Goal: Task Accomplishment & Management: Use online tool/utility

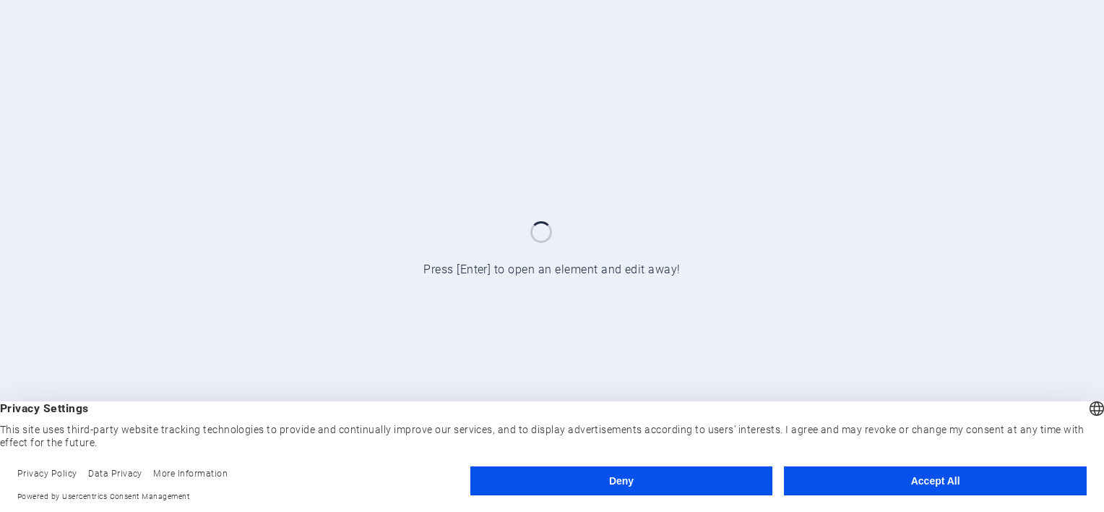
click at [899, 480] on button "Accept All" at bounding box center [935, 480] width 303 height 29
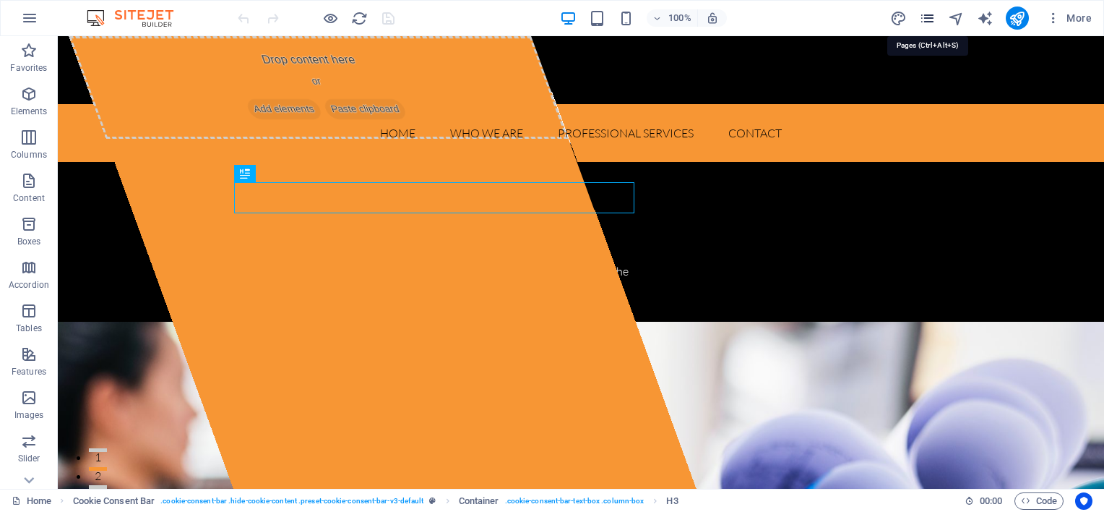
click at [924, 20] on icon "pages" at bounding box center [927, 18] width 17 height 17
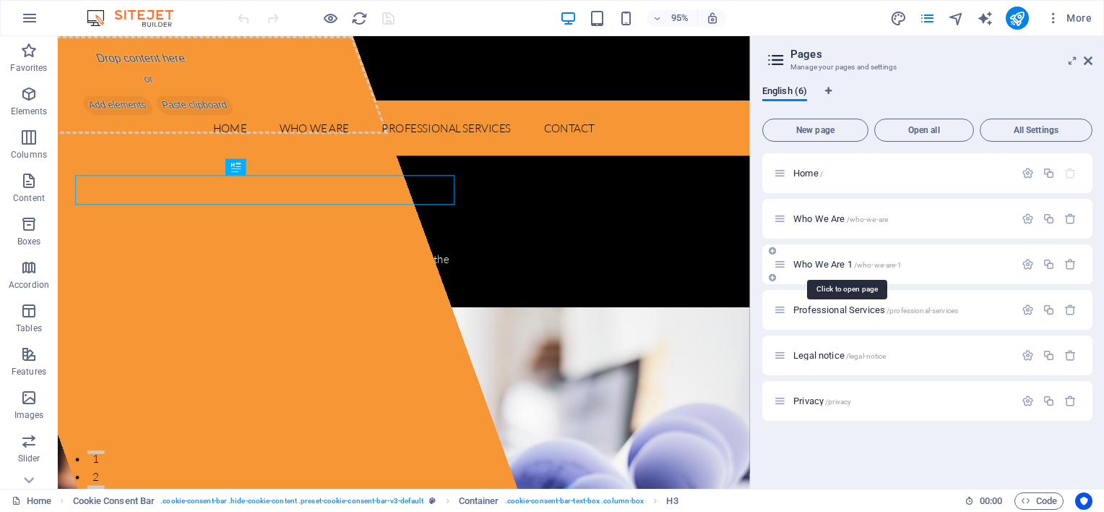
click at [829, 264] on span "Who We Are 1 /who-we-are-1" at bounding box center [847, 264] width 108 height 11
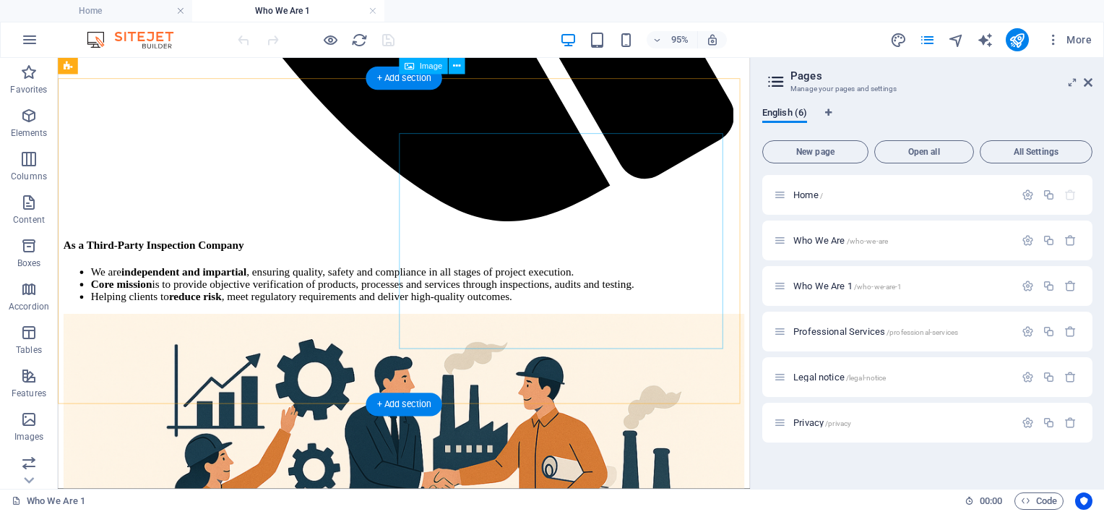
scroll to position [795, 0]
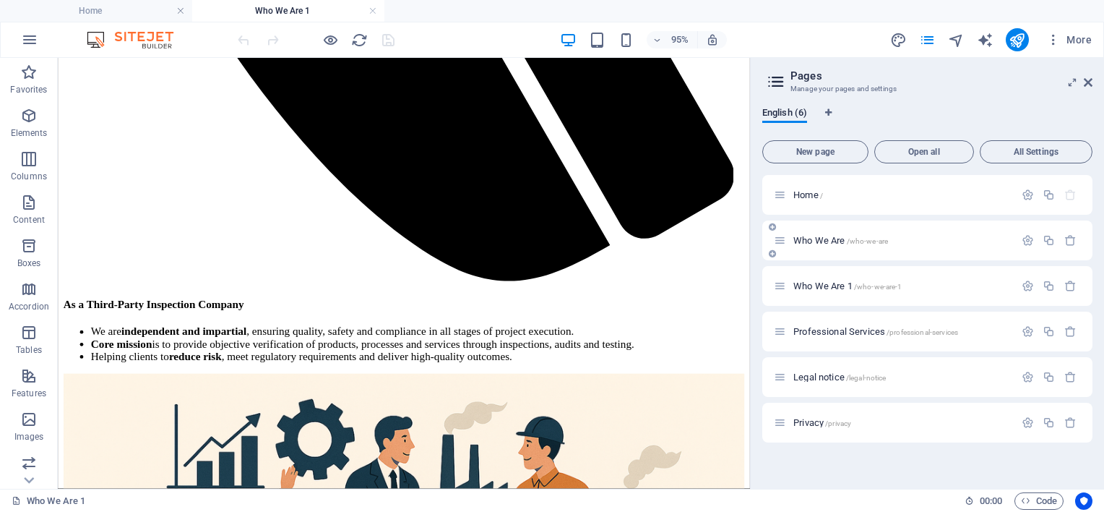
click at [829, 236] on span "Who We Are /who-we-are" at bounding box center [840, 240] width 95 height 11
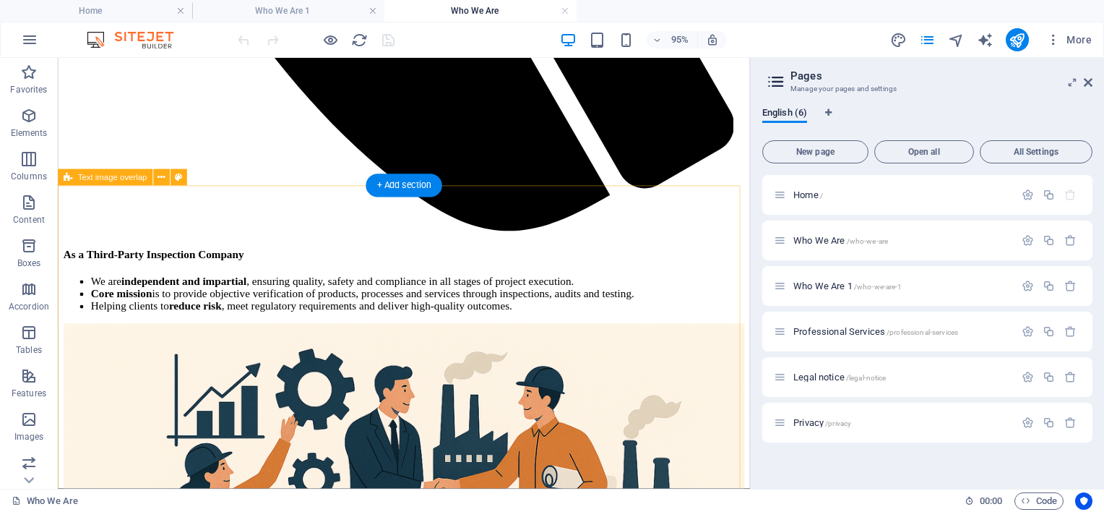
scroll to position [867, 0]
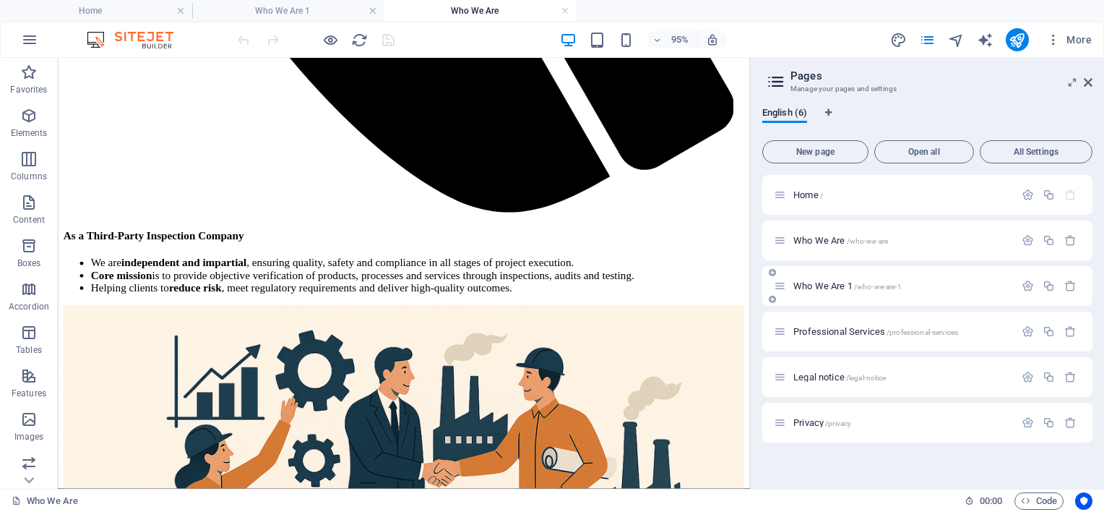
click at [829, 285] on span "Who We Are 1 /who-we-are-1" at bounding box center [847, 285] width 108 height 11
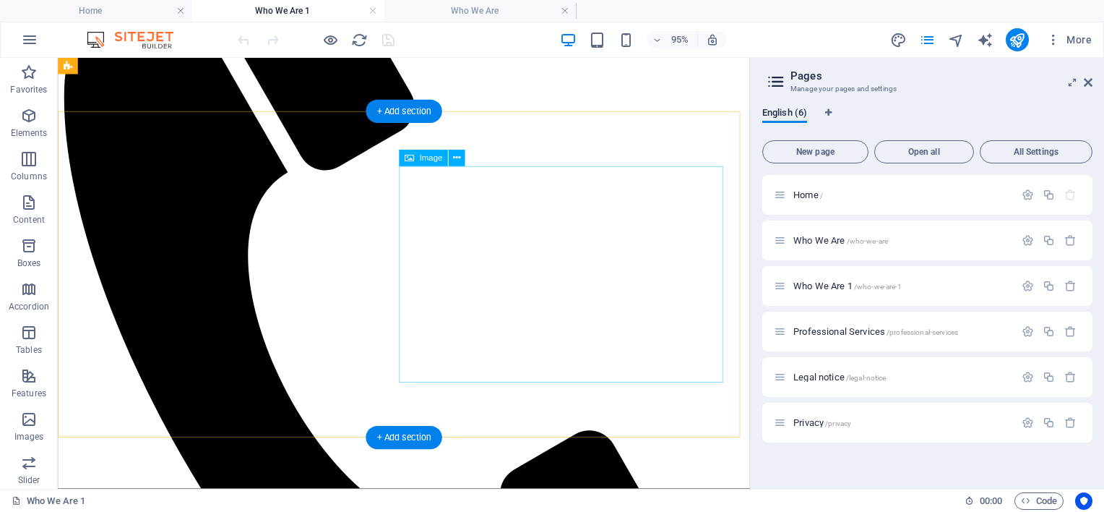
scroll to position [209, 0]
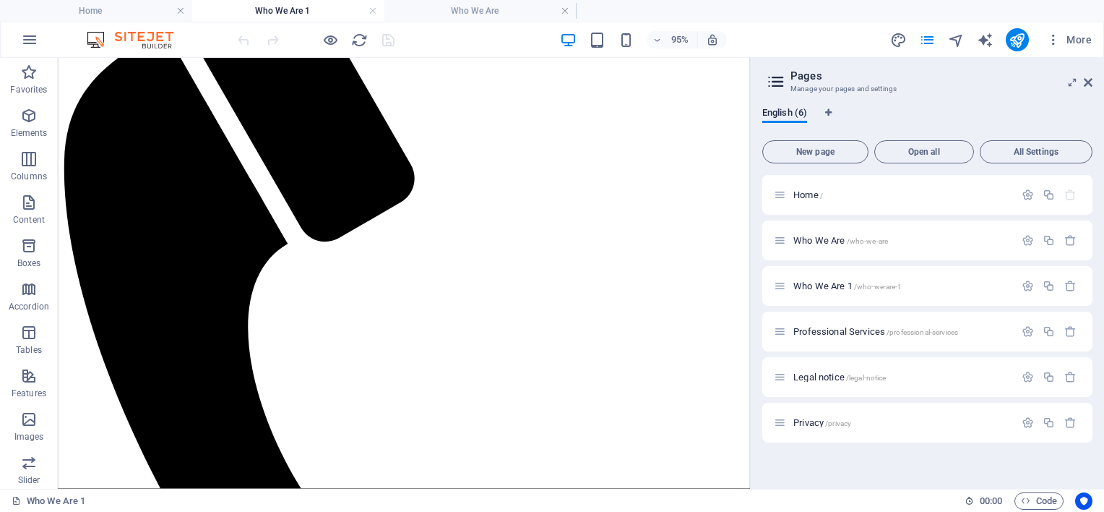
click at [1092, 79] on aside "Pages Manage your pages and settings English (6) New page Open all All Settings…" at bounding box center [927, 273] width 354 height 431
click at [1084, 82] on icon at bounding box center [1088, 83] width 9 height 12
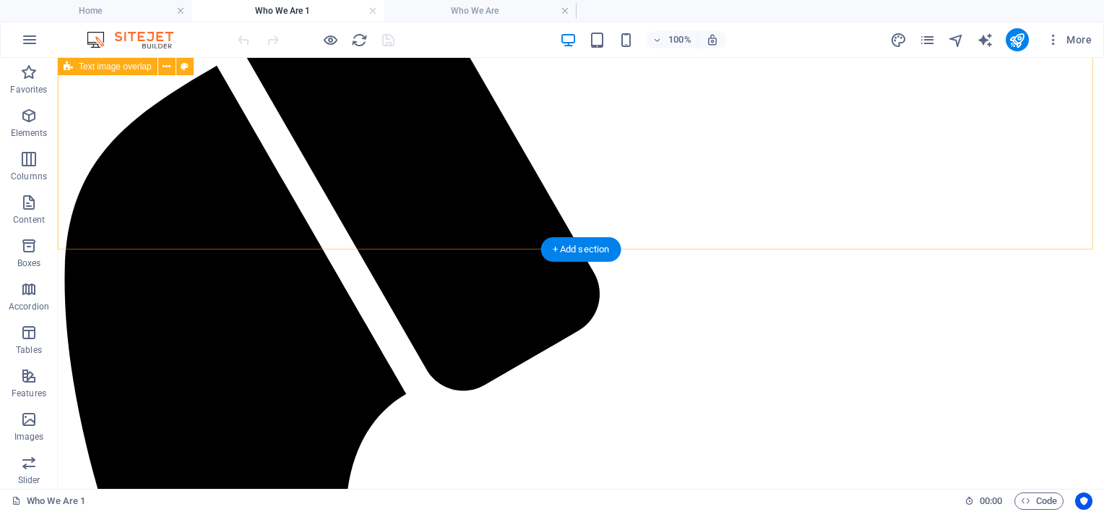
scroll to position [0, 0]
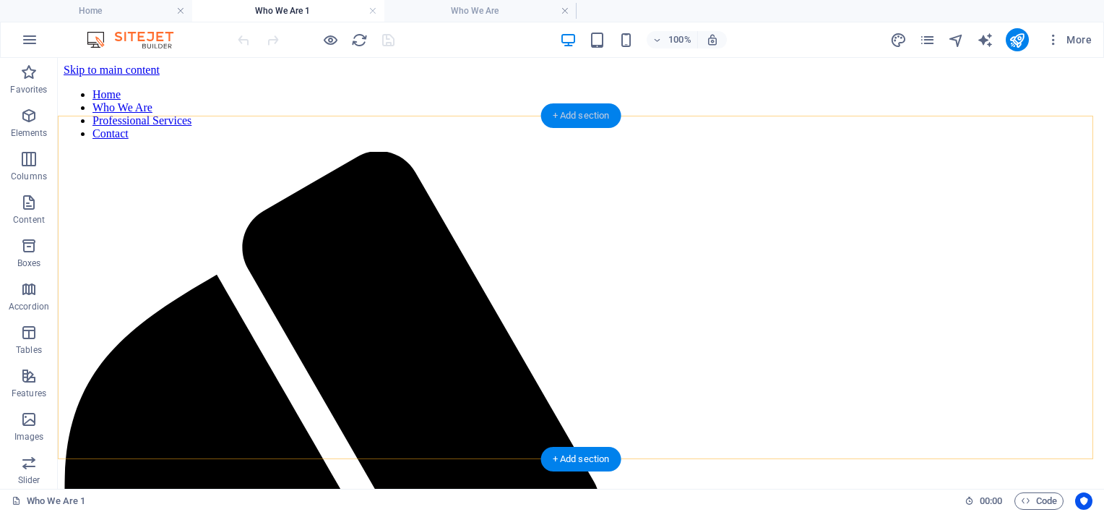
click at [561, 116] on div "+ Add section" at bounding box center [581, 115] width 80 height 25
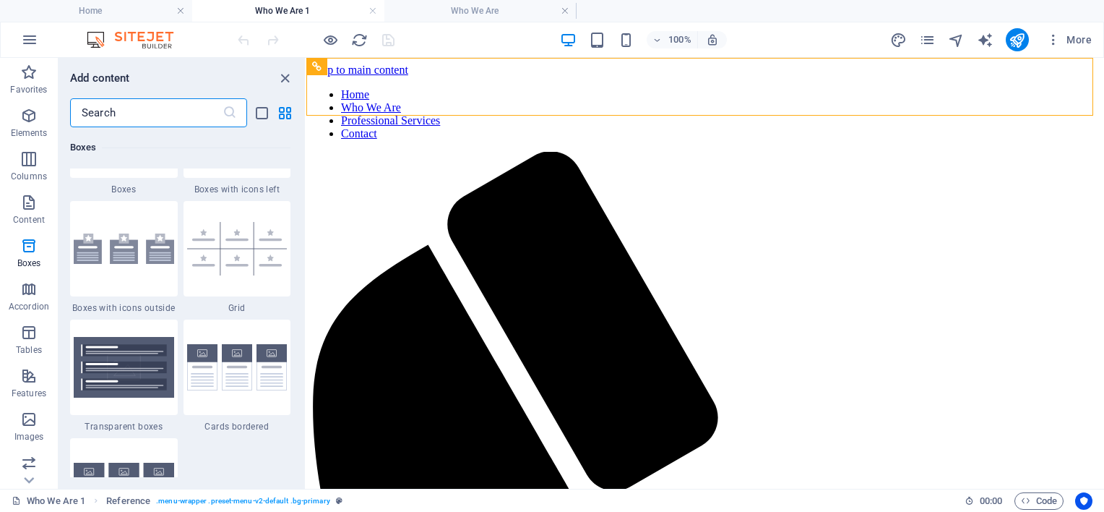
scroll to position [4334, 0]
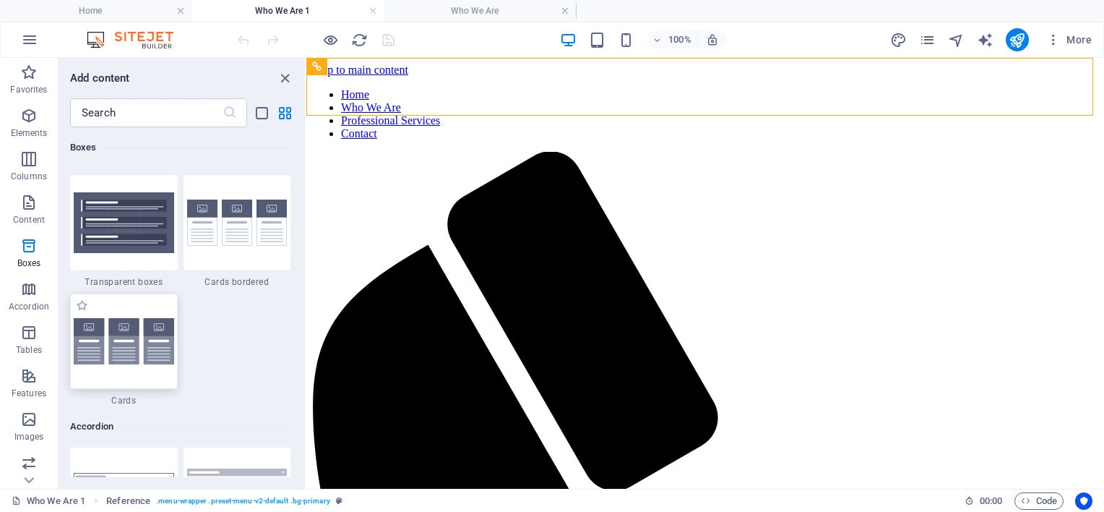
click at [150, 340] on img at bounding box center [124, 341] width 100 height 47
click at [306, 340] on div "Drag here to replace the existing content. Press “Ctrl” if you want to create a…" at bounding box center [705, 273] width 798 height 431
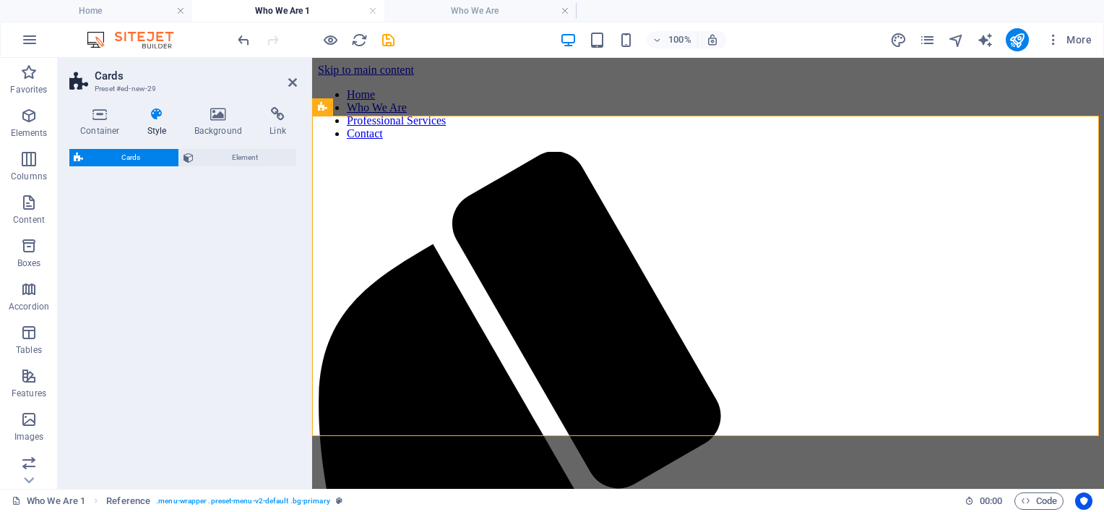
select select "rem"
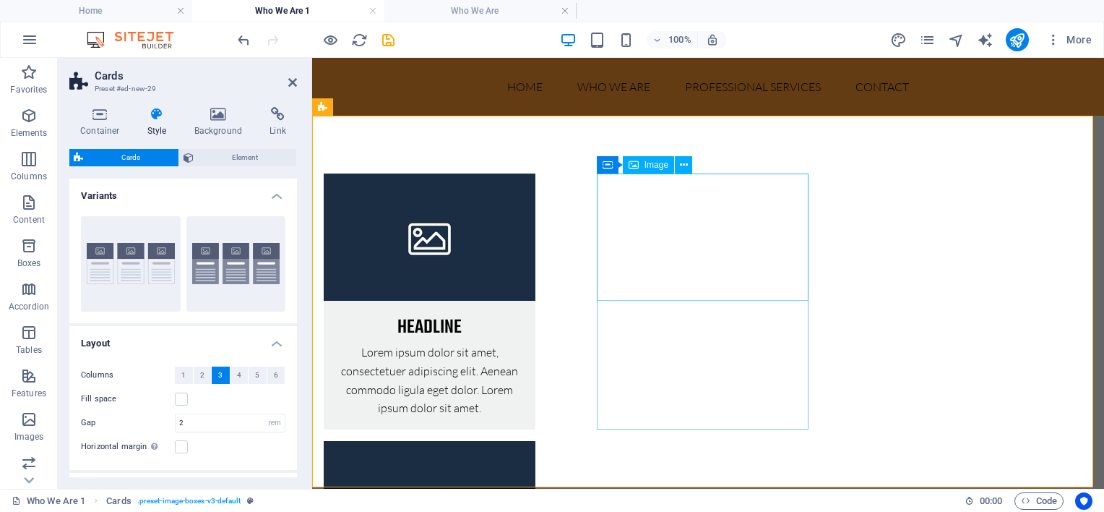
click at [535, 441] on figure at bounding box center [430, 504] width 212 height 127
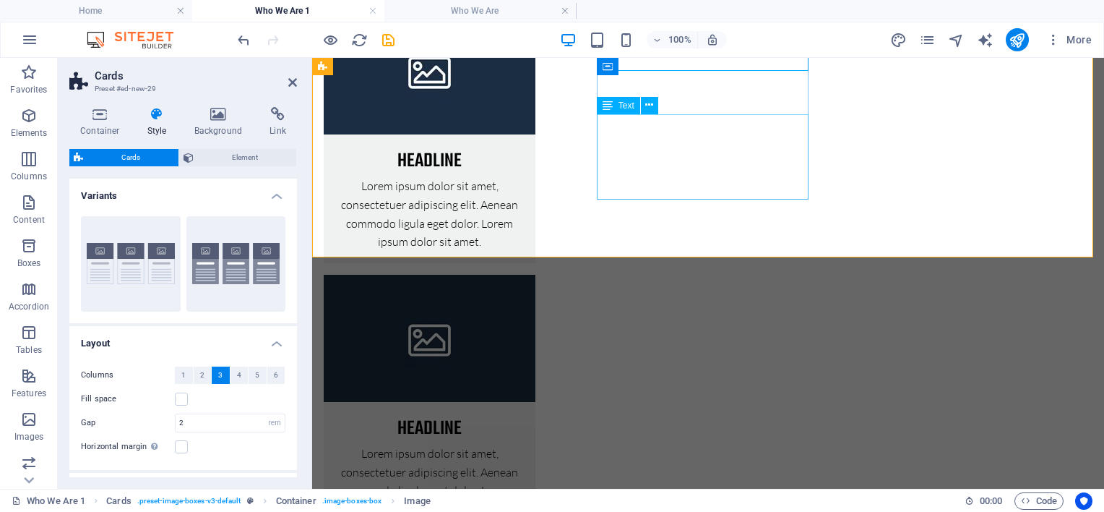
scroll to position [0, 0]
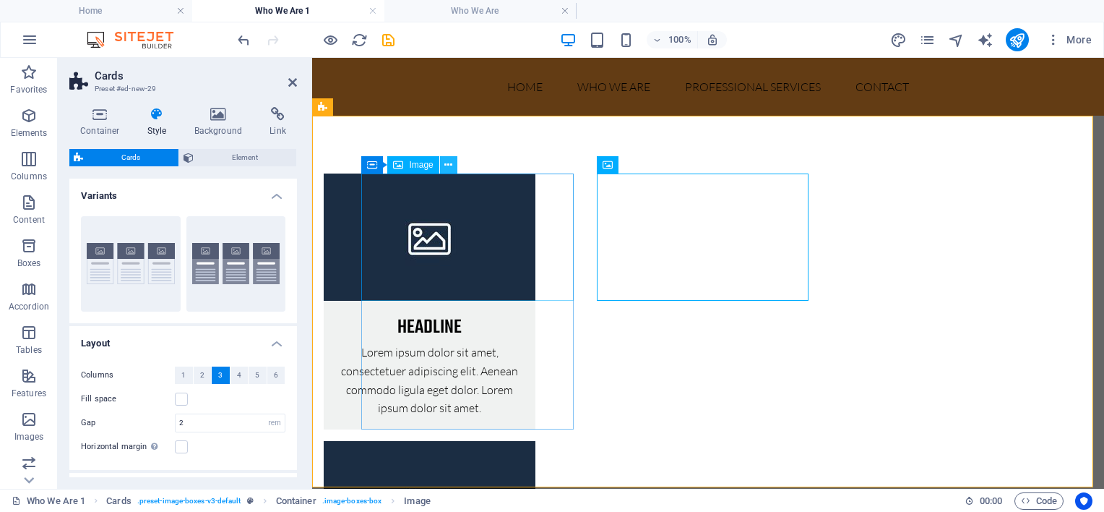
click at [453, 162] on button at bounding box center [448, 164] width 17 height 17
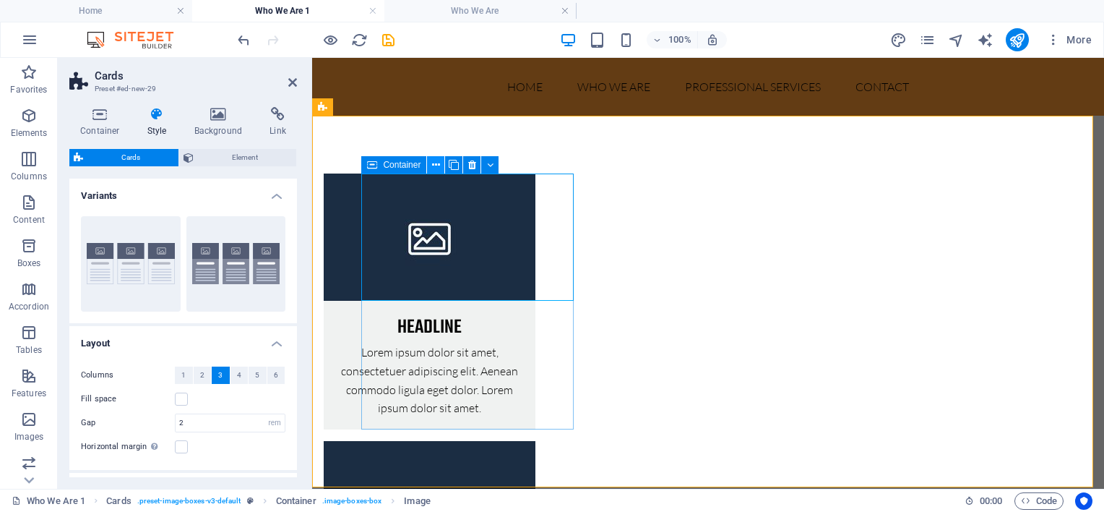
click at [433, 165] on icon at bounding box center [436, 165] width 8 height 15
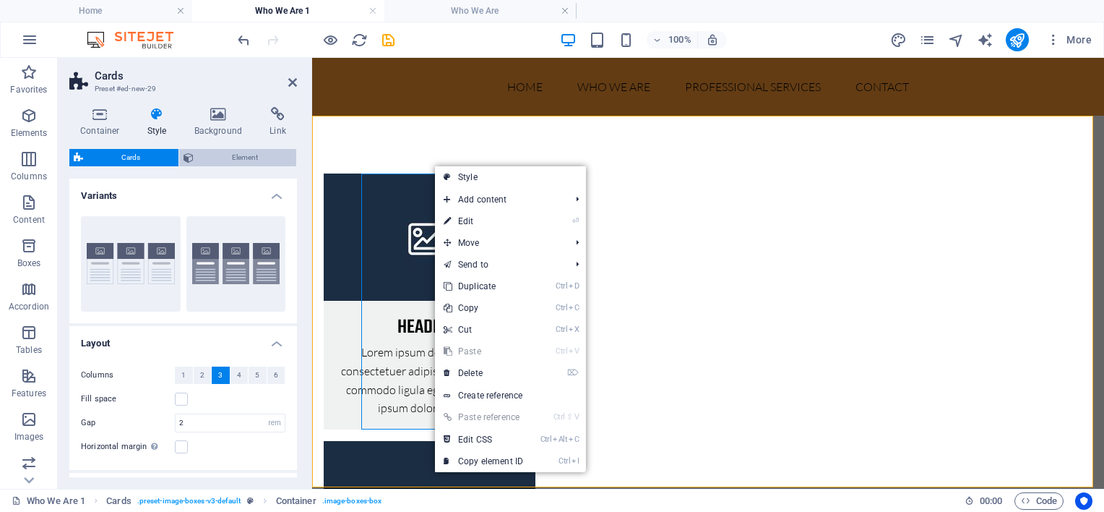
click at [267, 162] on span "Element" at bounding box center [245, 157] width 94 height 17
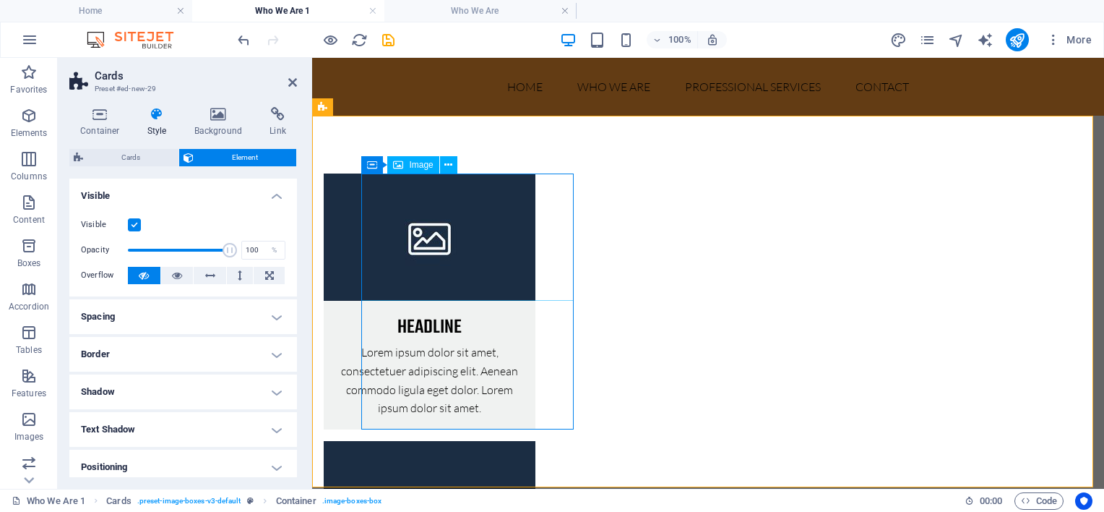
click at [473, 266] on figure at bounding box center [430, 236] width 212 height 127
select select "%"
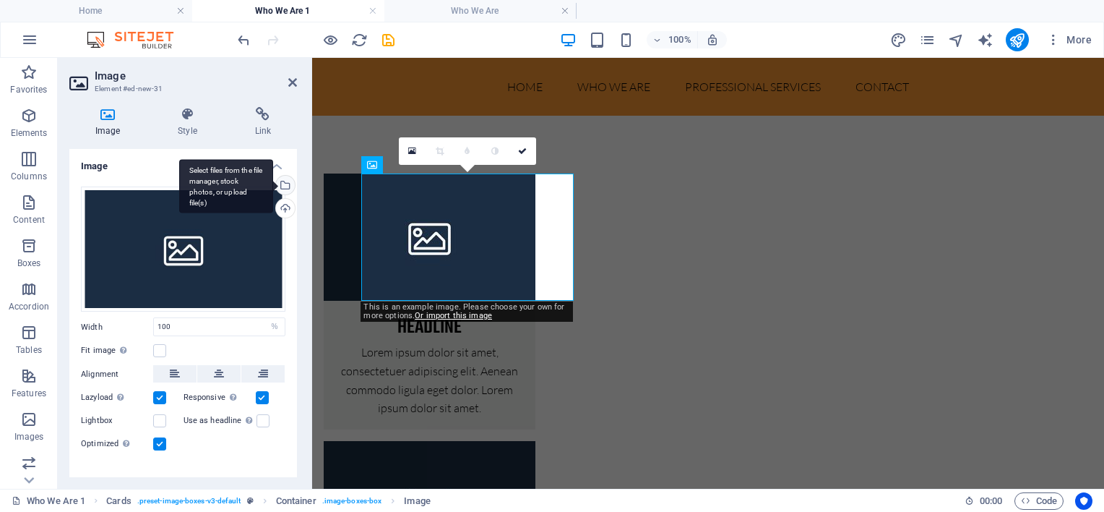
click at [285, 182] on div "Select files from the file manager, stock photos, or upload file(s)" at bounding box center [284, 187] width 22 height 22
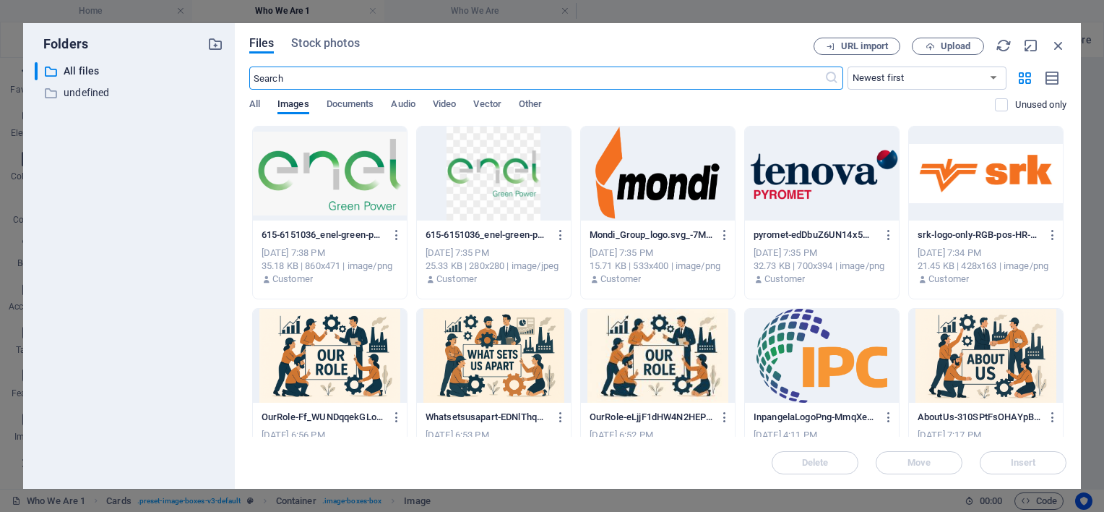
click at [963, 341] on div at bounding box center [986, 356] width 154 height 94
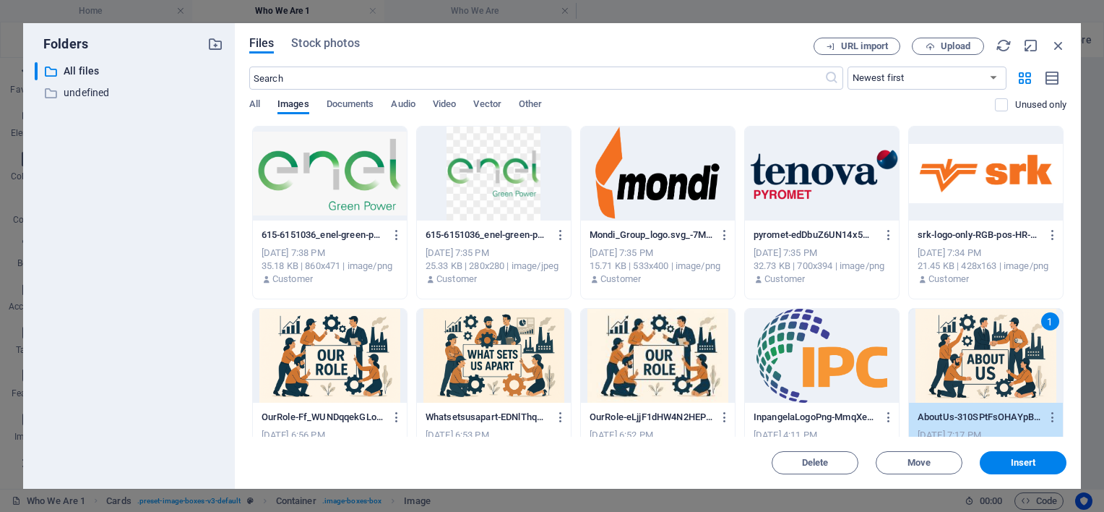
click at [963, 341] on div "1" at bounding box center [986, 356] width 154 height 94
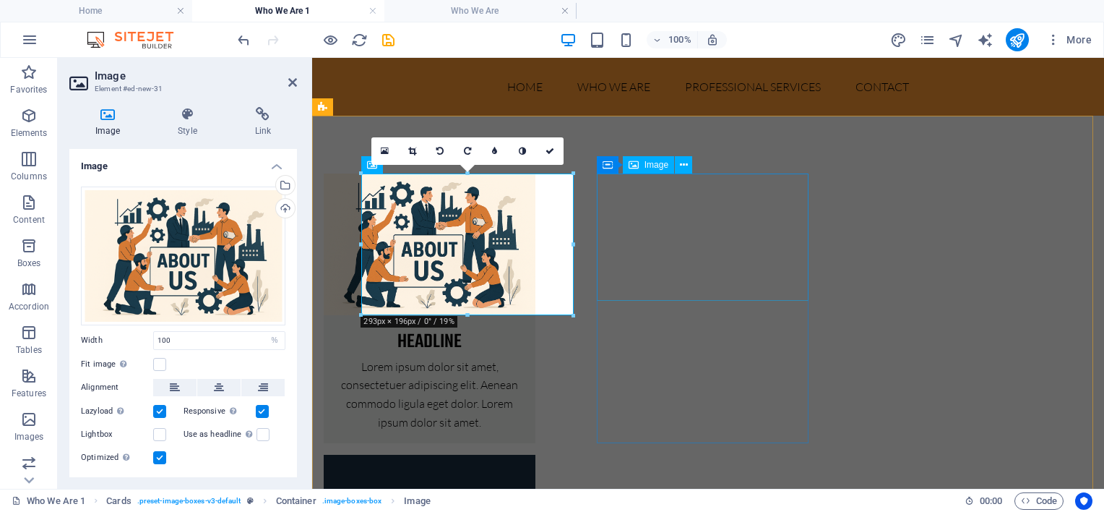
click at [535, 454] on figure at bounding box center [430, 517] width 212 height 127
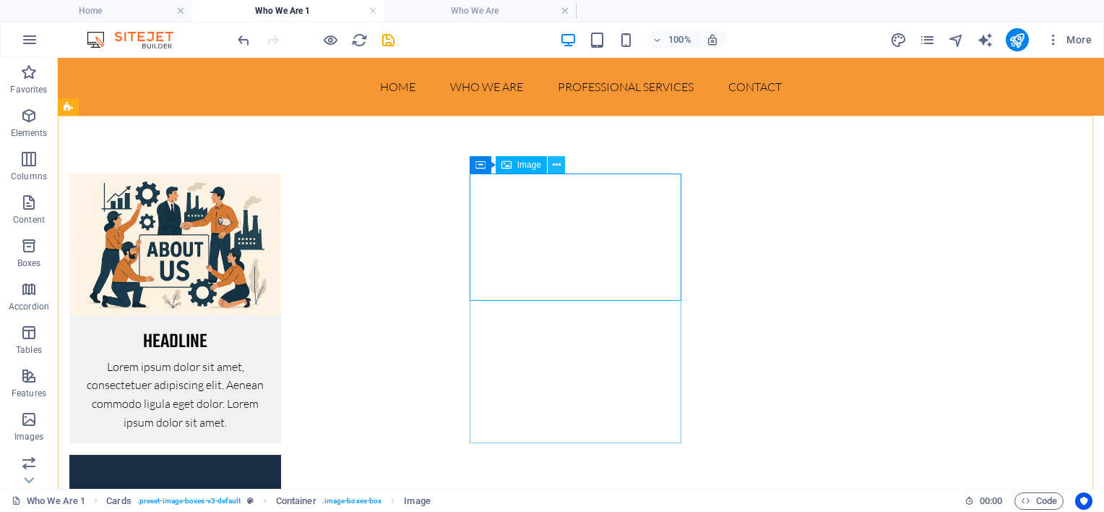
click at [558, 169] on icon at bounding box center [557, 165] width 8 height 15
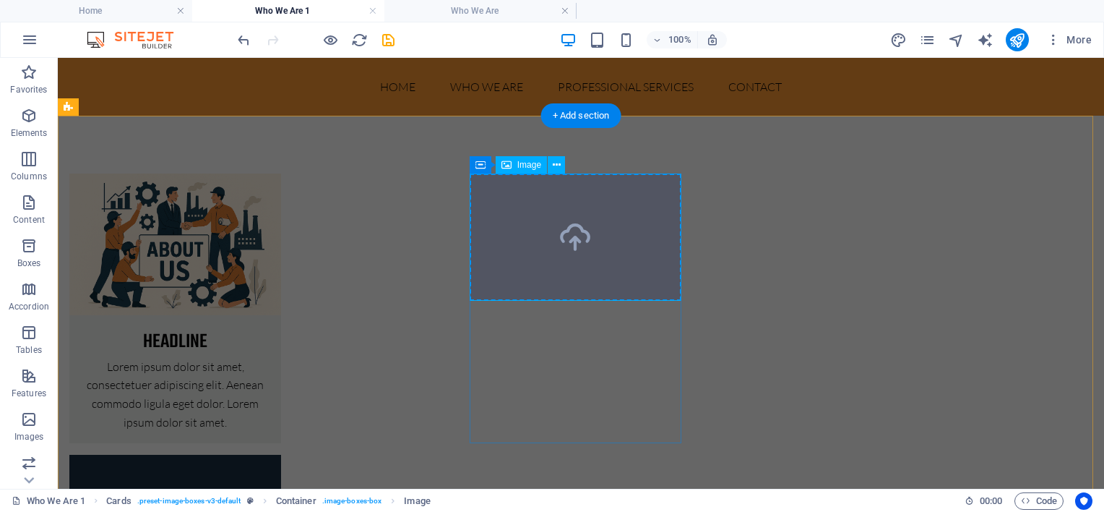
click at [281, 454] on figure at bounding box center [175, 517] width 212 height 127
click at [556, 165] on icon at bounding box center [557, 165] width 8 height 15
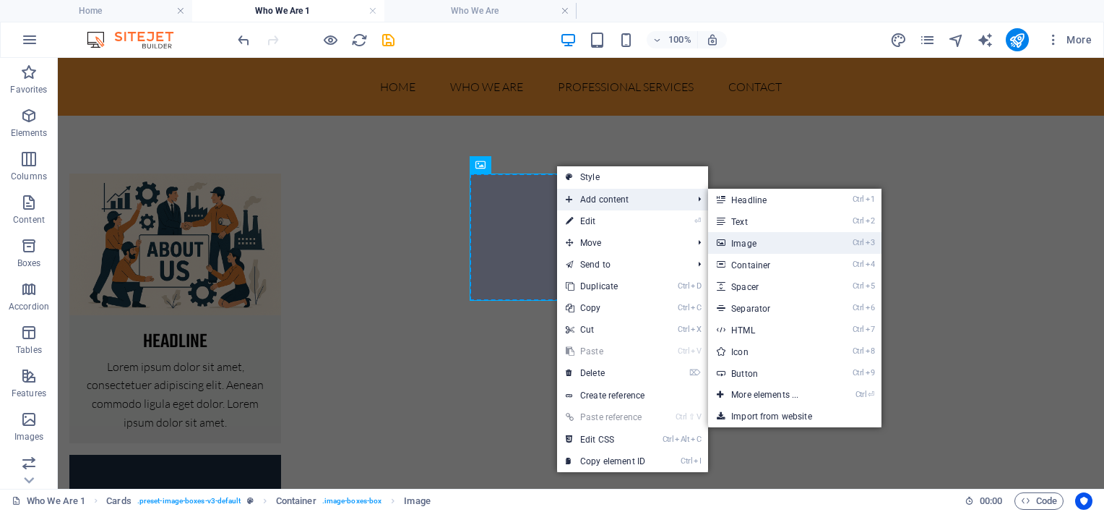
click at [812, 243] on link "Ctrl 3 Image" at bounding box center [767, 243] width 119 height 22
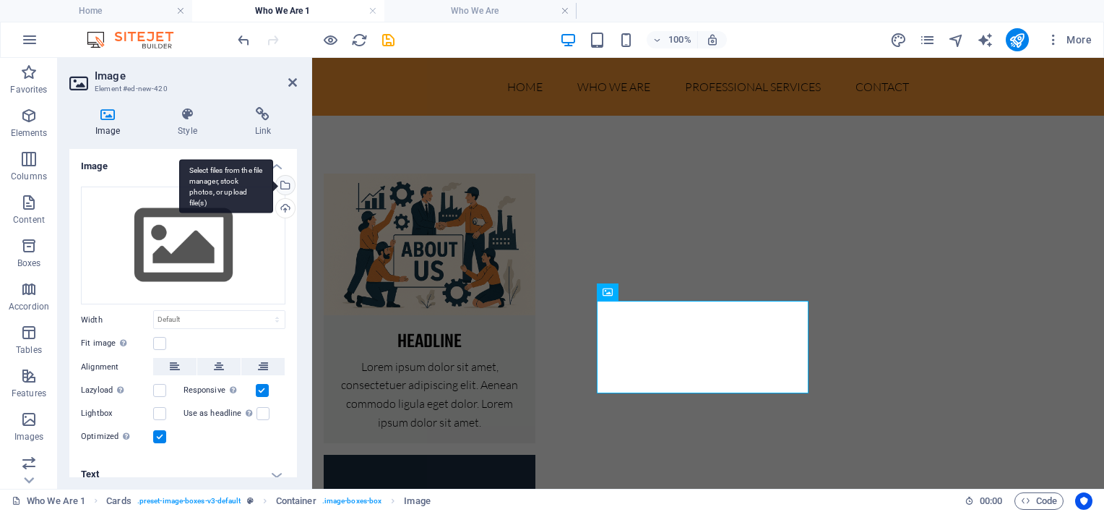
click at [288, 180] on div "Select files from the file manager, stock photos, or upload file(s)" at bounding box center [284, 187] width 22 height 22
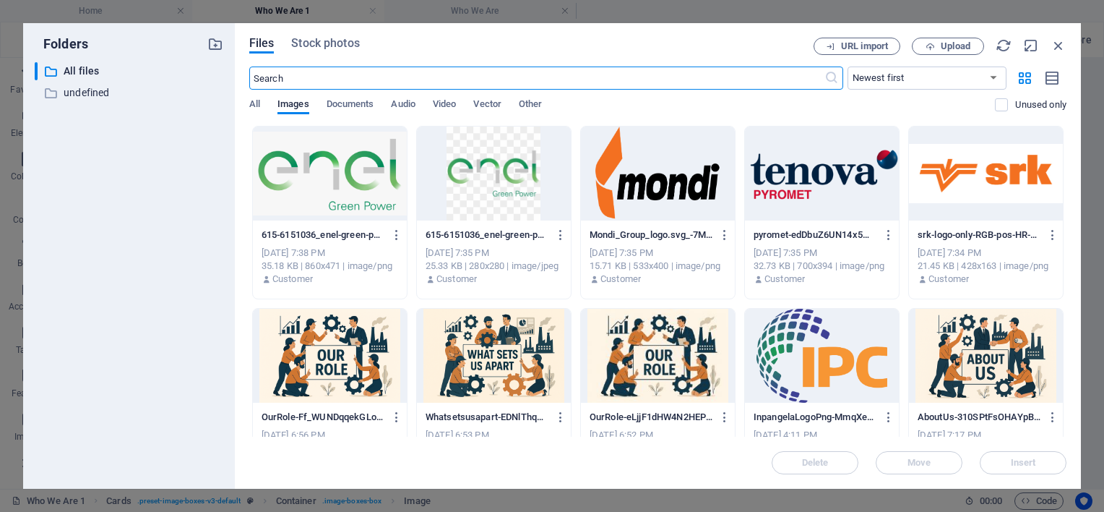
click at [670, 367] on div at bounding box center [658, 356] width 154 height 94
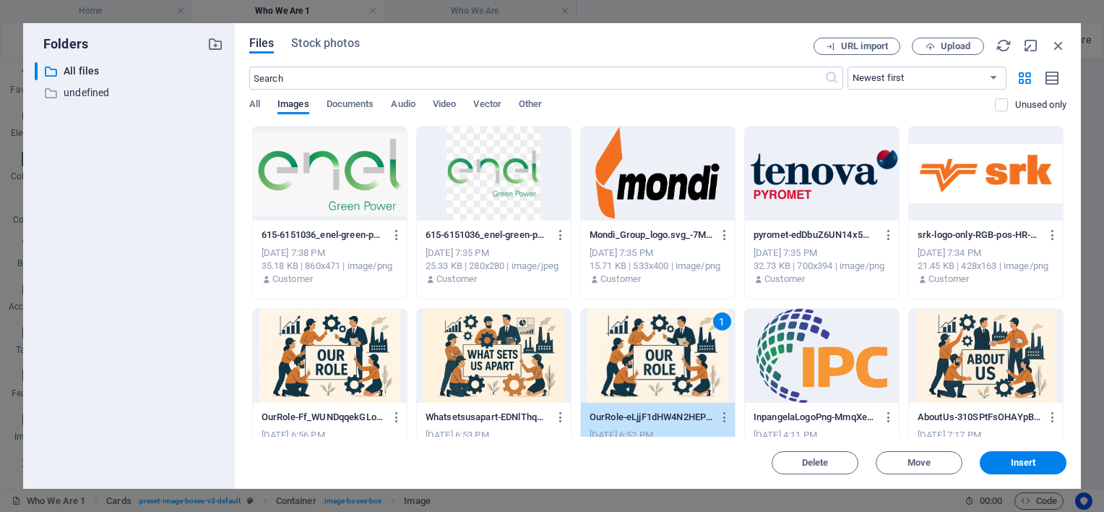
click at [670, 367] on div "1" at bounding box center [658, 356] width 154 height 94
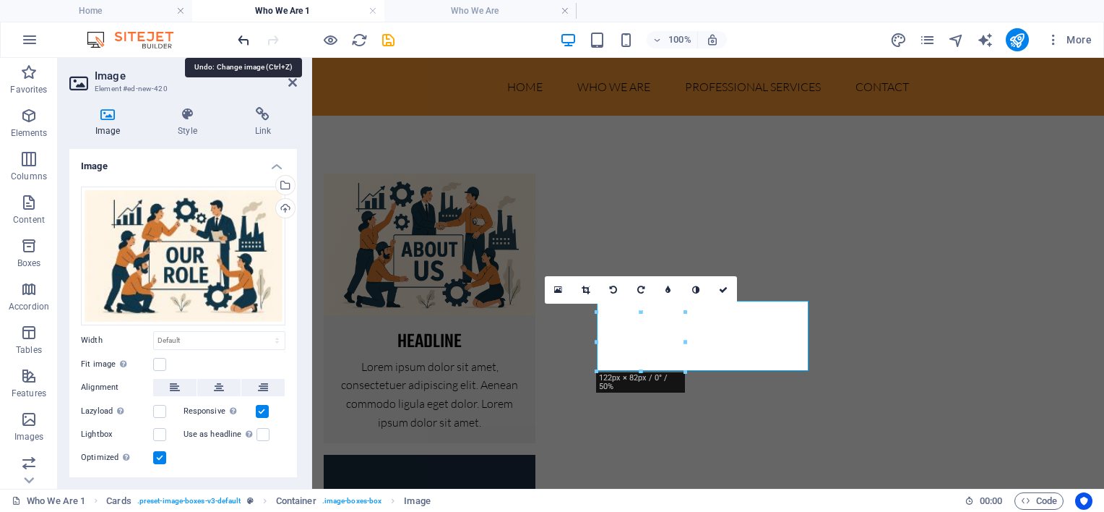
click at [244, 40] on icon "undo" at bounding box center [244, 40] width 17 height 17
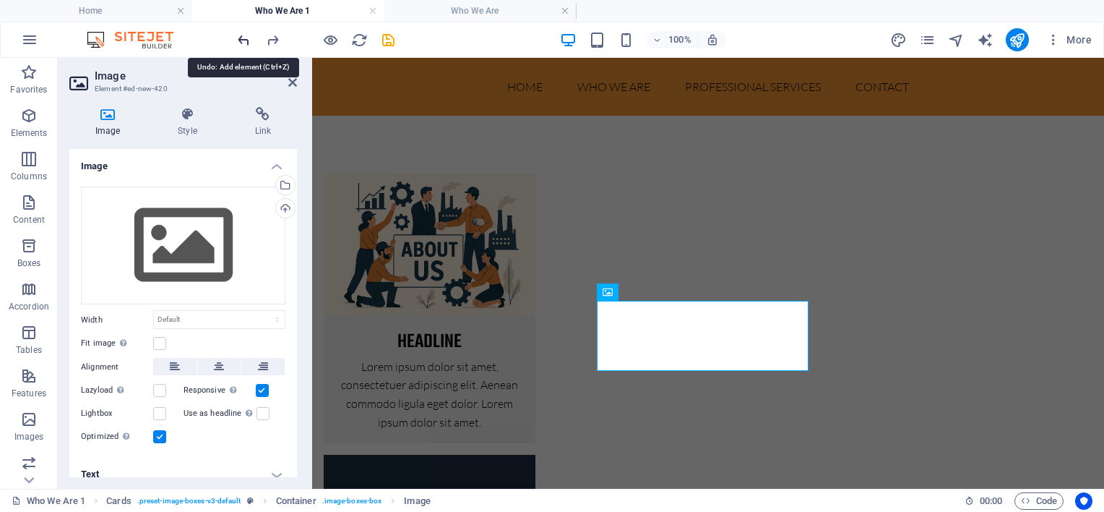
click at [244, 40] on icon "undo" at bounding box center [244, 40] width 17 height 17
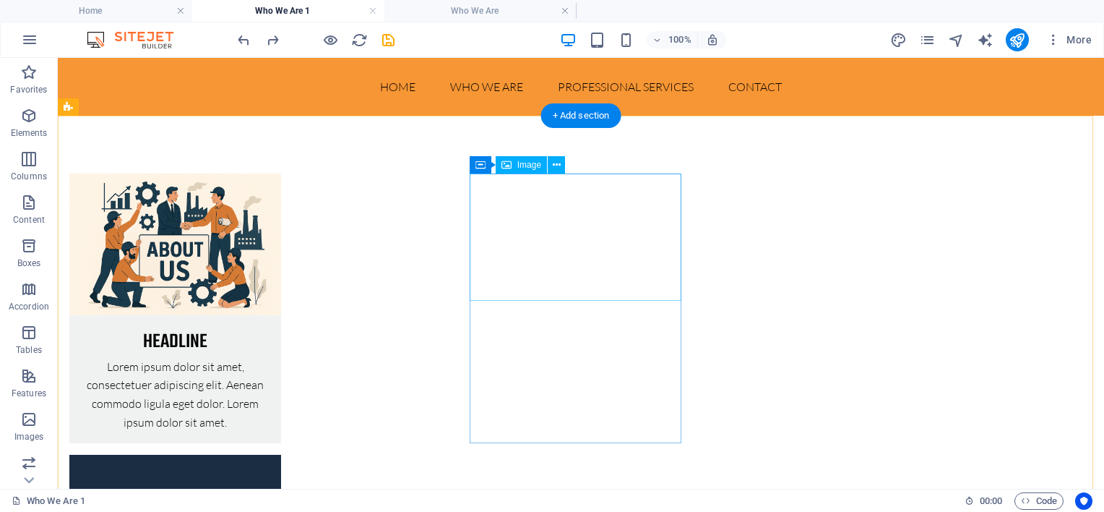
click at [281, 454] on figure at bounding box center [175, 517] width 212 height 127
select select "%"
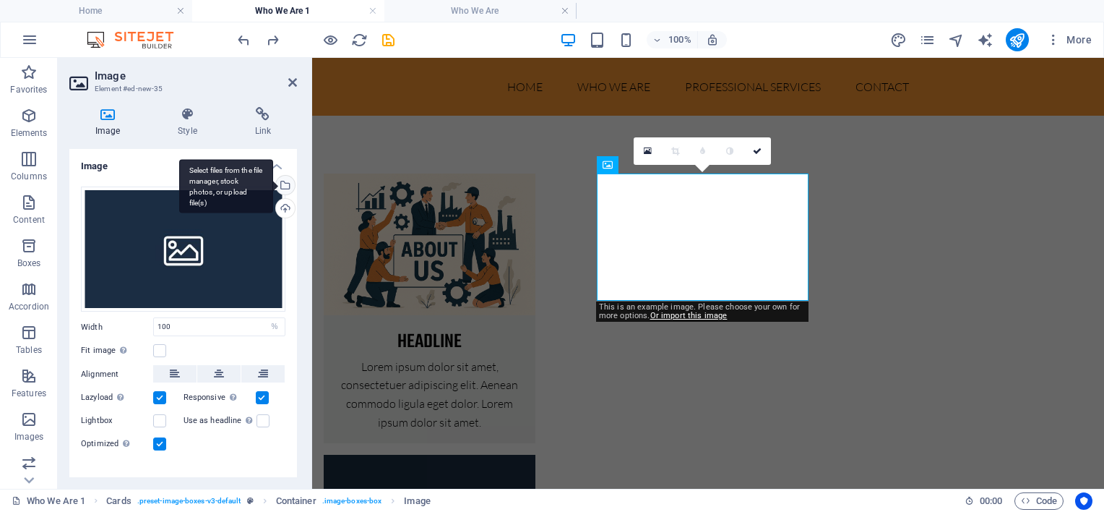
click at [286, 181] on div "Select files from the file manager, stock photos, or upload file(s)" at bounding box center [284, 187] width 22 height 22
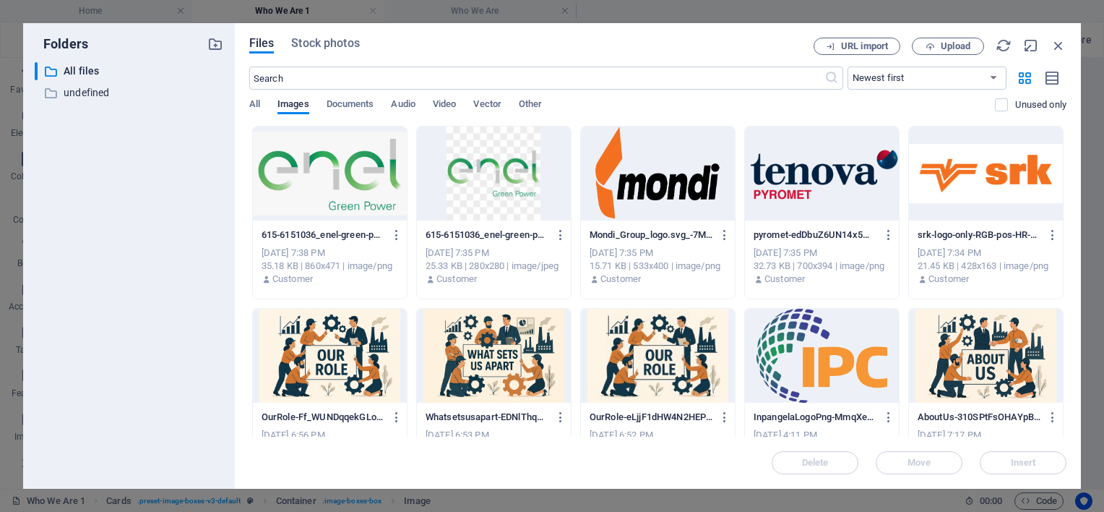
click at [340, 358] on div at bounding box center [330, 356] width 154 height 94
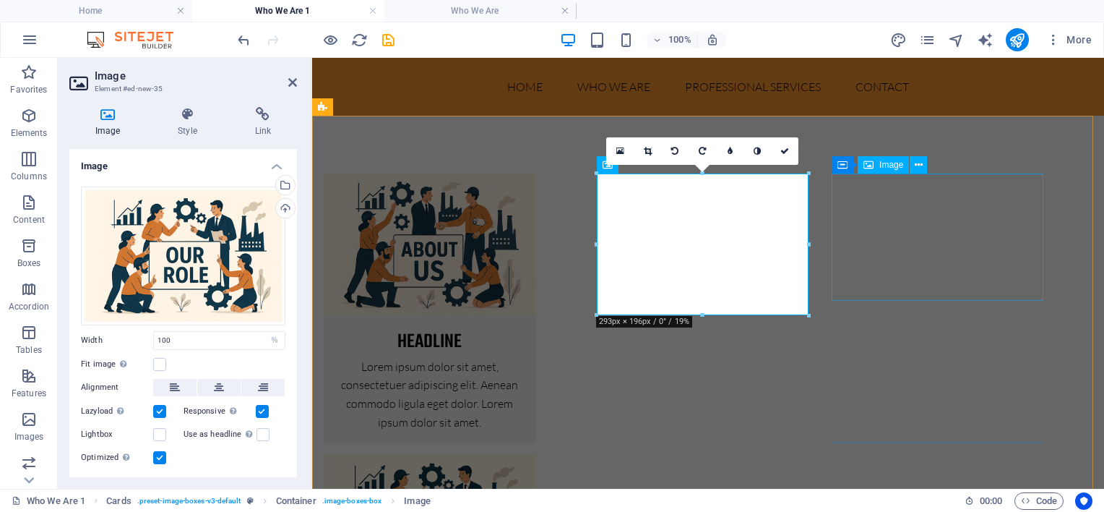
select select "%"
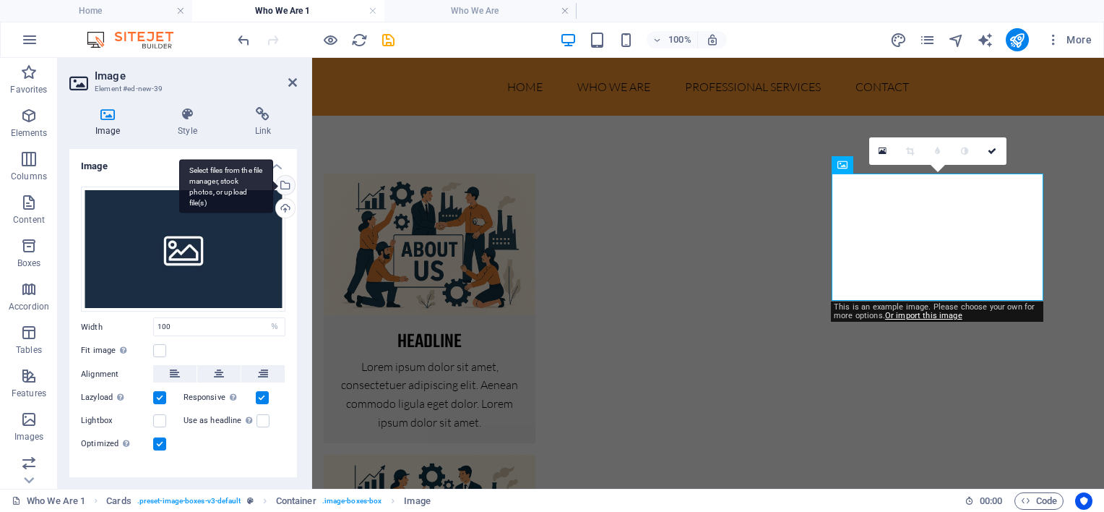
click at [282, 189] on div "Select files from the file manager, stock photos, or upload file(s)" at bounding box center [284, 187] width 22 height 22
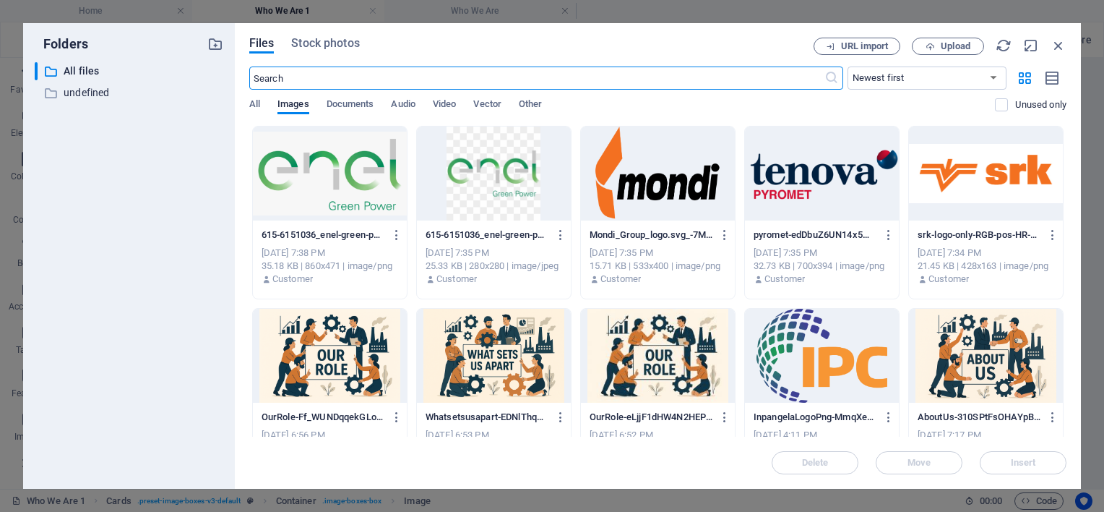
click at [465, 359] on div at bounding box center [494, 356] width 154 height 94
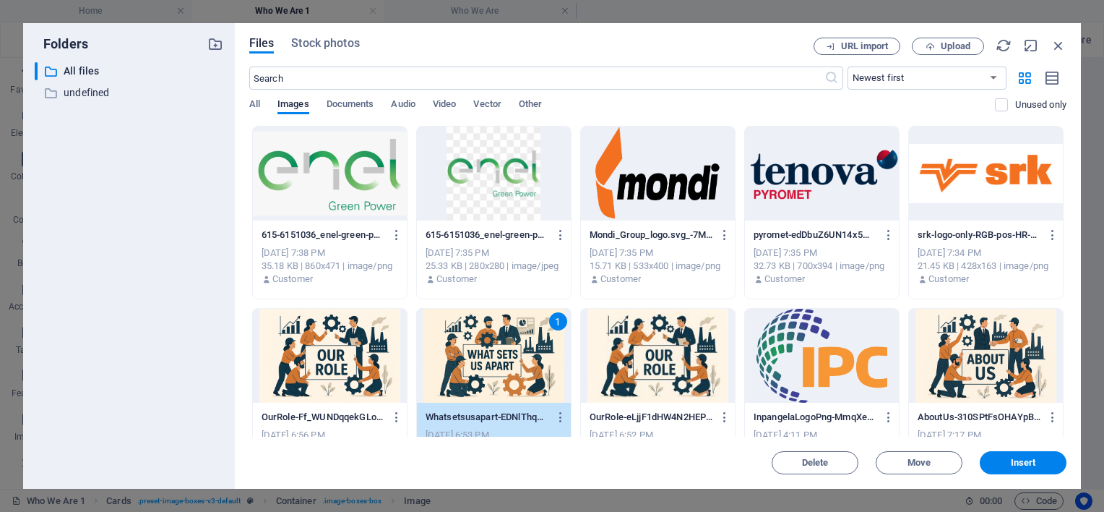
click at [465, 359] on div "1" at bounding box center [494, 356] width 154 height 94
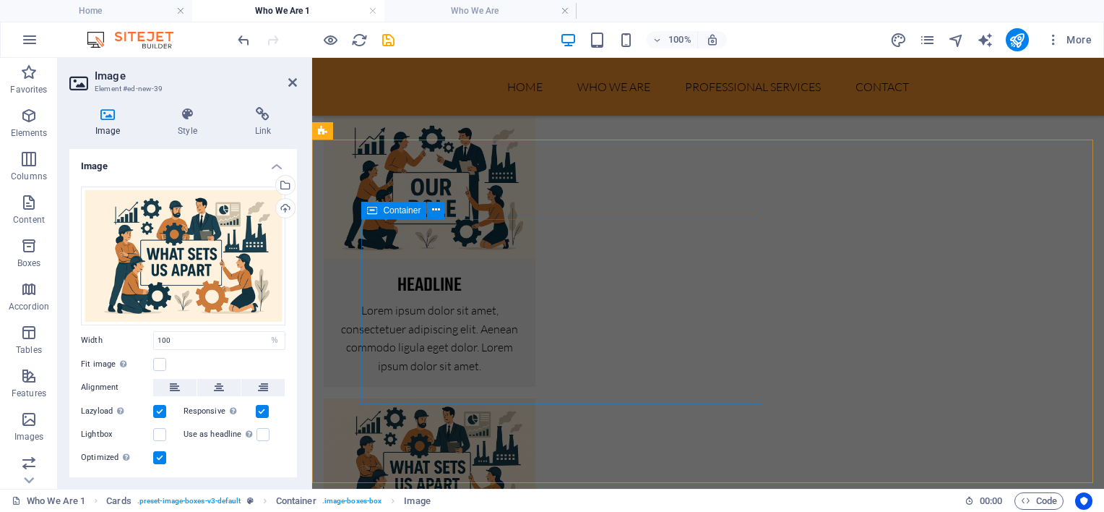
scroll to position [361, 0]
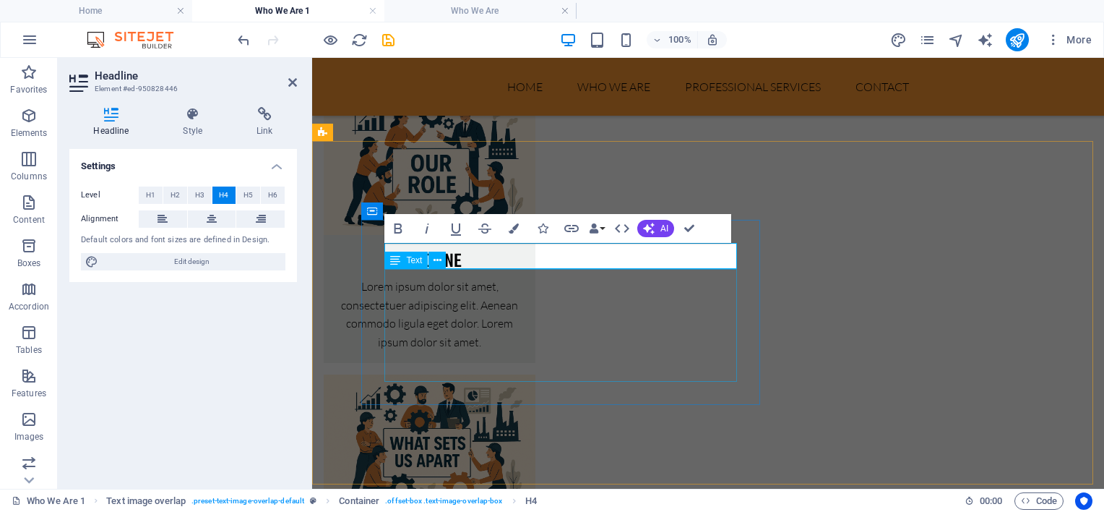
scroll to position [0, 0]
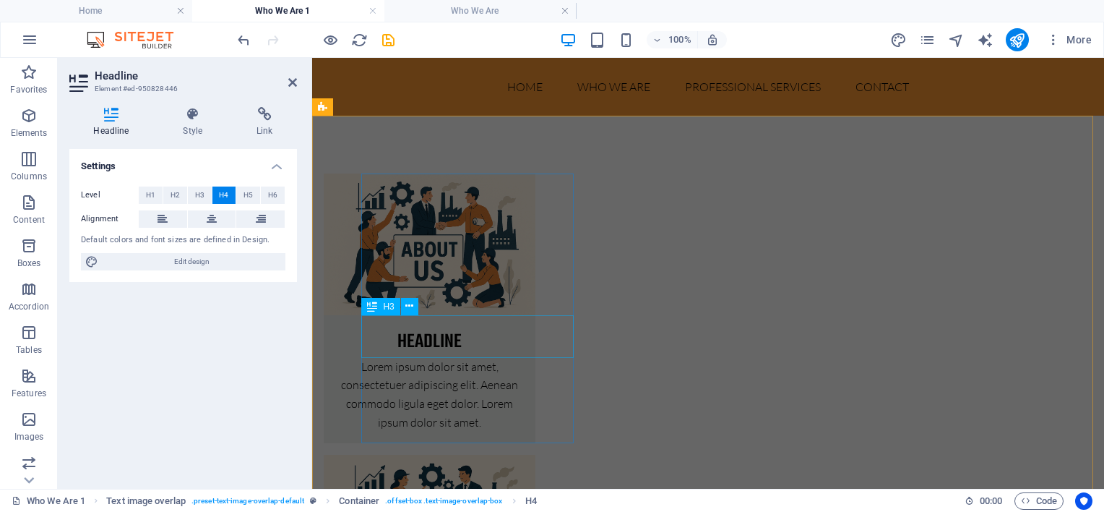
click at [457, 334] on div "Headline" at bounding box center [430, 336] width 212 height 43
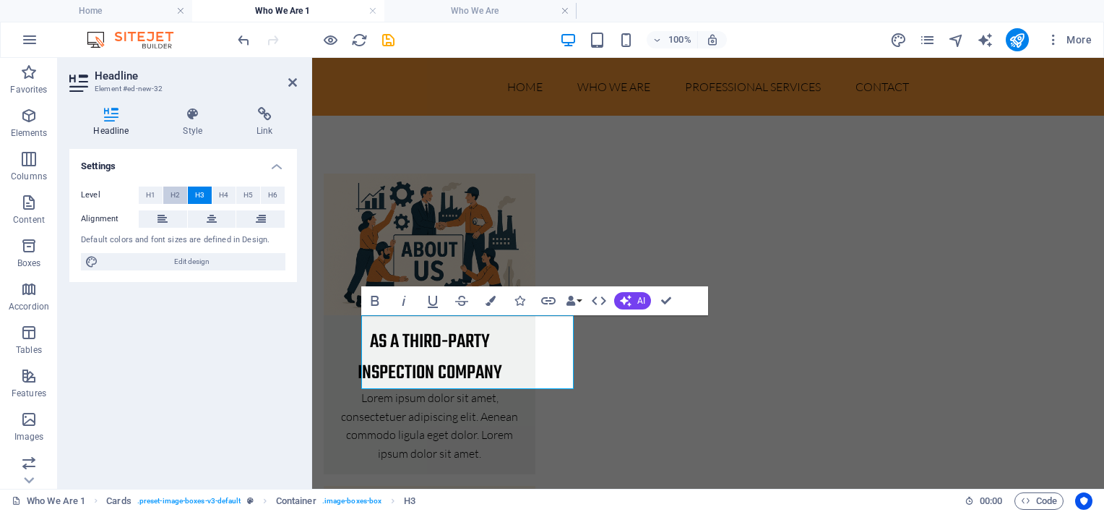
click at [178, 188] on span "H2" at bounding box center [175, 194] width 9 height 17
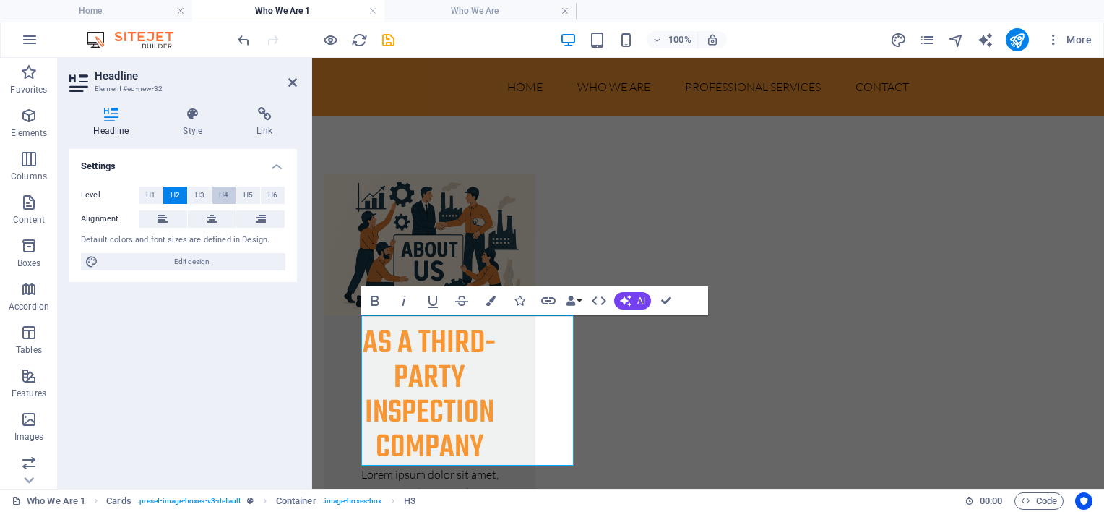
click at [231, 188] on button "H4" at bounding box center [224, 194] width 24 height 17
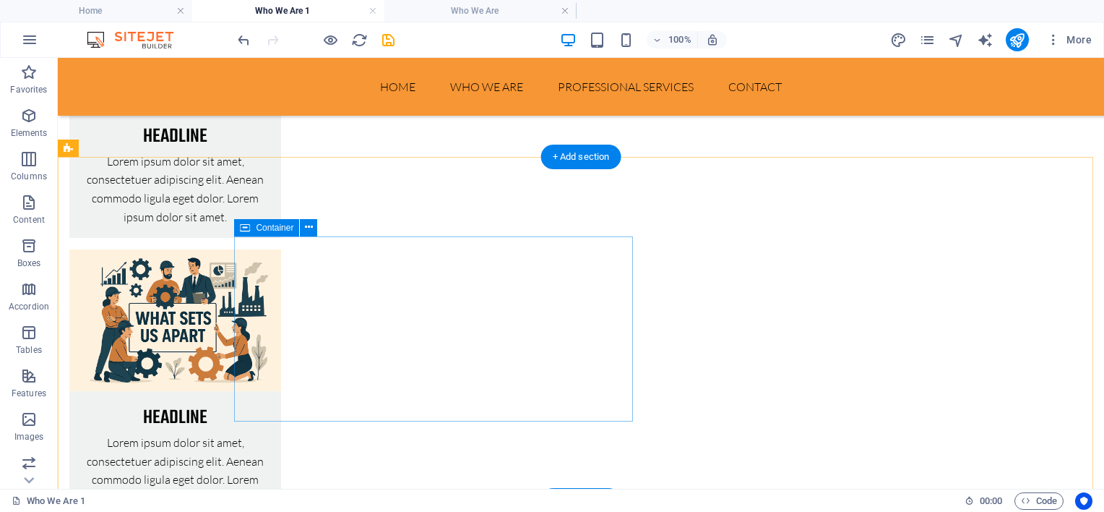
scroll to position [578, 0]
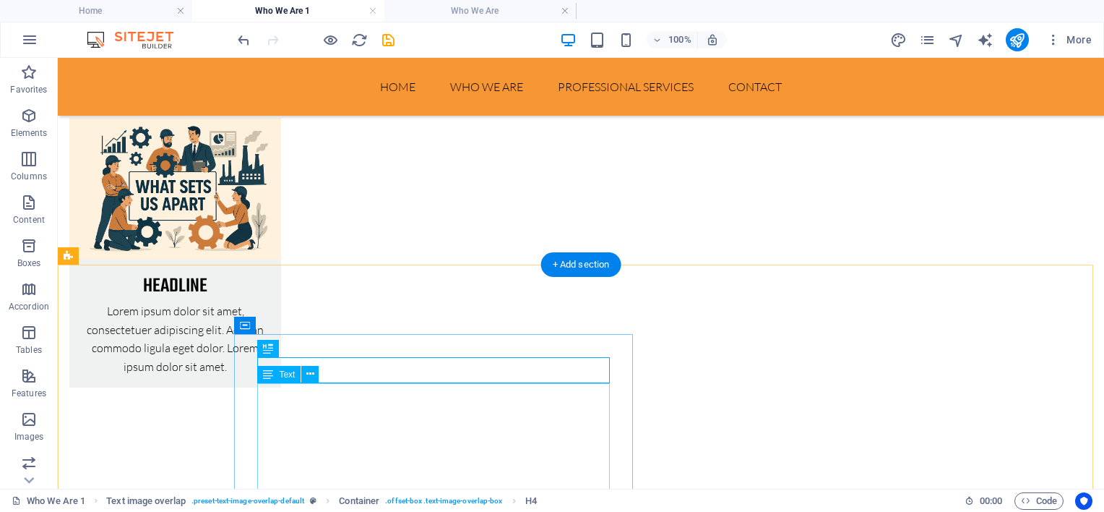
scroll to position [722, 0]
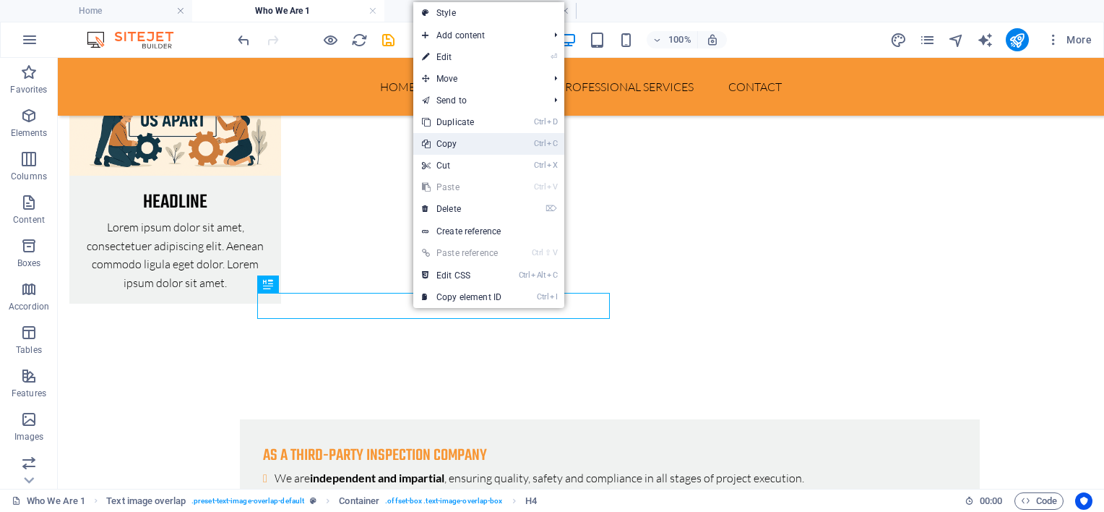
click at [463, 146] on link "Ctrl C Copy" at bounding box center [461, 144] width 97 height 22
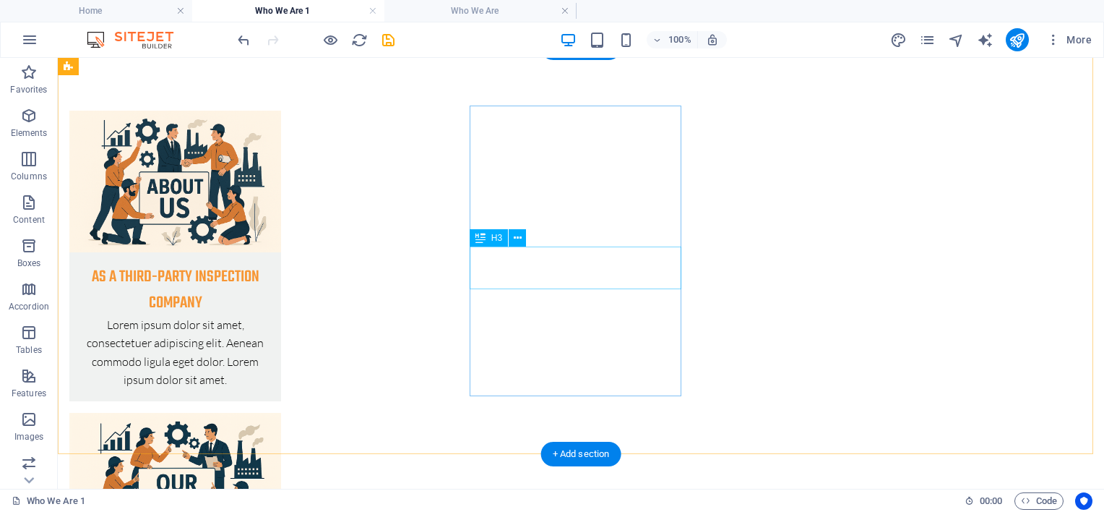
scroll to position [0, 0]
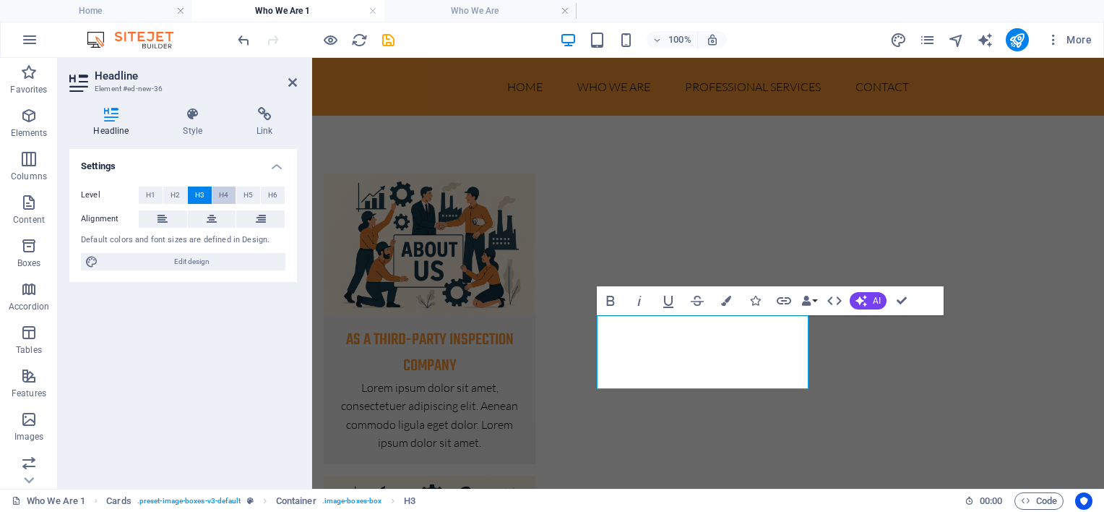
click at [223, 191] on span "H4" at bounding box center [223, 194] width 9 height 17
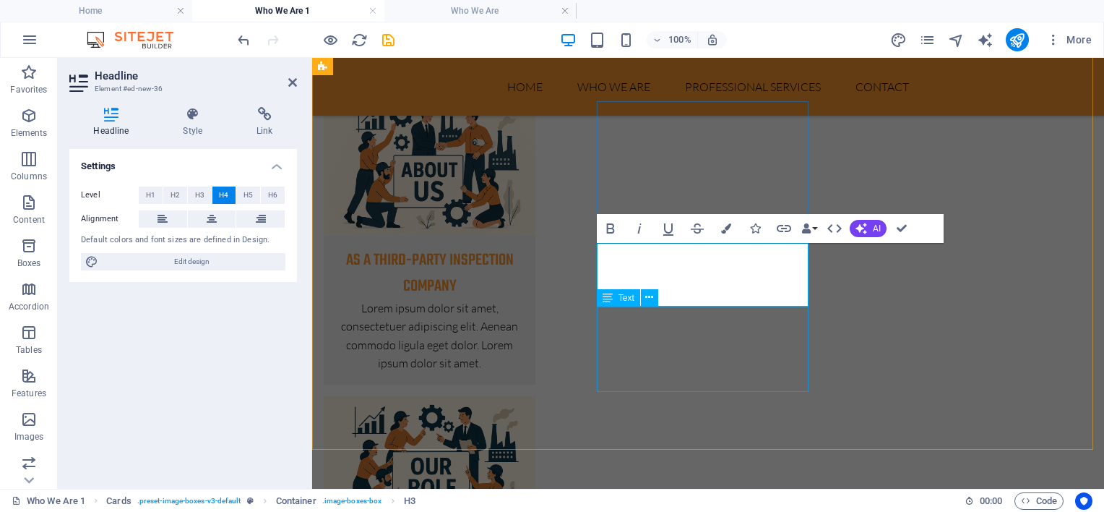
scroll to position [72, 0]
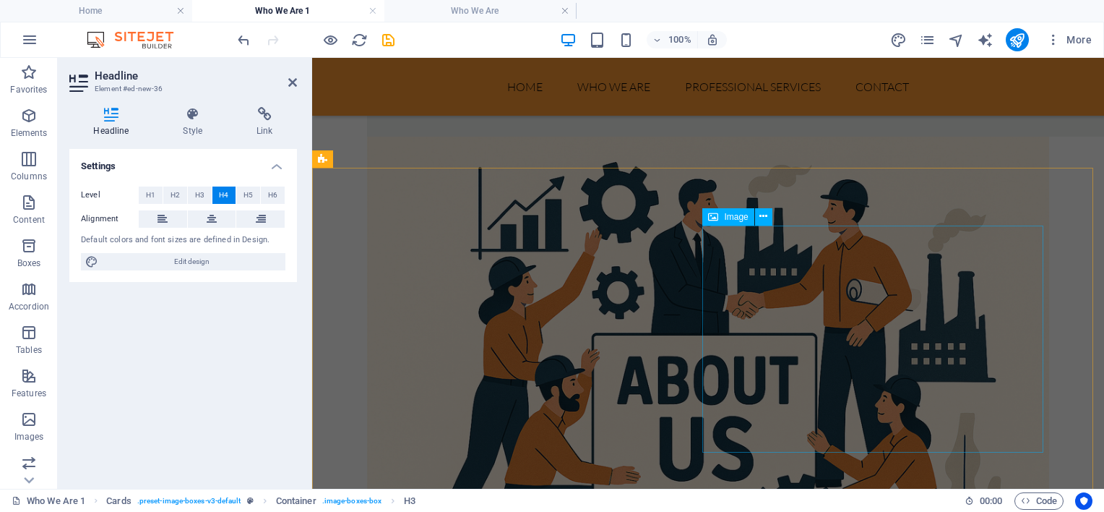
scroll to position [1156, 0]
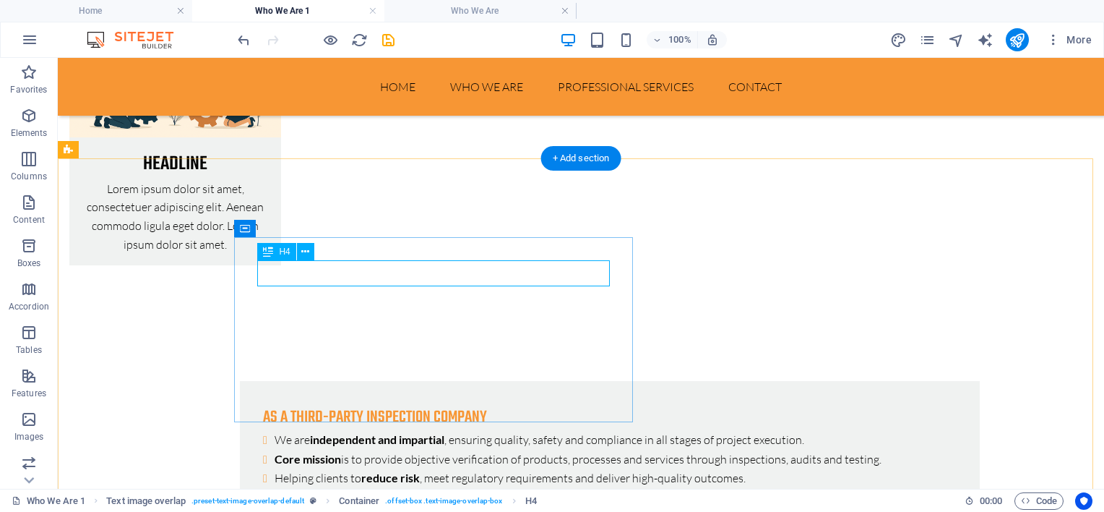
scroll to position [1165, 0]
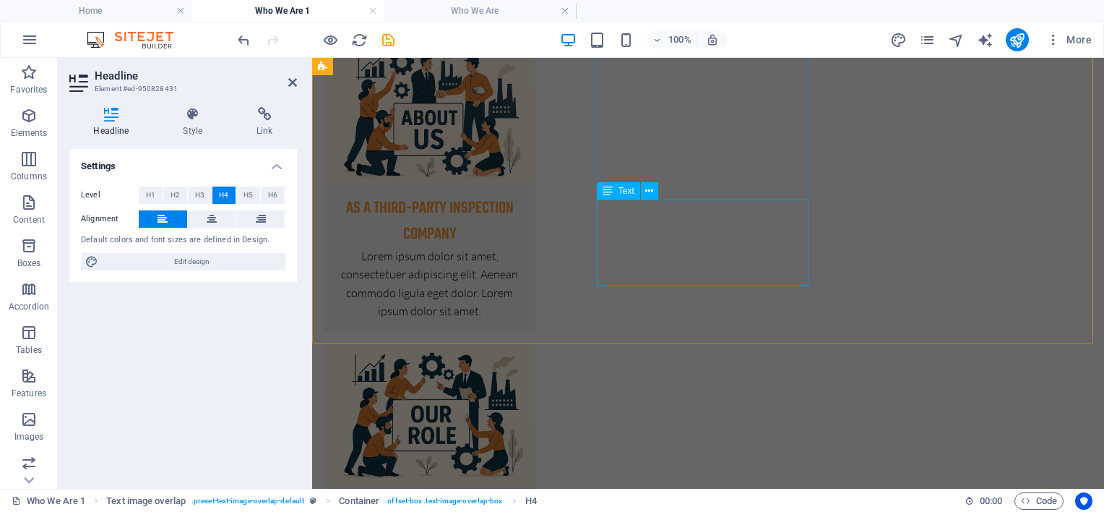
scroll to position [0, 0]
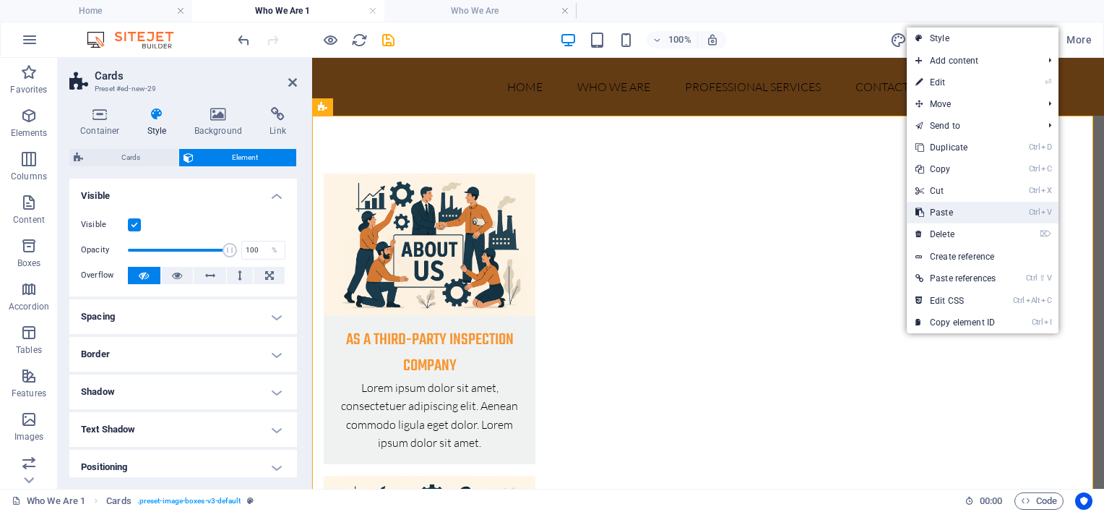
click at [944, 212] on link "Ctrl V Paste" at bounding box center [956, 213] width 98 height 22
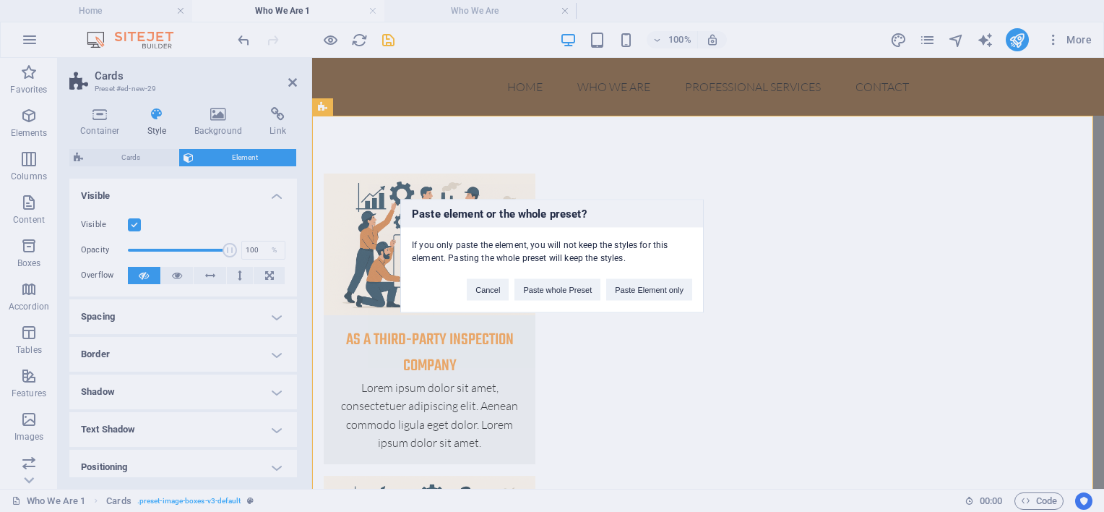
click at [836, 255] on div "Paste element or the whole preset? If you only paste the element, you will not …" at bounding box center [552, 256] width 1104 height 512
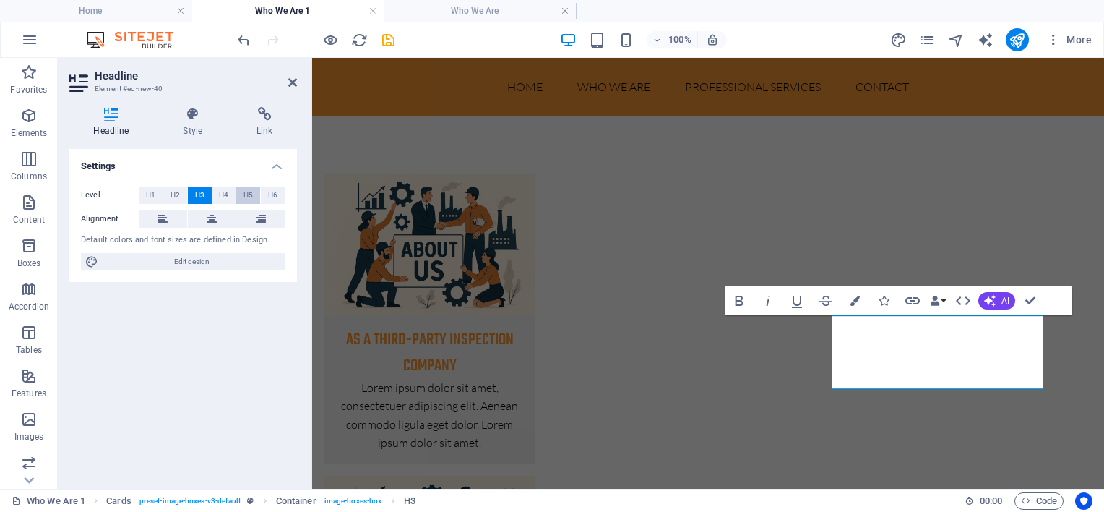
click at [251, 191] on span "H5" at bounding box center [247, 194] width 9 height 17
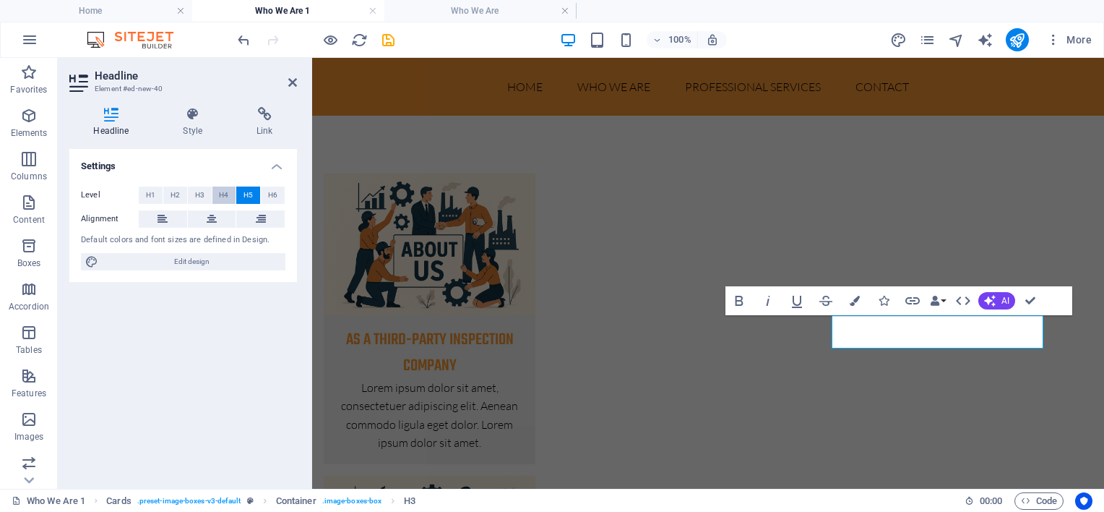
click at [217, 194] on button "H4" at bounding box center [224, 194] width 24 height 17
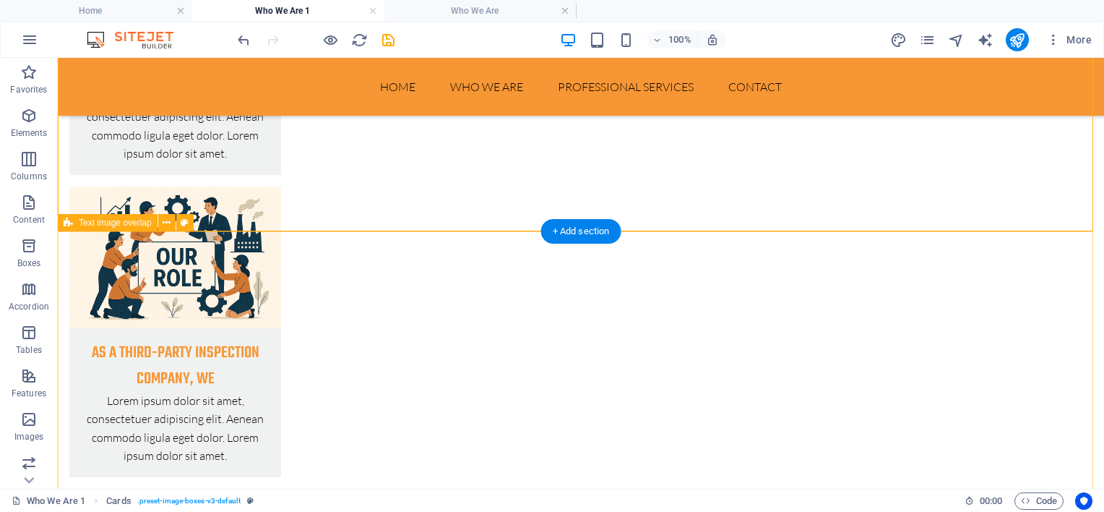
scroll to position [361, 0]
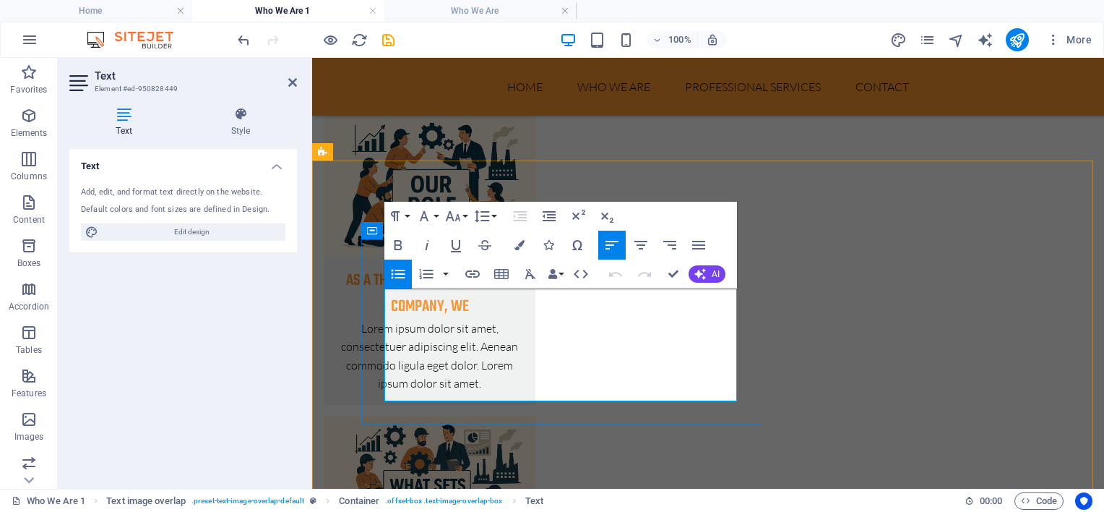
drag, startPoint x: 392, startPoint y: 295, endPoint x: 696, endPoint y: 393, distance: 320.3
copy ul "We are independent and impartial , ensuring quality, safety and compliance in a…"
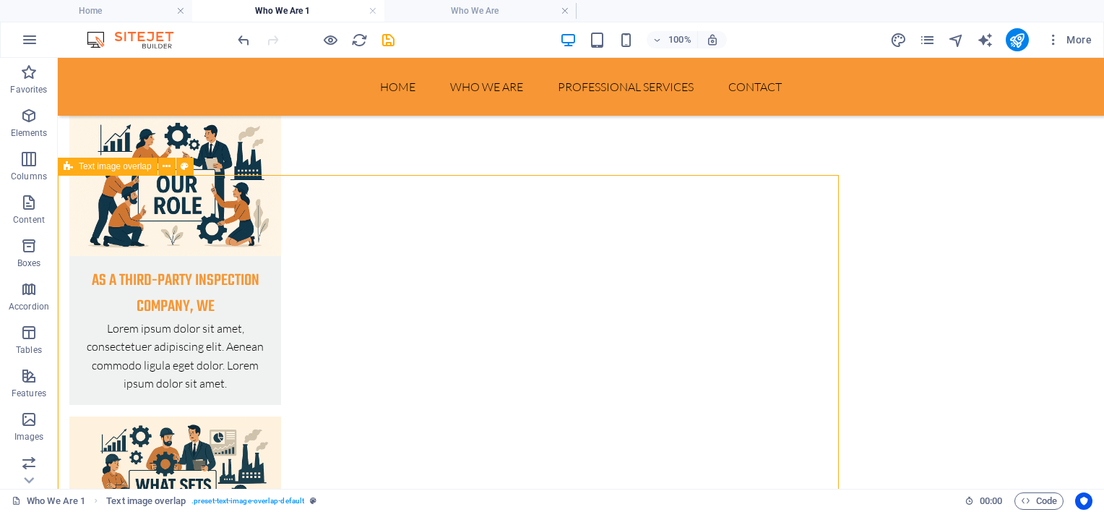
scroll to position [72, 0]
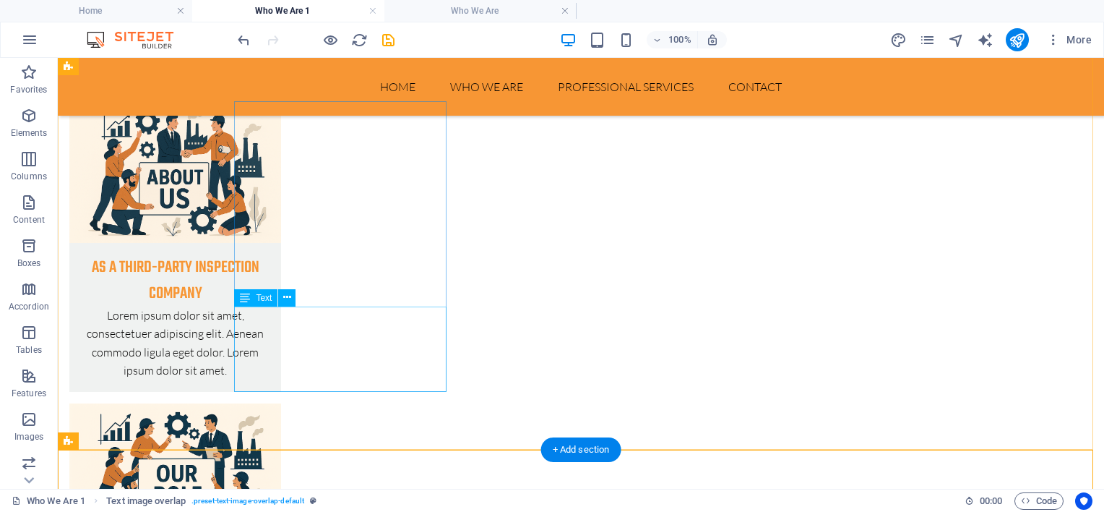
click at [269, 315] on div "Lorem ipsum dolor sit amet, consectetuer adipiscing elit. Aenean commodo ligula…" at bounding box center [175, 348] width 212 height 85
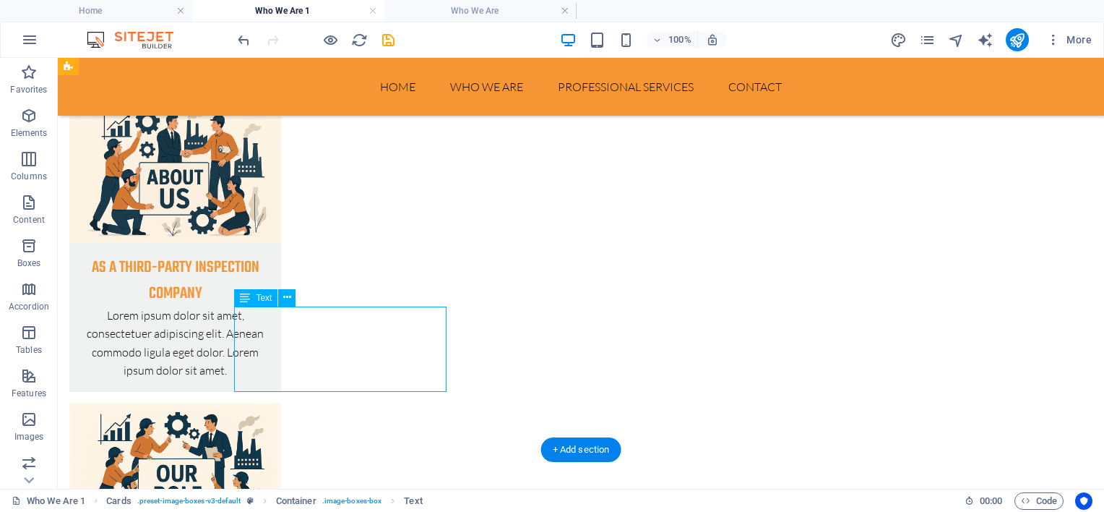
click at [269, 315] on div "Lorem ipsum dolor sit amet, consectetuer adipiscing elit. Aenean commodo ligula…" at bounding box center [175, 348] width 212 height 85
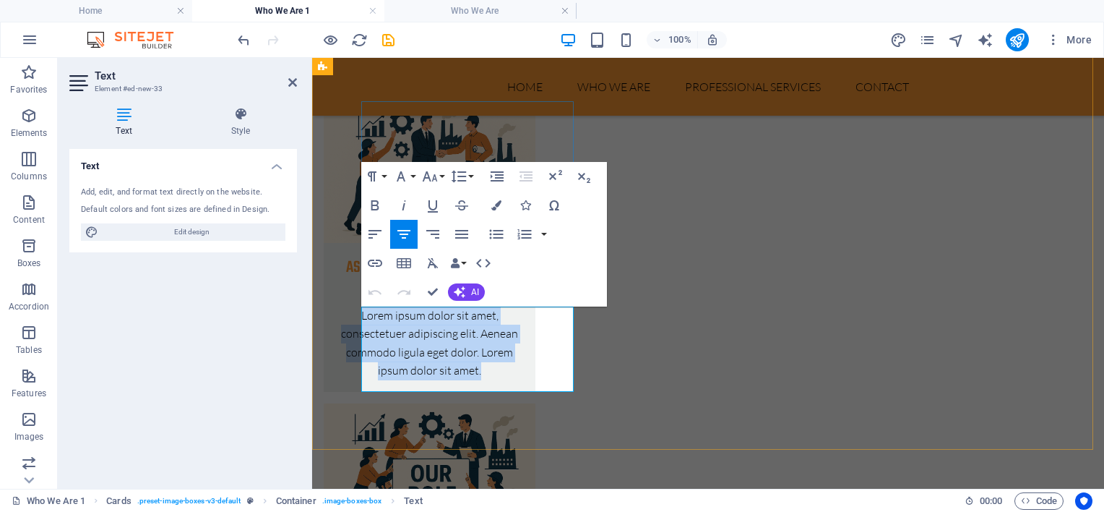
drag, startPoint x: 396, startPoint y: 311, endPoint x: 532, endPoint y: 379, distance: 152.2
click at [524, 379] on p "Lorem ipsum dolor sit amet, consectetuer adipiscing elit. Aenean commodo ligula…" at bounding box center [429, 343] width 189 height 74
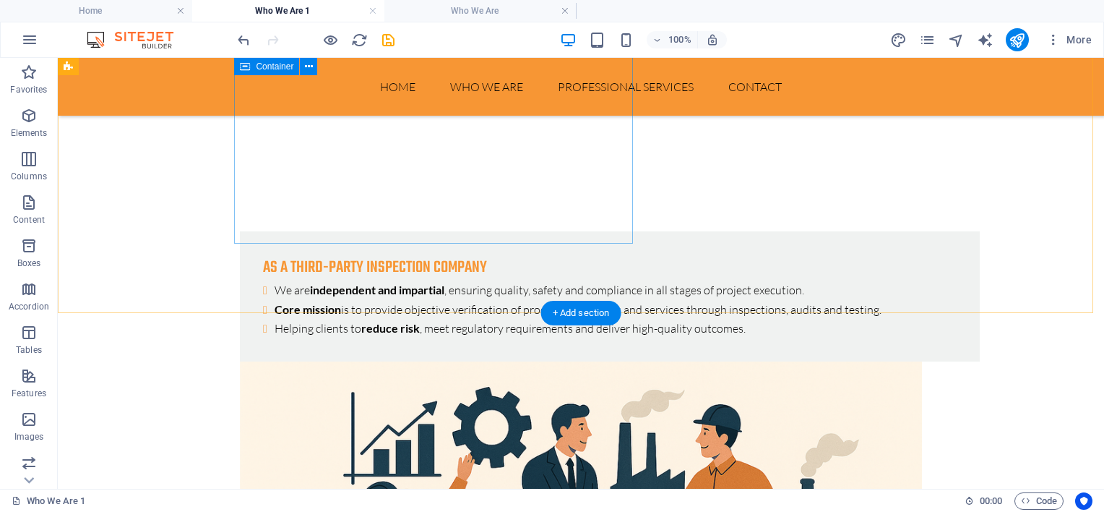
scroll to position [939, 0]
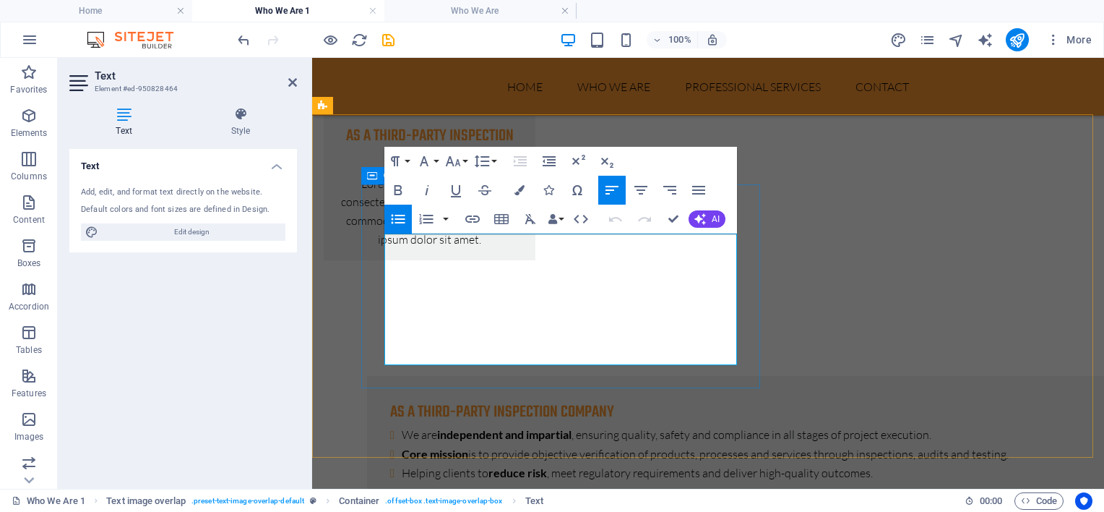
drag, startPoint x: 397, startPoint y: 239, endPoint x: 741, endPoint y: 355, distance: 362.8
copy ul "Verify product conformity to technical specifications, standards and contractua…"
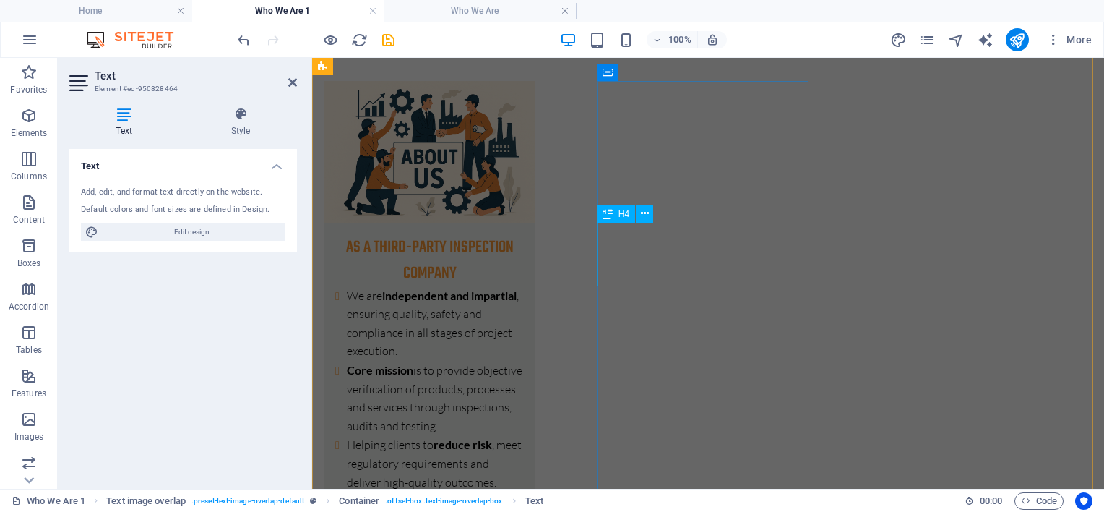
scroll to position [0, 0]
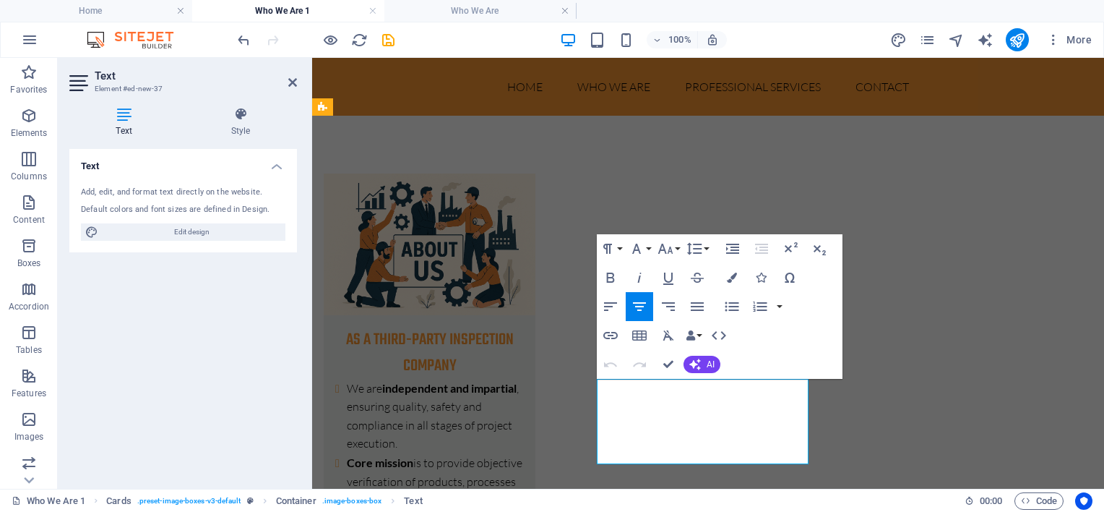
drag, startPoint x: 631, startPoint y: 389, endPoint x: 792, endPoint y: 456, distance: 174.3
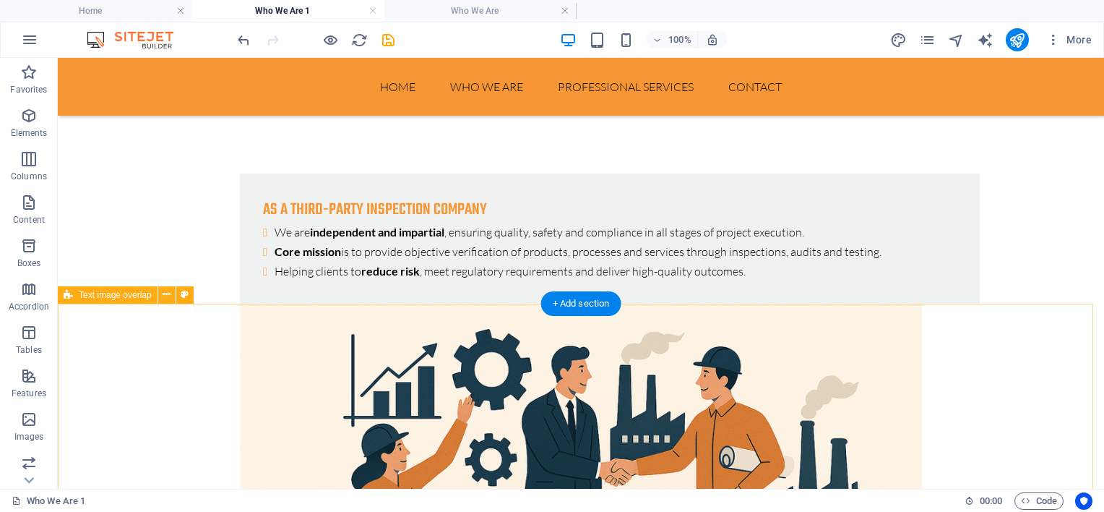
scroll to position [1445, 0]
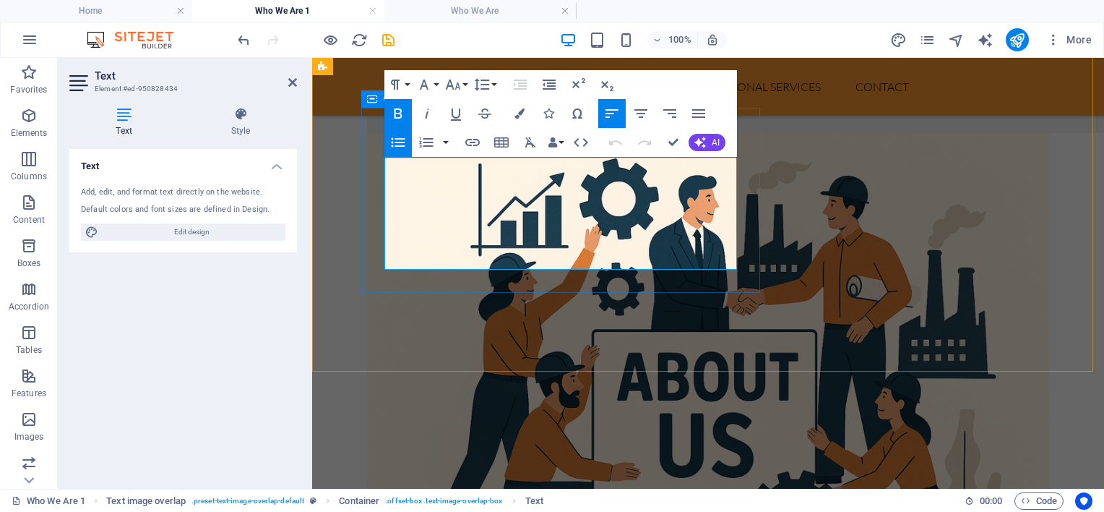
drag, startPoint x: 396, startPoint y: 162, endPoint x: 723, endPoint y: 289, distance: 351.1
copy ul "Independence - Not involved in design, manufacturing or ownership, ensuring com…"
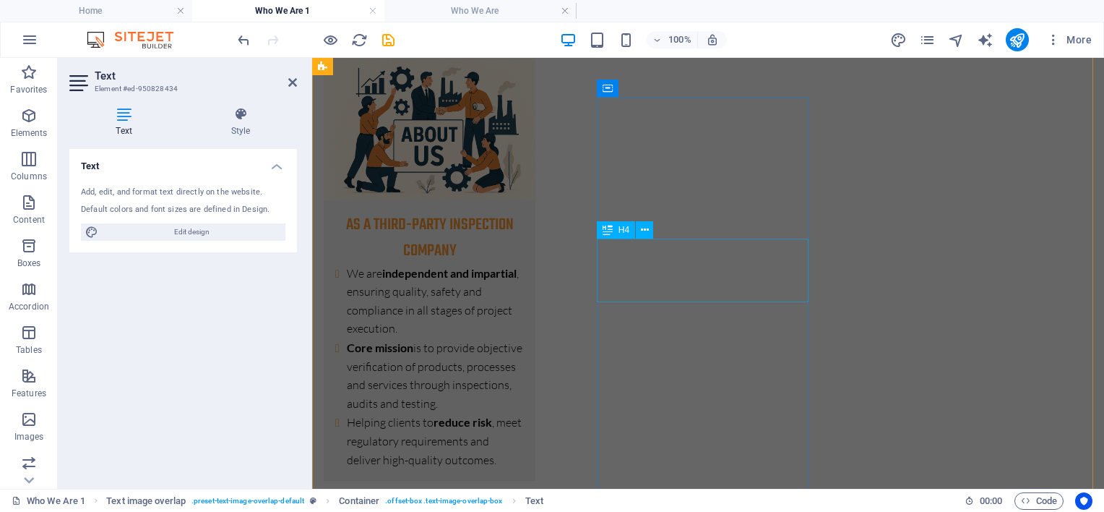
scroll to position [0, 0]
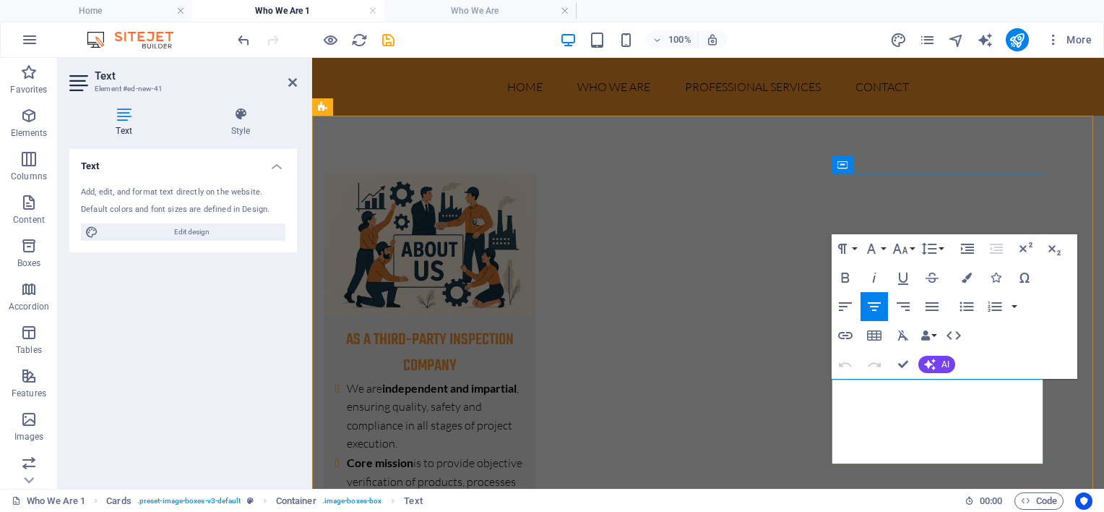
drag, startPoint x: 867, startPoint y: 388, endPoint x: 996, endPoint y: 441, distance: 139.7
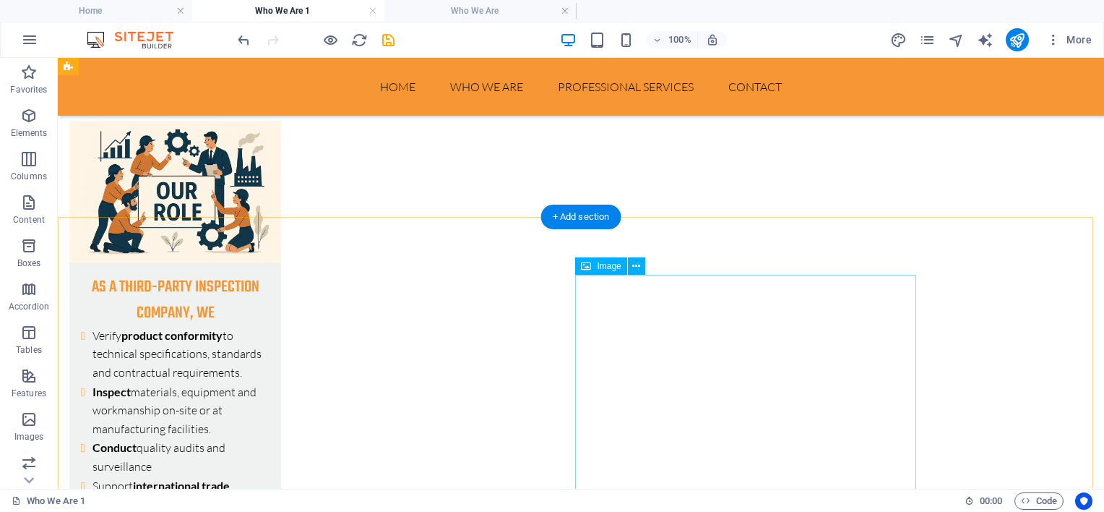
scroll to position [433, 0]
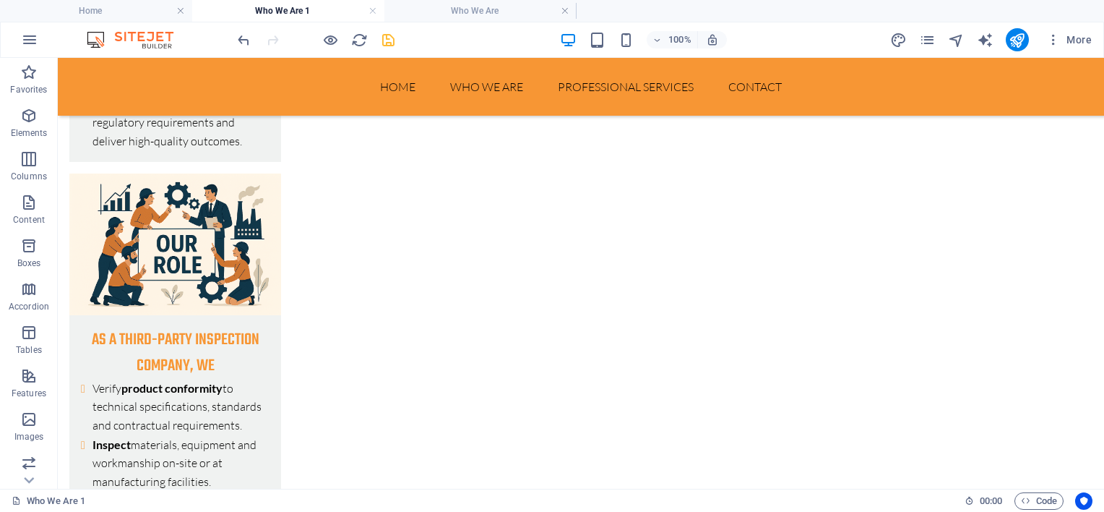
drag, startPoint x: 577, startPoint y: 238, endPoint x: 387, endPoint y: 43, distance: 272.8
click at [387, 43] on icon "save" at bounding box center [388, 40] width 17 height 17
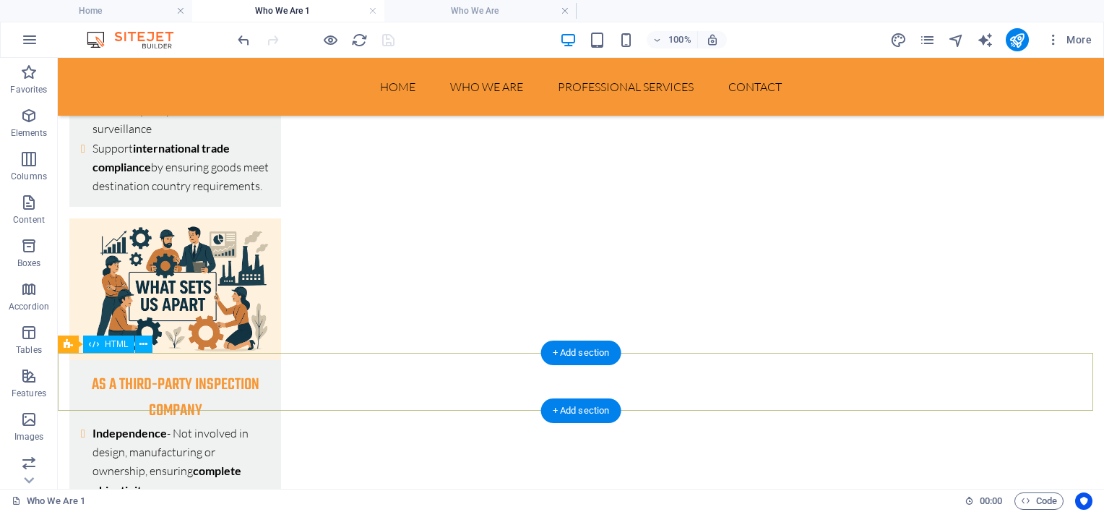
scroll to position [939, 0]
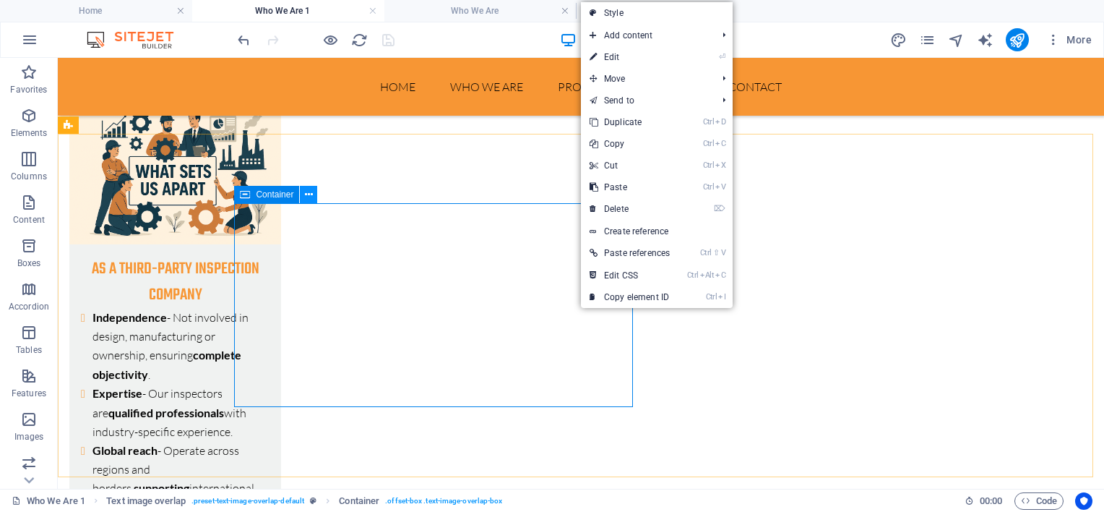
click at [305, 195] on icon at bounding box center [309, 194] width 8 height 15
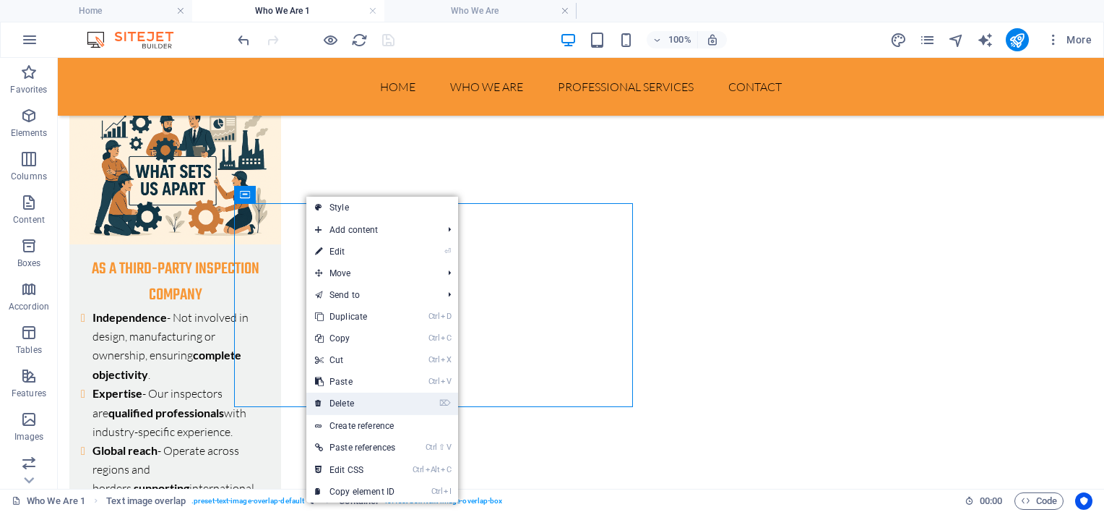
click at [380, 397] on link "⌦ Delete" at bounding box center [355, 403] width 98 height 22
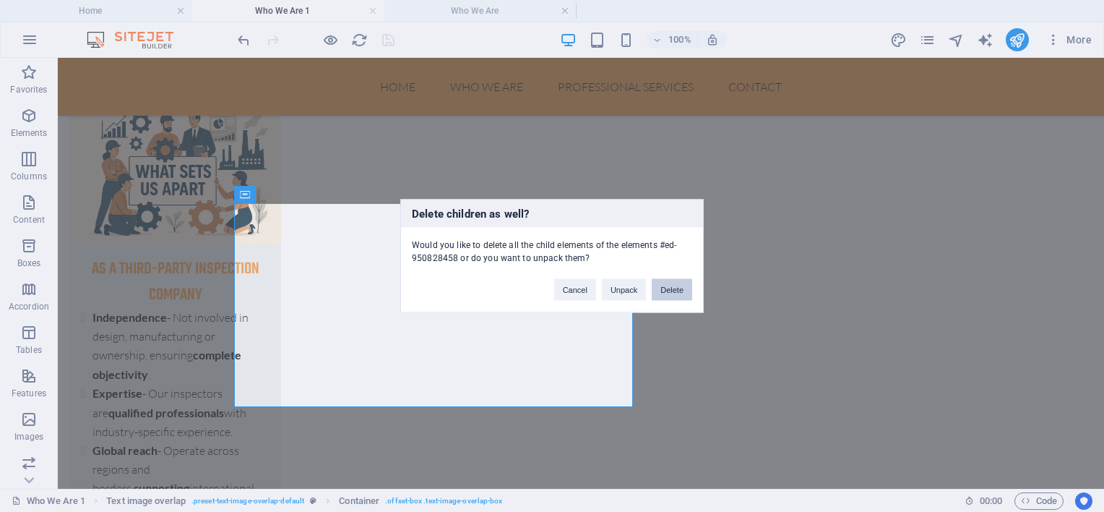
click at [673, 285] on button "Delete" at bounding box center [672, 290] width 40 height 22
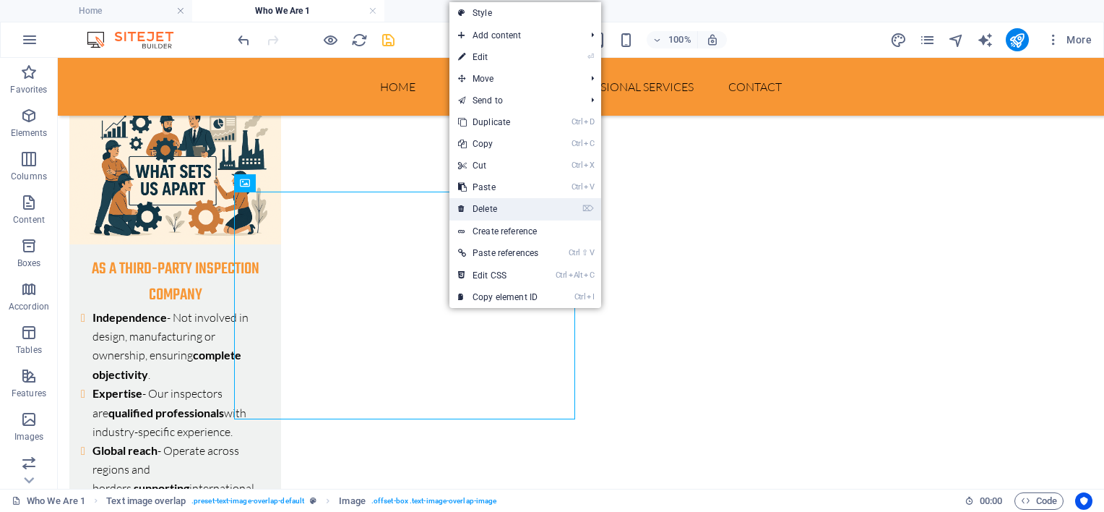
click at [488, 207] on link "⌦ Delete" at bounding box center [498, 209] width 98 height 22
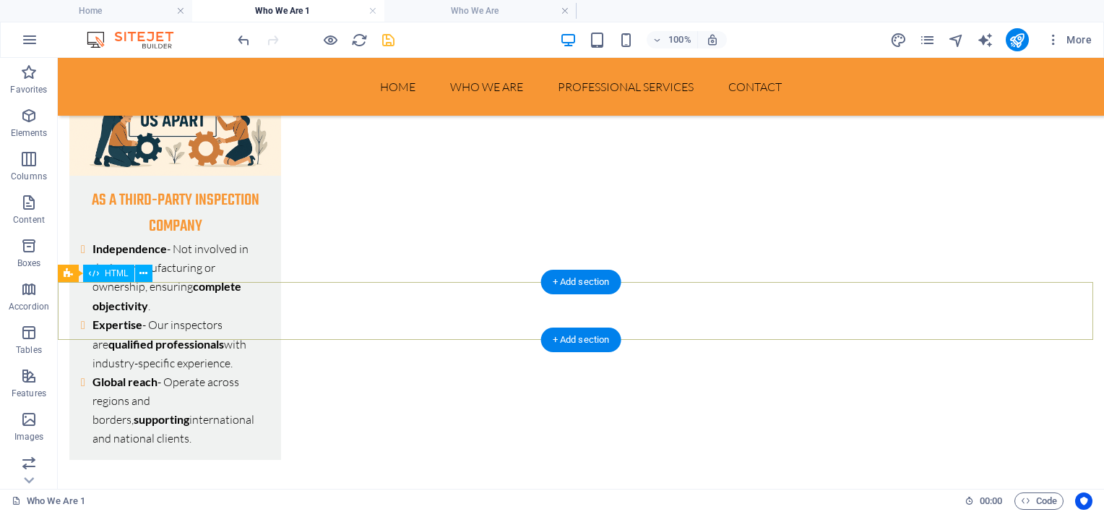
scroll to position [1156, 0]
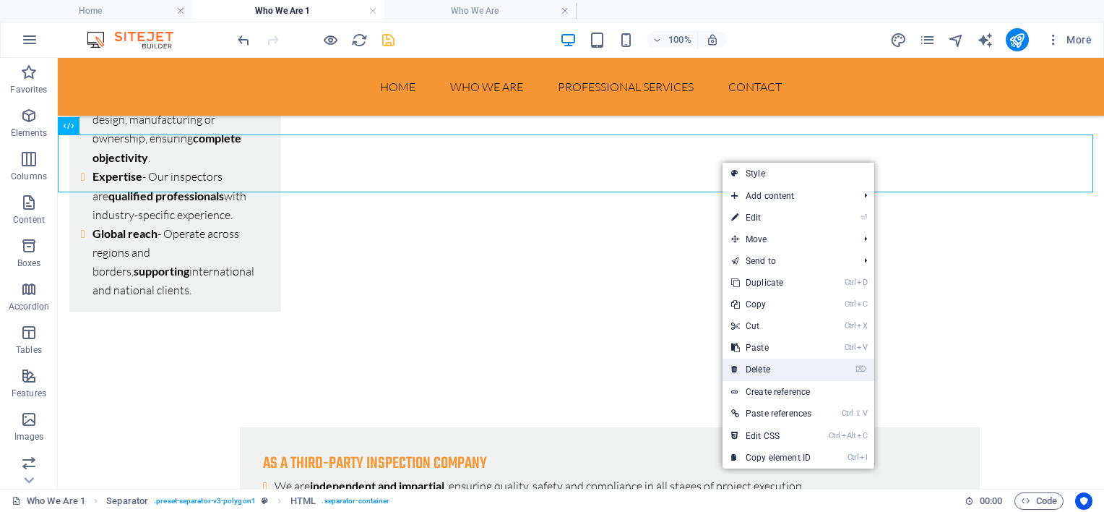
click at [788, 363] on link "⌦ Delete" at bounding box center [771, 369] width 98 height 22
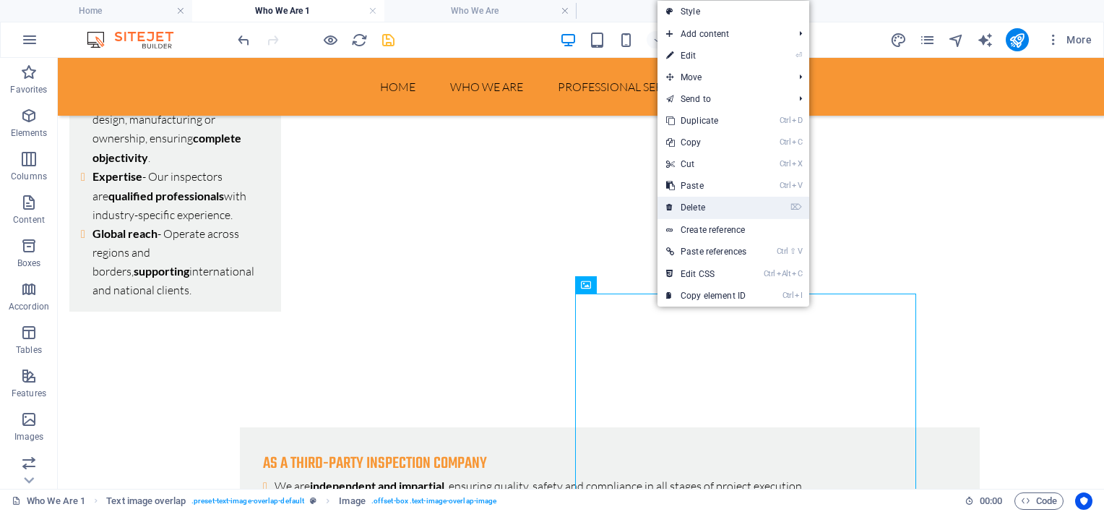
click at [706, 207] on link "⌦ Delete" at bounding box center [706, 208] width 98 height 22
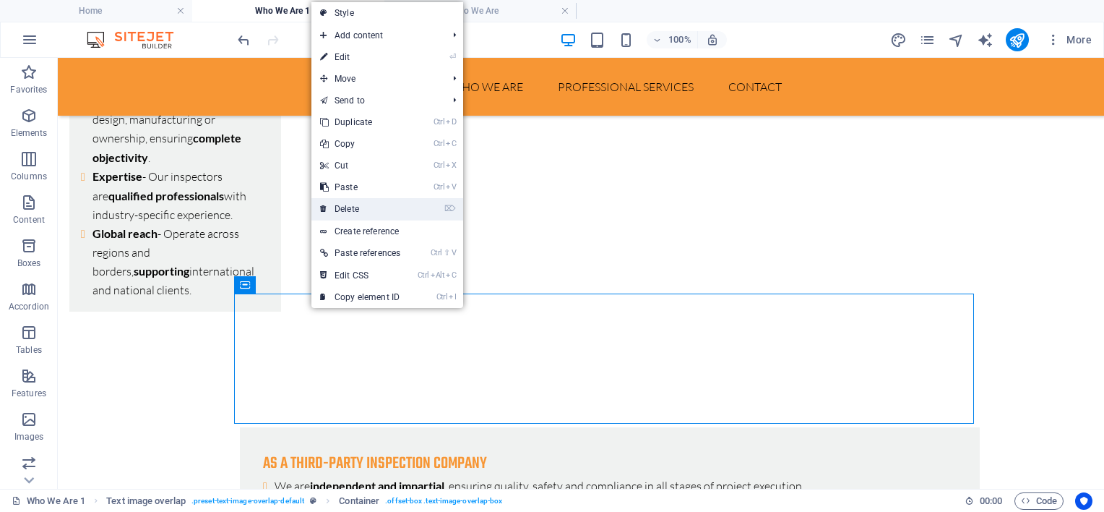
click at [358, 205] on link "⌦ Delete" at bounding box center [360, 209] width 98 height 22
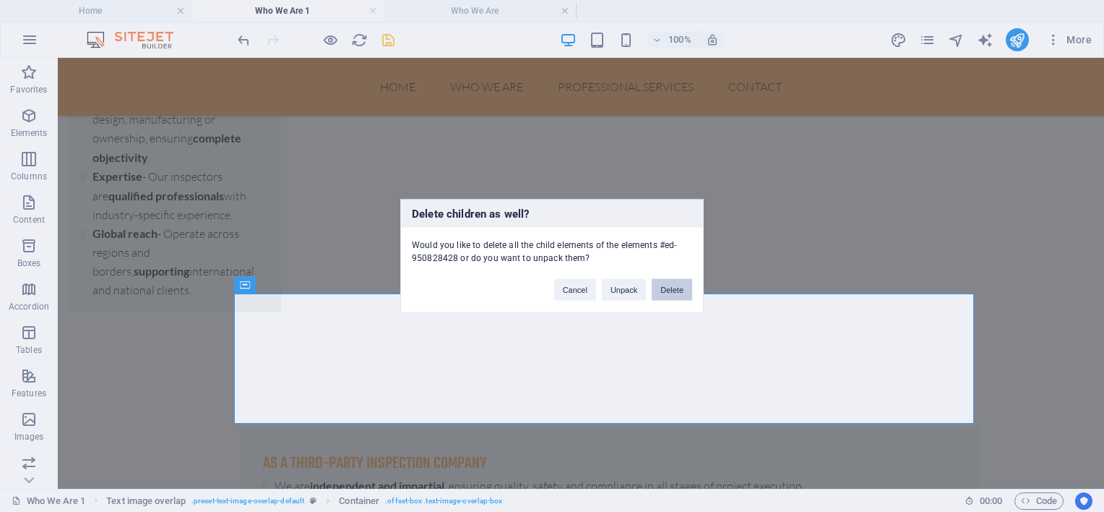
click at [675, 282] on button "Delete" at bounding box center [672, 290] width 40 height 22
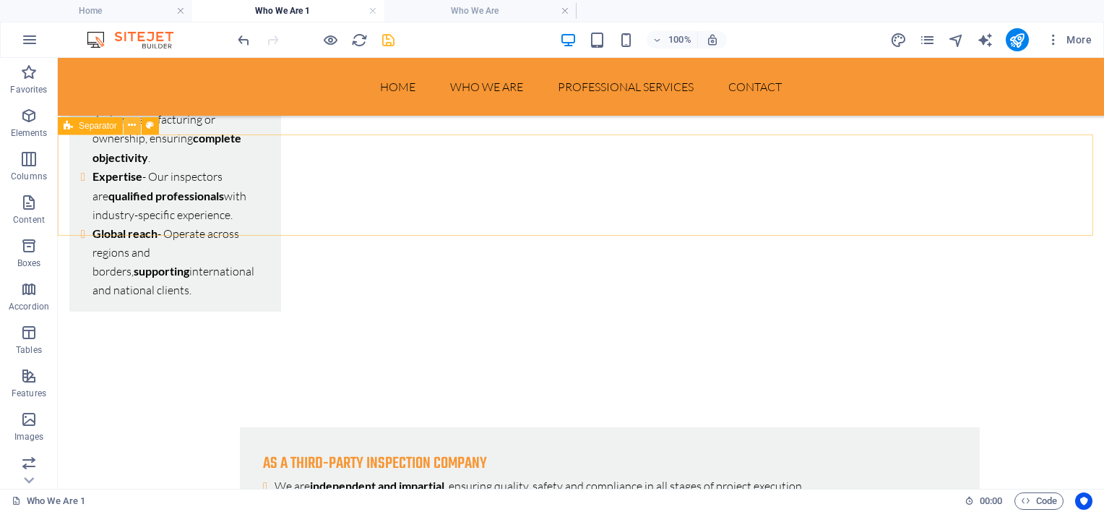
click at [129, 132] on icon at bounding box center [132, 125] width 8 height 15
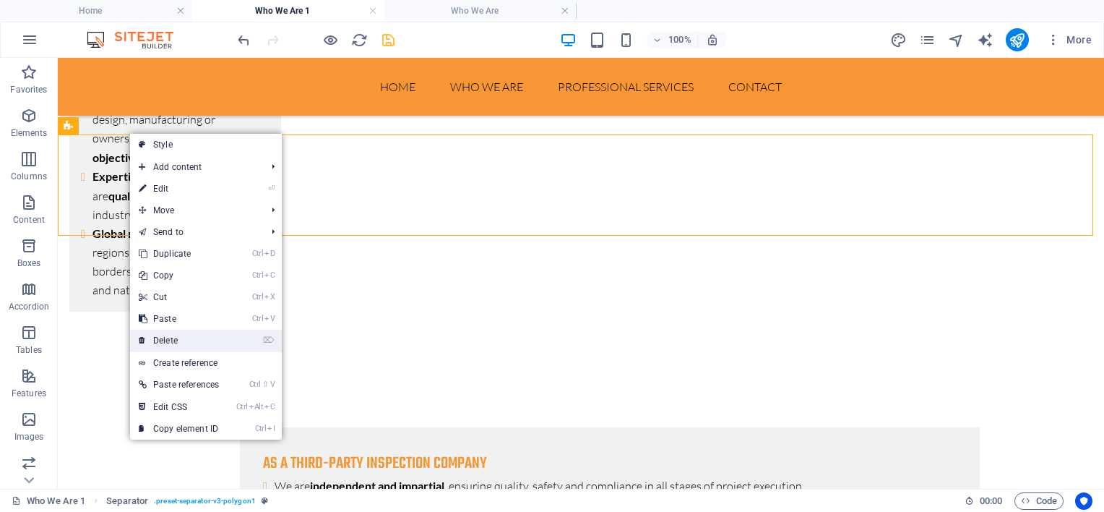
click at [227, 337] on link "⌦ Delete" at bounding box center [179, 340] width 98 height 22
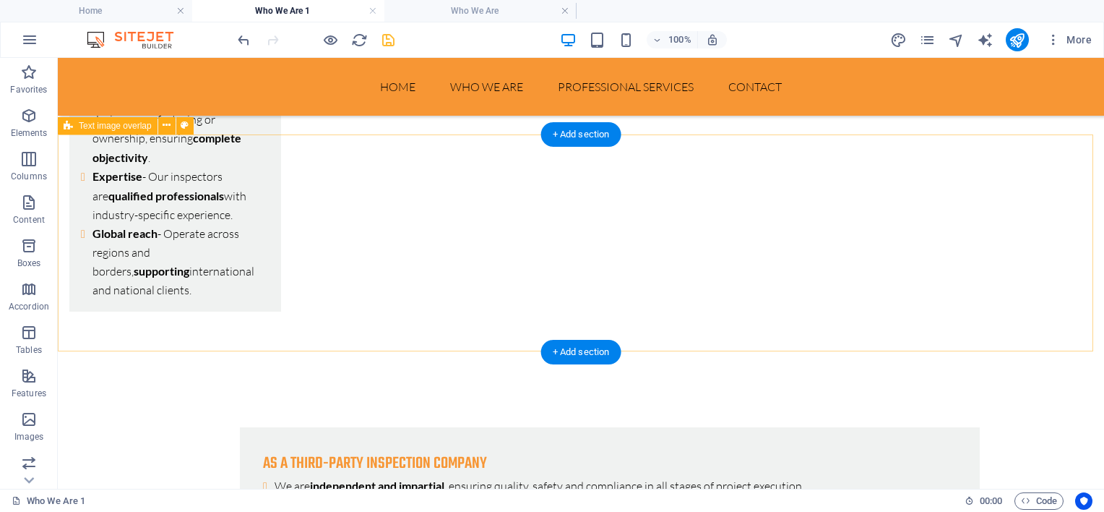
scroll to position [795, 0]
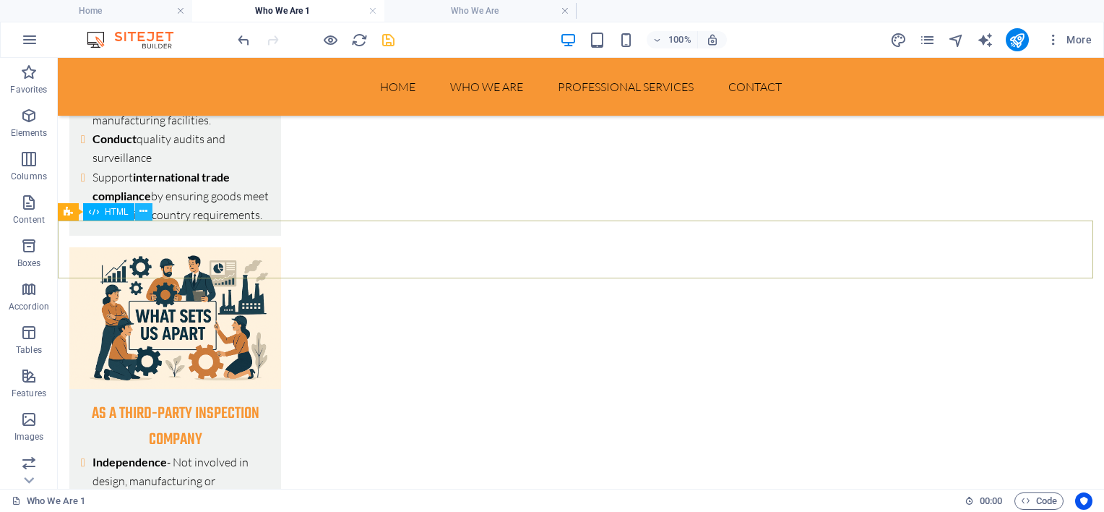
click at [145, 209] on icon at bounding box center [143, 211] width 8 height 15
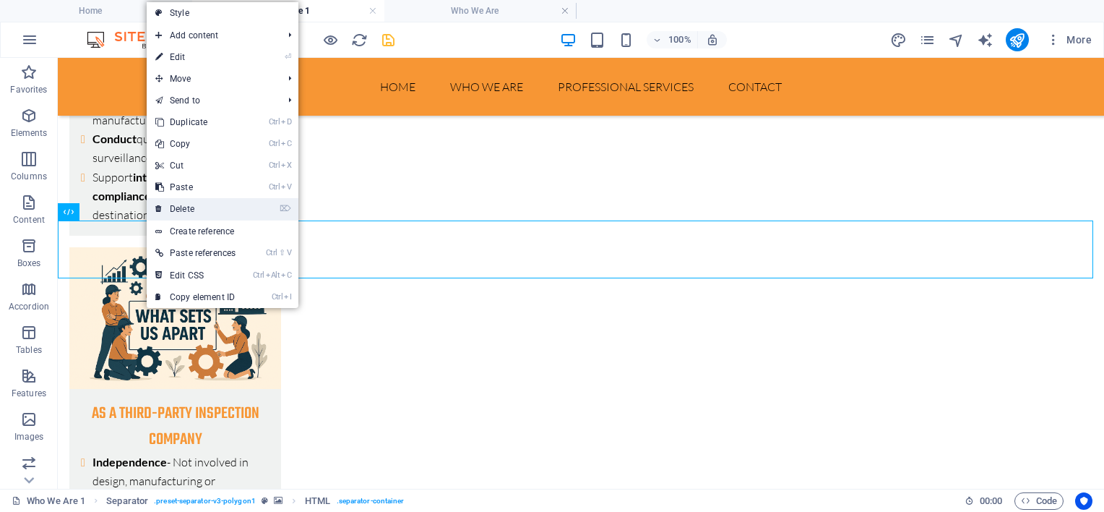
click at [191, 207] on link "⌦ Delete" at bounding box center [196, 209] width 98 height 22
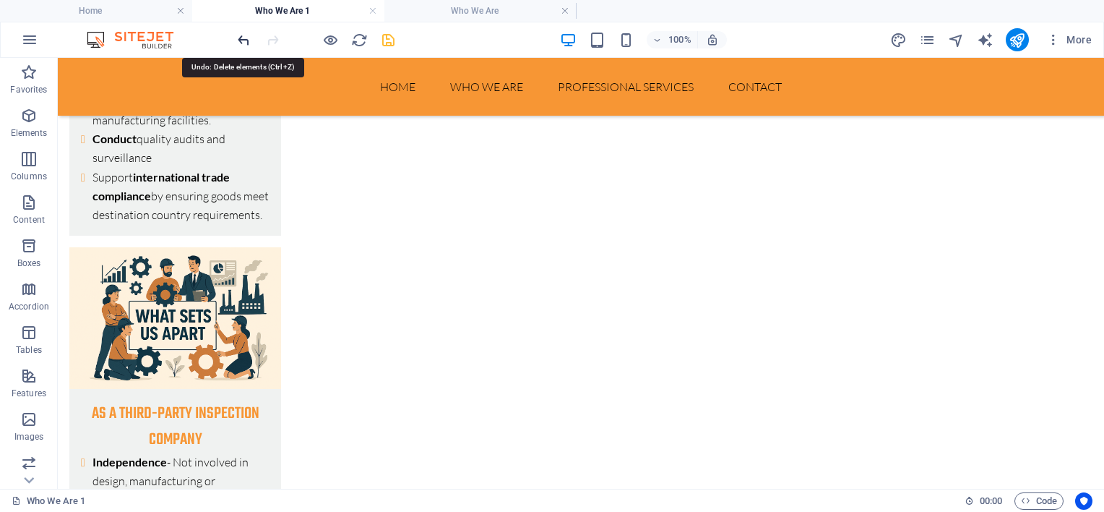
click at [243, 38] on icon "undo" at bounding box center [244, 40] width 17 height 17
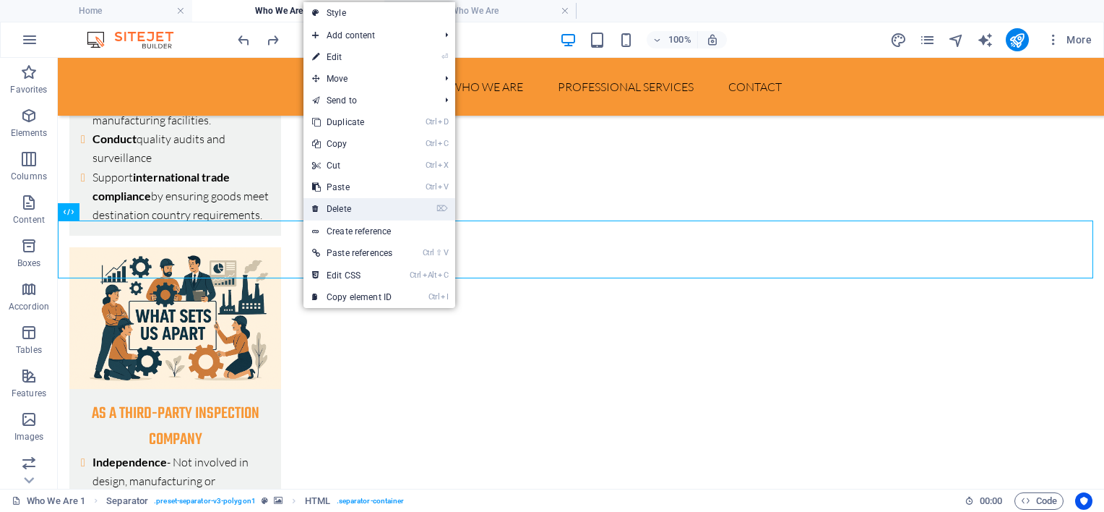
click at [365, 205] on link "⌦ Delete" at bounding box center [352, 209] width 98 height 22
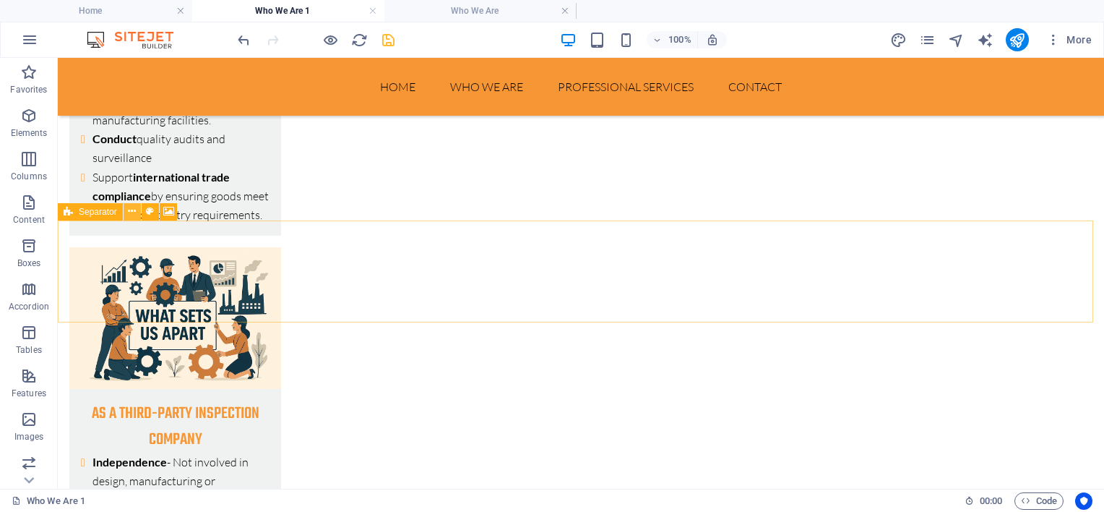
click at [134, 211] on icon at bounding box center [132, 211] width 8 height 15
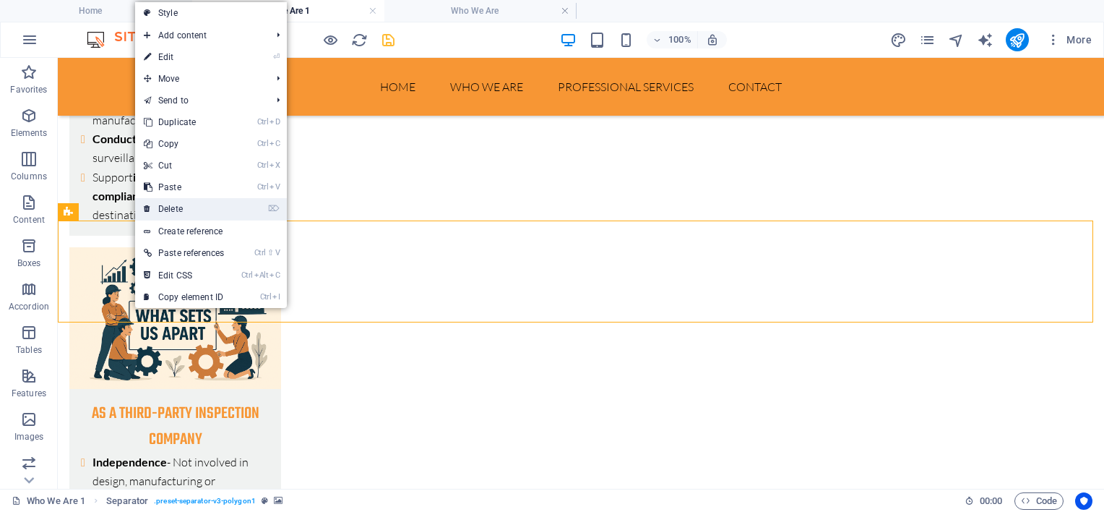
click at [182, 208] on link "⌦ Delete" at bounding box center [184, 209] width 98 height 22
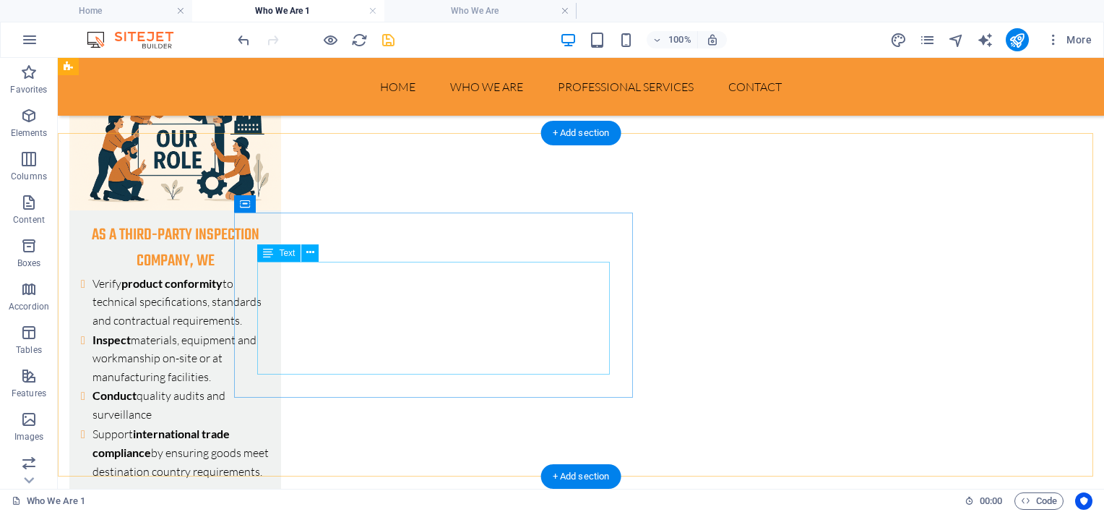
scroll to position [506, 0]
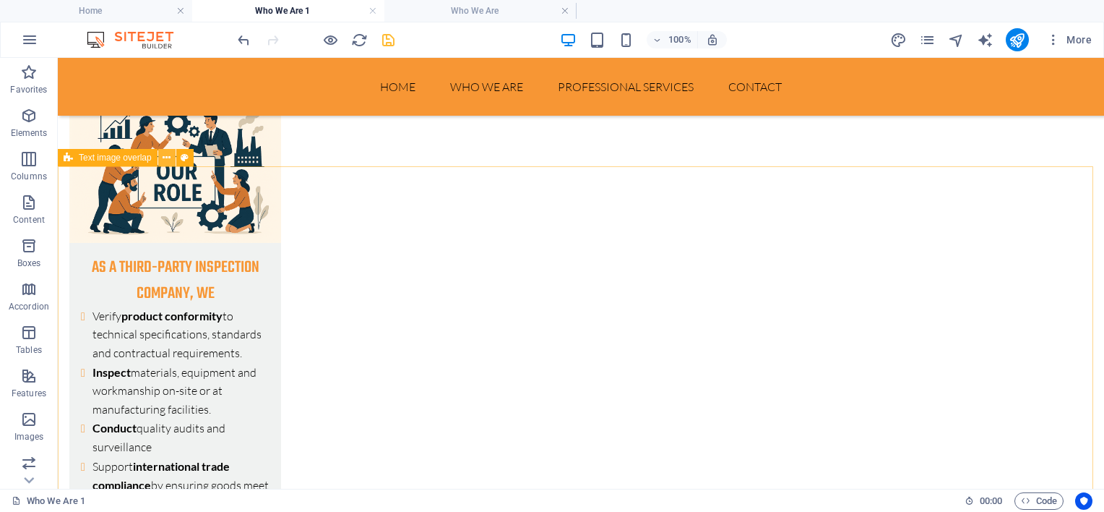
click at [164, 159] on icon at bounding box center [167, 157] width 8 height 15
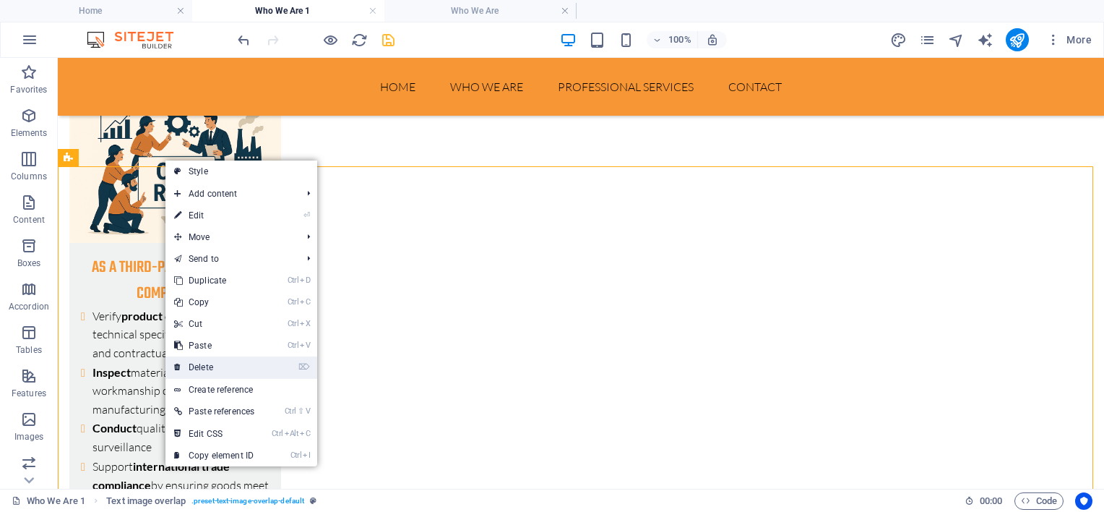
click at [231, 358] on link "⌦ Delete" at bounding box center [214, 367] width 98 height 22
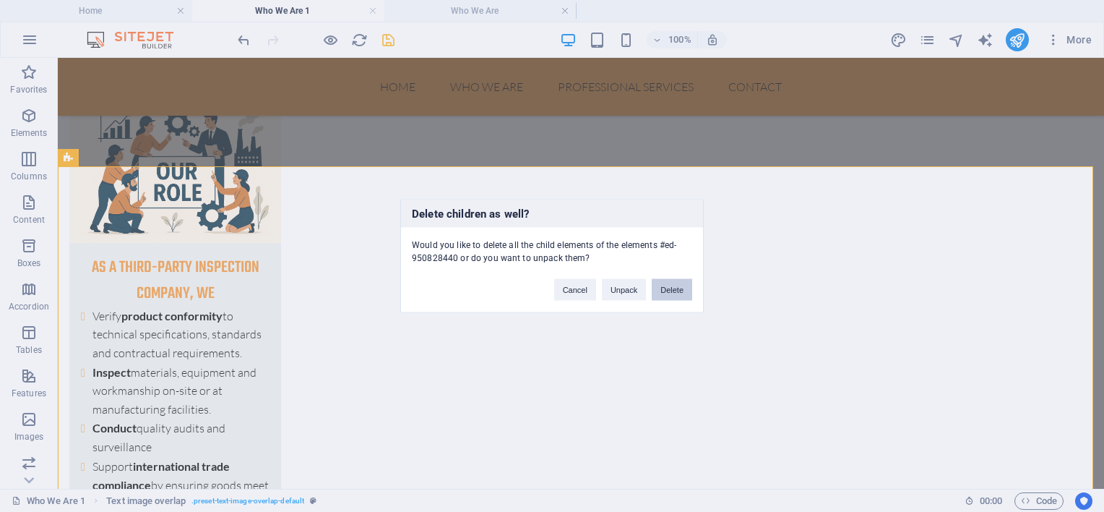
click at [682, 287] on button "Delete" at bounding box center [672, 290] width 40 height 22
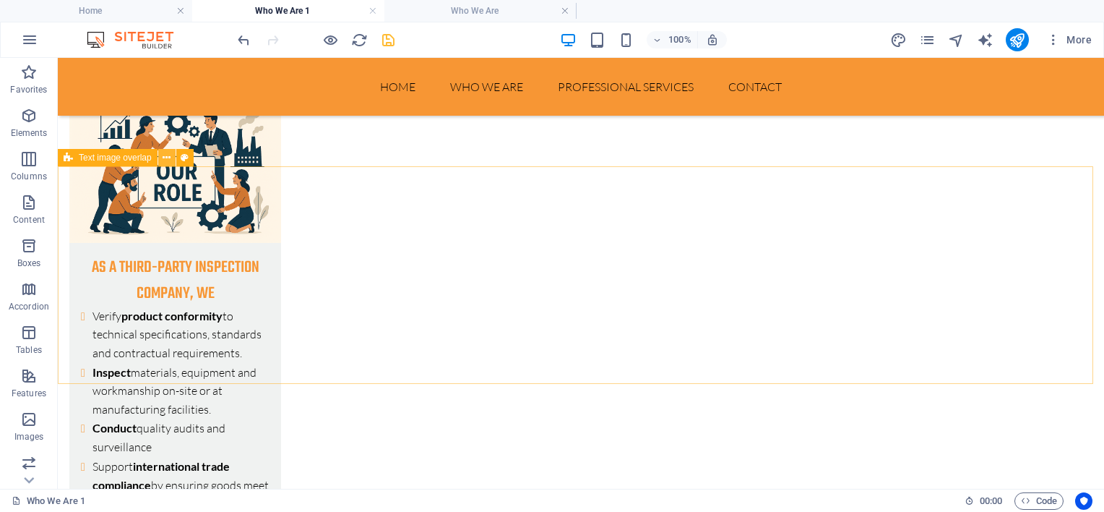
click at [168, 162] on icon at bounding box center [167, 157] width 8 height 15
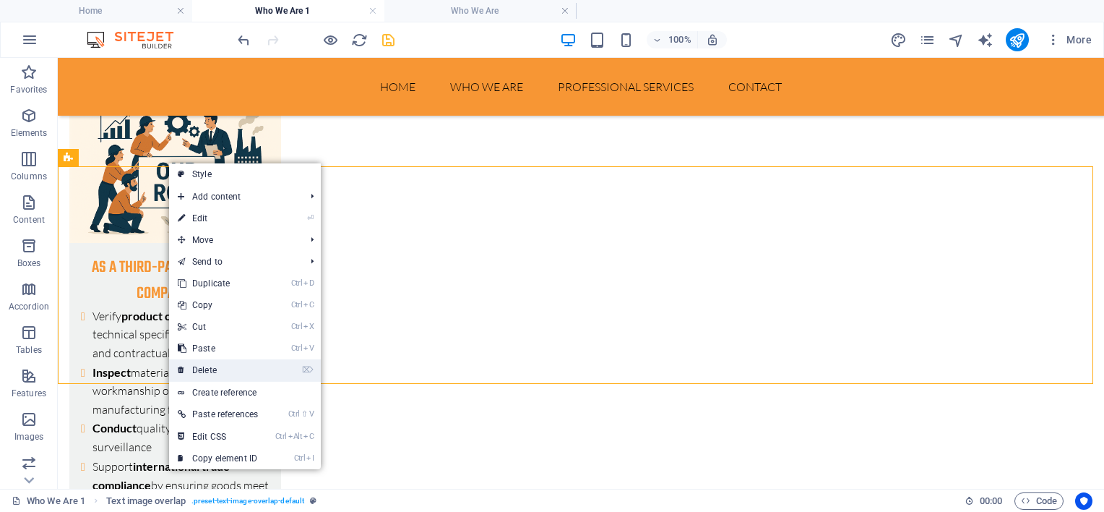
click at [272, 371] on li "⌦ Delete" at bounding box center [245, 370] width 152 height 22
click at [262, 371] on link "⌦ Delete" at bounding box center [218, 370] width 98 height 22
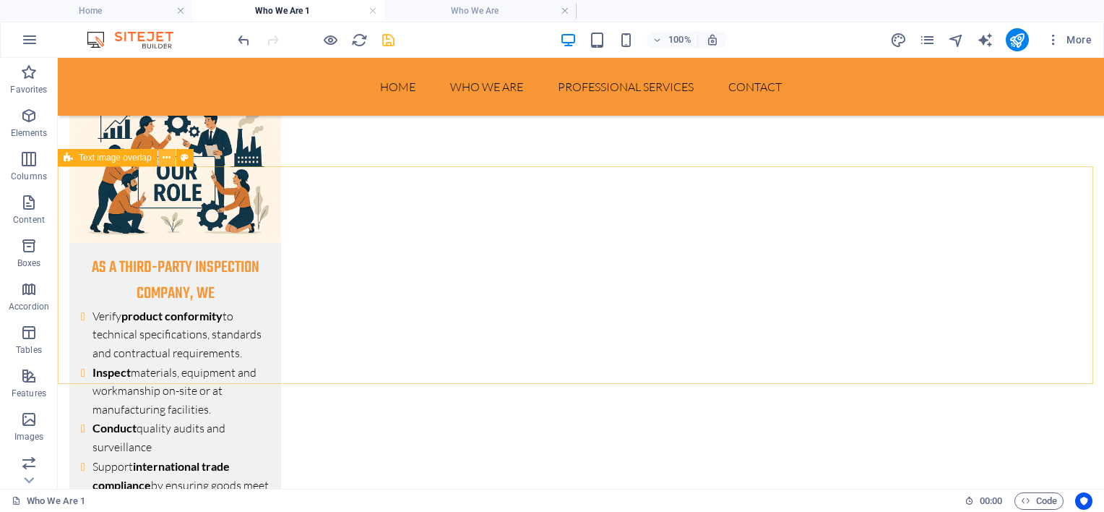
click at [165, 161] on icon at bounding box center [167, 157] width 8 height 15
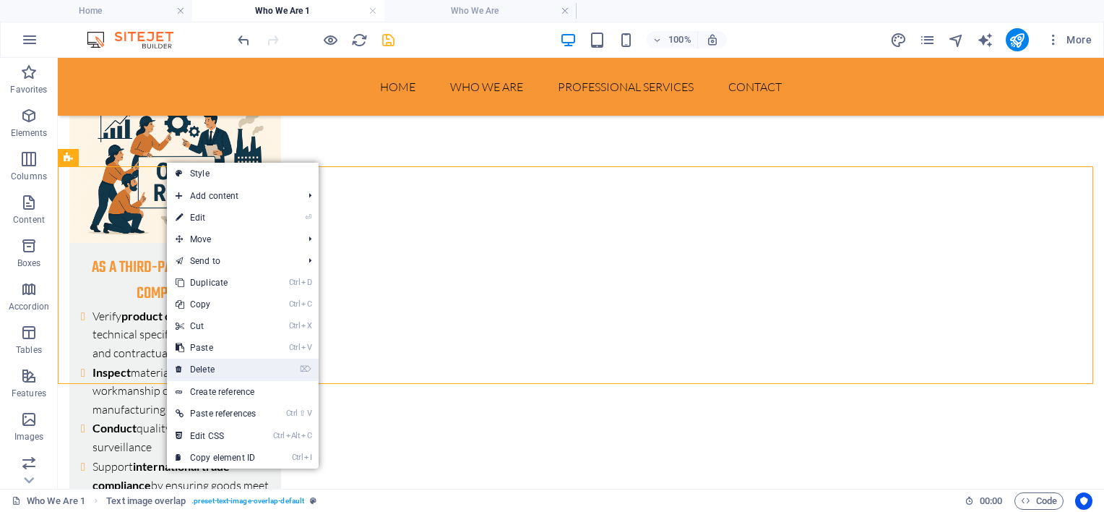
click at [224, 366] on link "⌦ Delete" at bounding box center [216, 369] width 98 height 22
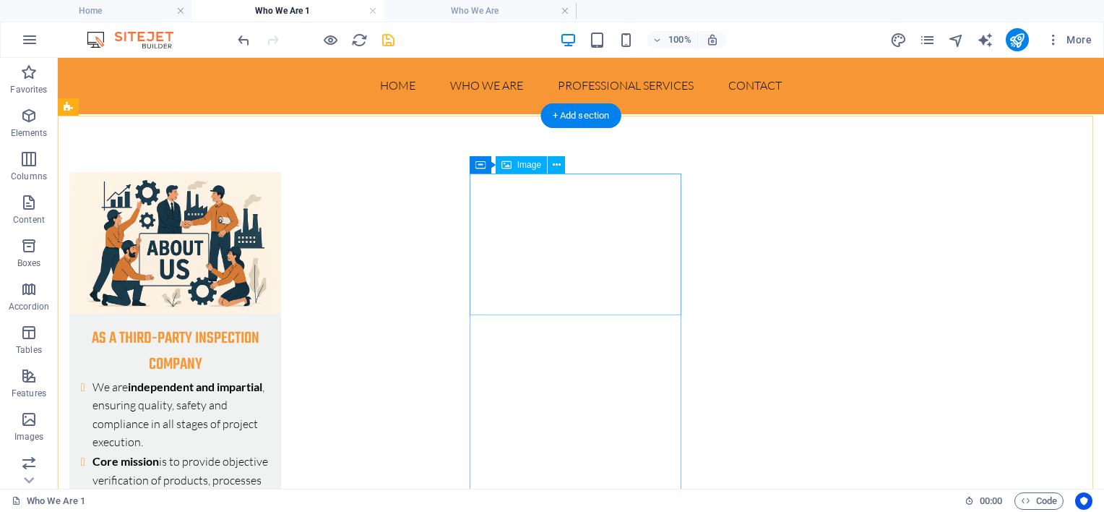
scroll to position [0, 0]
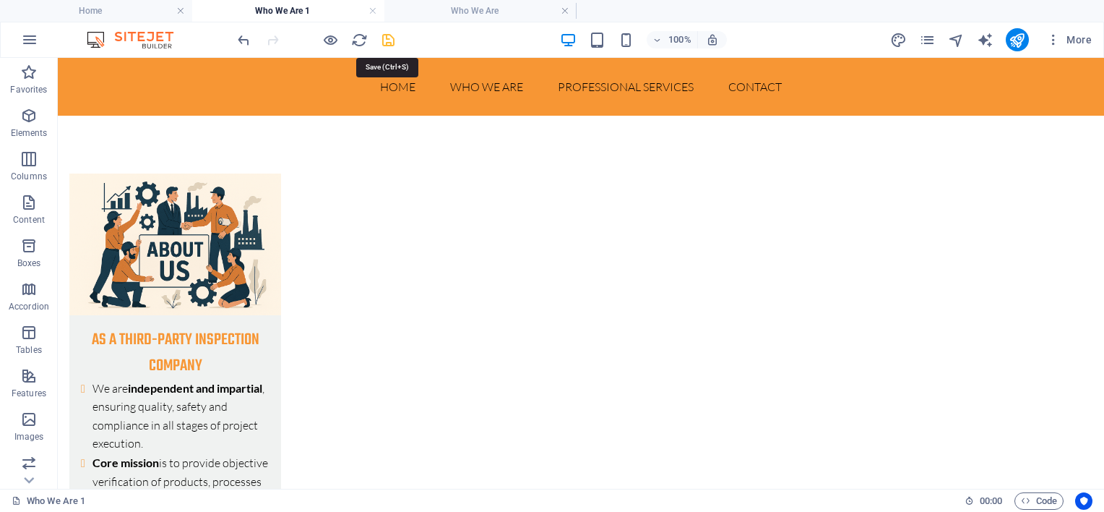
click at [387, 41] on icon "save" at bounding box center [388, 40] width 17 height 17
click at [1078, 43] on span "More" at bounding box center [1069, 40] width 46 height 14
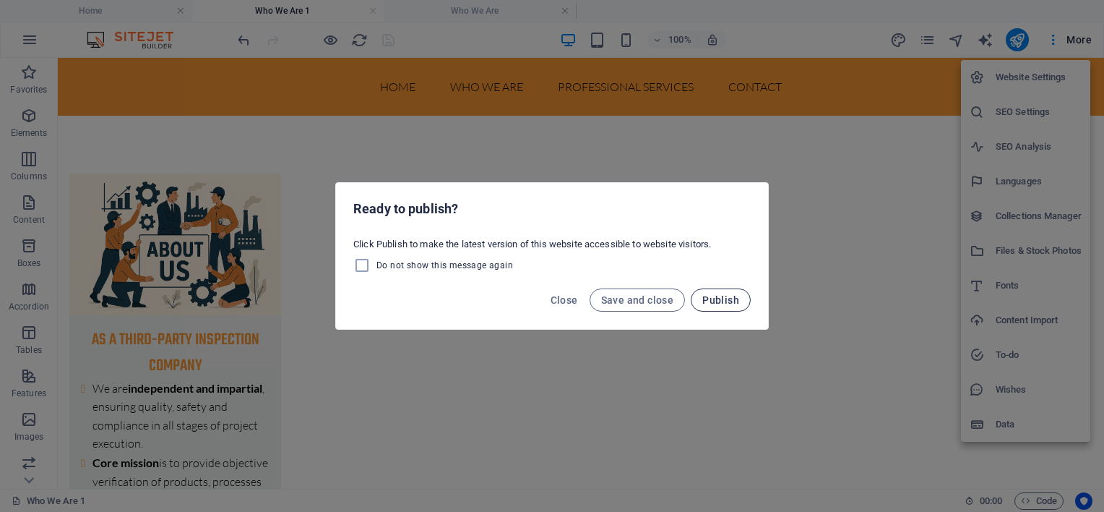
click at [717, 300] on span "Publish" at bounding box center [720, 300] width 37 height 12
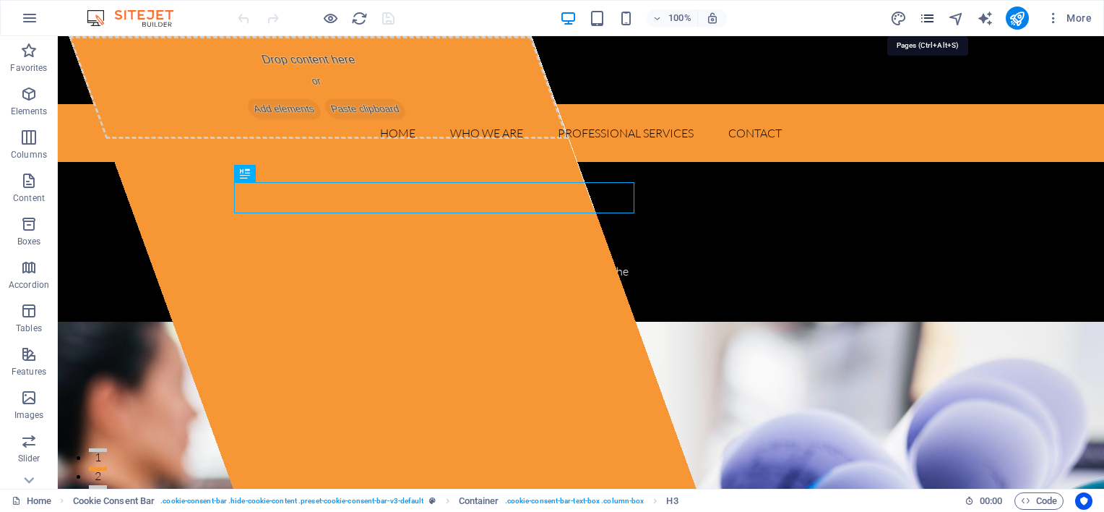
click at [933, 15] on icon "pages" at bounding box center [927, 18] width 17 height 17
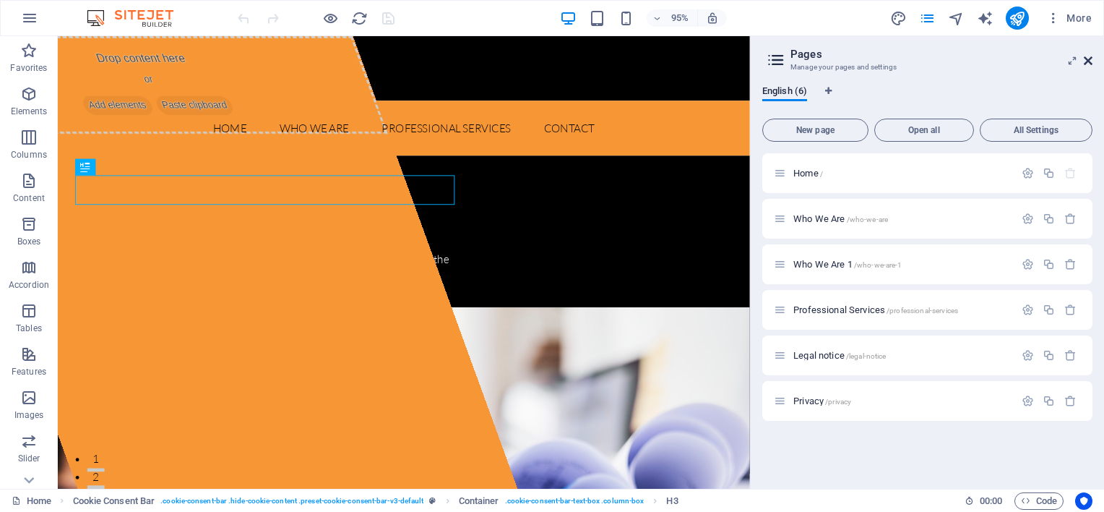
click at [1087, 55] on icon at bounding box center [1088, 61] width 9 height 12
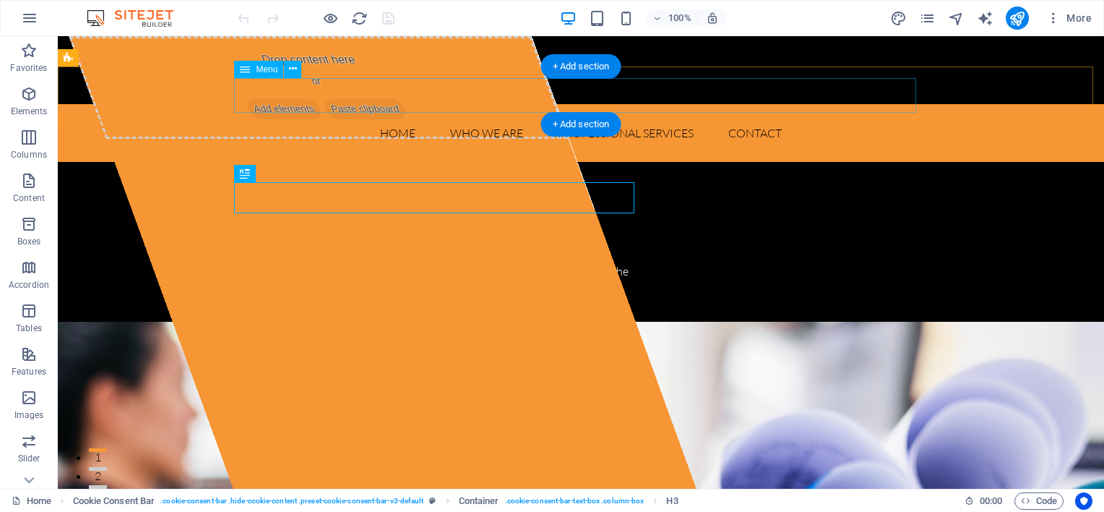
click at [465, 116] on nav "Home Who We Are Professional Services Contact" at bounding box center [581, 133] width 682 height 35
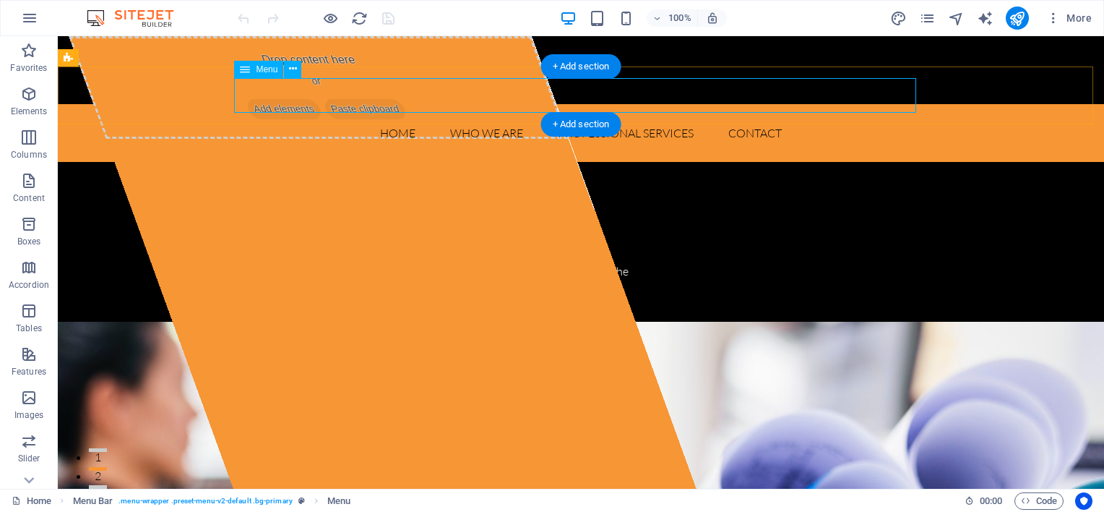
click at [488, 116] on nav "Home Who We Are Professional Services Contact" at bounding box center [581, 133] width 682 height 35
select select "1"
select select
select select "3"
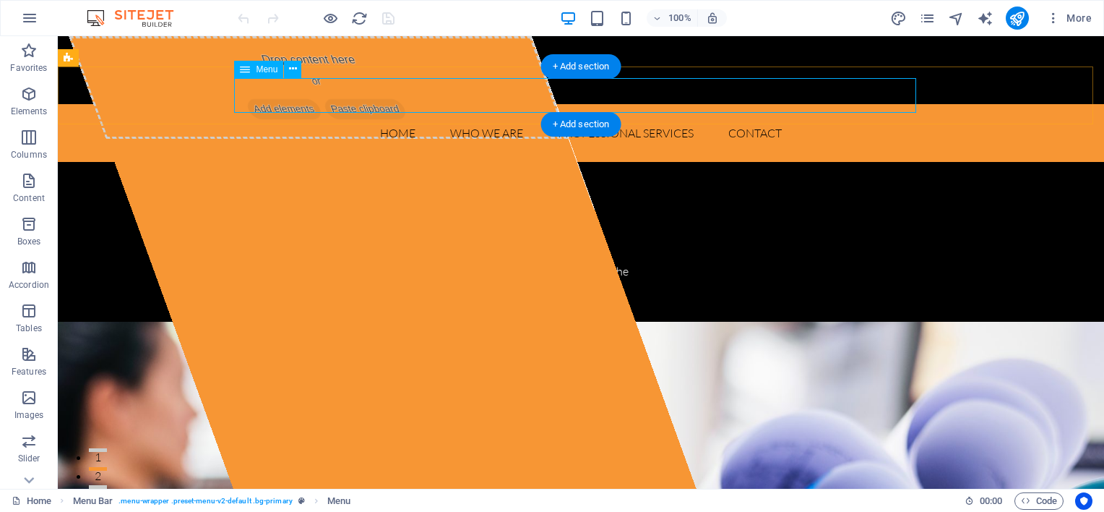
select select
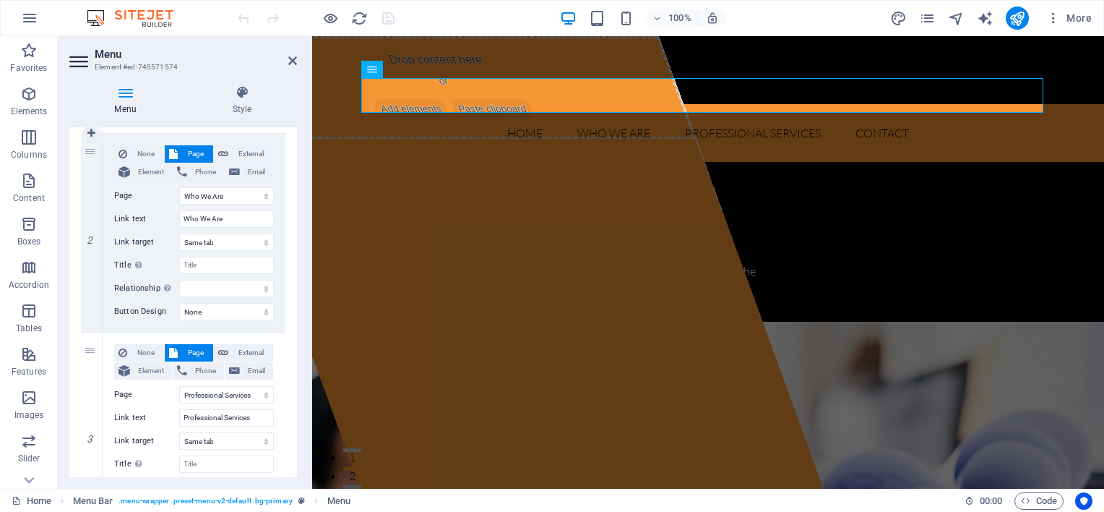
scroll to position [288, 0]
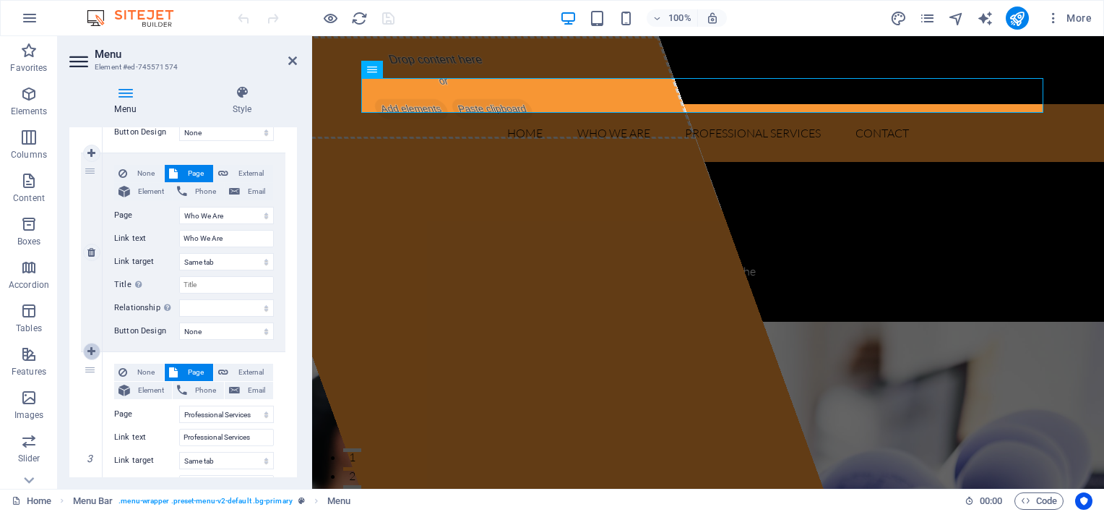
click at [93, 350] on icon at bounding box center [91, 351] width 8 height 10
select select
select select "3"
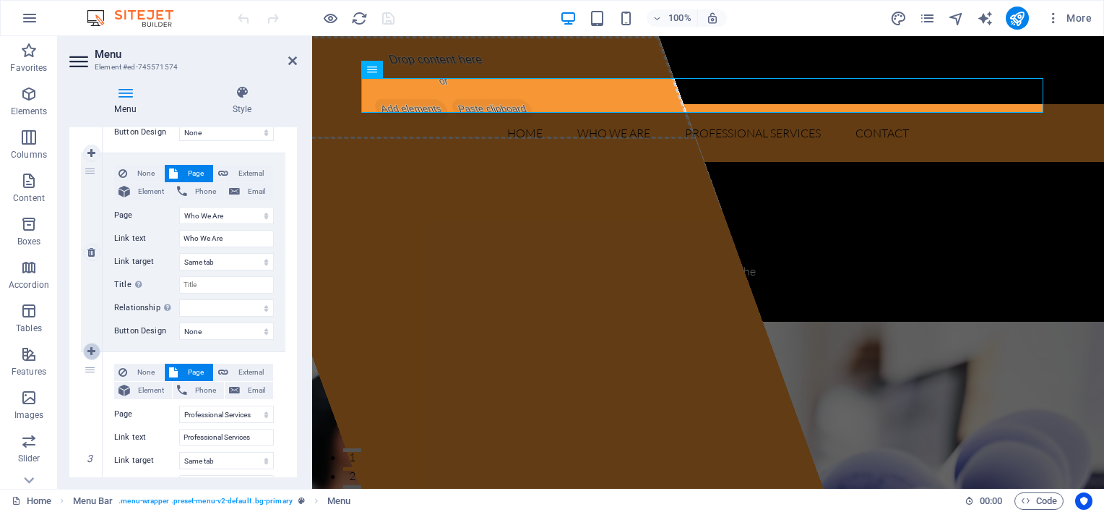
type input "Professional Services"
select select
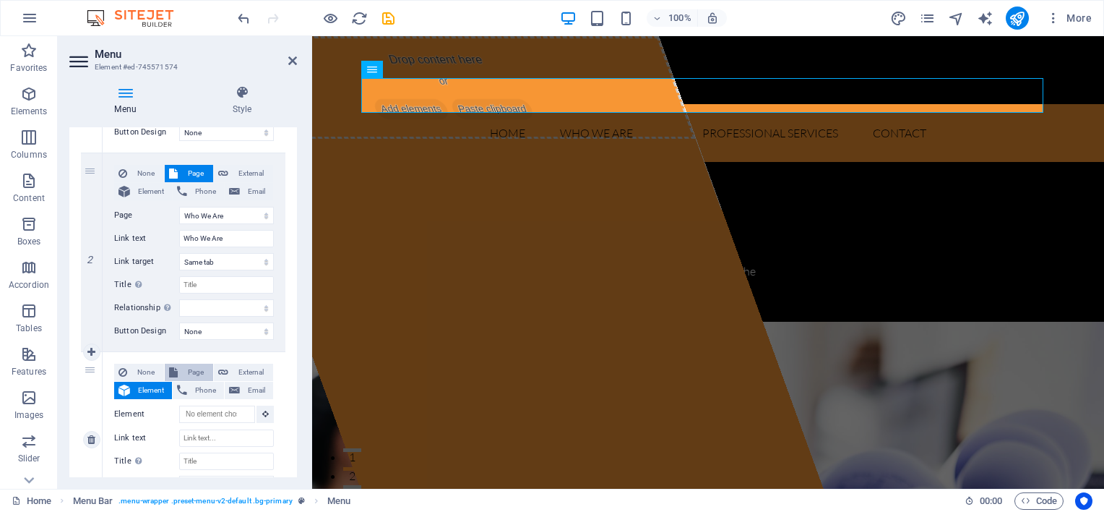
click at [190, 365] on span "Page" at bounding box center [195, 371] width 27 height 17
select select
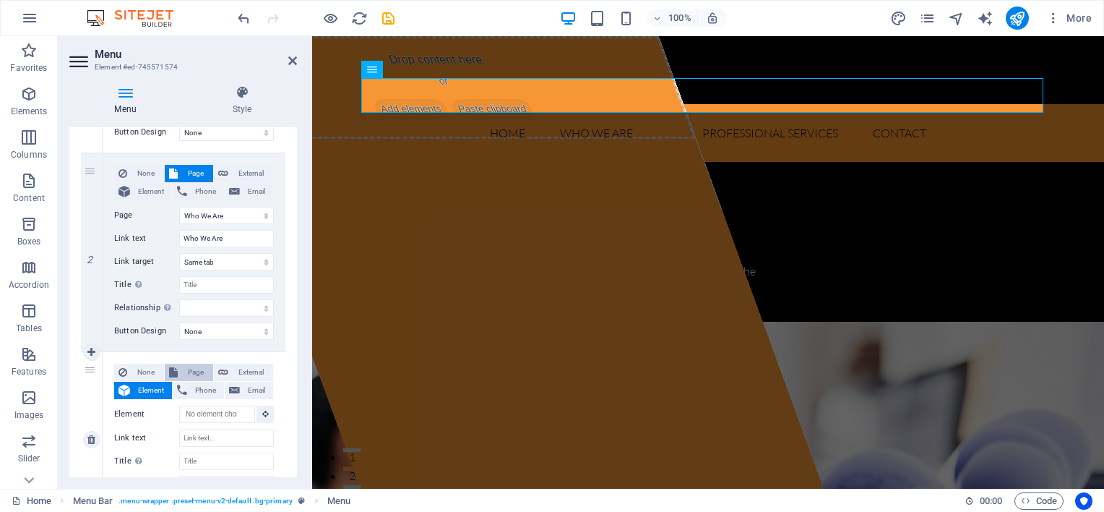
select select
click at [216, 415] on select "Home Who We Are Who We Are 1 Professional Services Legal notice Privacy" at bounding box center [226, 413] width 95 height 17
select select "2"
click at [179, 405] on select "Home Who We Are Who We Are 1 Professional Services Legal notice Privacy" at bounding box center [226, 413] width 95 height 17
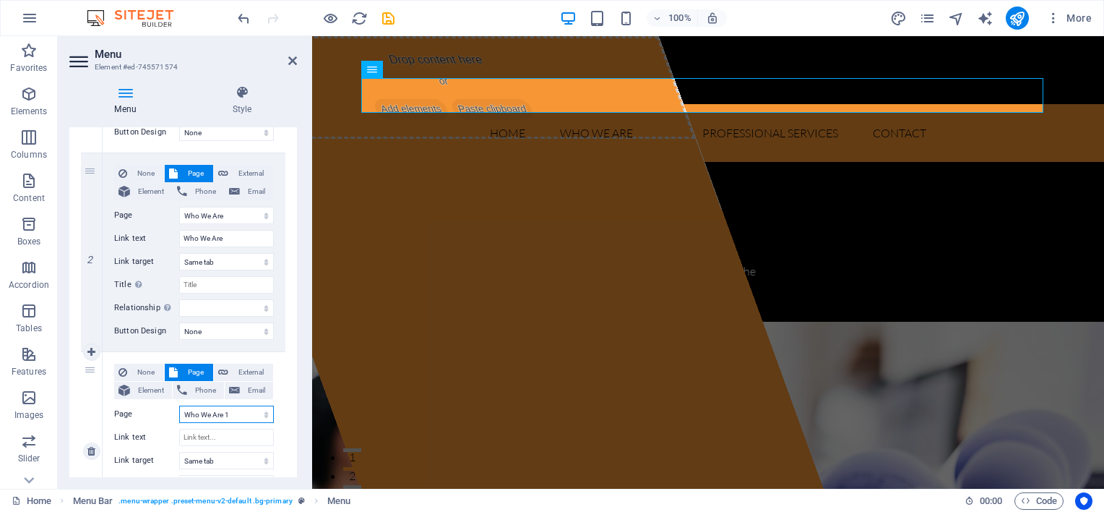
select select
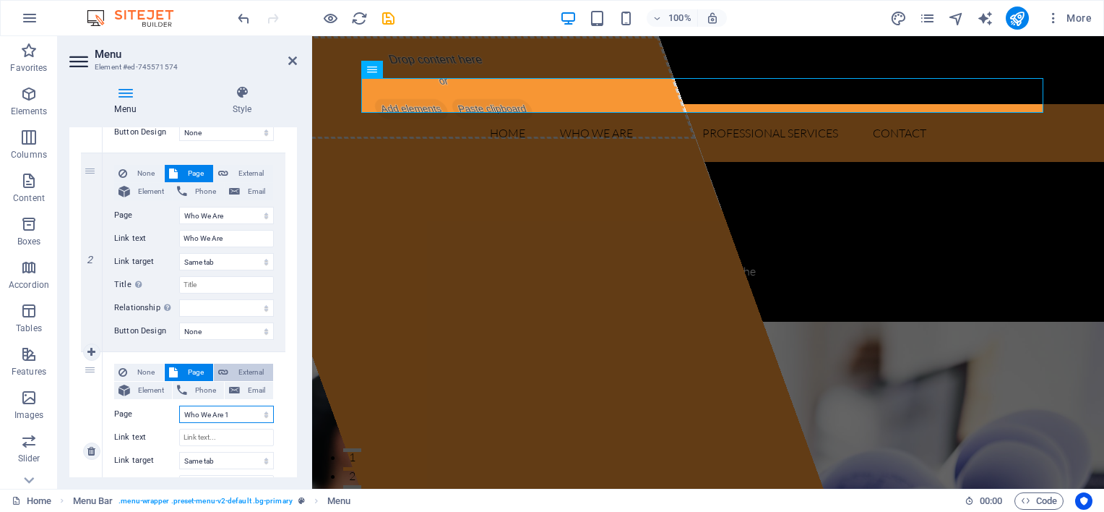
scroll to position [360, 0]
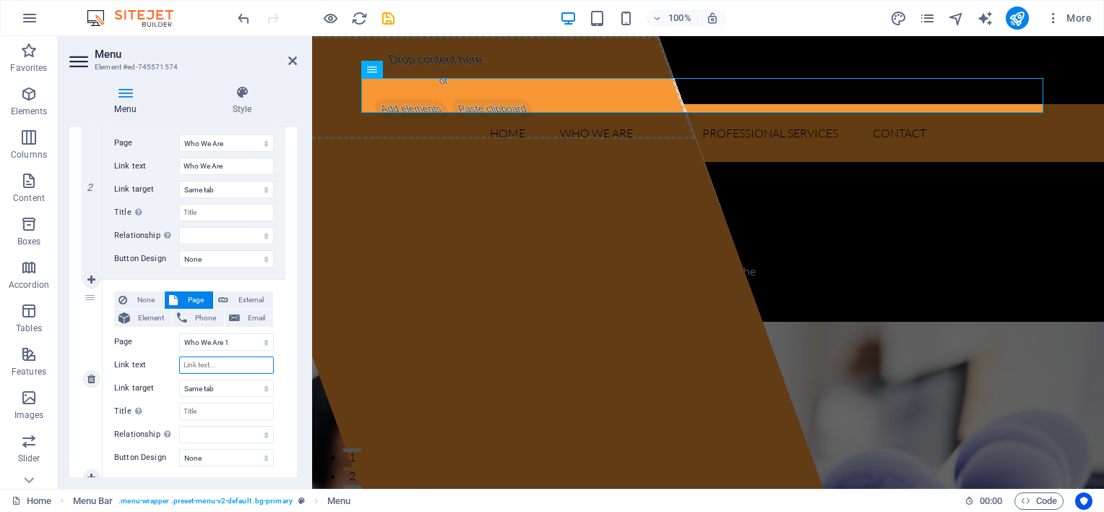
click at [225, 367] on input "Link text" at bounding box center [226, 364] width 95 height 17
select select
type input "Who We Are 1"
select select
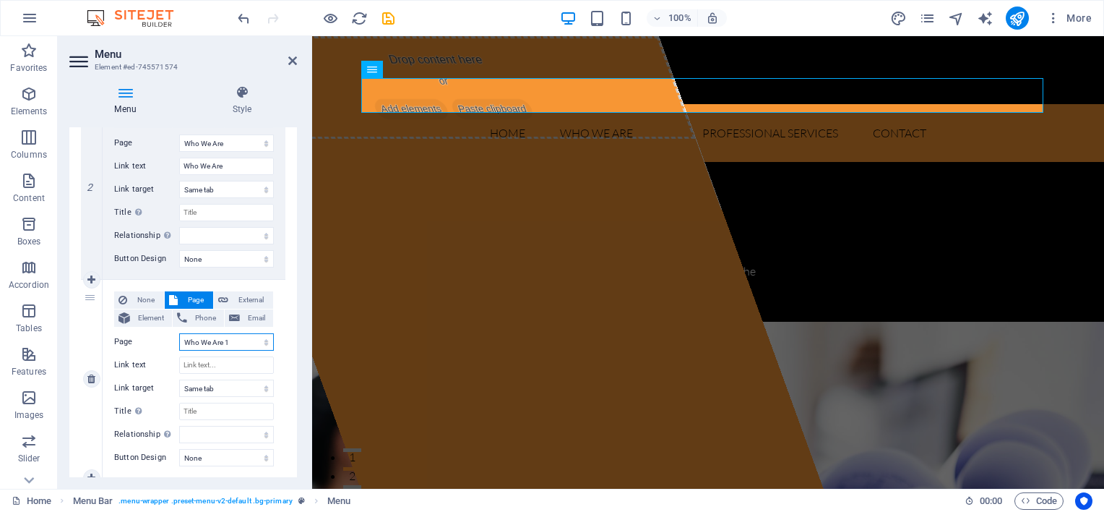
select select
click at [229, 339] on select "Home Who We Are Who We Are 1 Professional Services Legal notice Privacy" at bounding box center [226, 341] width 95 height 17
click at [179, 333] on select "Home Who We Are Who We Are 1 Professional Services Legal notice Privacy" at bounding box center [226, 341] width 95 height 17
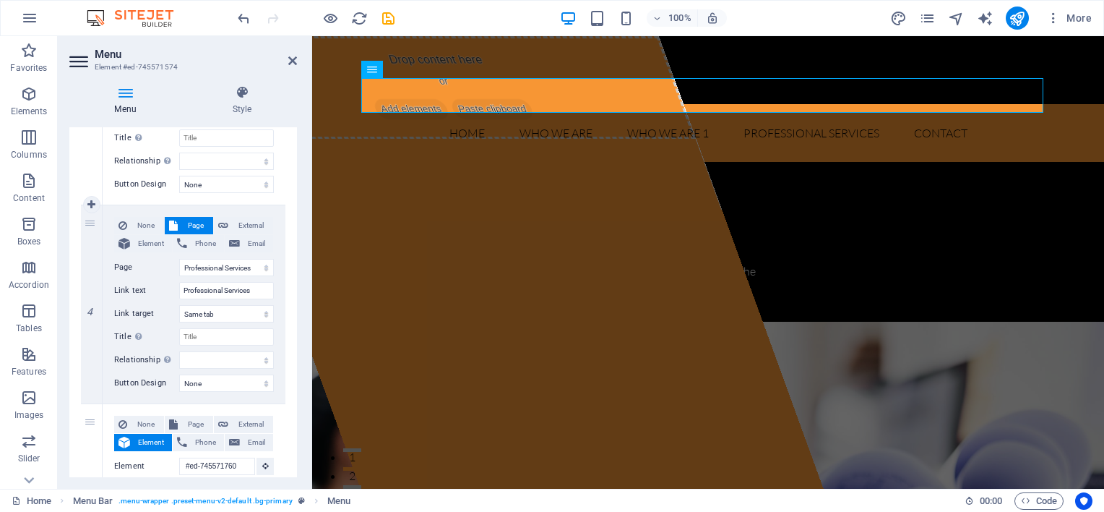
scroll to position [649, 0]
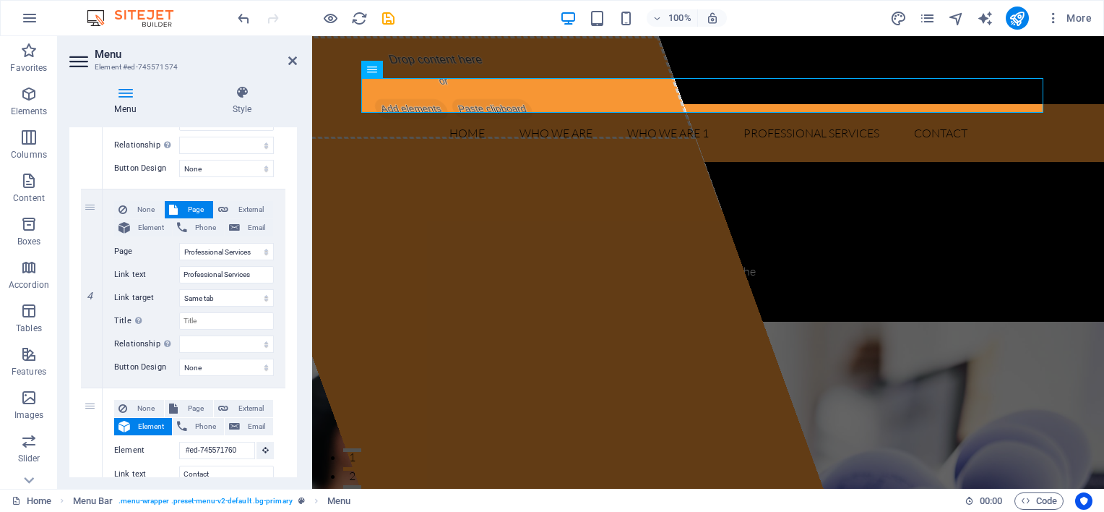
click at [287, 59] on h2 "Menu" at bounding box center [196, 54] width 202 height 13
click at [294, 59] on icon at bounding box center [292, 61] width 9 height 12
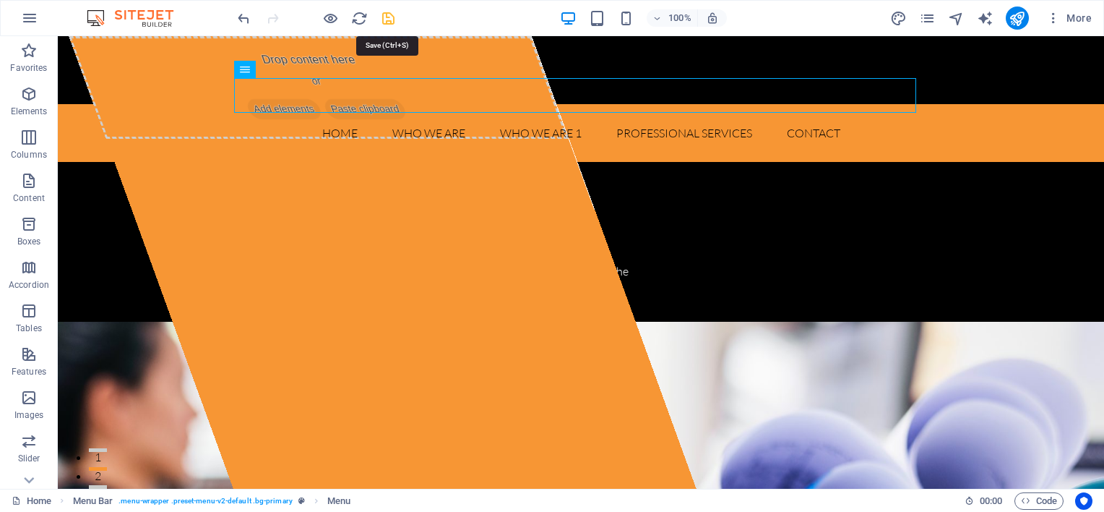
click at [392, 20] on icon "save" at bounding box center [388, 18] width 17 height 17
checkbox input "false"
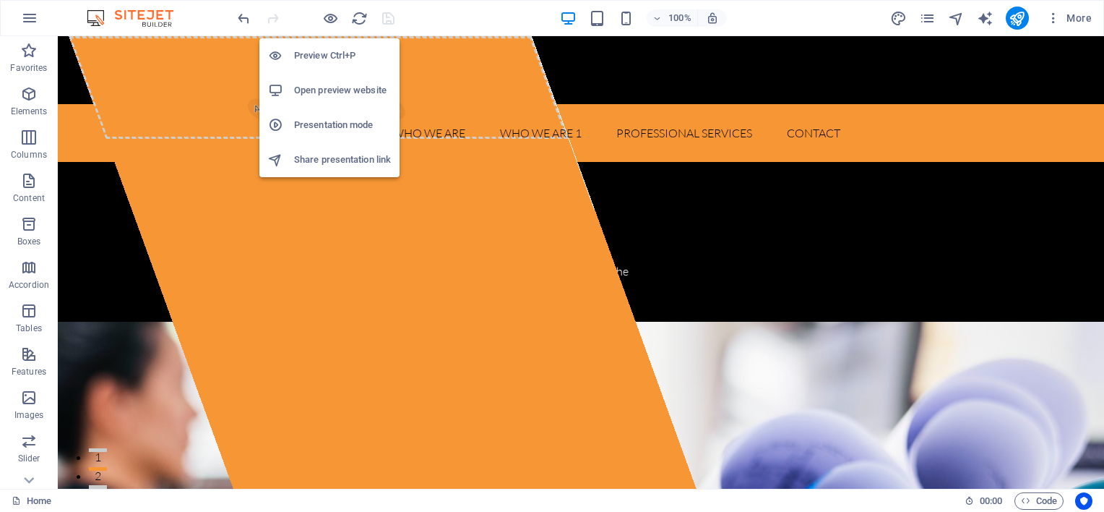
click at [329, 53] on h6 "Preview Ctrl+P" at bounding box center [342, 55] width 97 height 17
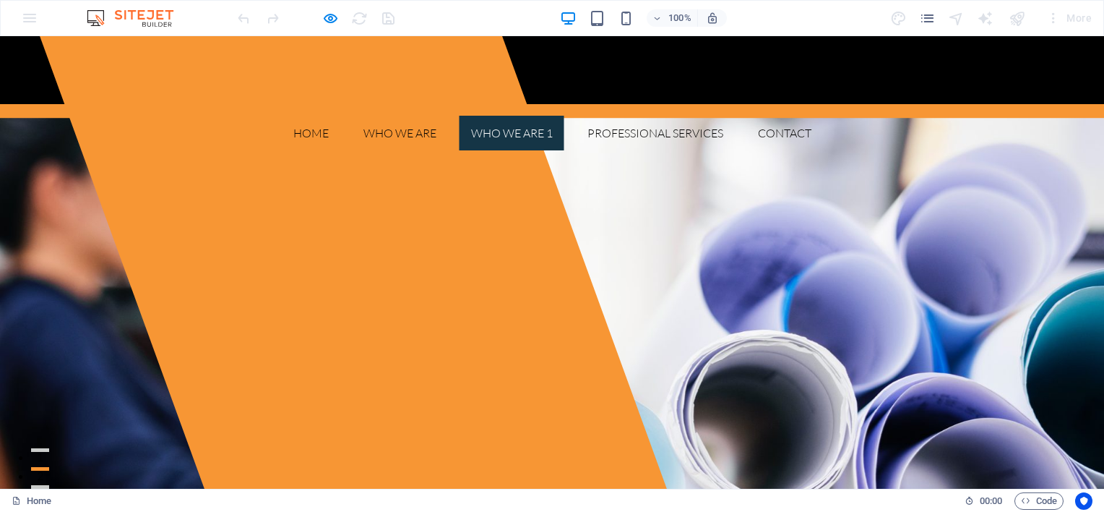
click at [519, 116] on link "Who We Are 1" at bounding box center [512, 133] width 105 height 35
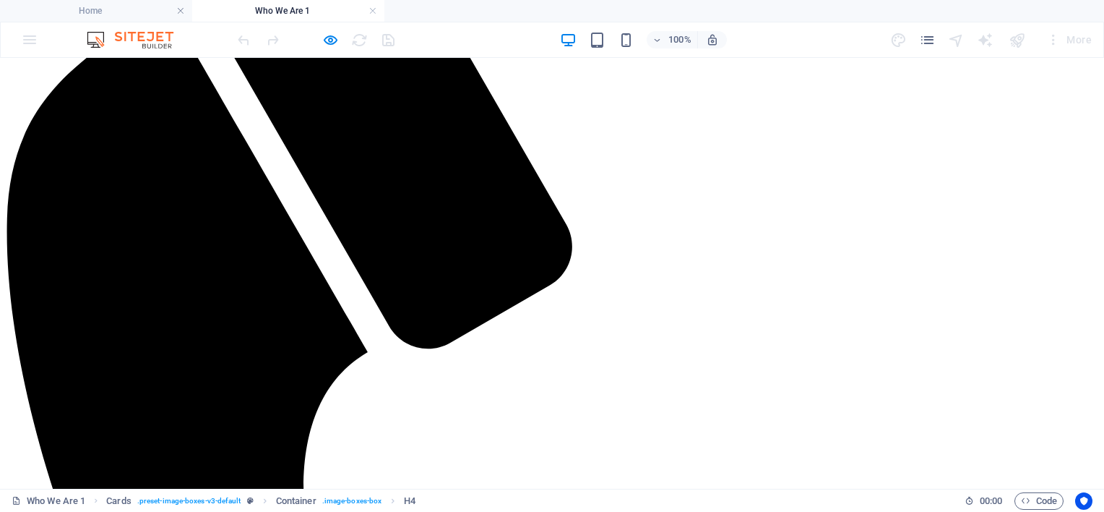
scroll to position [0, 0]
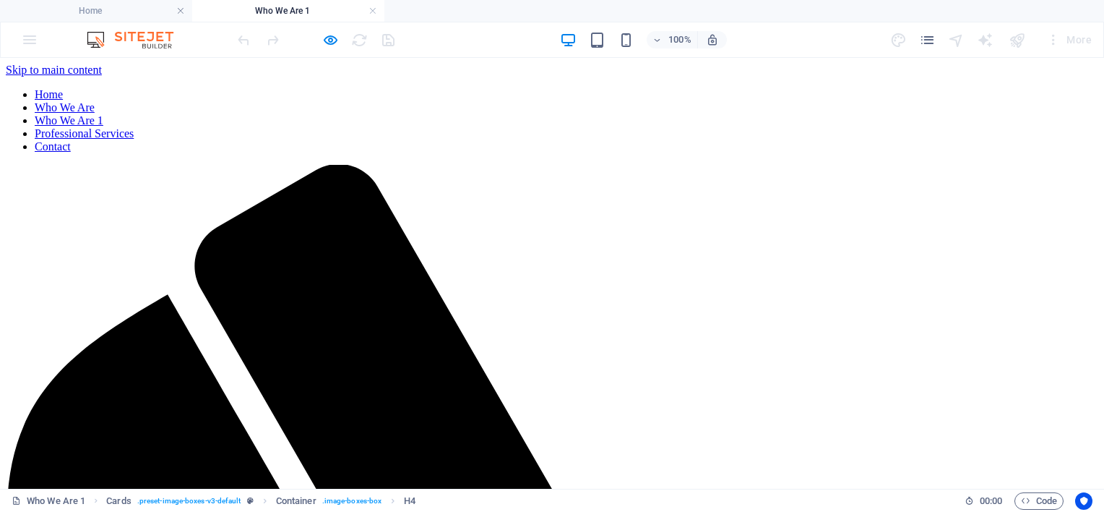
click at [631, 88] on nav "Home Who We Are Who We Are 1 Professional Services Contact" at bounding box center [552, 120] width 1092 height 65
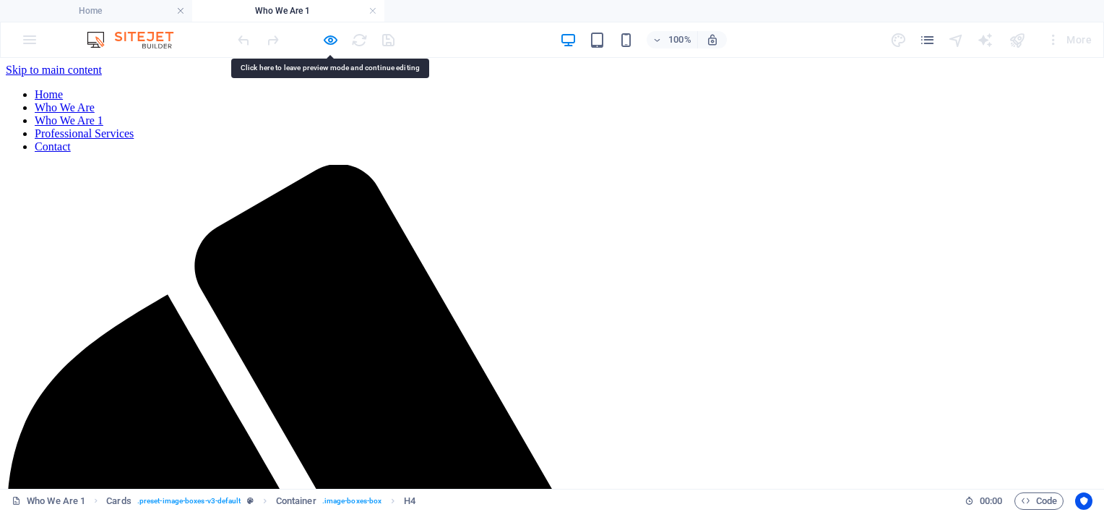
click at [414, 88] on nav "Home Who We Are Who We Are 1 Professional Services Contact" at bounding box center [552, 120] width 1092 height 65
click at [303, 88] on nav "Home Who We Are Who We Are 1 Professional Services Contact" at bounding box center [552, 120] width 1092 height 65
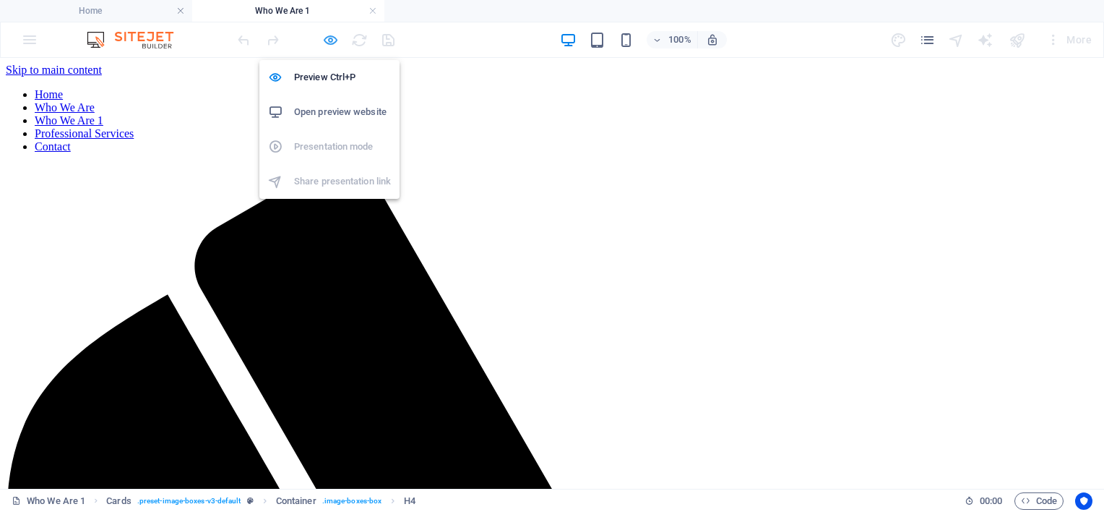
click at [330, 37] on icon "button" at bounding box center [330, 40] width 17 height 17
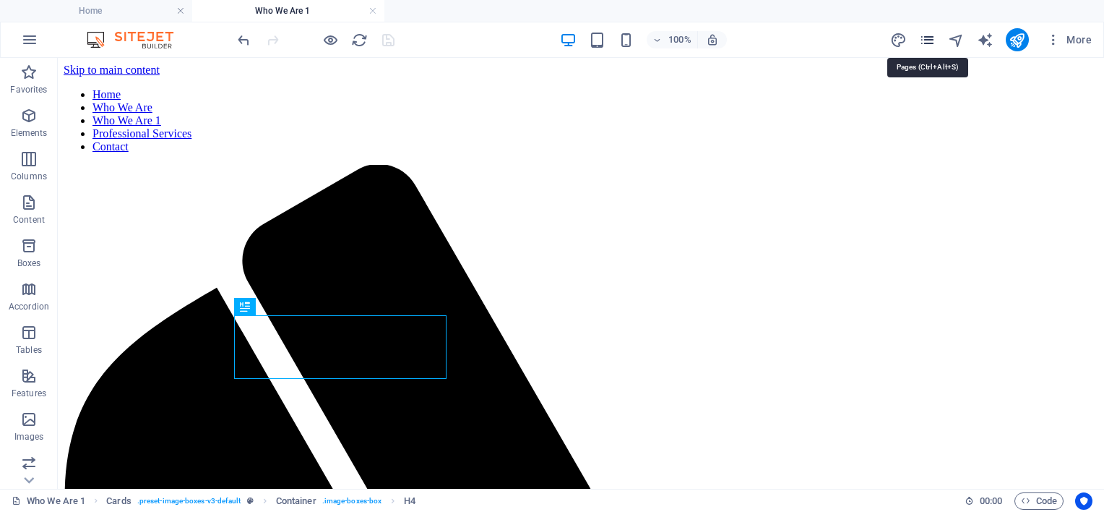
click at [926, 39] on icon "pages" at bounding box center [927, 40] width 17 height 17
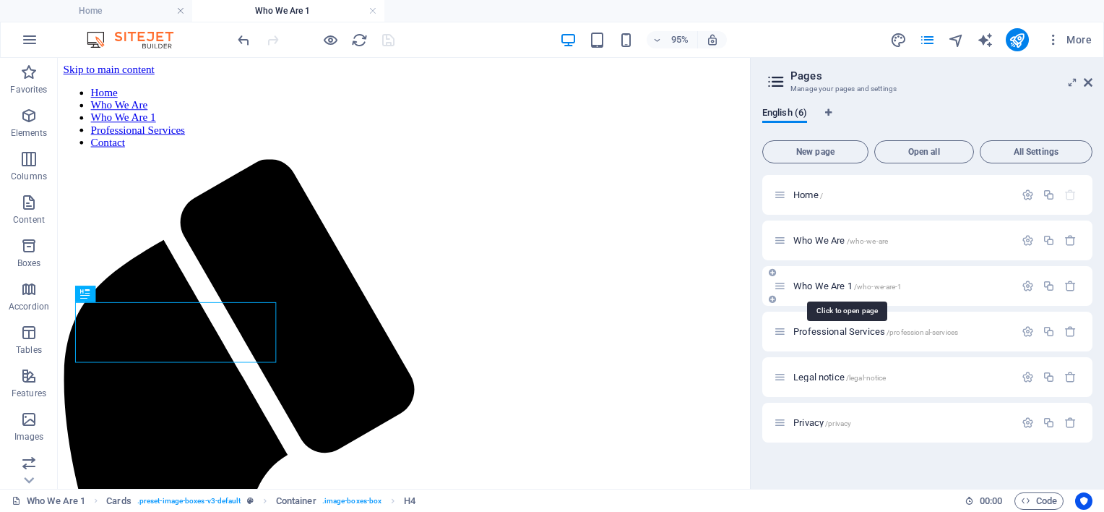
click at [887, 283] on span "/who-we-are-1" at bounding box center [878, 286] width 48 height 8
click at [835, 284] on span "Who We Are 1 /who-we-are-1" at bounding box center [847, 285] width 108 height 11
click at [835, 282] on span "Who We Are 1 /who-we-are-1" at bounding box center [847, 285] width 108 height 11
click at [797, 287] on span "Who We Are 1 /who-we-are-1" at bounding box center [847, 285] width 108 height 11
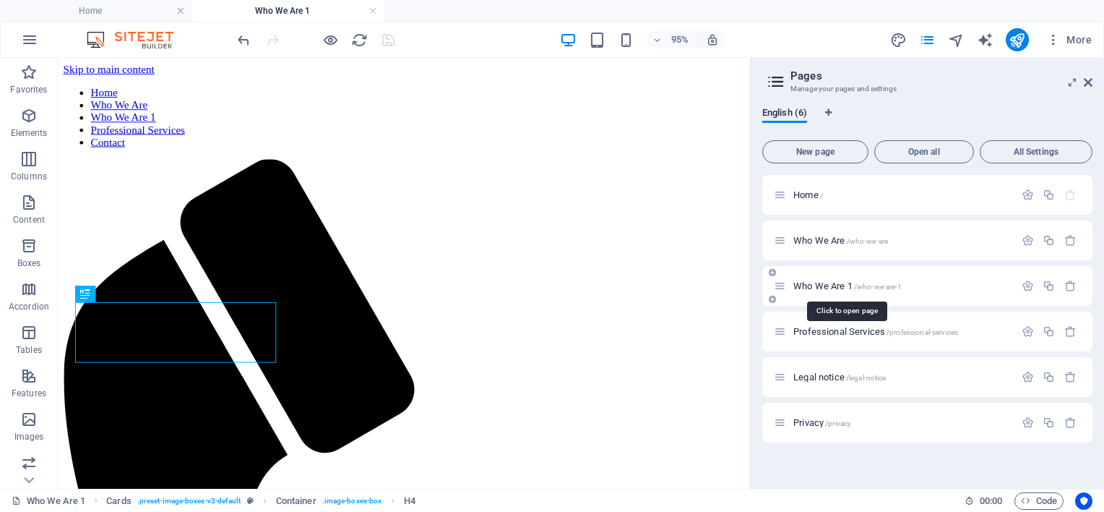
click at [797, 287] on span "Who We Are 1 /who-we-are-1" at bounding box center [847, 285] width 108 height 11
click at [1090, 84] on icon at bounding box center [1088, 83] width 9 height 12
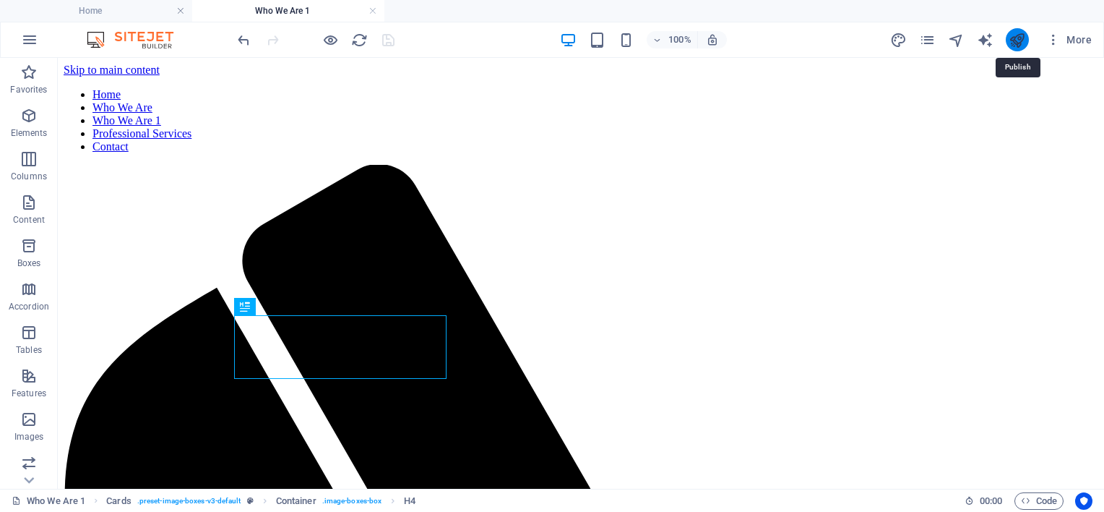
click at [1010, 38] on icon "publish" at bounding box center [1017, 40] width 17 height 17
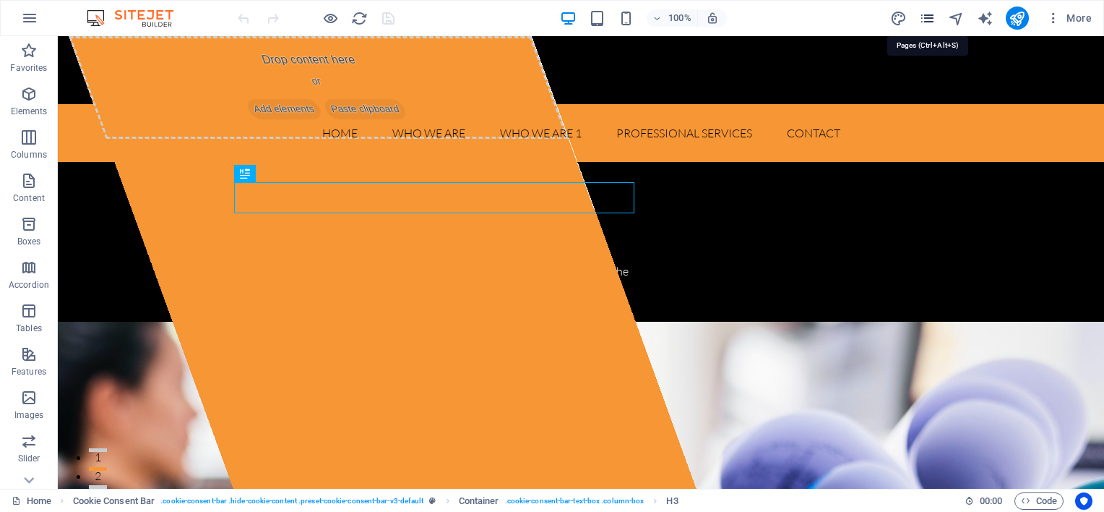
click at [932, 16] on icon "pages" at bounding box center [927, 18] width 17 height 17
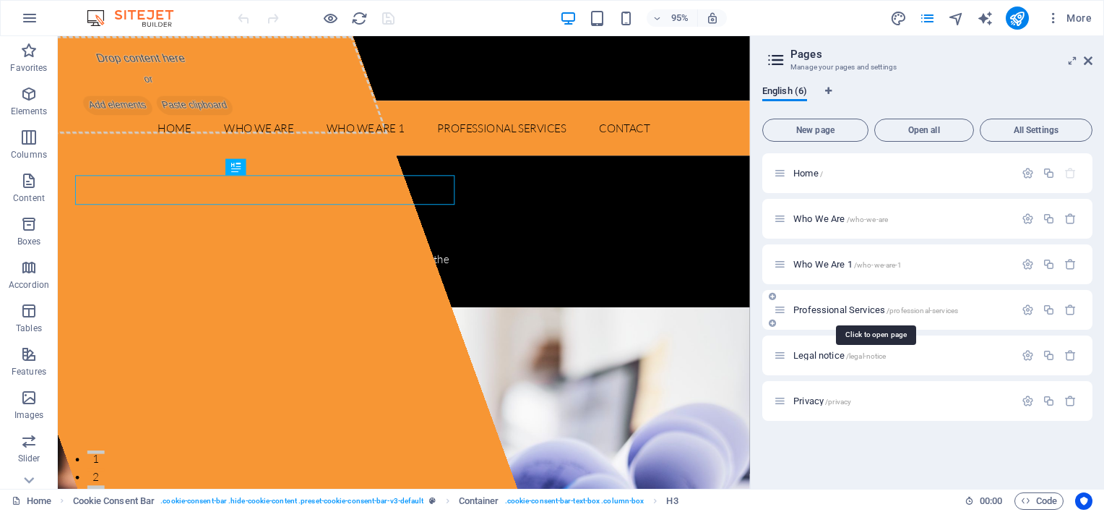
click at [834, 311] on span "Professional Services /professional-services" at bounding box center [875, 309] width 165 height 11
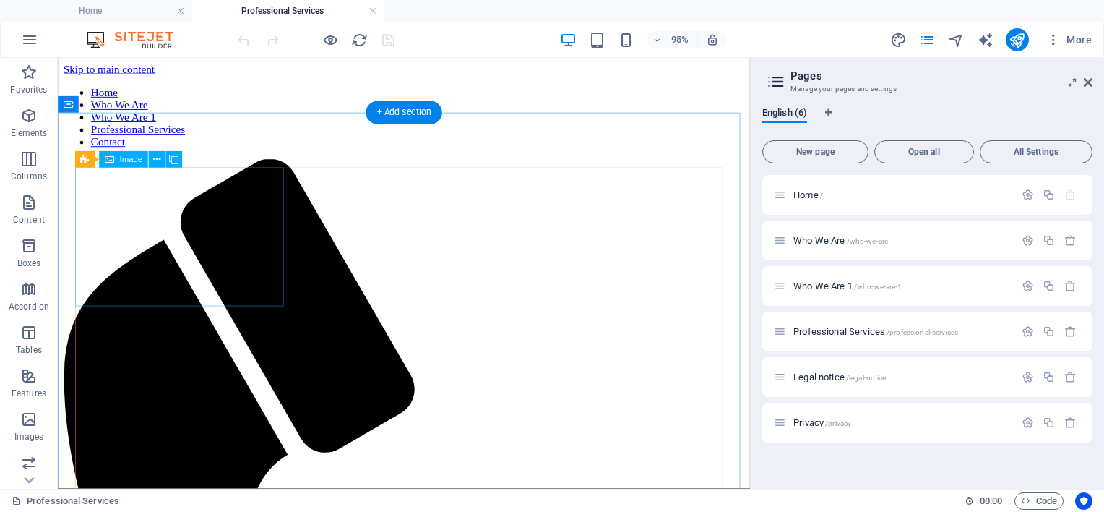
select select "px"
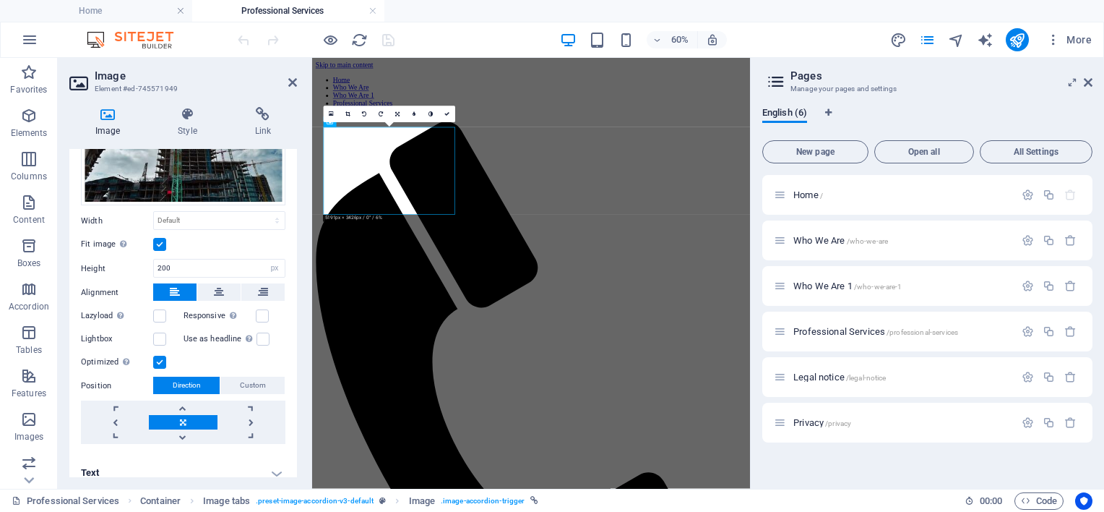
scroll to position [146, 0]
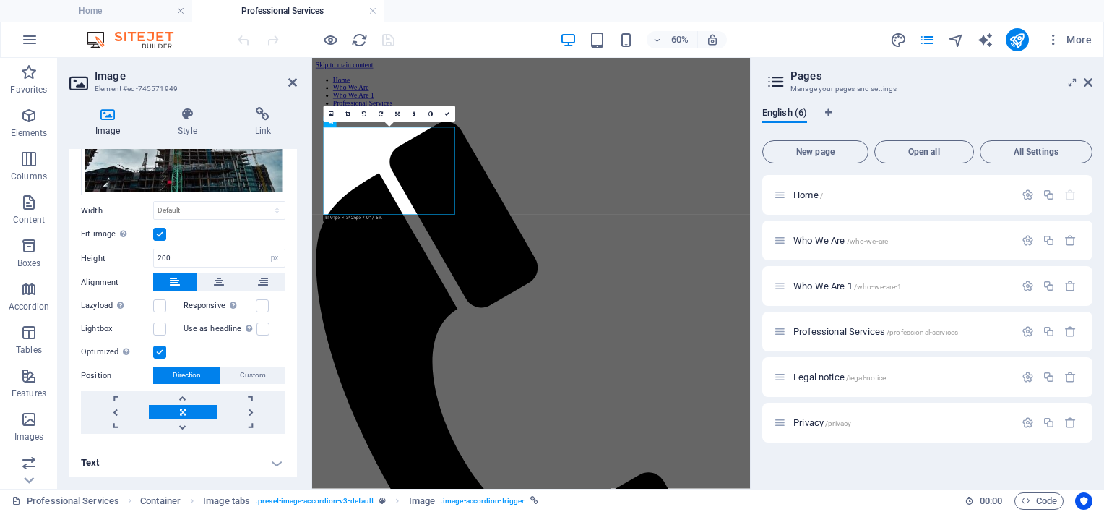
click at [267, 460] on h4 "Text" at bounding box center [183, 462] width 228 height 35
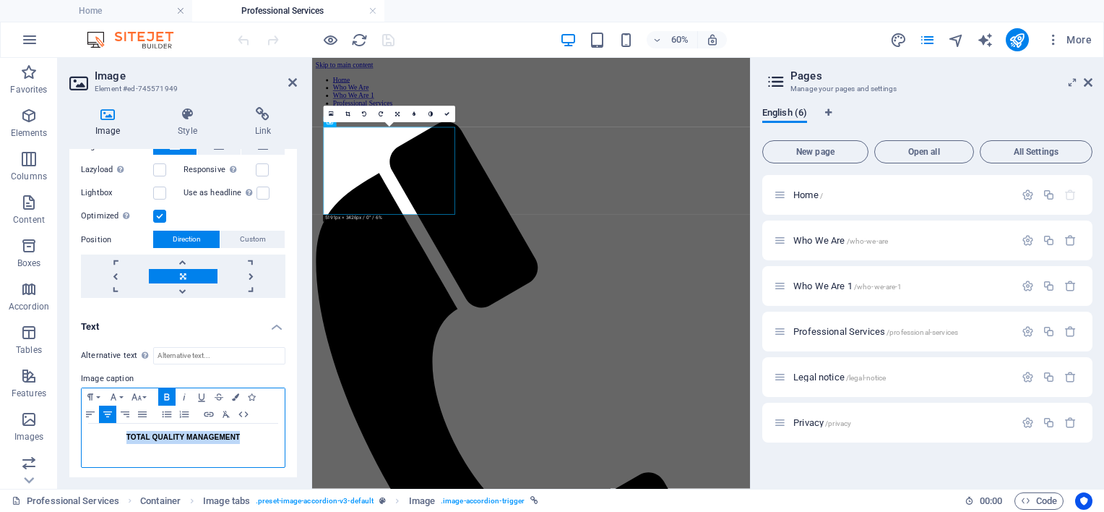
drag, startPoint x: 237, startPoint y: 433, endPoint x: 124, endPoint y: 433, distance: 113.4
click at [124, 433] on p "TOTAL QUALITY MANAGEMENT" at bounding box center [183, 437] width 189 height 13
click at [117, 393] on icon "button" at bounding box center [113, 397] width 17 height 12
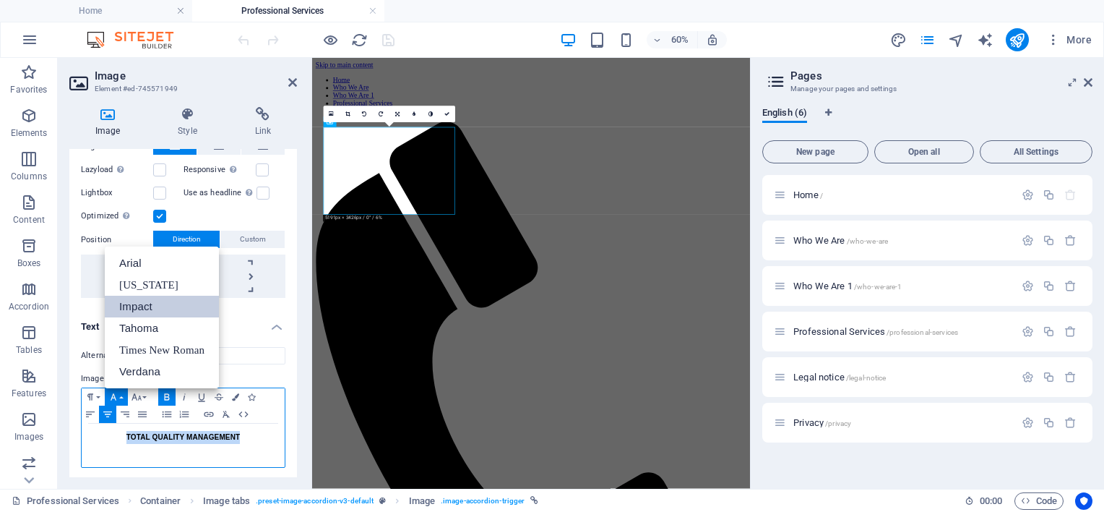
click at [134, 302] on link "Impact" at bounding box center [162, 307] width 114 height 22
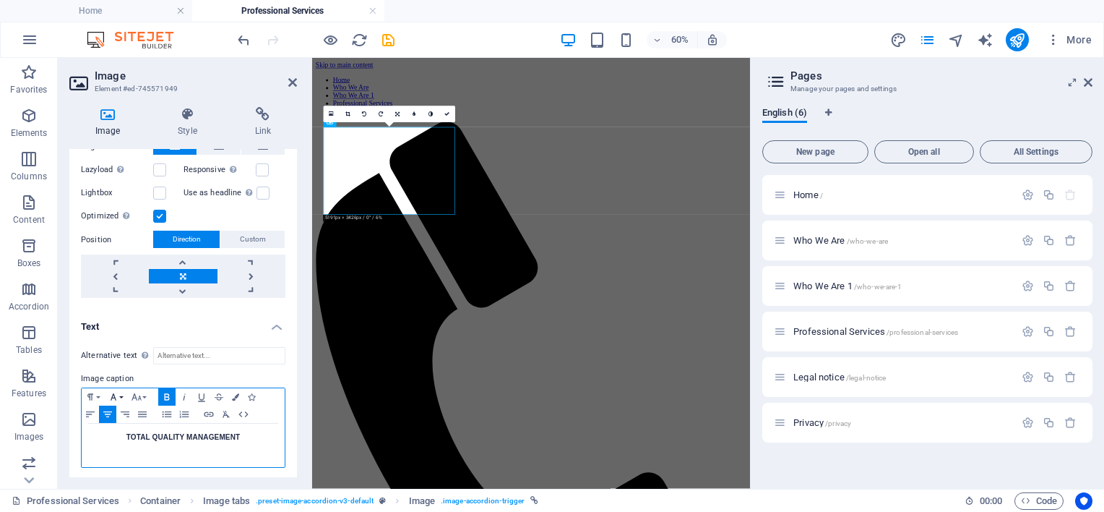
click at [121, 394] on button "Font Family" at bounding box center [116, 396] width 23 height 17
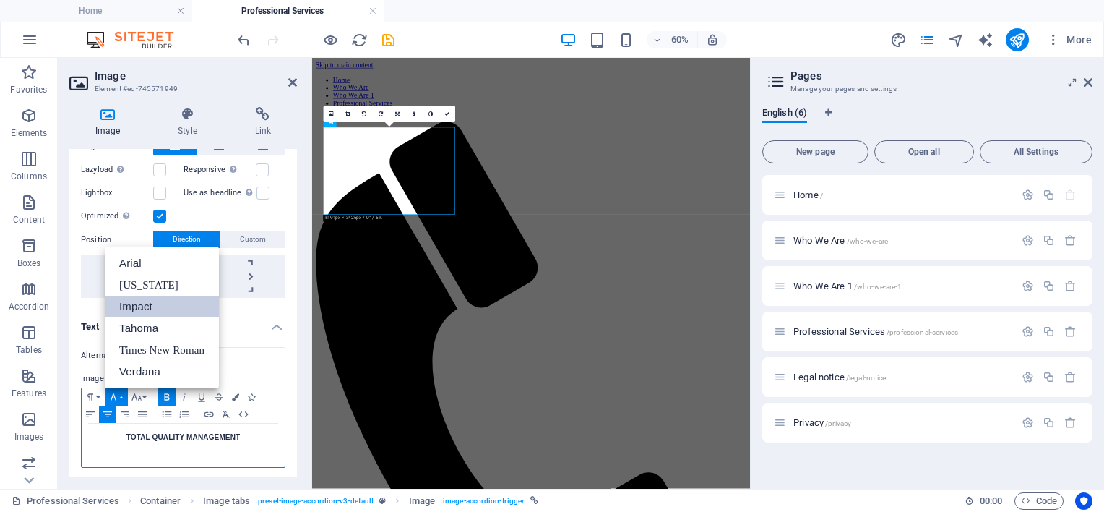
scroll to position [0, 0]
click at [137, 364] on link "Verdana" at bounding box center [162, 372] width 114 height 22
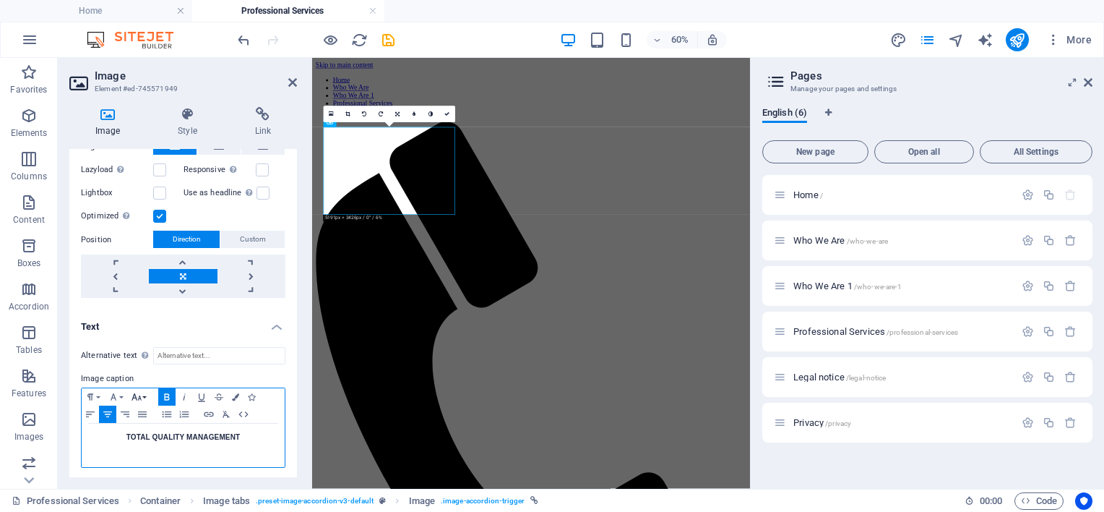
click at [147, 397] on button "Font Size" at bounding box center [139, 396] width 23 height 17
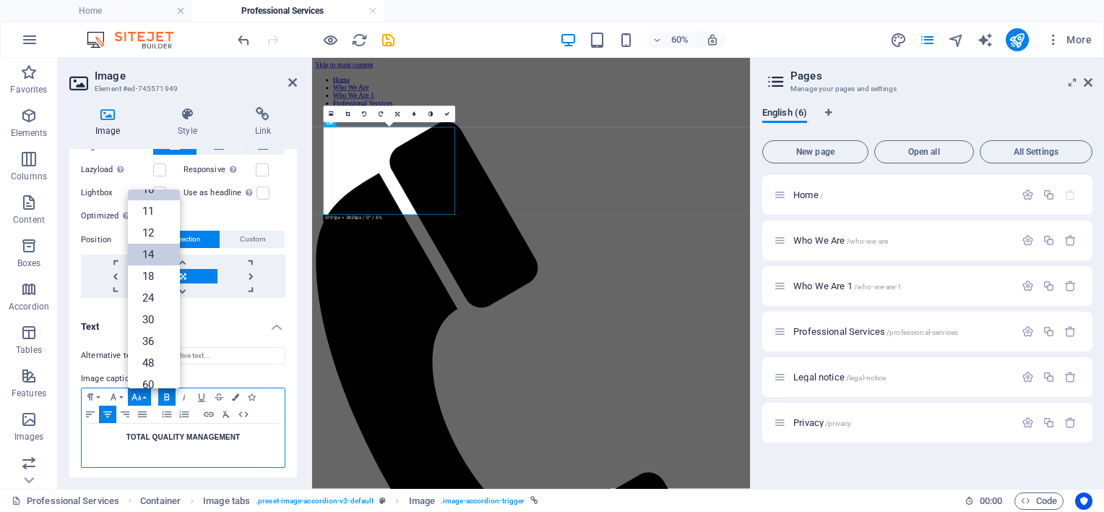
click at [149, 255] on link "14" at bounding box center [154, 254] width 52 height 22
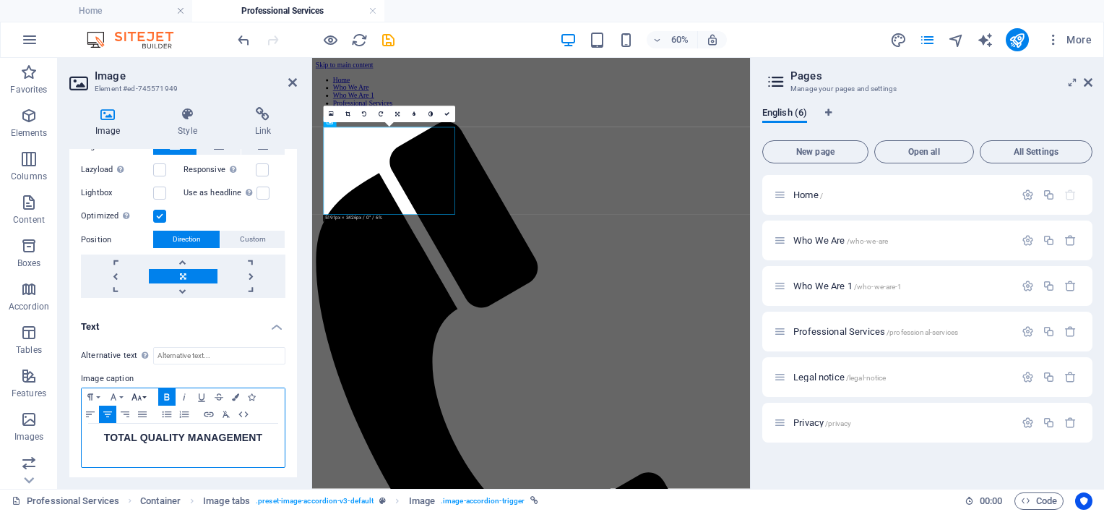
click at [146, 393] on button "Font Size" at bounding box center [139, 396] width 23 height 17
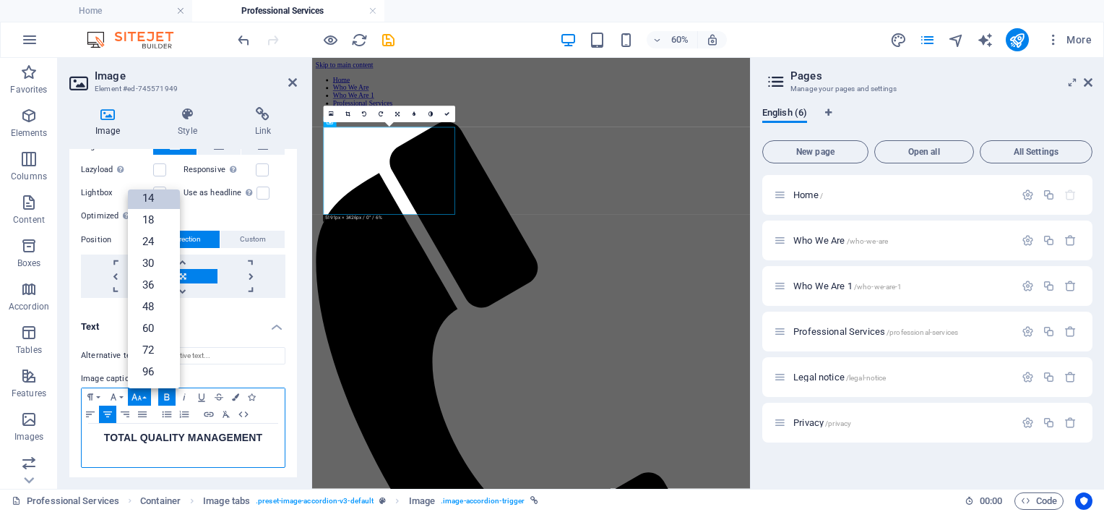
scroll to position [116, 0]
click at [154, 260] on link "30" at bounding box center [154, 264] width 52 height 22
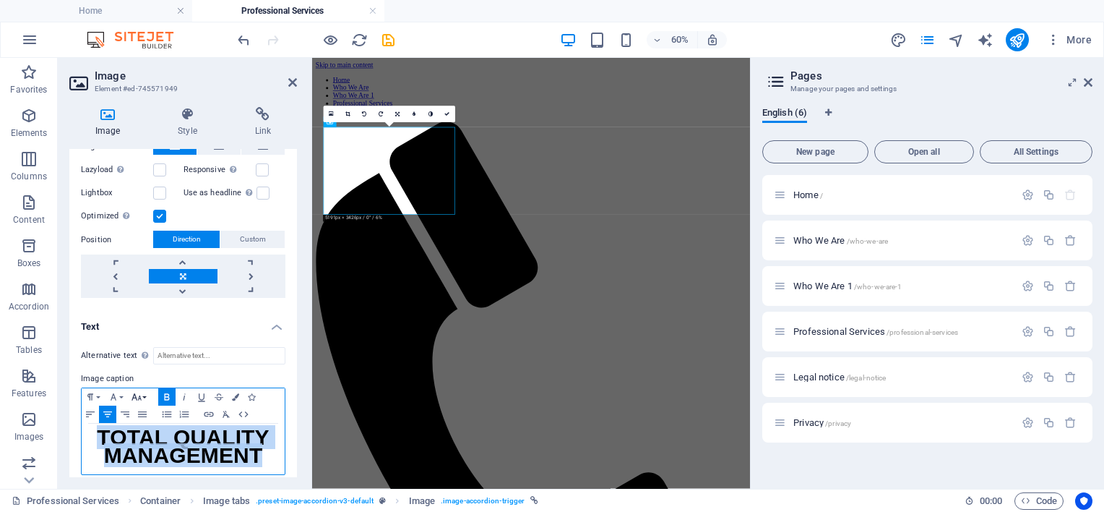
click at [142, 391] on icon "button" at bounding box center [136, 397] width 17 height 12
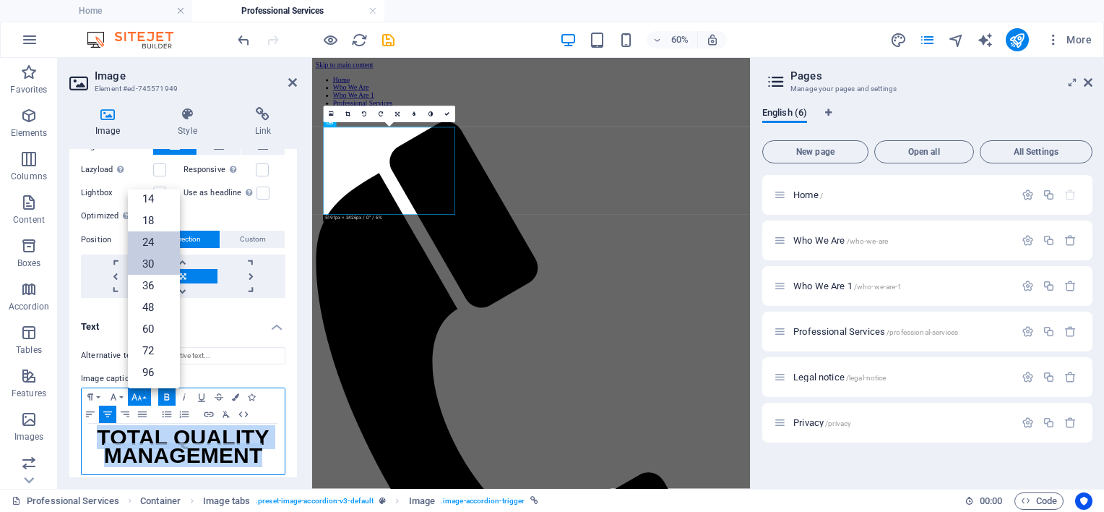
click at [150, 237] on link "24" at bounding box center [154, 242] width 52 height 22
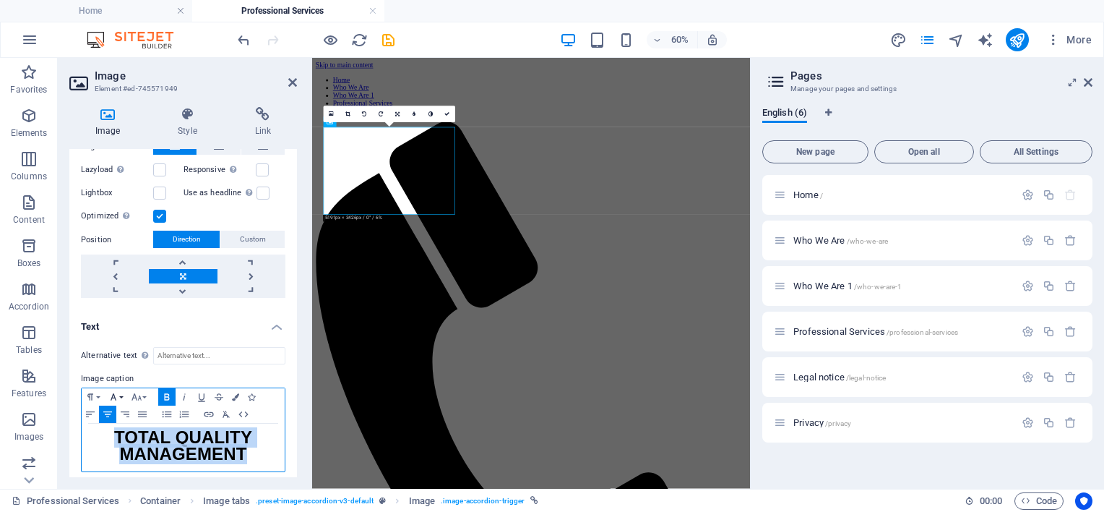
click at [116, 392] on icon "button" at bounding box center [113, 397] width 17 height 12
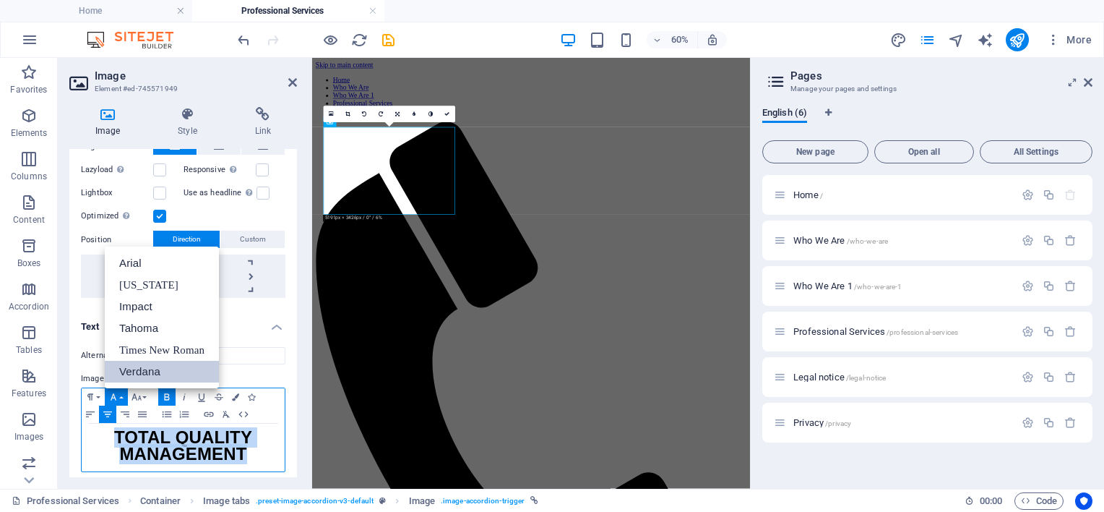
scroll to position [0, 0]
click at [249, 371] on label "Image caption" at bounding box center [183, 378] width 204 height 17
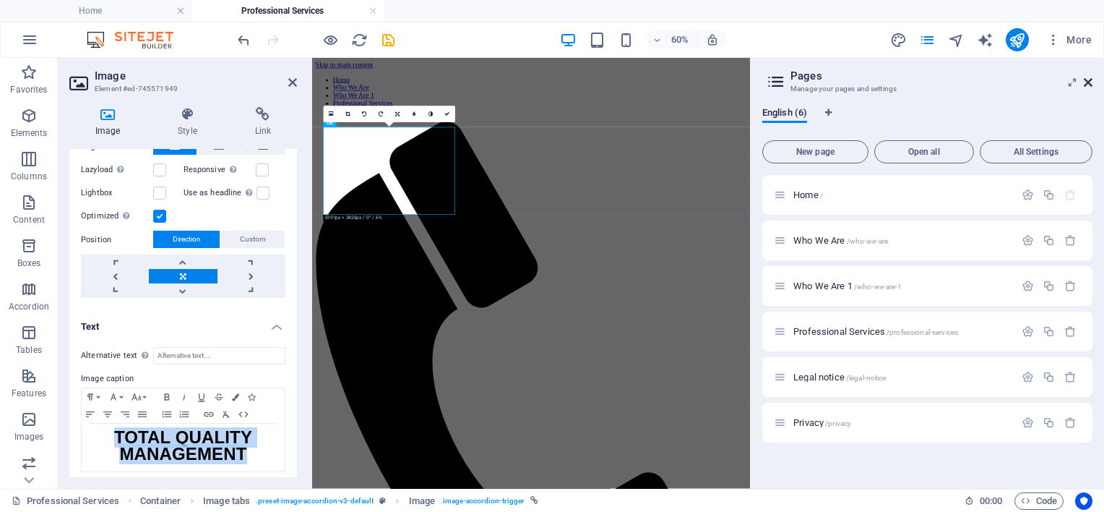
click at [1088, 86] on icon at bounding box center [1088, 83] width 9 height 12
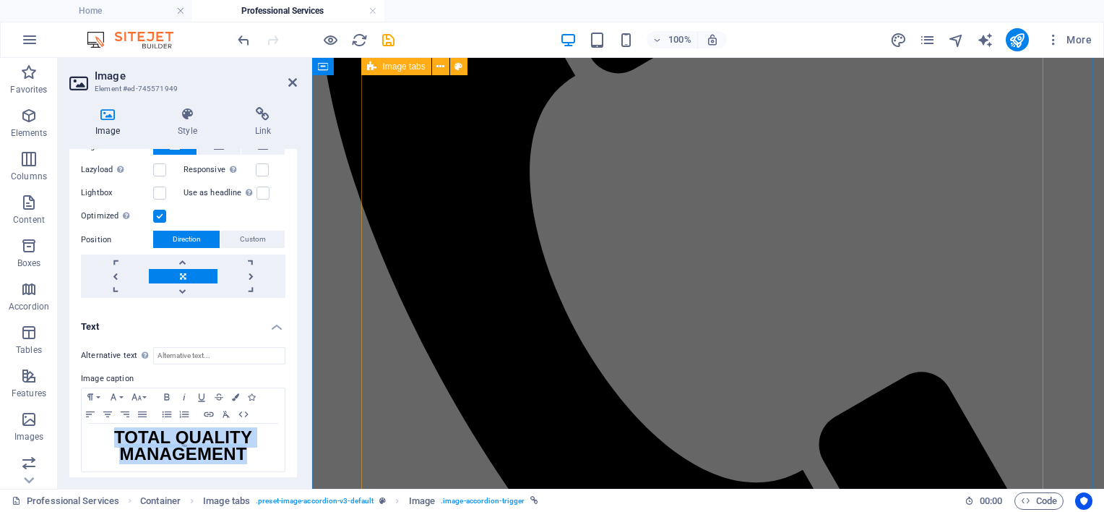
scroll to position [433, 0]
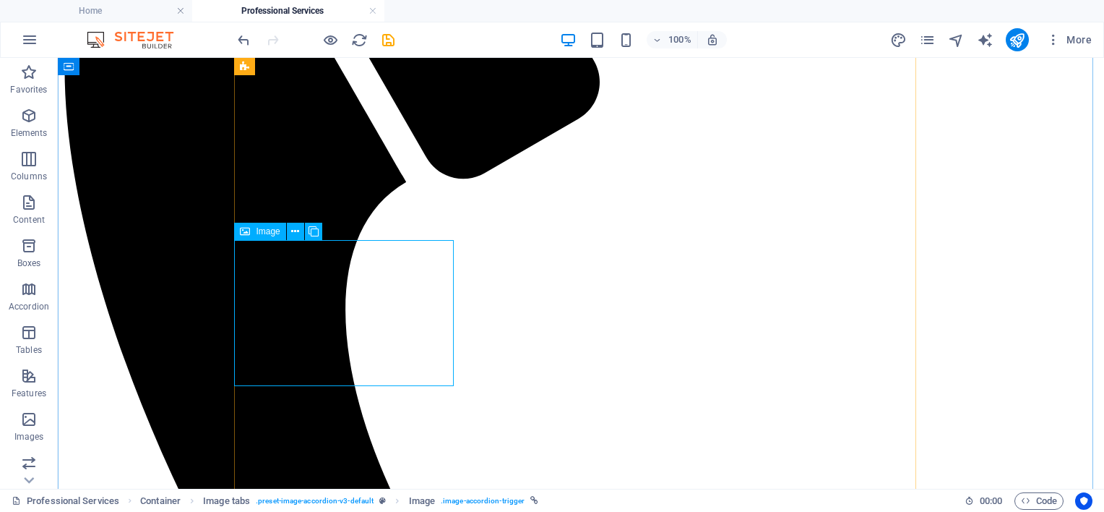
select select "px"
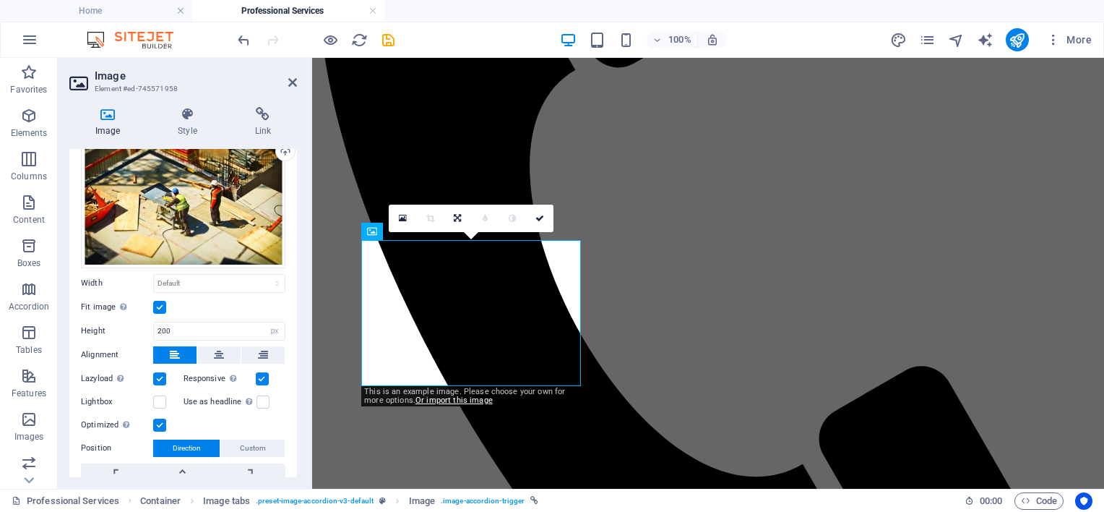
scroll to position [130, 0]
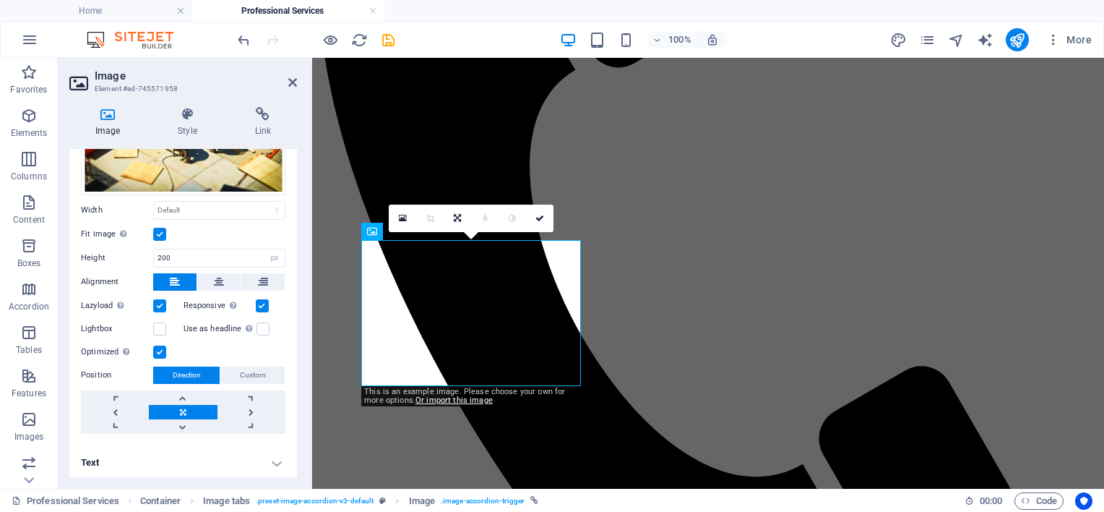
click at [278, 454] on h4 "Text" at bounding box center [183, 462] width 228 height 35
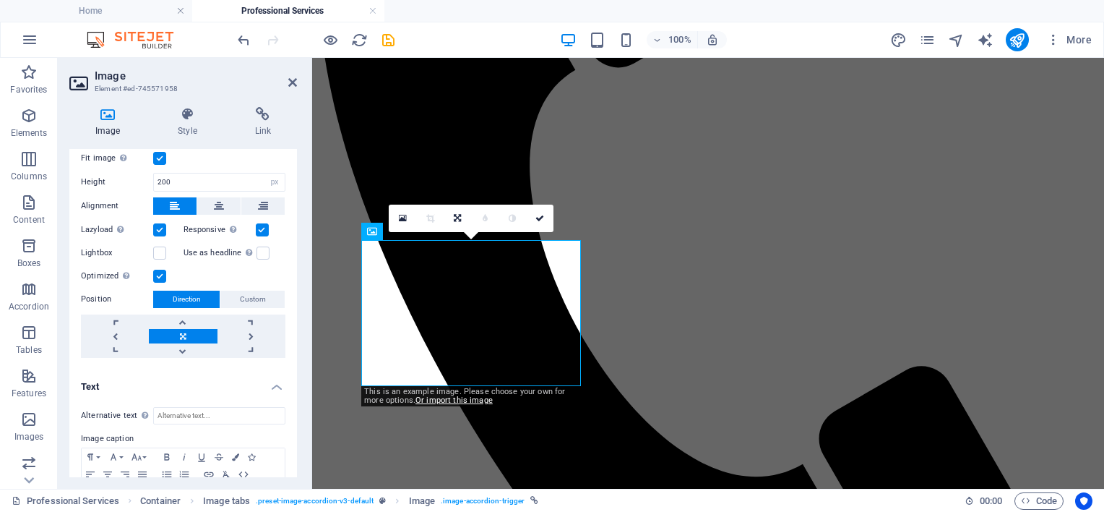
scroll to position [266, 0]
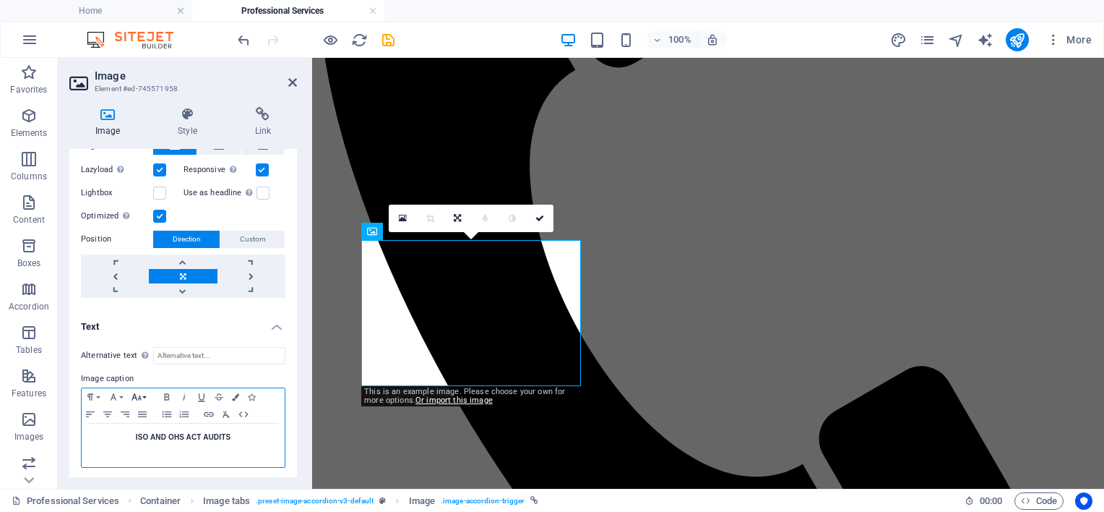
click at [140, 393] on icon "button" at bounding box center [136, 397] width 17 height 12
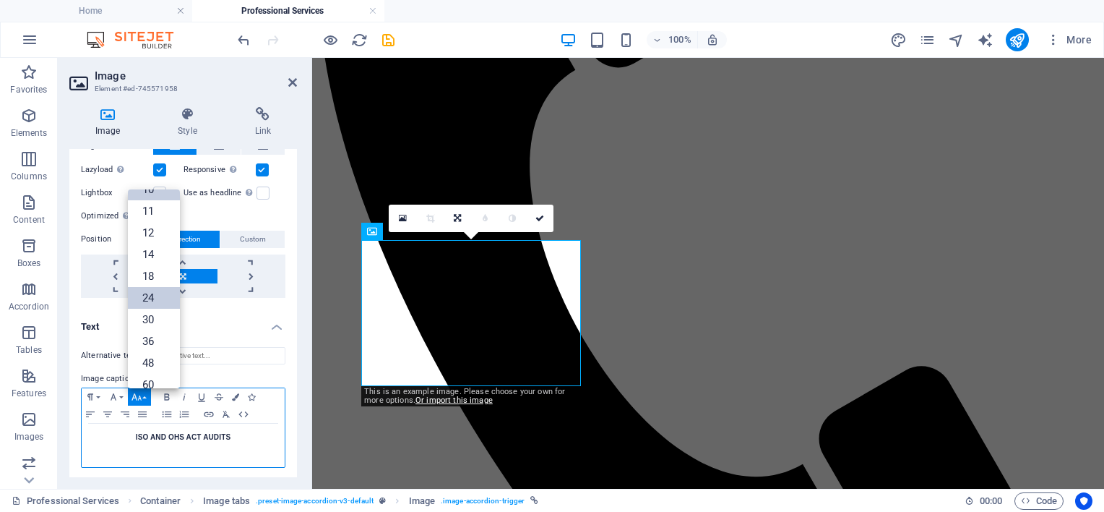
click at [146, 293] on link "24" at bounding box center [154, 298] width 52 height 22
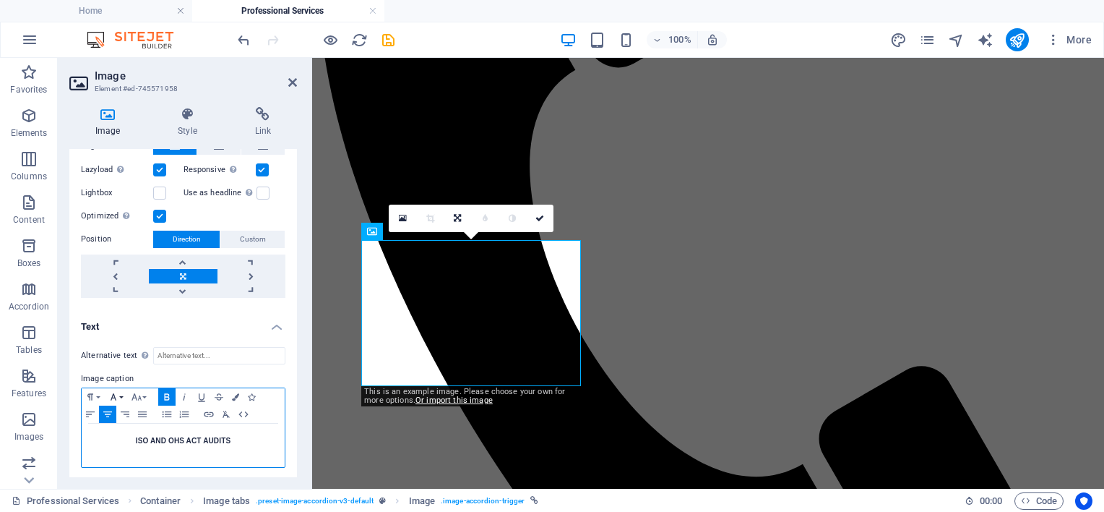
click at [121, 393] on button "Font Family" at bounding box center [116, 396] width 23 height 17
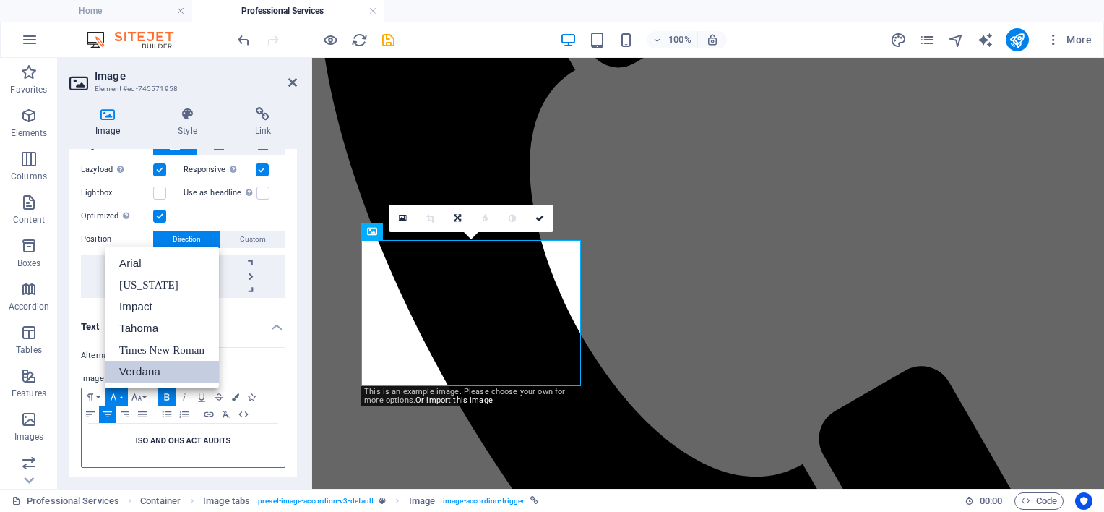
click at [129, 372] on link "Verdana" at bounding box center [162, 372] width 114 height 22
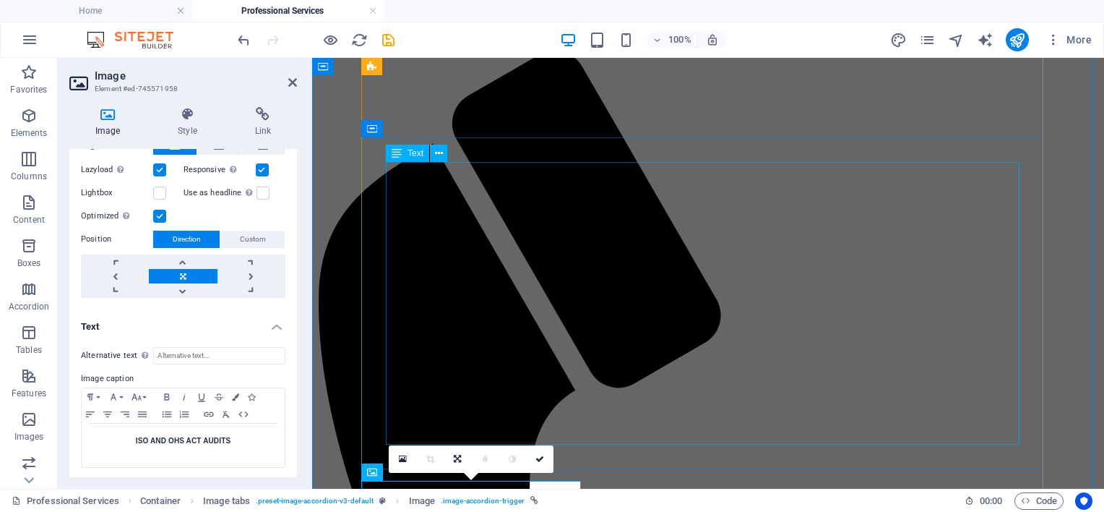
scroll to position [0, 0]
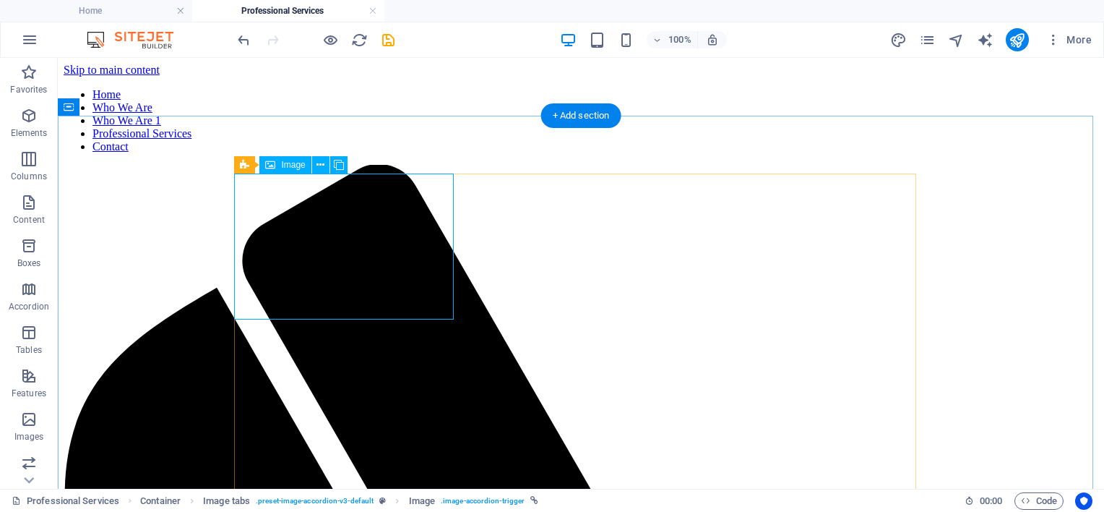
select select "px"
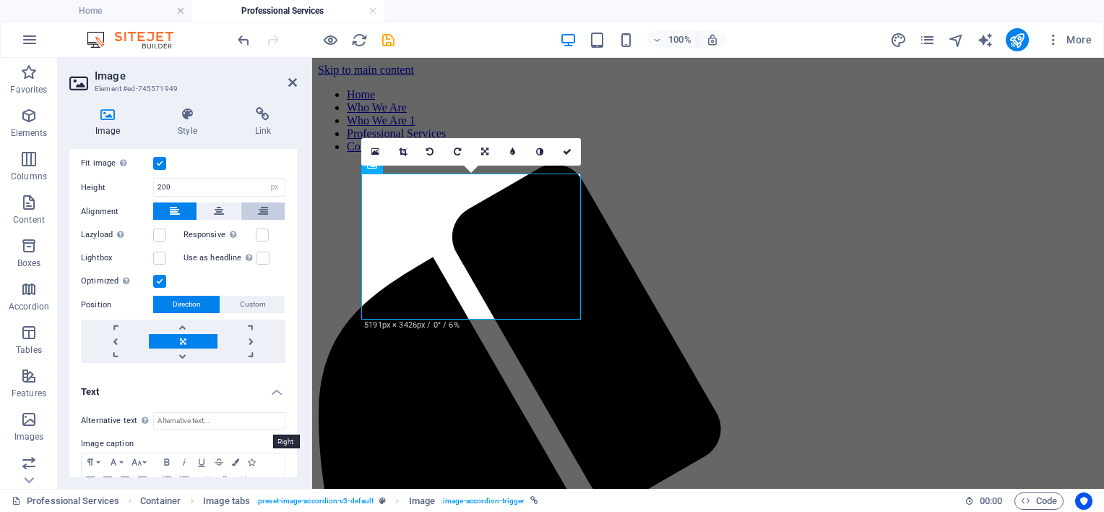
scroll to position [288, 0]
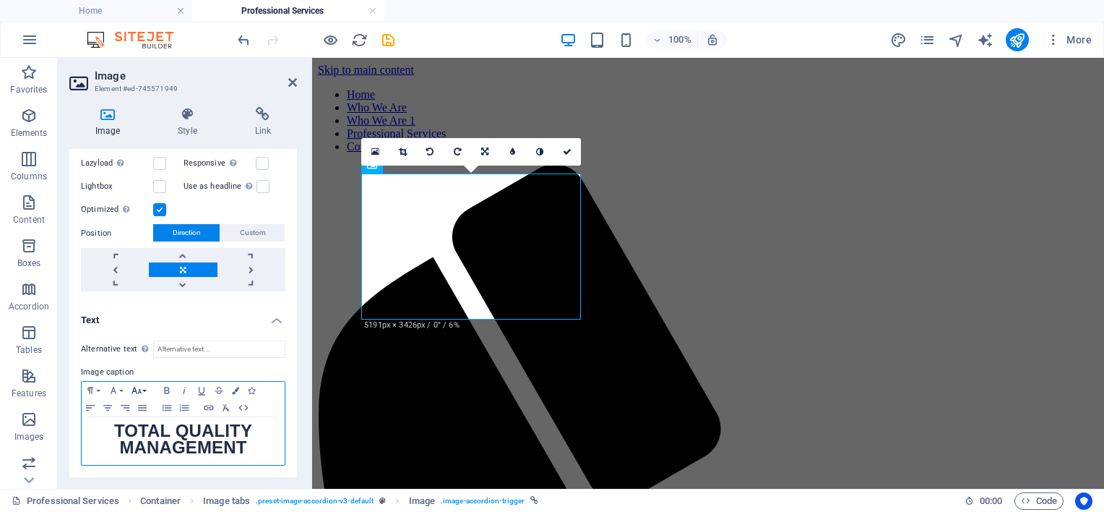
click at [145, 385] on button "Font Size" at bounding box center [139, 389] width 23 height 17
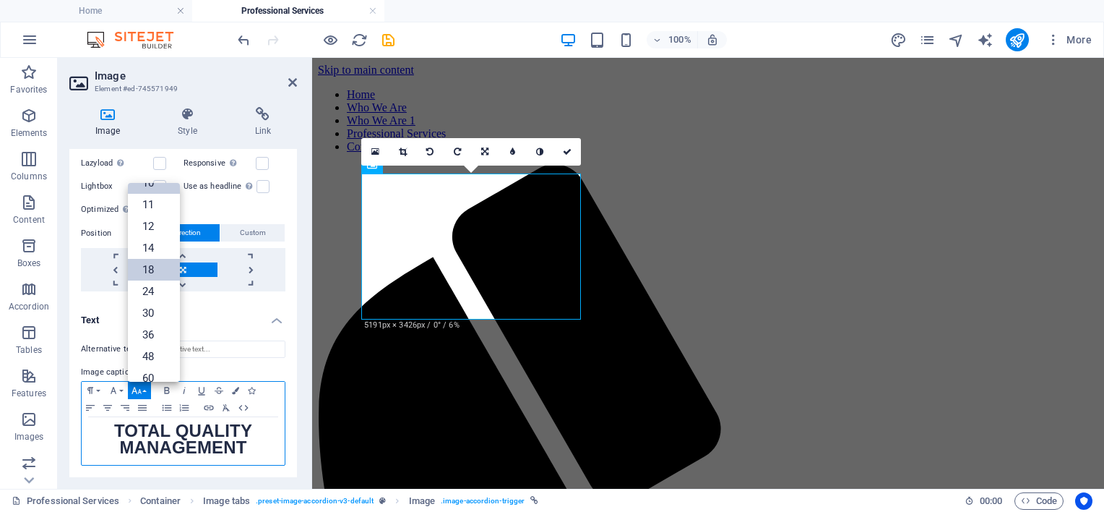
click at [139, 272] on link "18" at bounding box center [154, 270] width 52 height 22
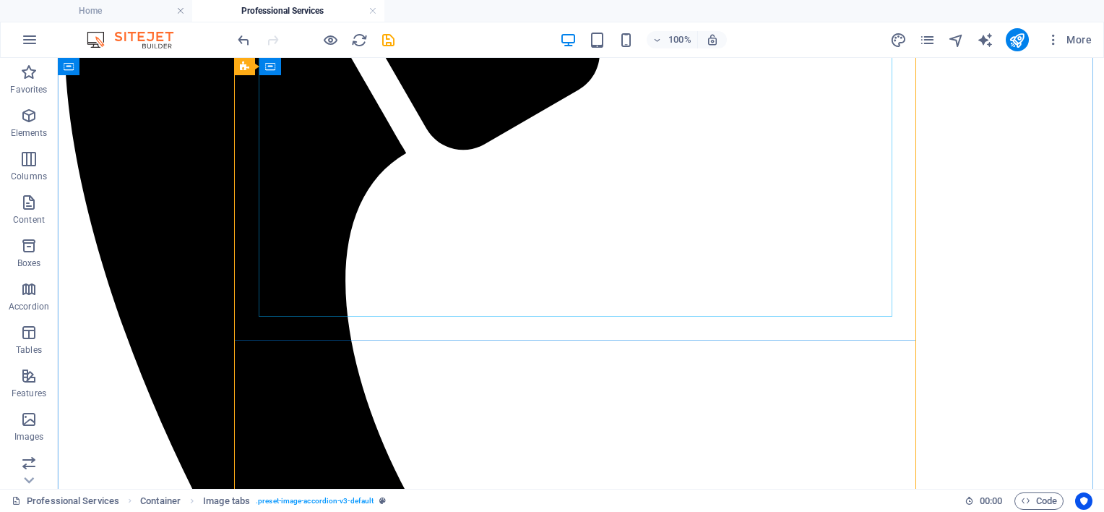
scroll to position [506, 0]
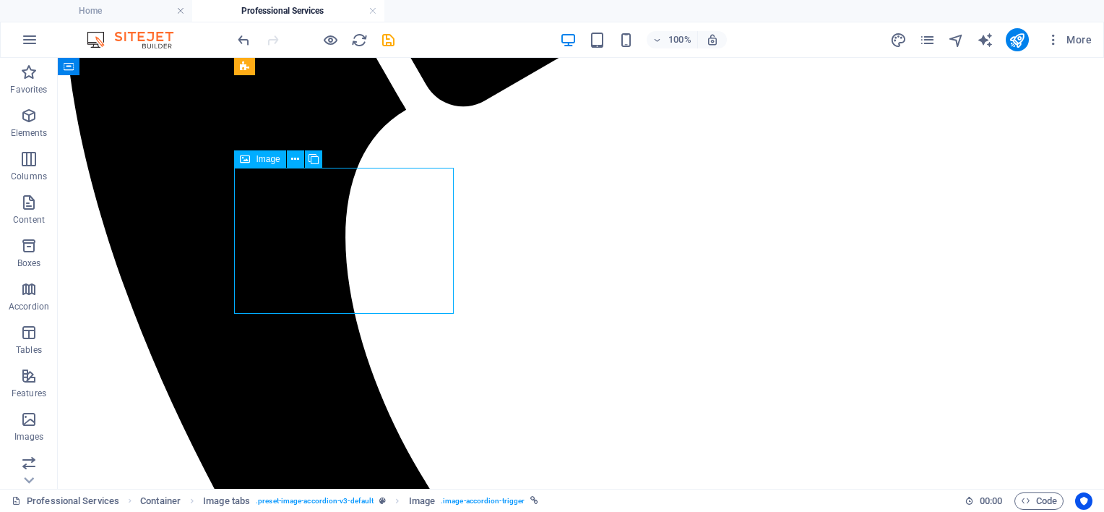
select select "px"
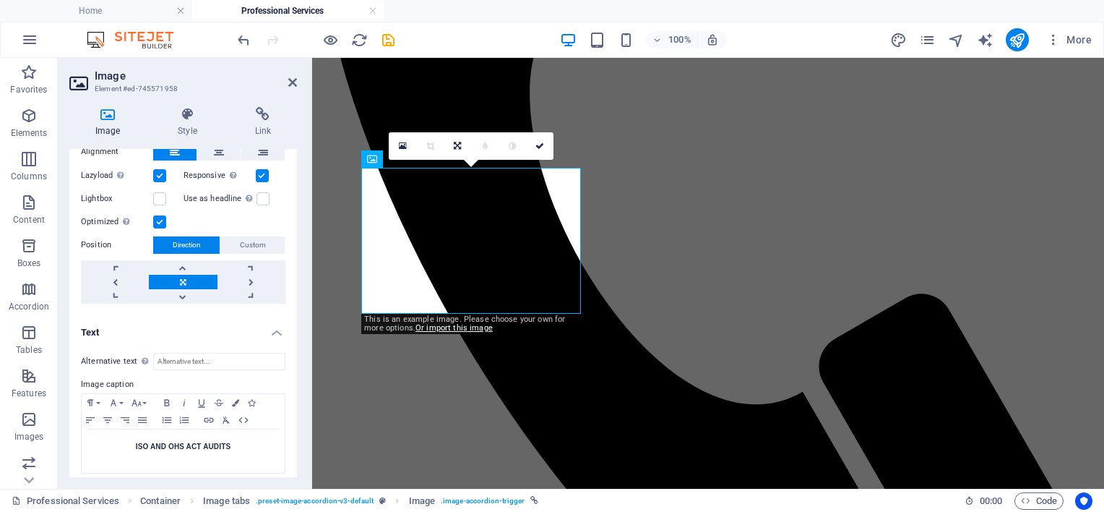
scroll to position [266, 0]
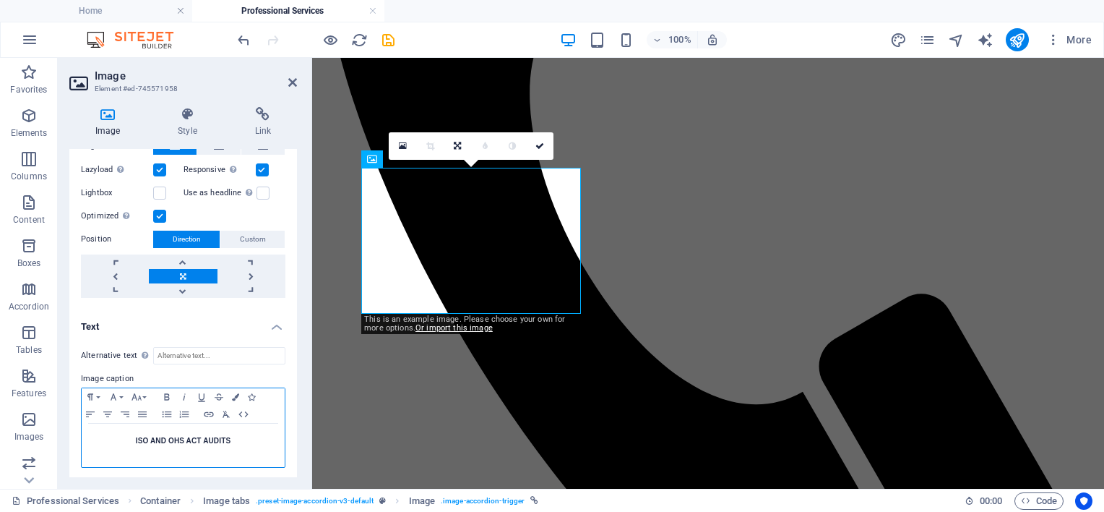
click at [215, 439] on strong "​ ISO AND OHS ACT AUDITS" at bounding box center [183, 440] width 95 height 8
click at [147, 394] on button "Font Size" at bounding box center [139, 396] width 23 height 17
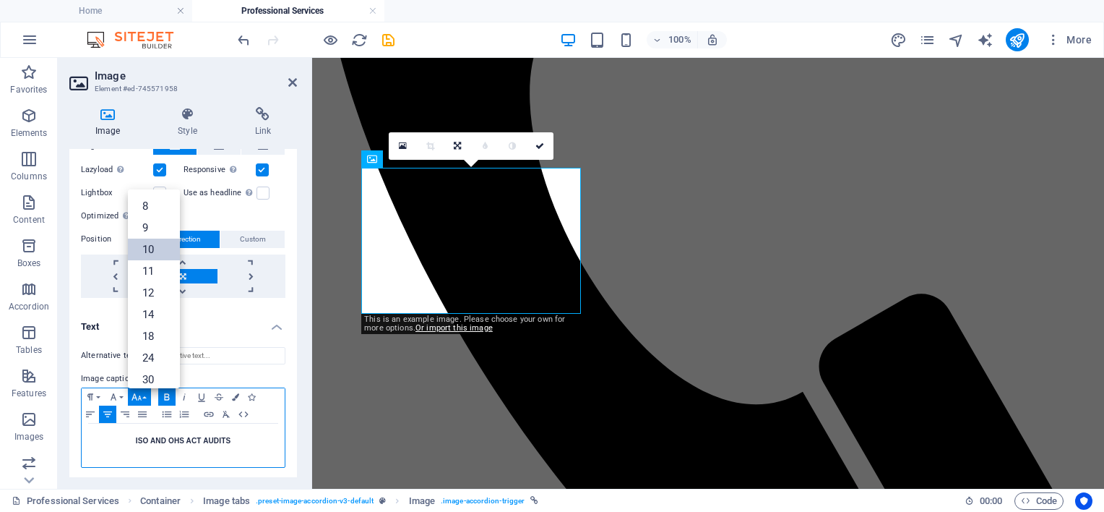
scroll to position [60, 0]
click at [162, 294] on link "24" at bounding box center [154, 298] width 52 height 22
click at [147, 393] on button "Font Size" at bounding box center [139, 396] width 23 height 17
click at [152, 262] on link "30" at bounding box center [154, 264] width 52 height 22
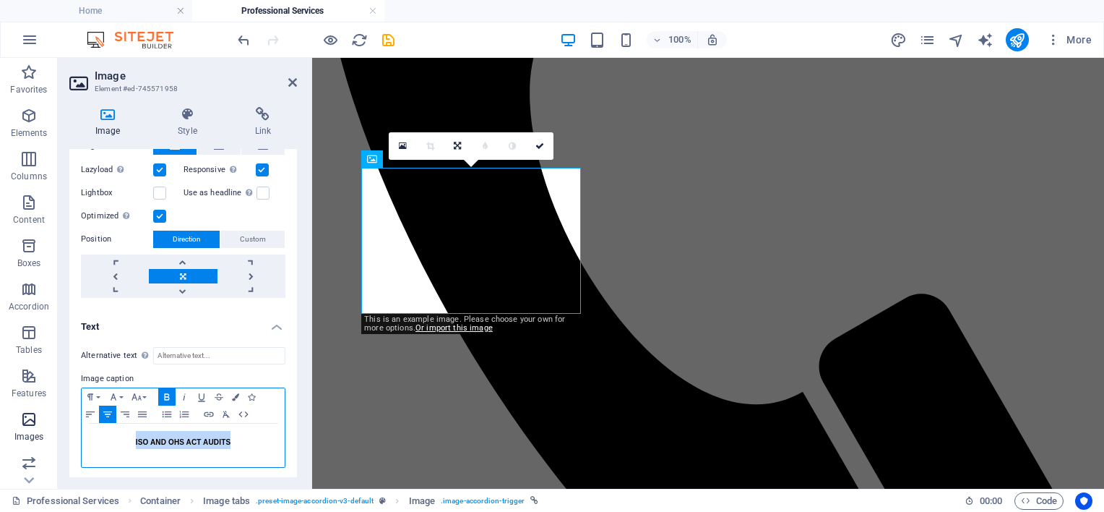
drag, startPoint x: 231, startPoint y: 441, endPoint x: 54, endPoint y: 438, distance: 177.0
click at [54, 438] on section "Favorites Elements Columns Content Boxes Accordion Tables Features Images Slide…" at bounding box center [552, 273] width 1104 height 431
click at [144, 396] on button "Font Size" at bounding box center [139, 396] width 23 height 17
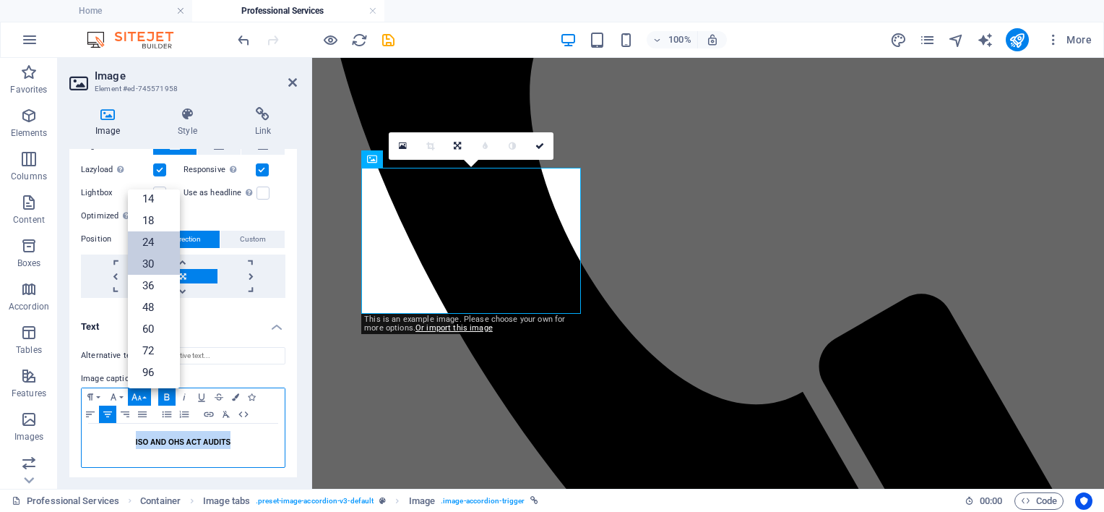
click at [158, 264] on link "30" at bounding box center [154, 264] width 52 height 22
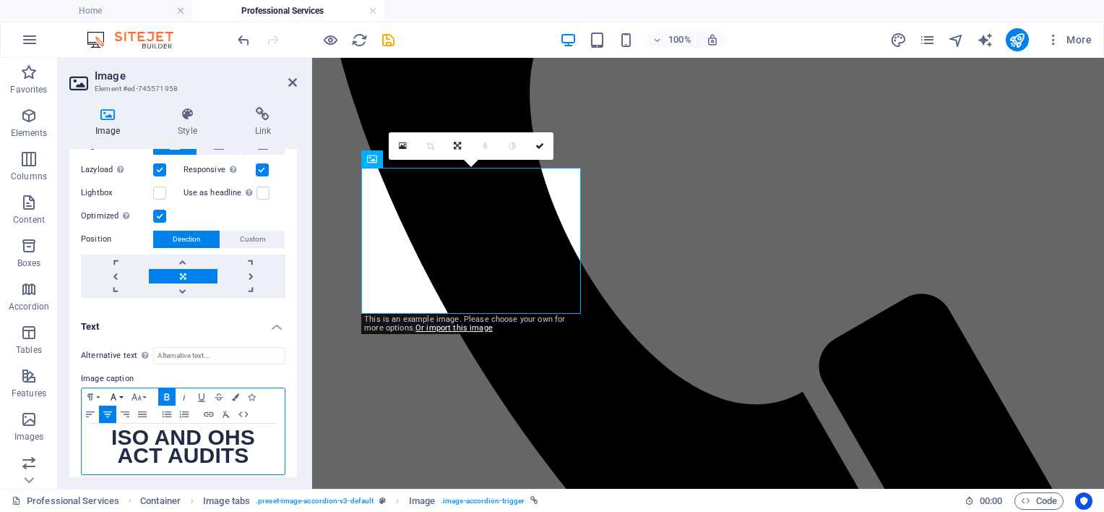
click at [121, 392] on icon "button" at bounding box center [113, 397] width 17 height 12
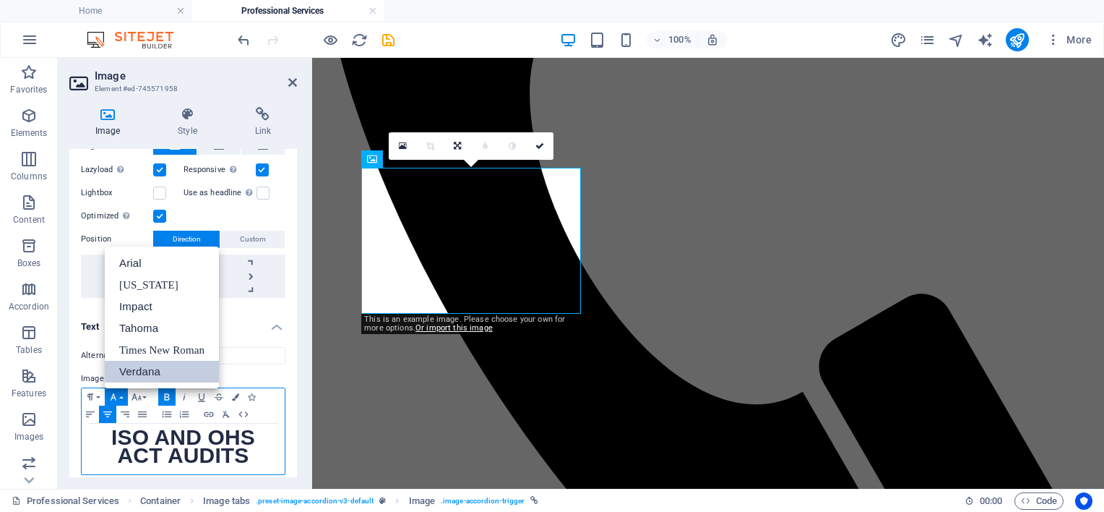
scroll to position [0, 0]
click at [137, 364] on link "Verdana" at bounding box center [162, 372] width 114 height 22
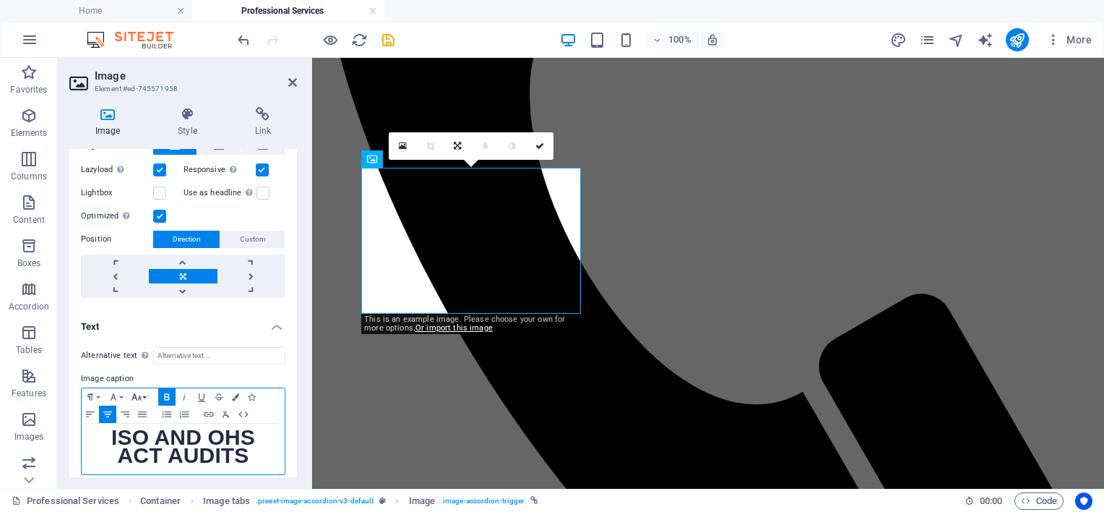
click at [144, 391] on icon "button" at bounding box center [136, 397] width 17 height 12
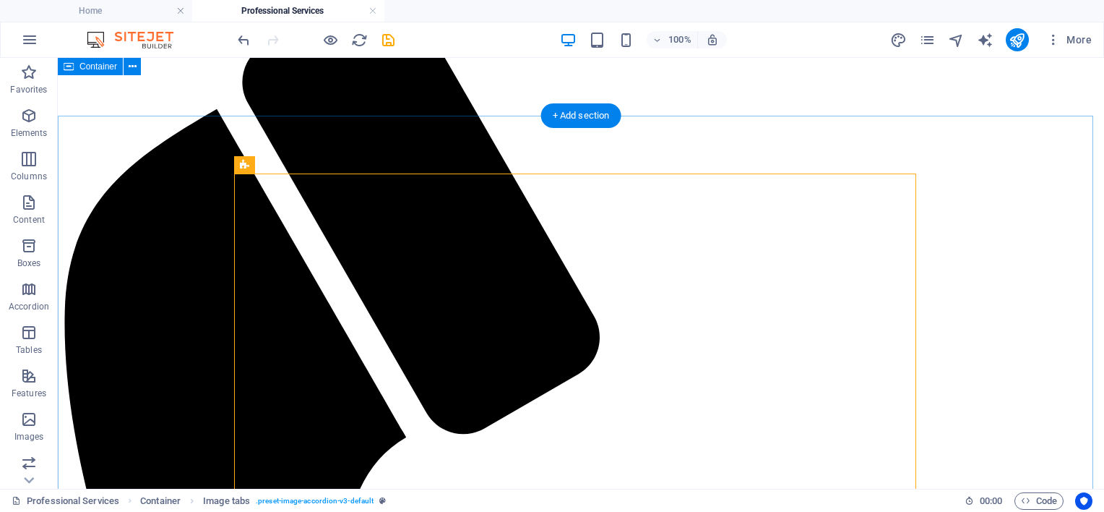
scroll to position [0, 0]
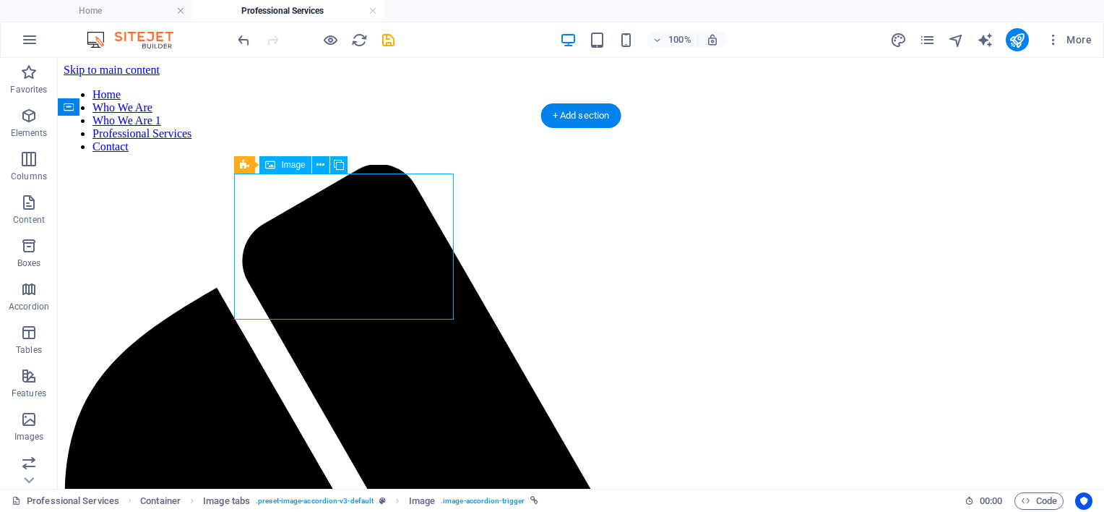
select select "px"
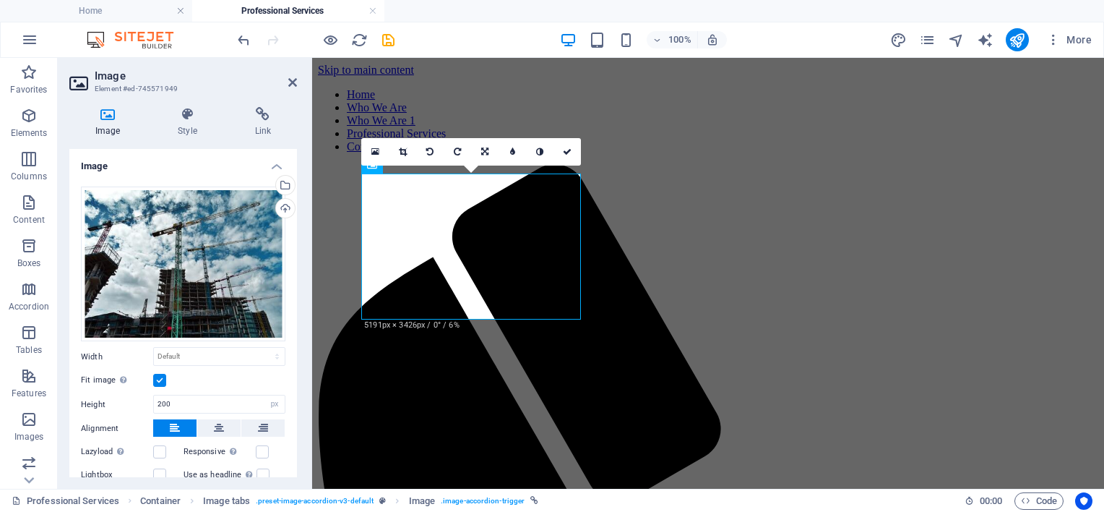
scroll to position [288, 0]
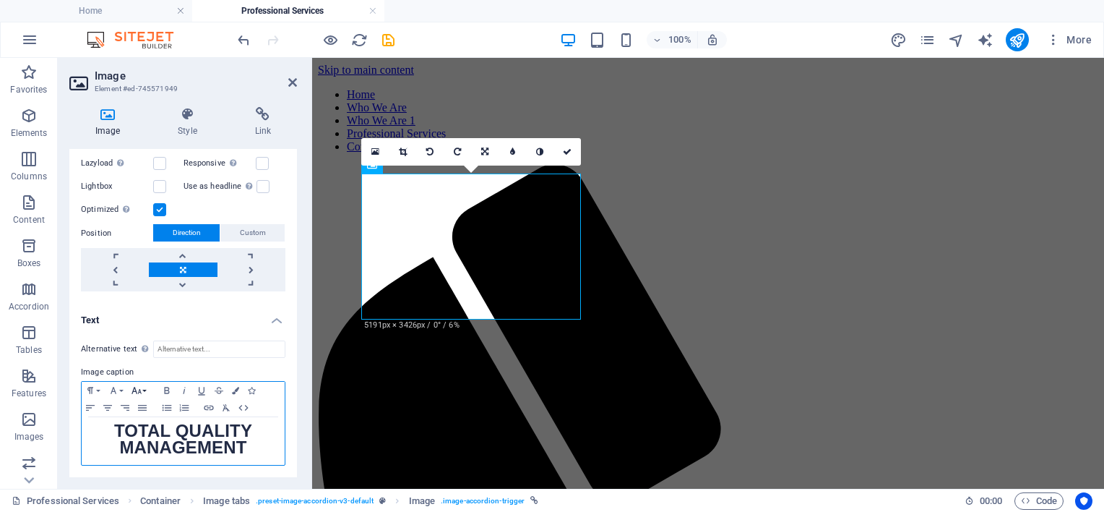
click at [141, 391] on icon "button" at bounding box center [136, 390] width 17 height 12
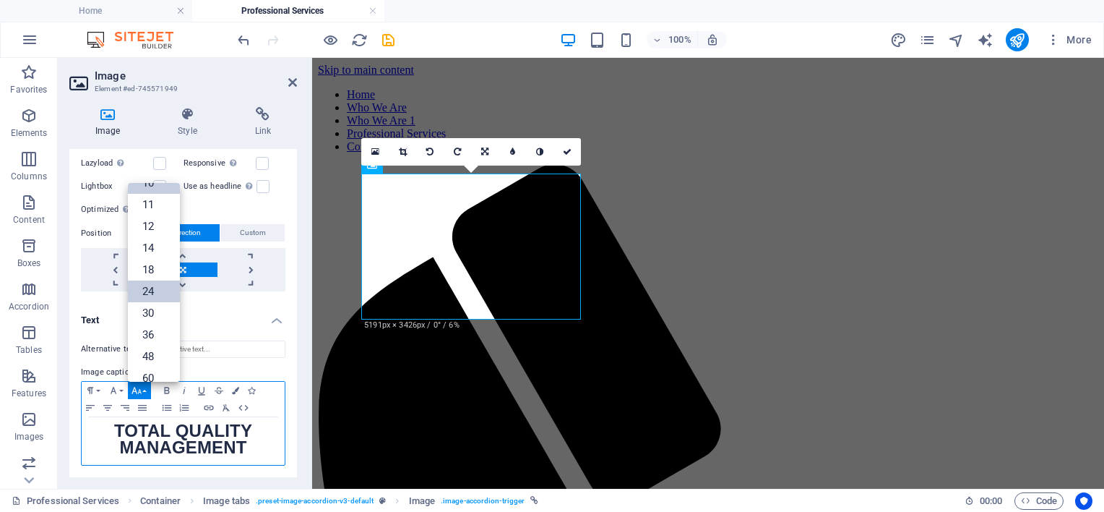
click at [153, 290] on link "24" at bounding box center [154, 291] width 52 height 22
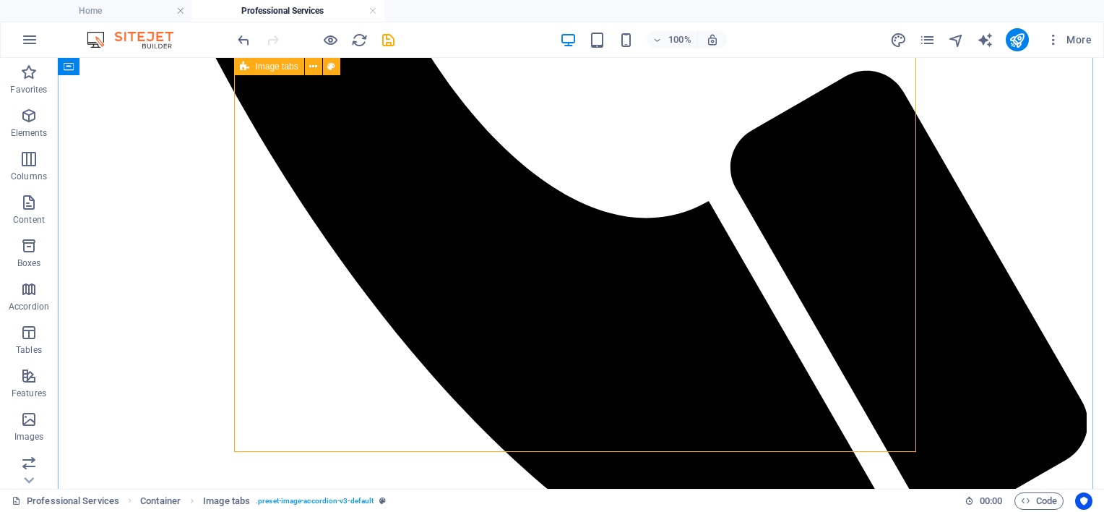
scroll to position [939, 0]
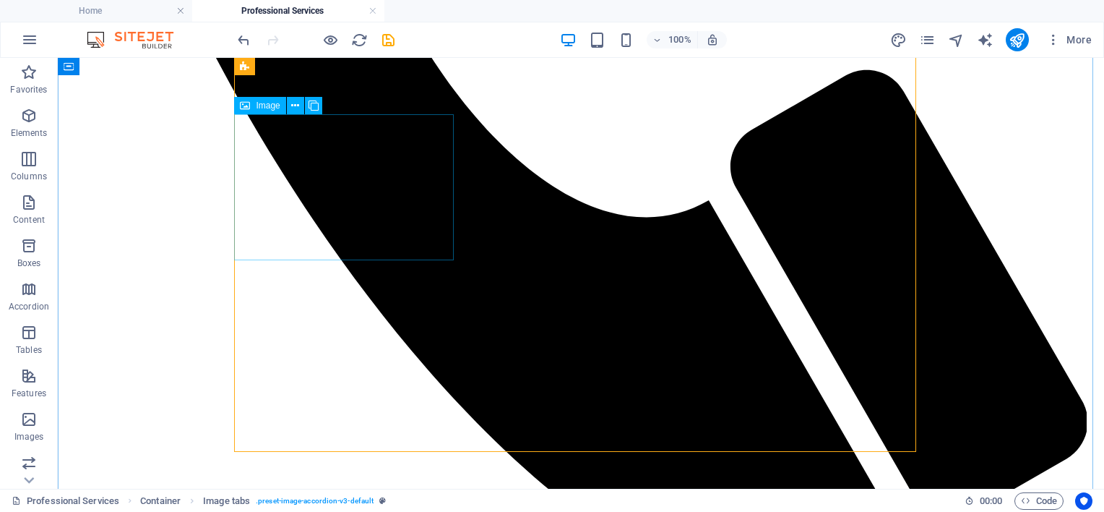
select select "px"
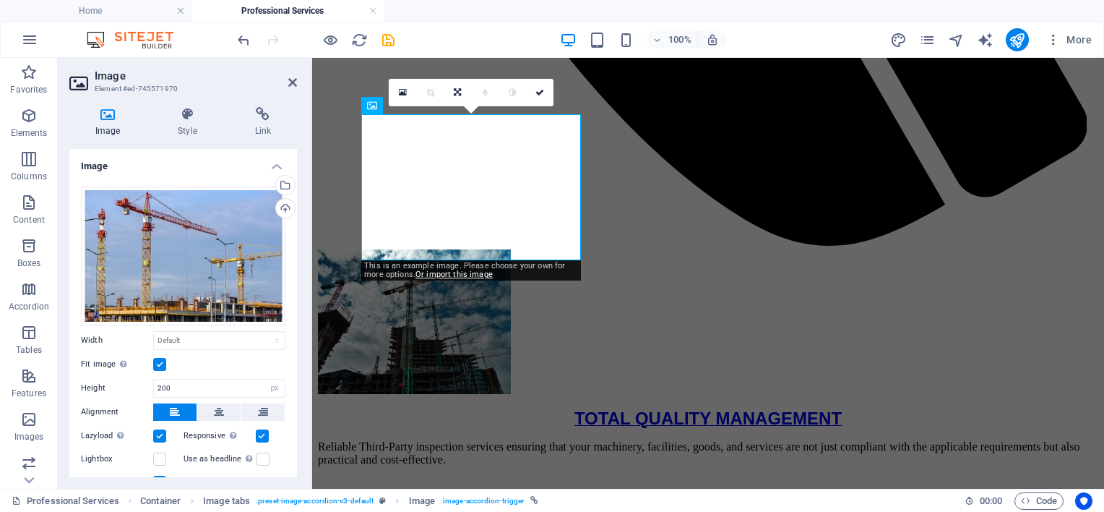
scroll to position [130, 0]
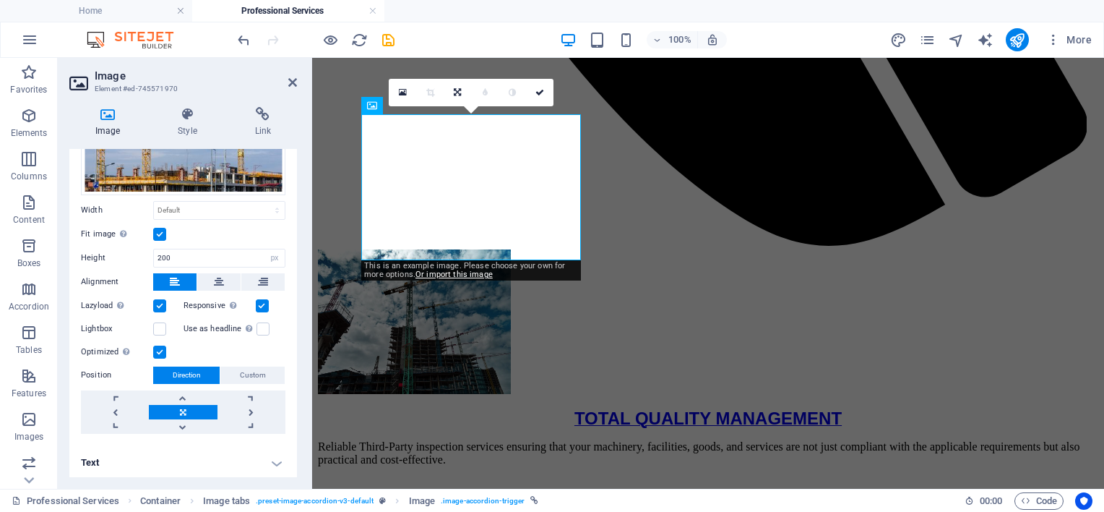
click at [272, 457] on h4 "Text" at bounding box center [183, 462] width 228 height 35
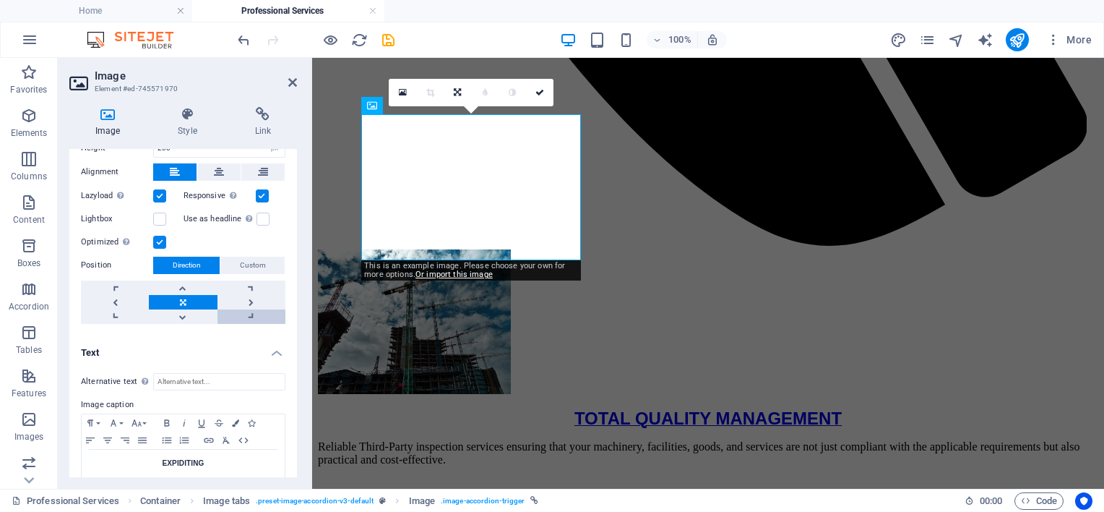
scroll to position [266, 0]
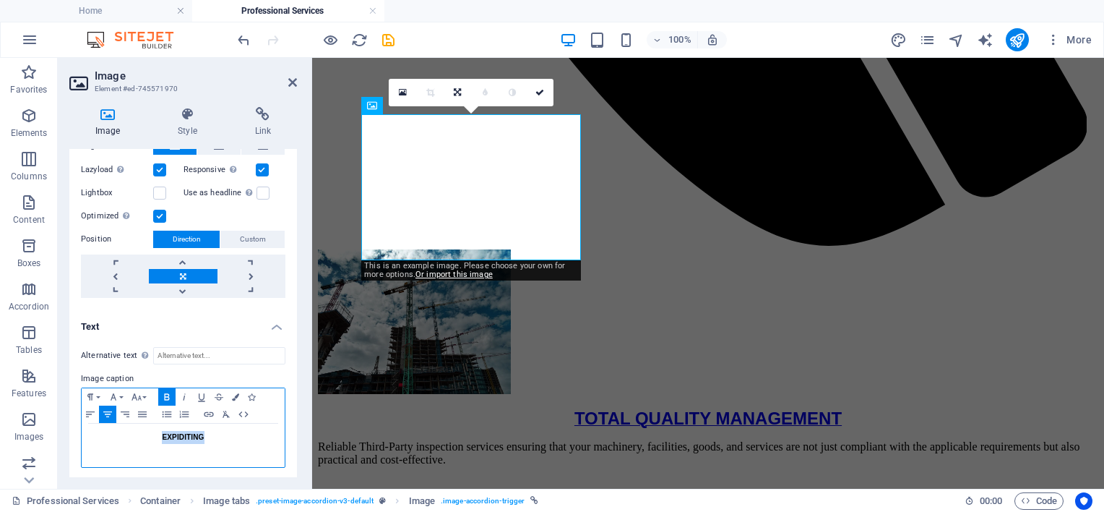
drag, startPoint x: 208, startPoint y: 430, endPoint x: 121, endPoint y: 422, distance: 87.1
click at [128, 431] on p "EXPIDITING" at bounding box center [183, 437] width 189 height 13
click at [147, 392] on button "Font Size" at bounding box center [139, 396] width 23 height 17
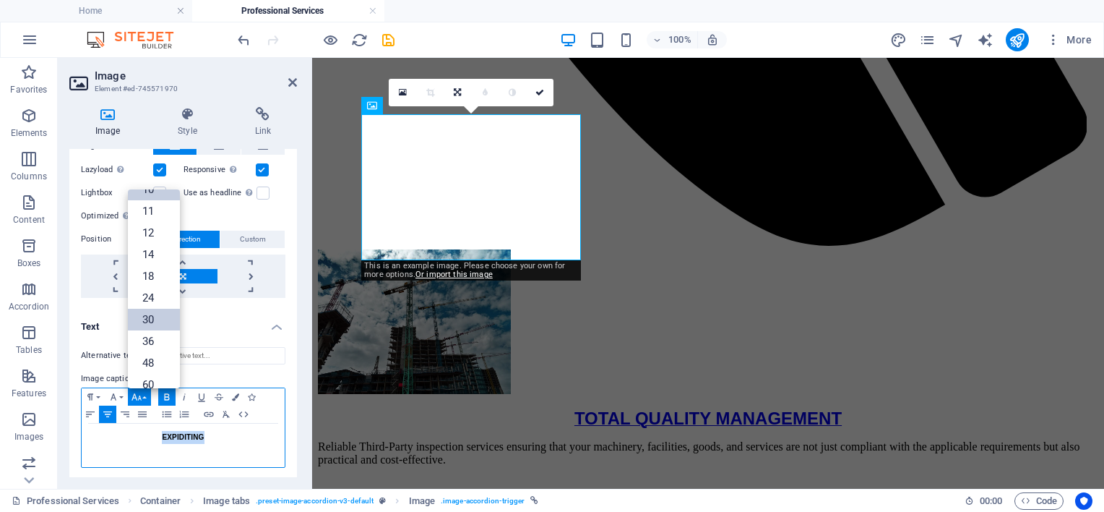
click at [157, 324] on link "30" at bounding box center [154, 320] width 52 height 22
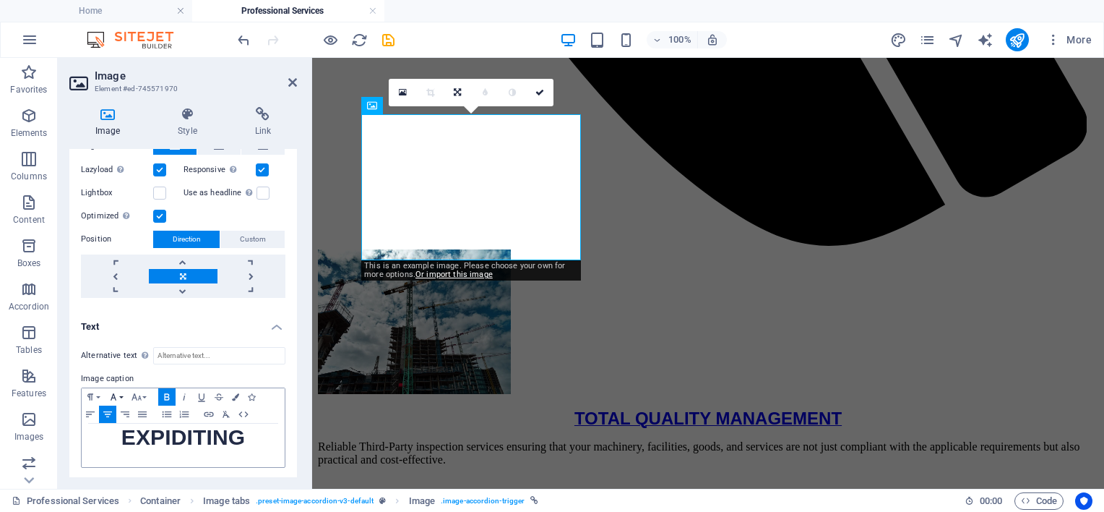
click at [121, 396] on button "Font Family" at bounding box center [116, 396] width 23 height 17
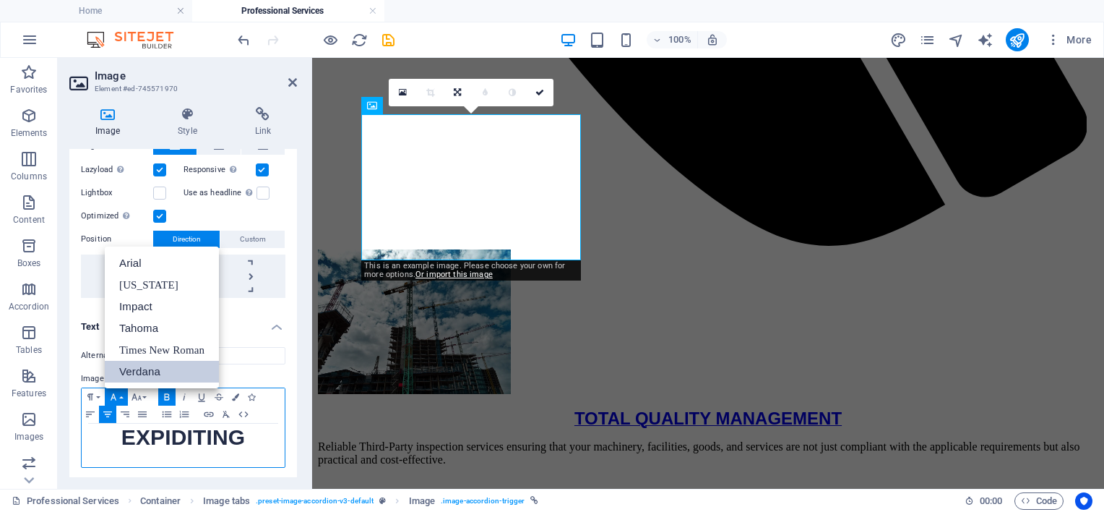
click at [145, 368] on link "Verdana" at bounding box center [162, 372] width 114 height 22
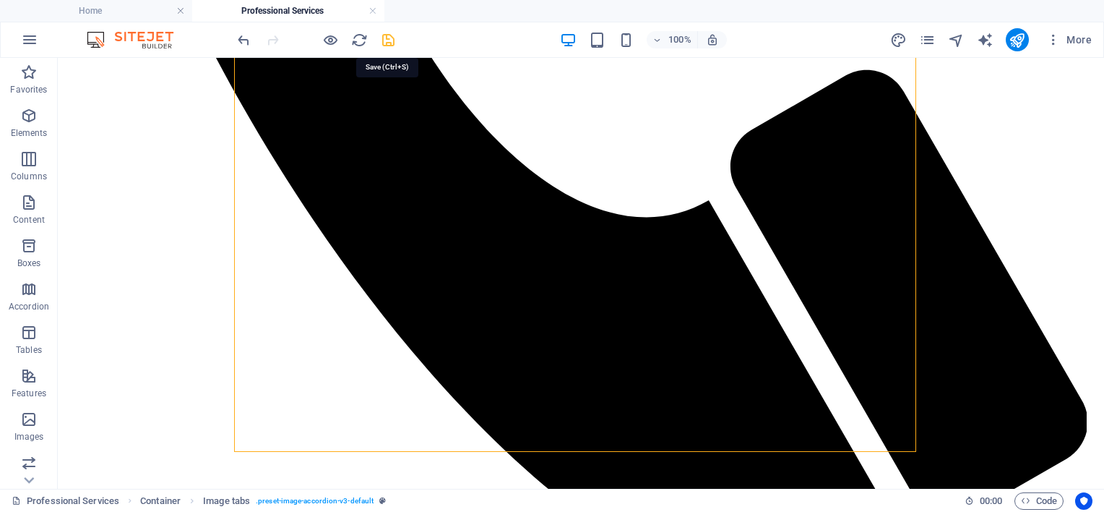
click at [384, 40] on icon "save" at bounding box center [388, 40] width 17 height 17
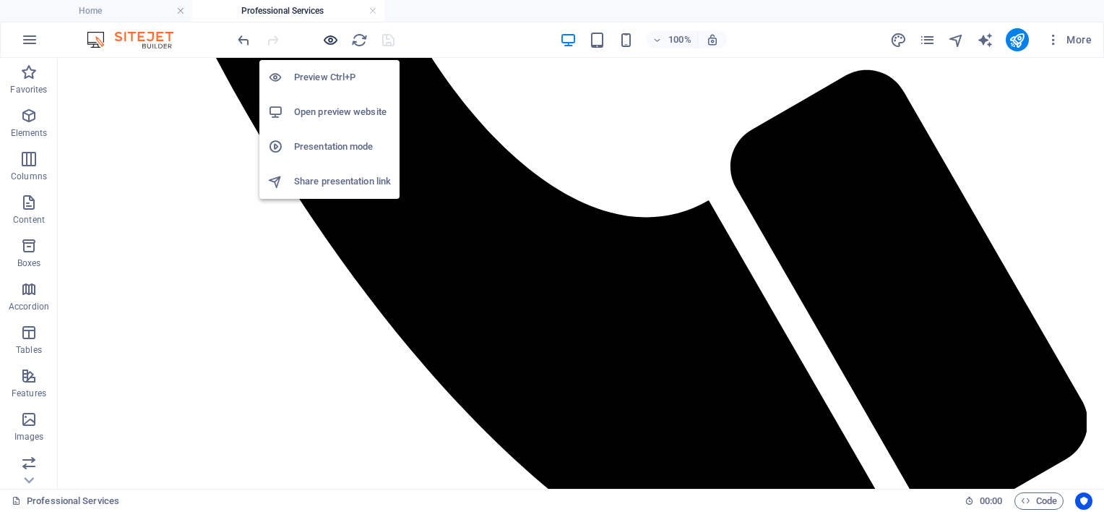
click at [331, 40] on icon "button" at bounding box center [330, 40] width 17 height 17
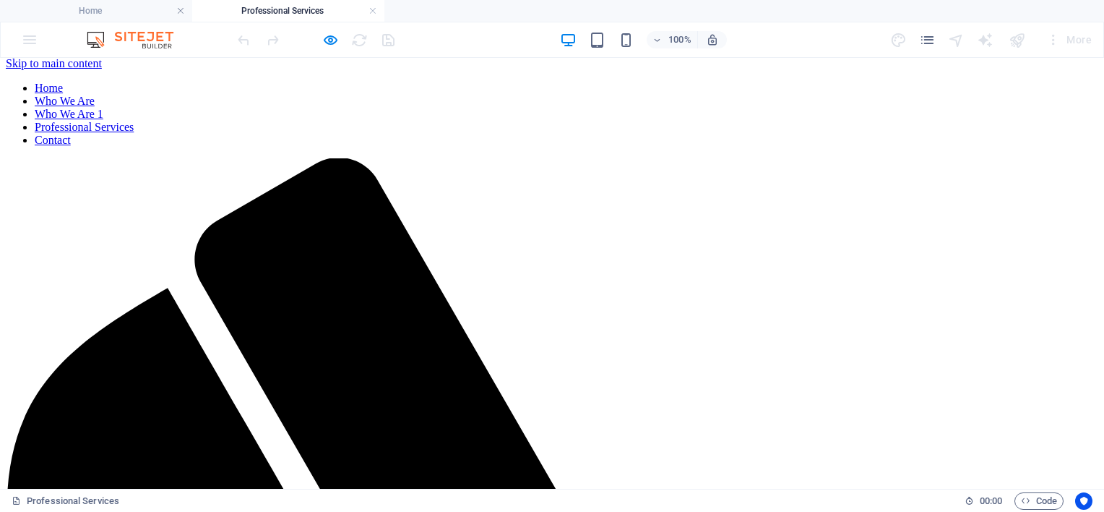
scroll to position [0, 0]
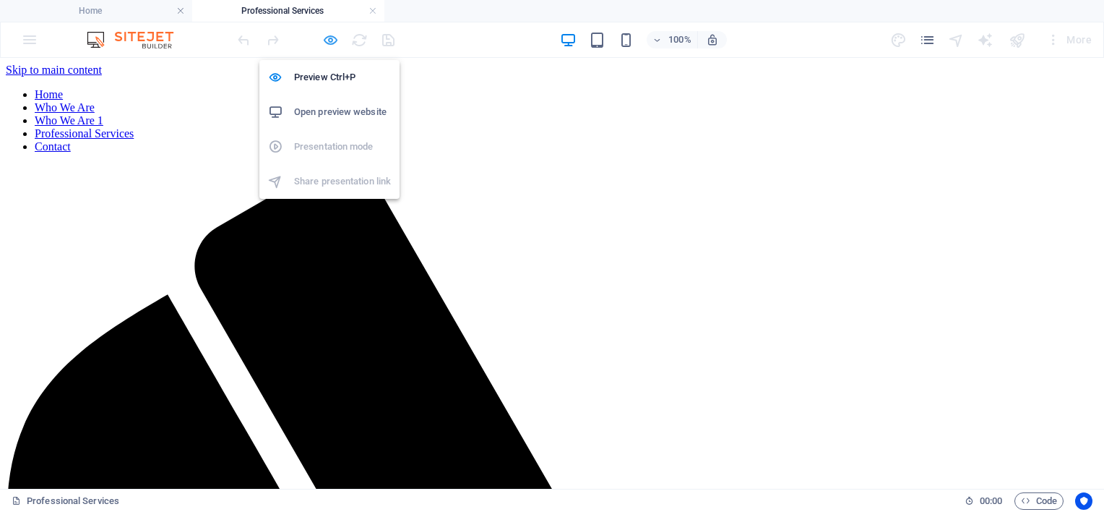
click at [327, 38] on icon "button" at bounding box center [330, 40] width 17 height 17
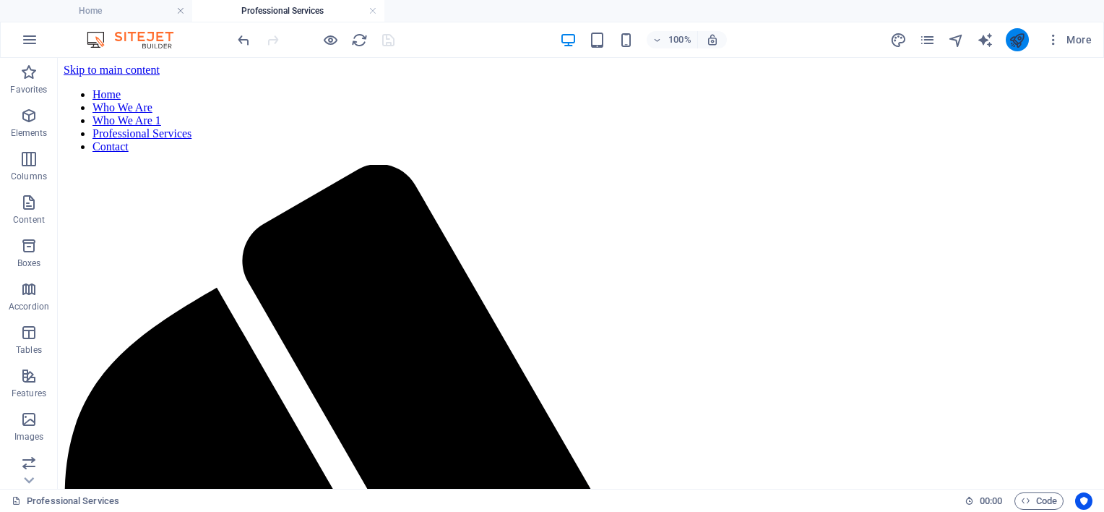
click at [1014, 40] on icon "publish" at bounding box center [1017, 40] width 17 height 17
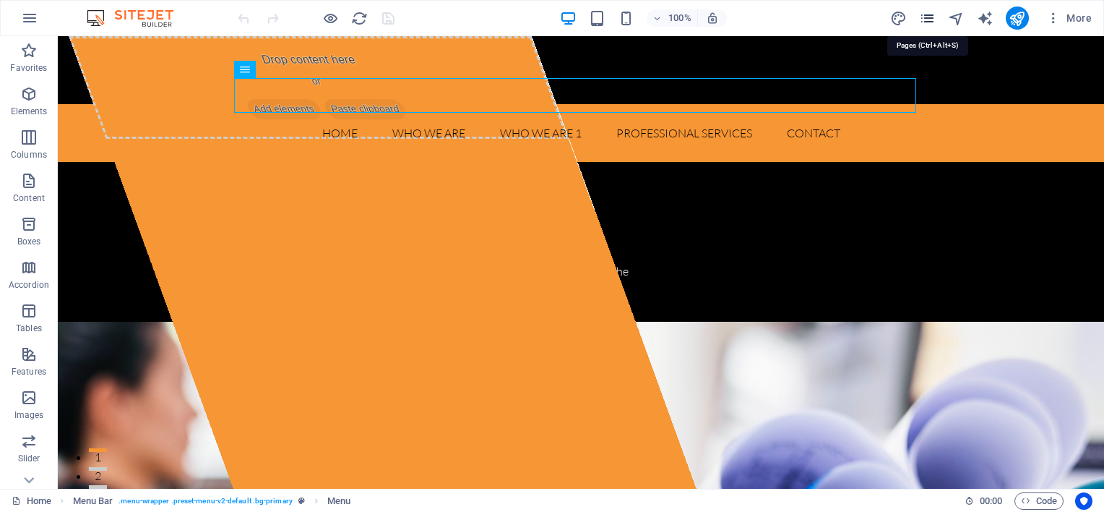
click at [925, 20] on icon "pages" at bounding box center [927, 18] width 17 height 17
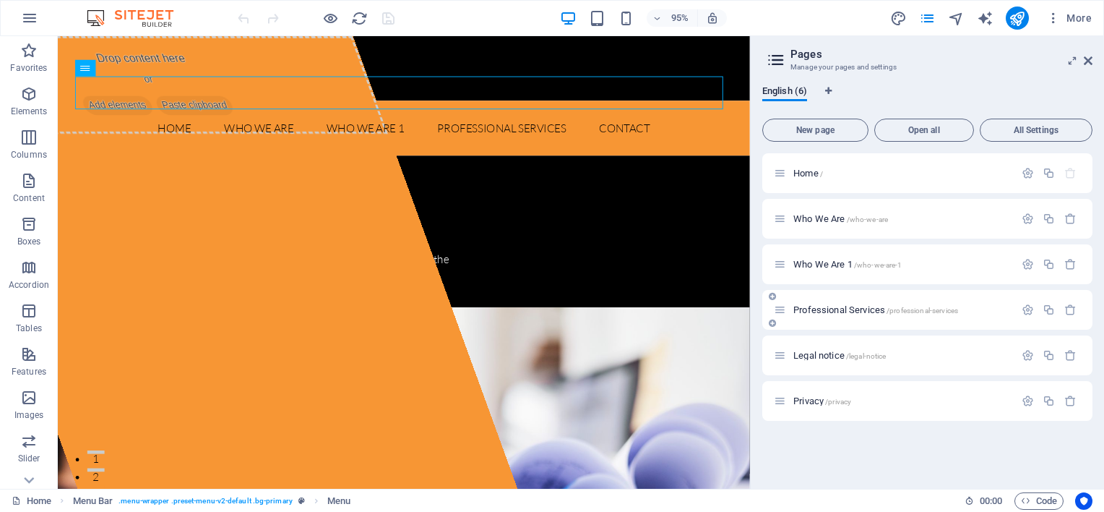
click at [828, 307] on span "Professional Services /professional-services" at bounding box center [875, 309] width 165 height 11
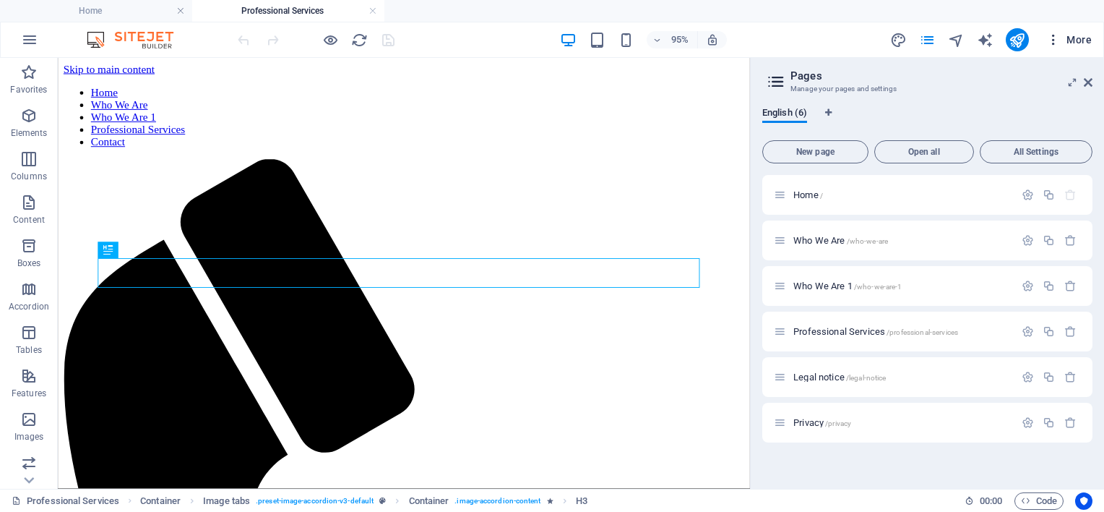
scroll to position [586, 0]
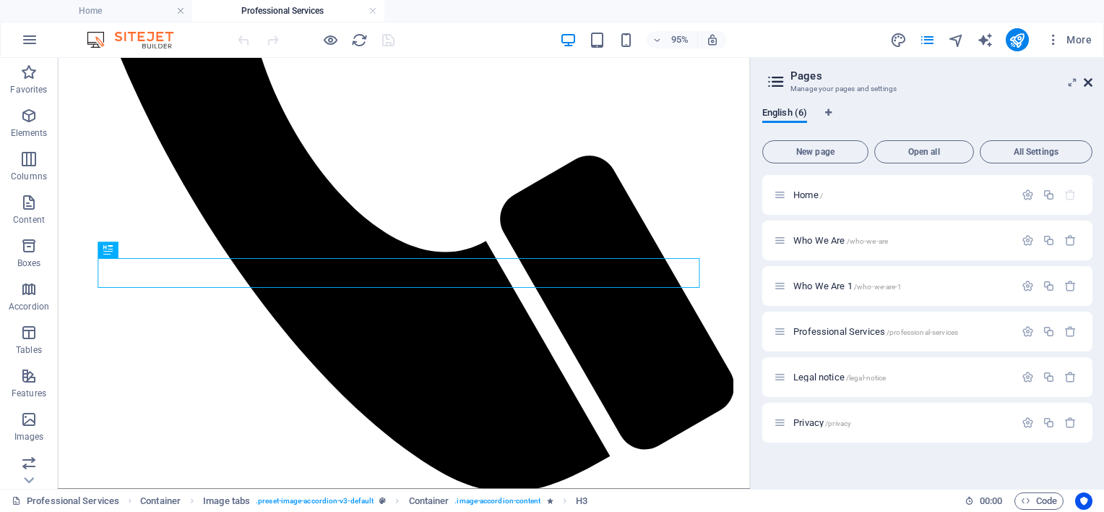
click at [1092, 84] on icon at bounding box center [1088, 83] width 9 height 12
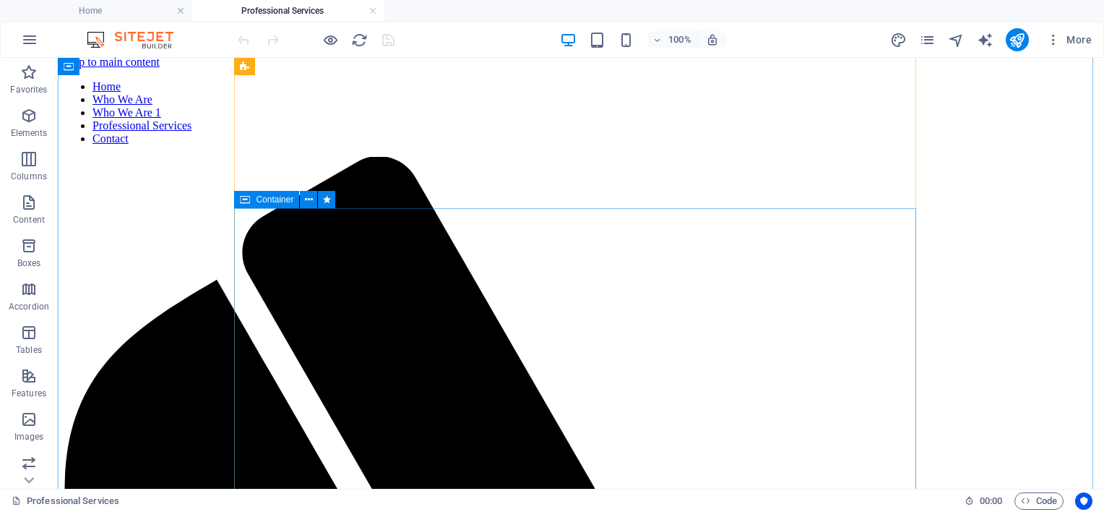
scroll to position [0, 0]
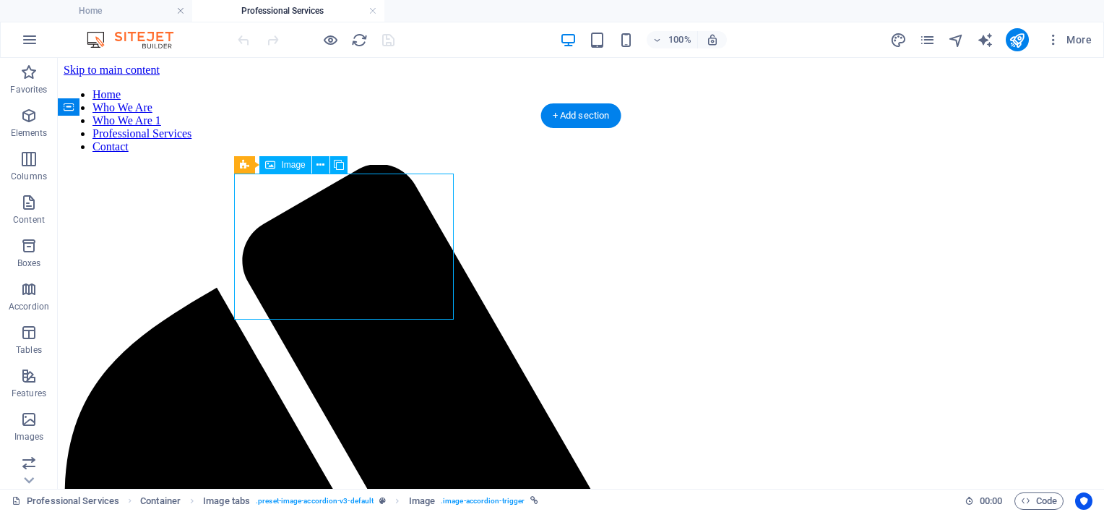
select select "px"
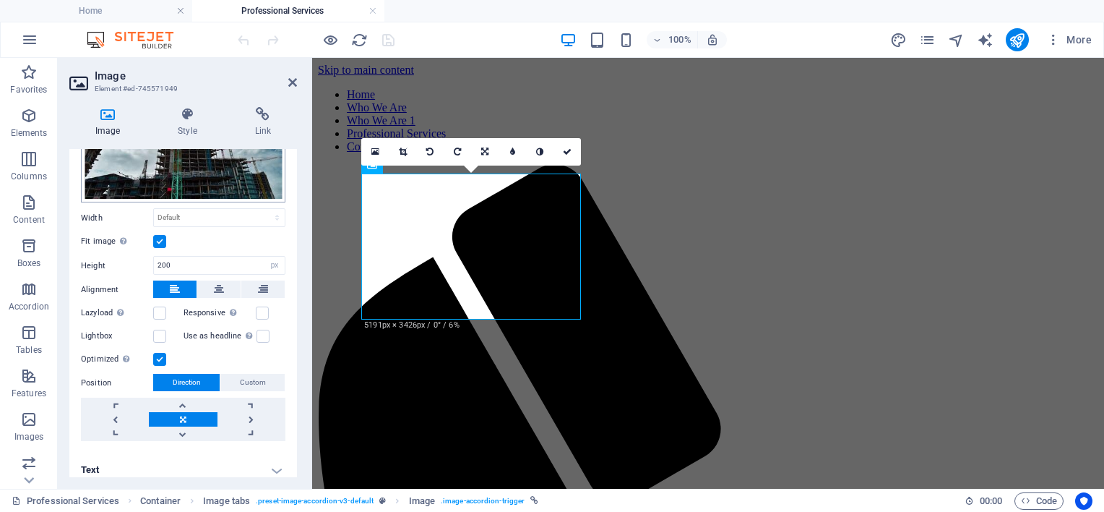
scroll to position [146, 0]
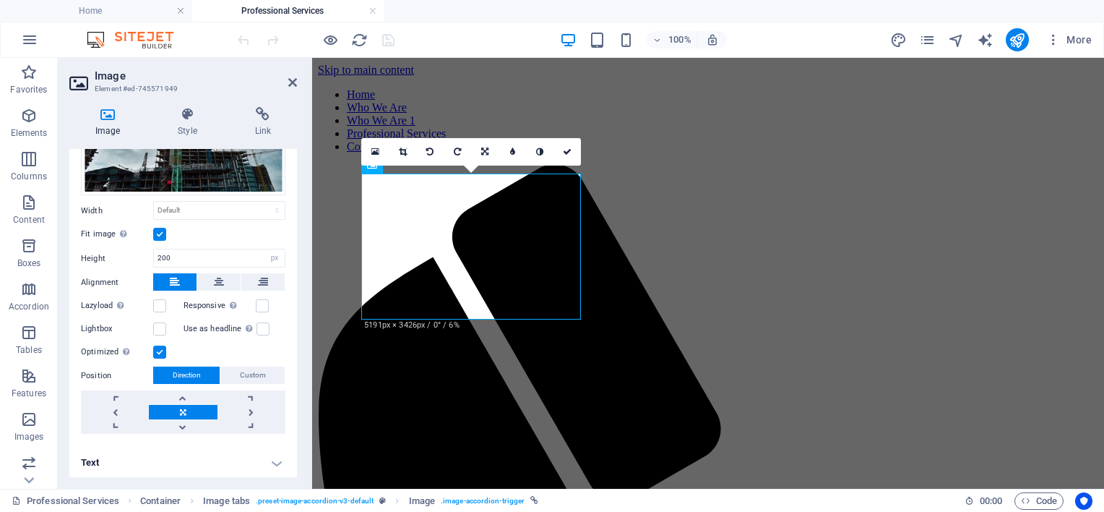
click at [275, 457] on h4 "Text" at bounding box center [183, 462] width 228 height 35
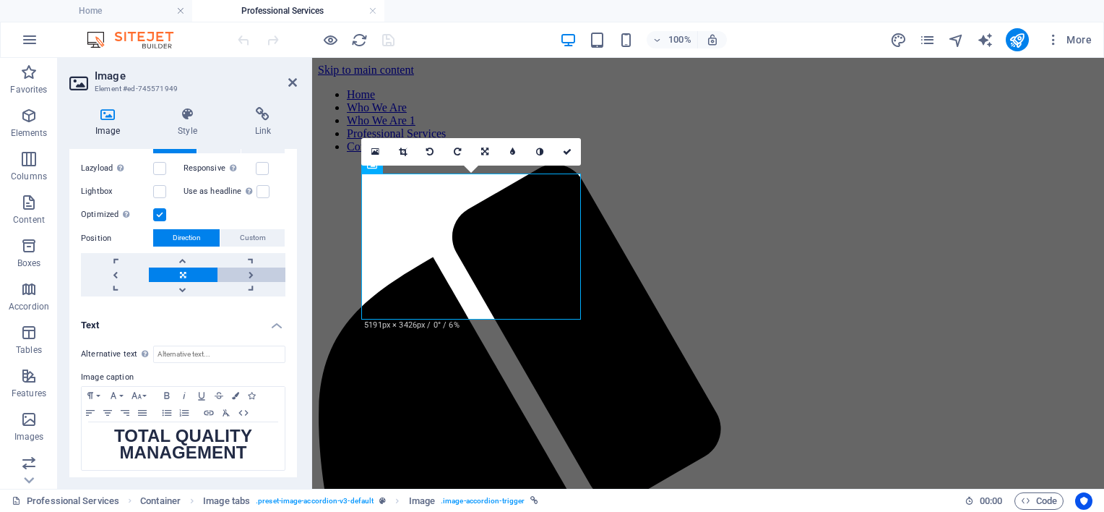
scroll to position [288, 0]
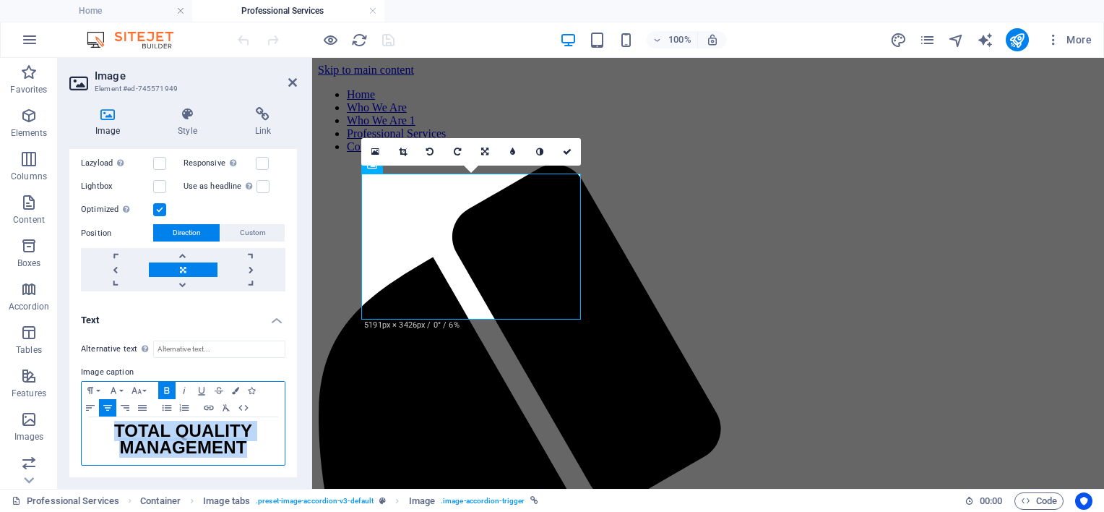
drag, startPoint x: 251, startPoint y: 445, endPoint x: 100, endPoint y: 413, distance: 153.8
click at [100, 413] on div "Paragraph Format Normal Heading 1 Heading 2 Heading 3 Heading 4 Heading 5 Headi…" at bounding box center [183, 423] width 204 height 85
click at [142, 387] on button "Font Size" at bounding box center [139, 389] width 23 height 17
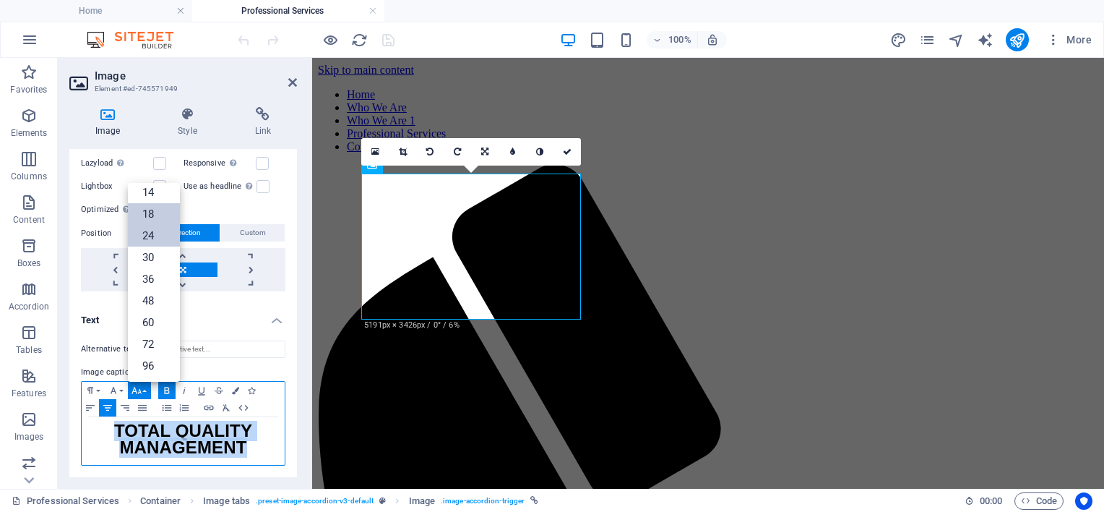
click at [153, 203] on link "18" at bounding box center [154, 214] width 52 height 22
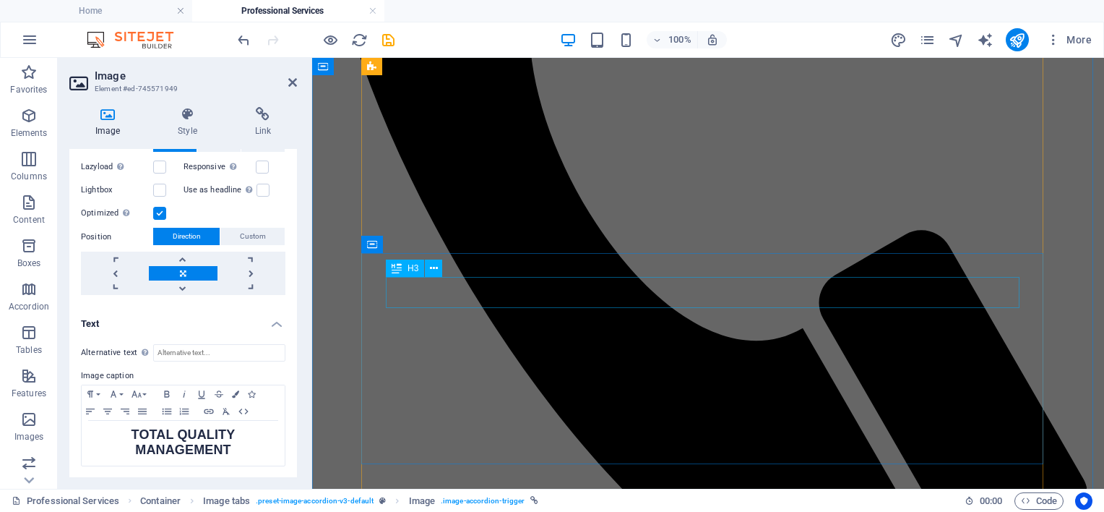
scroll to position [578, 0]
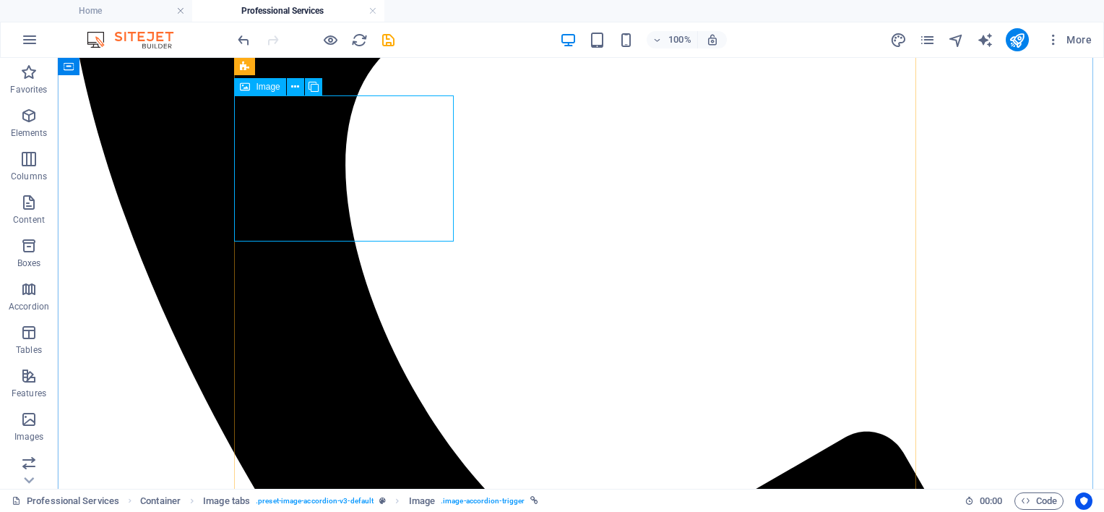
select select "px"
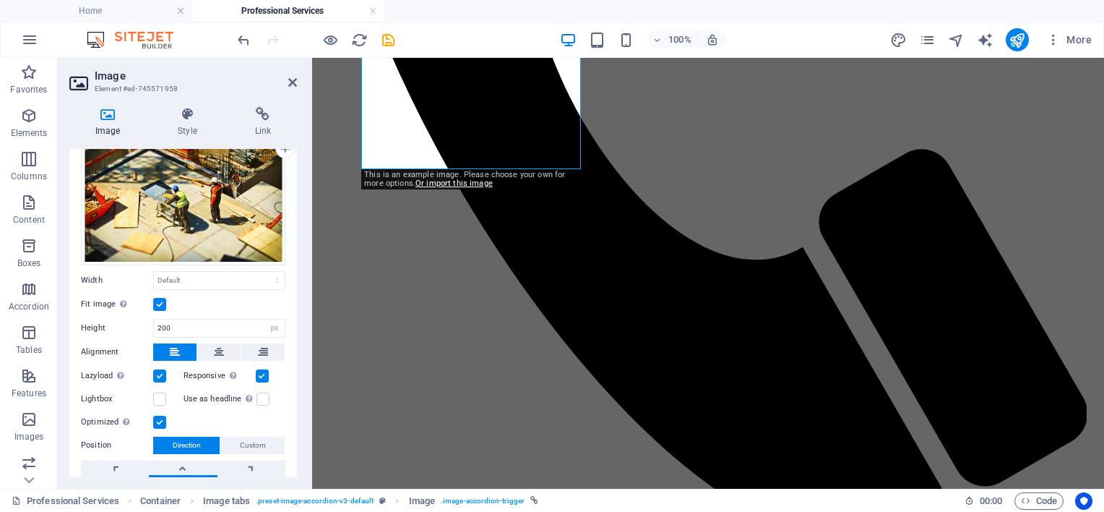
scroll to position [130, 0]
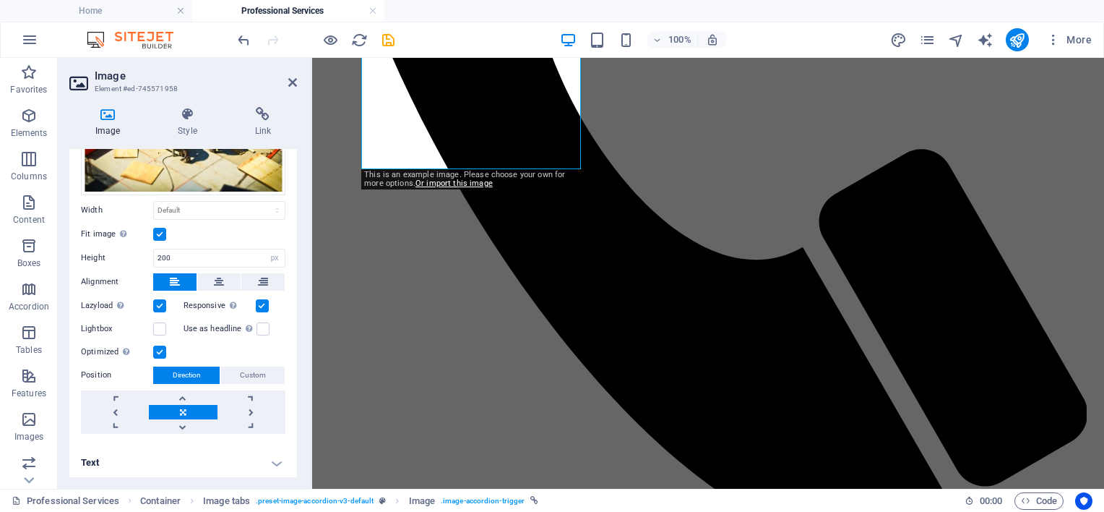
click at [272, 464] on h4 "Text" at bounding box center [183, 462] width 228 height 35
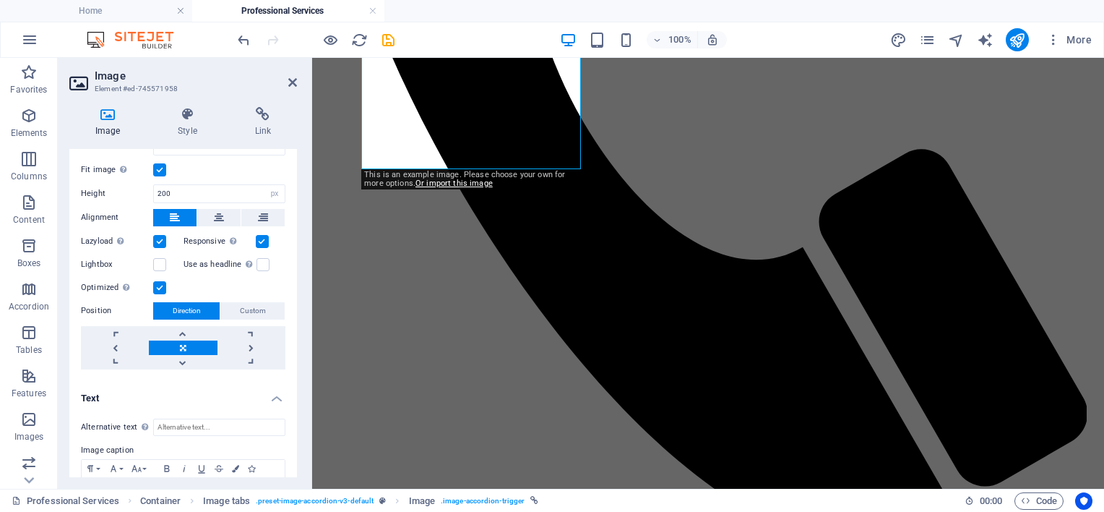
scroll to position [275, 0]
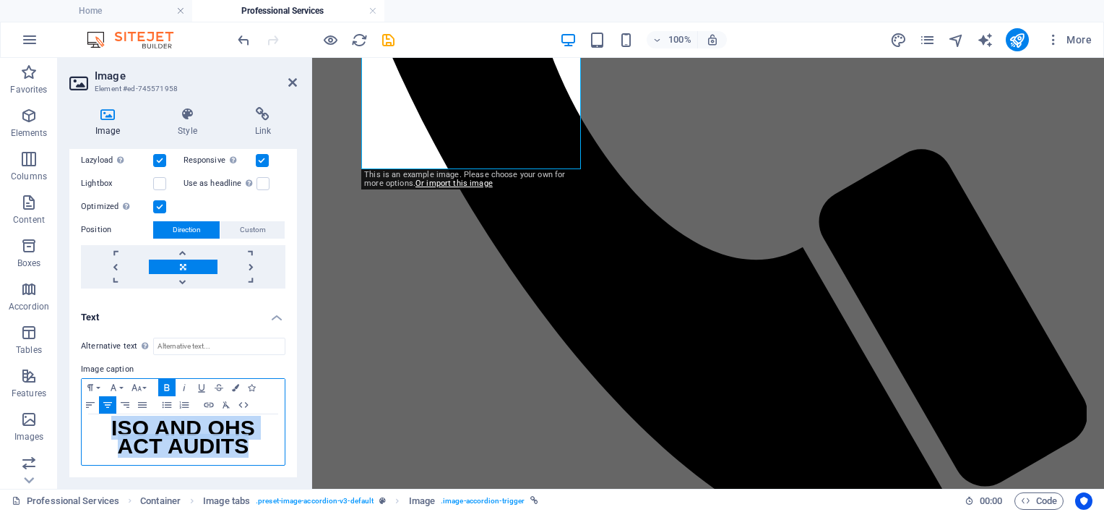
drag, startPoint x: 260, startPoint y: 445, endPoint x: 99, endPoint y: 434, distance: 161.5
click at [99, 434] on p "ISO AND OHS ACT AUDITS" at bounding box center [183, 439] width 189 height 36
click at [144, 383] on button "Font Size" at bounding box center [139, 387] width 23 height 17
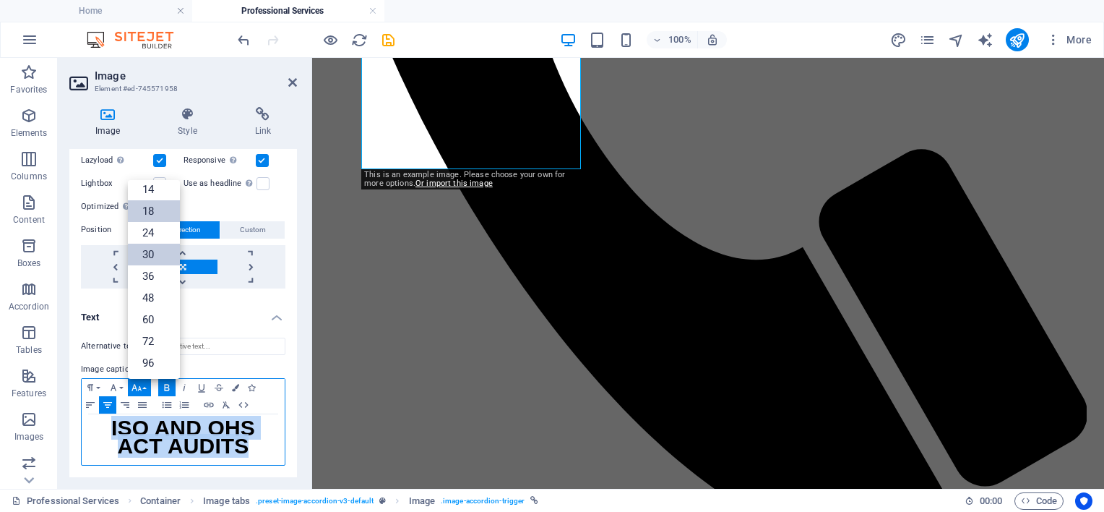
click at [146, 209] on link "18" at bounding box center [154, 211] width 52 height 22
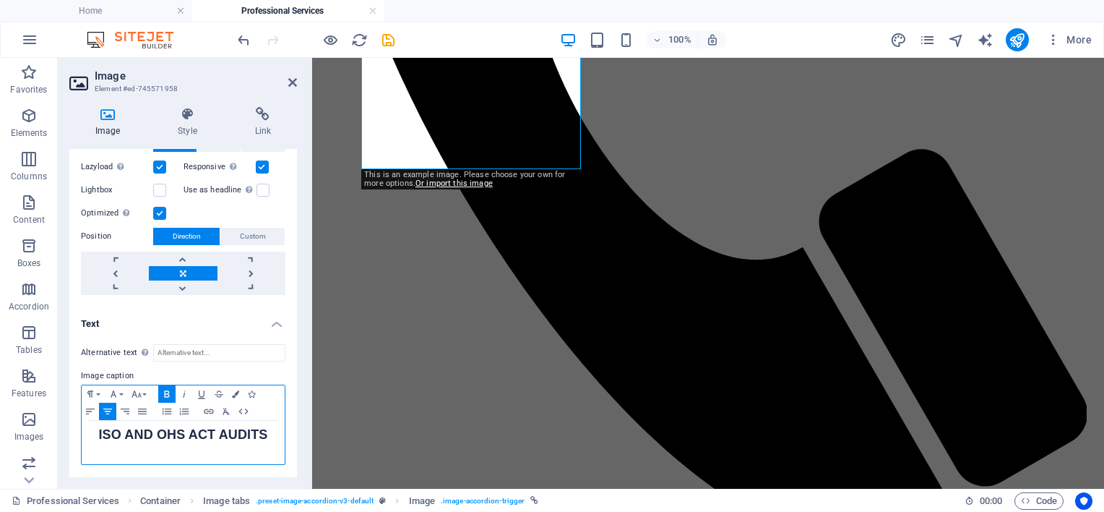
scroll to position [269, 0]
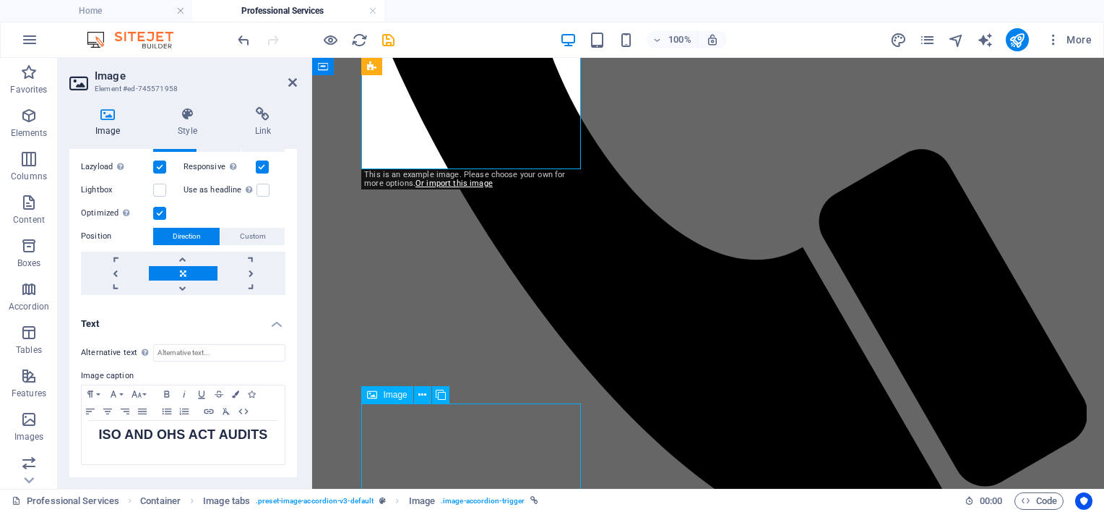
select select "px"
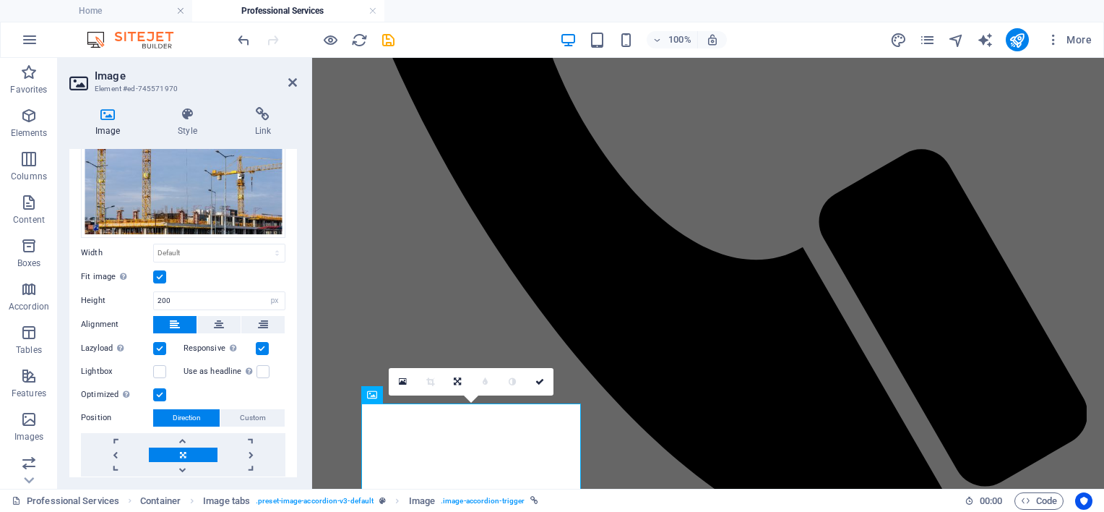
scroll to position [130, 0]
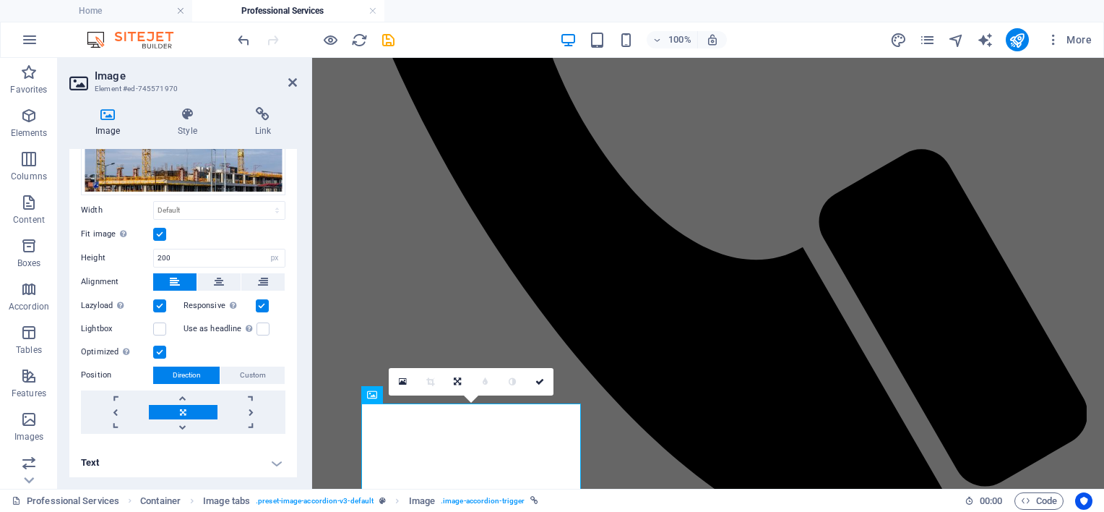
click at [277, 460] on h4 "Text" at bounding box center [183, 462] width 228 height 35
click at [272, 457] on h4 "Text" at bounding box center [183, 458] width 228 height 26
click at [273, 457] on h4 "Text" at bounding box center [183, 462] width 228 height 35
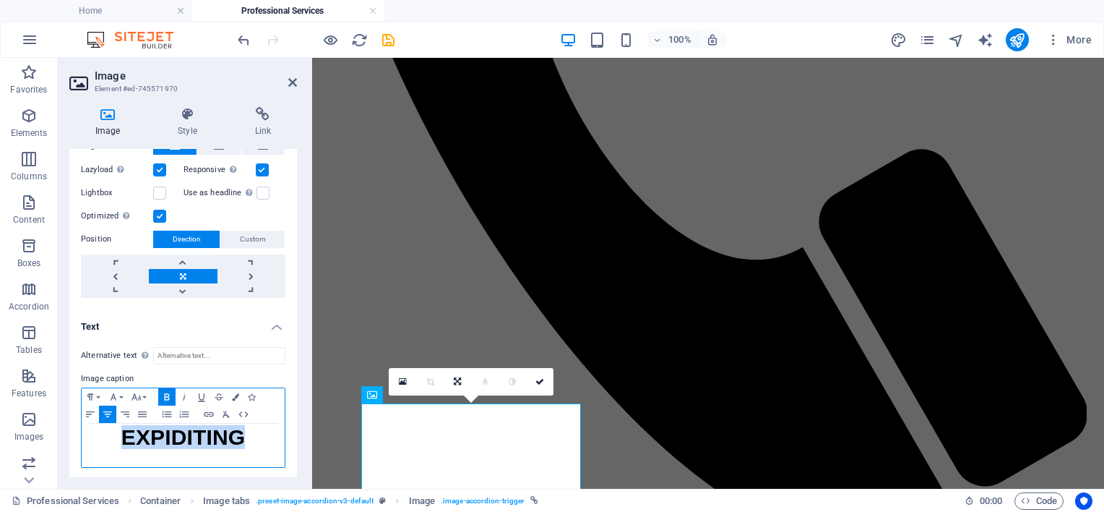
drag, startPoint x: 257, startPoint y: 438, endPoint x: 103, endPoint y: 447, distance: 154.1
click at [103, 447] on p "EXPIDITING" at bounding box center [183, 440] width 189 height 18
click at [144, 393] on button "Font Size" at bounding box center [139, 396] width 23 height 17
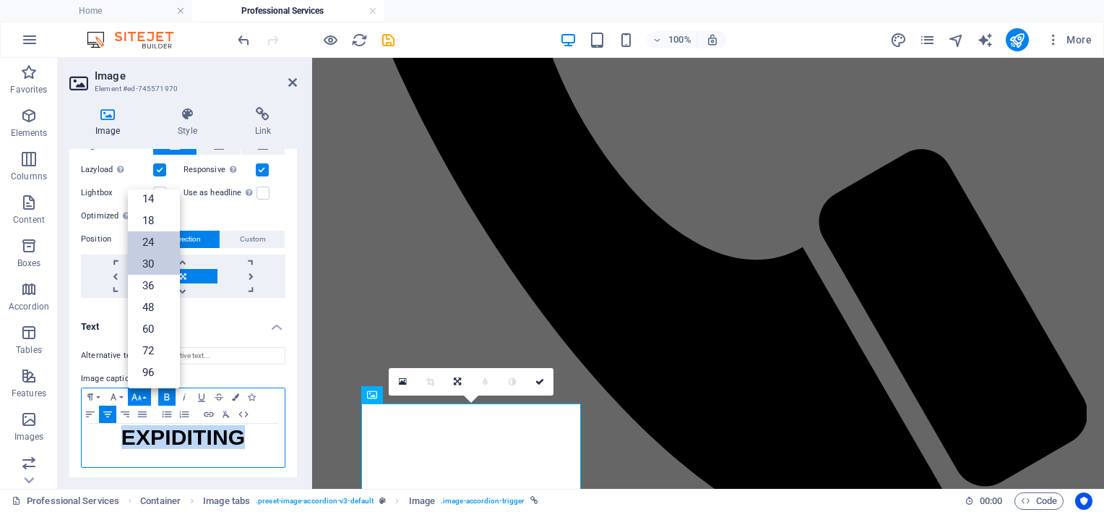
click at [156, 231] on link "24" at bounding box center [154, 242] width 52 height 22
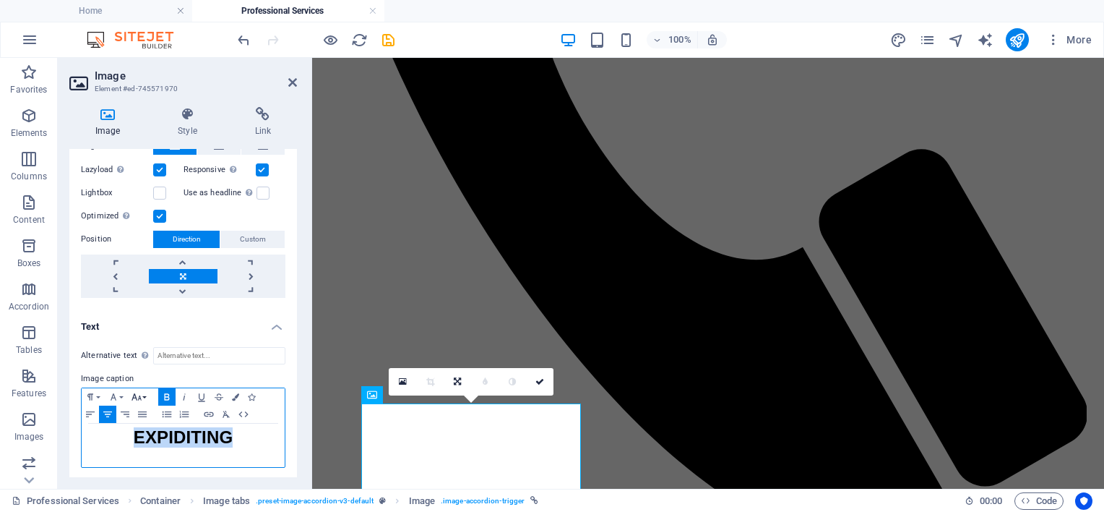
click at [146, 392] on button "Font Size" at bounding box center [139, 396] width 23 height 17
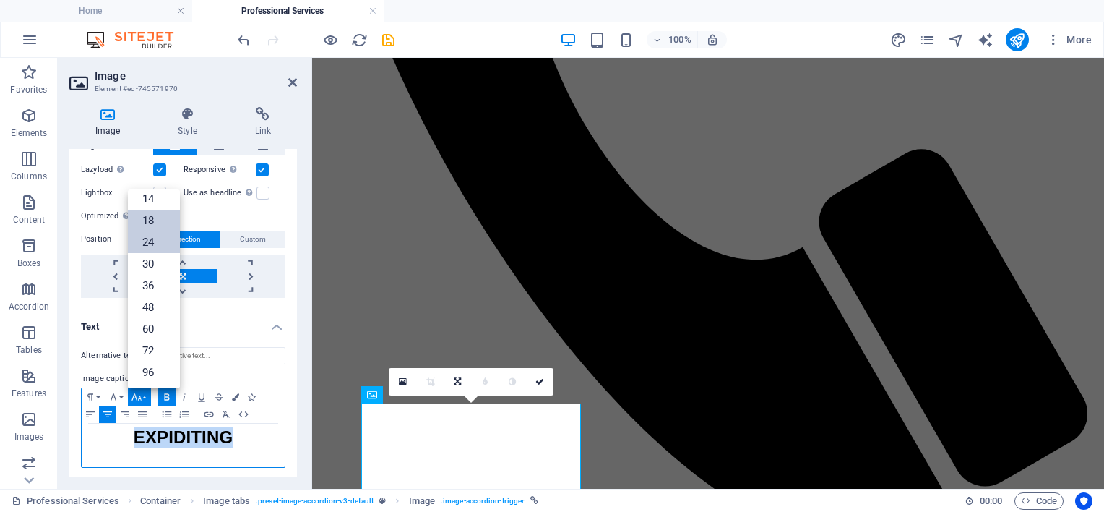
click at [153, 220] on link "18" at bounding box center [154, 221] width 52 height 22
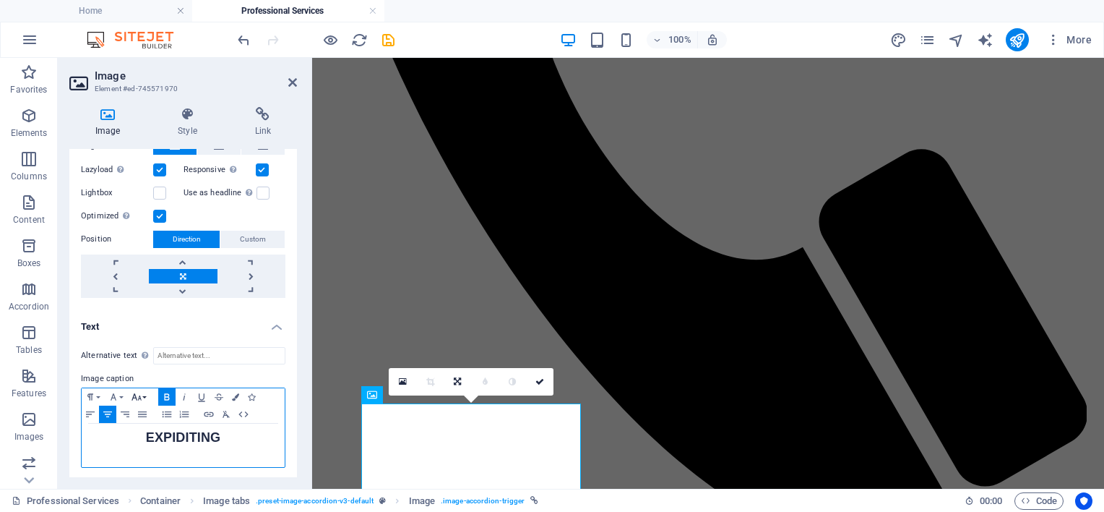
click at [148, 394] on button "Font Size" at bounding box center [139, 396] width 23 height 17
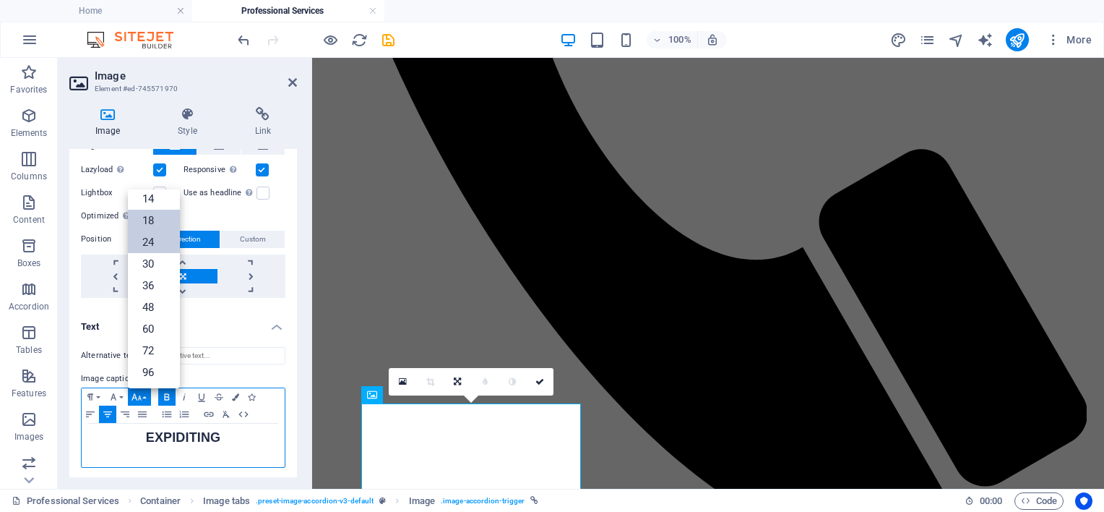
click at [139, 246] on link "24" at bounding box center [154, 242] width 52 height 22
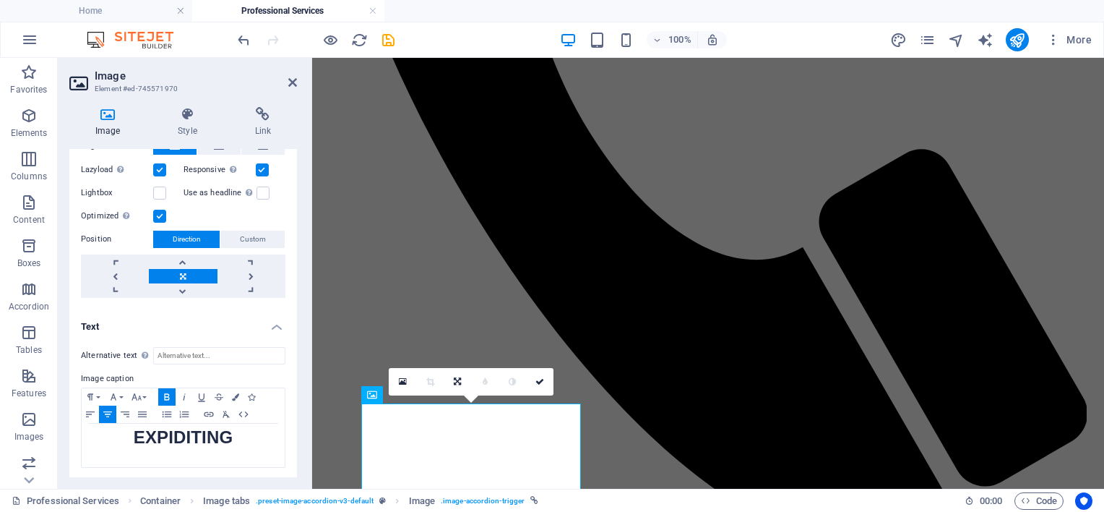
click at [287, 82] on header "Image Element #ed-745571970" at bounding box center [183, 77] width 228 height 38
click at [388, 40] on icon "save" at bounding box center [388, 40] width 17 height 17
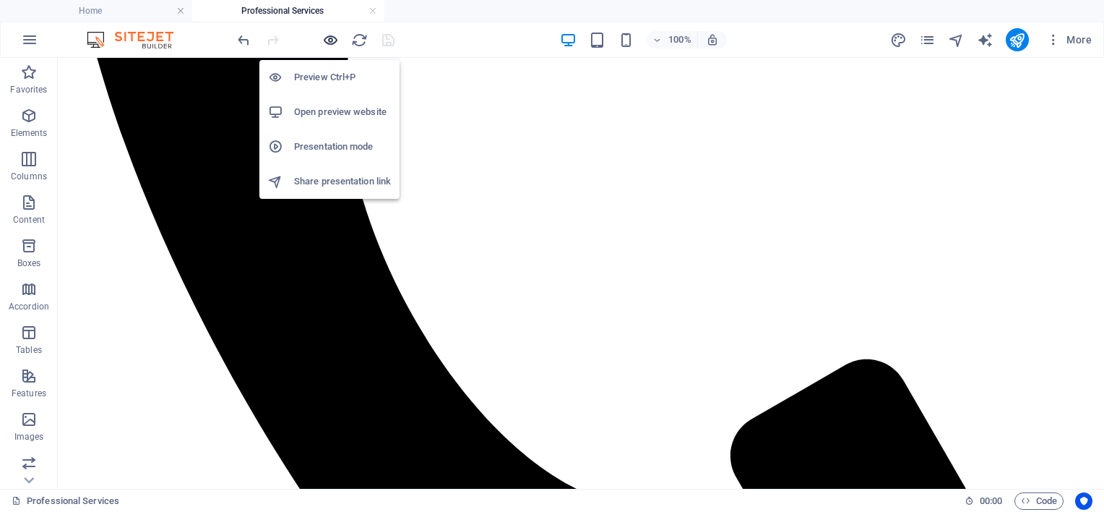
click at [332, 36] on icon "button" at bounding box center [330, 40] width 17 height 17
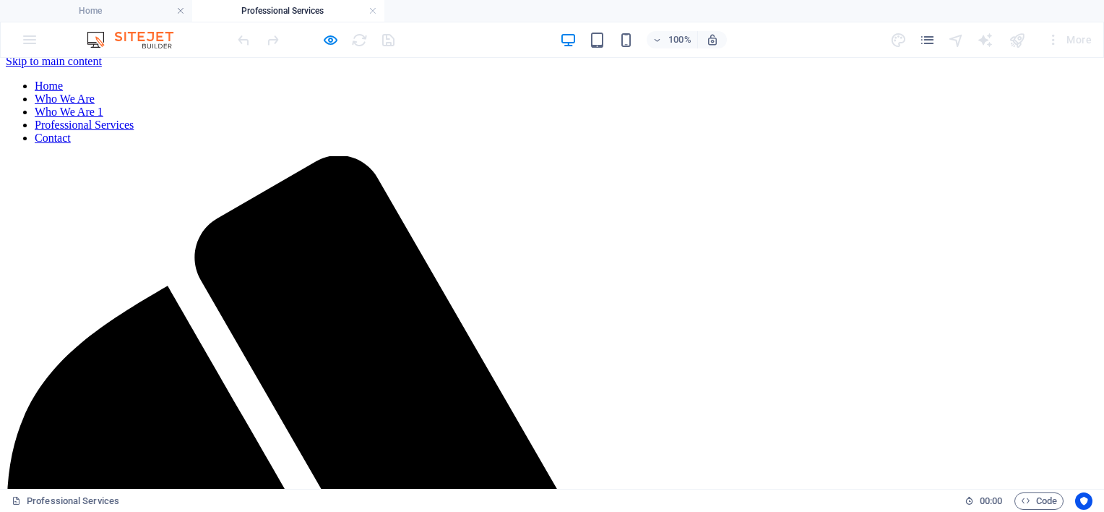
scroll to position [0, 0]
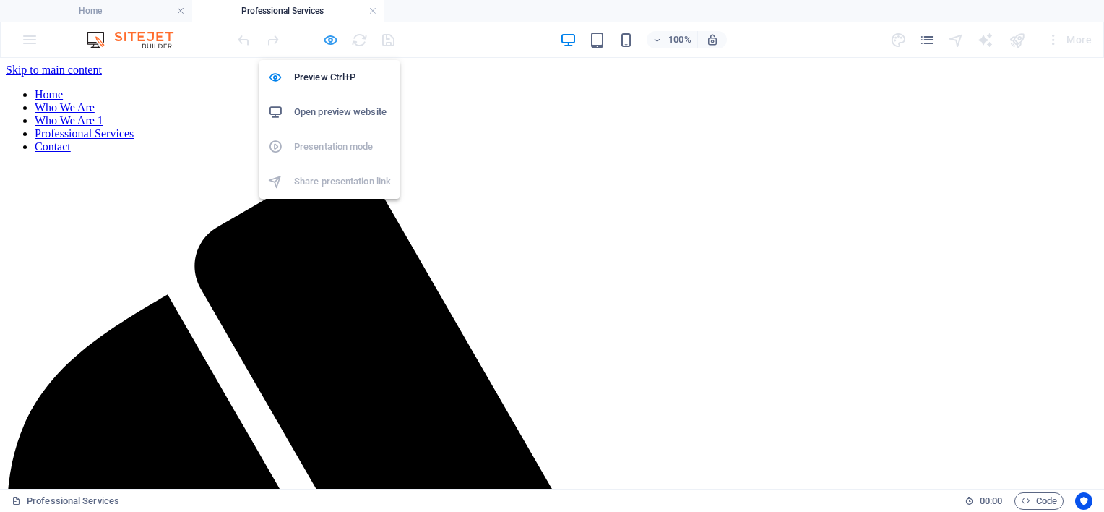
click at [329, 38] on icon "button" at bounding box center [330, 40] width 17 height 17
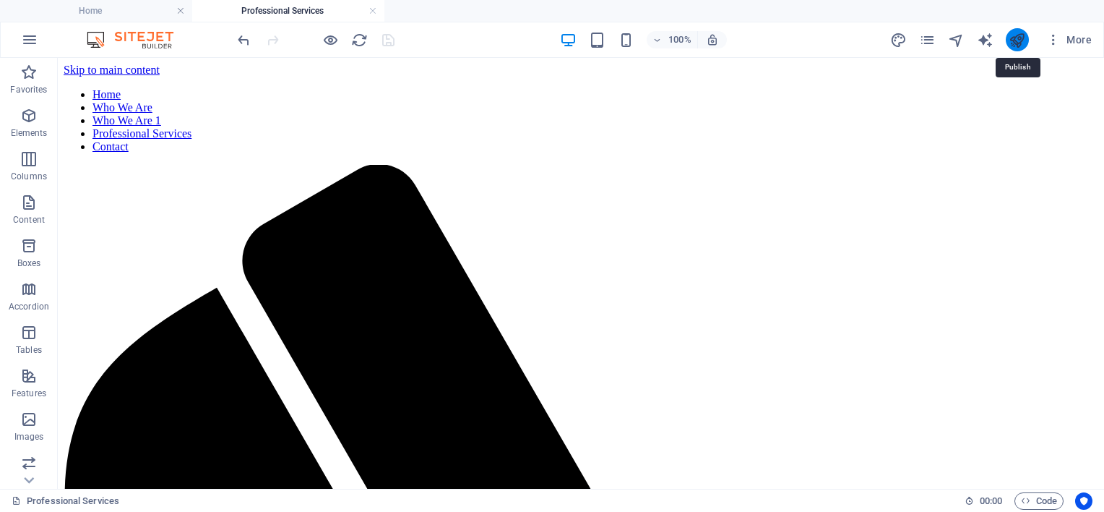
click at [1022, 40] on icon "publish" at bounding box center [1017, 40] width 17 height 17
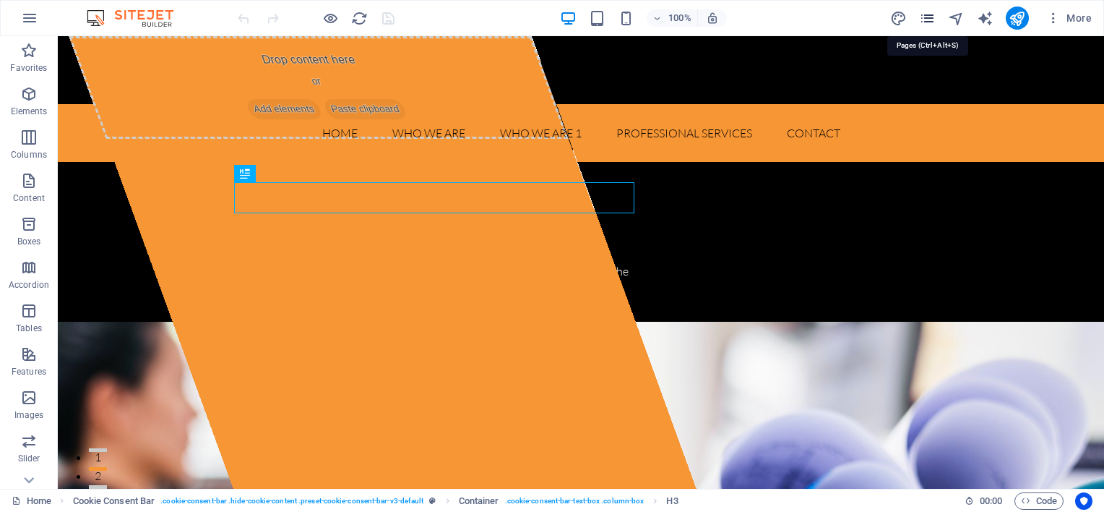
click at [929, 17] on icon "pages" at bounding box center [927, 18] width 17 height 17
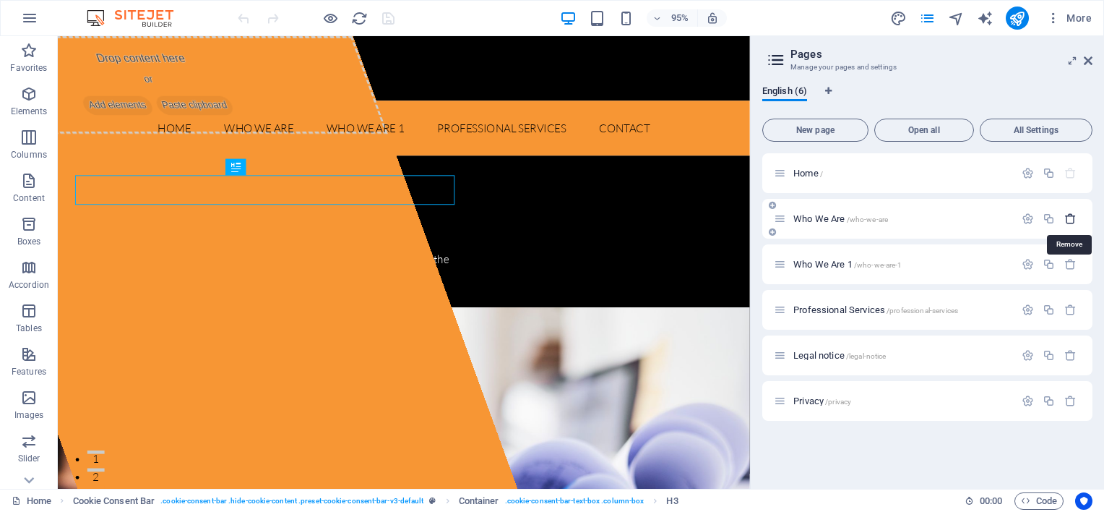
click at [1070, 220] on icon "button" at bounding box center [1070, 218] width 12 height 12
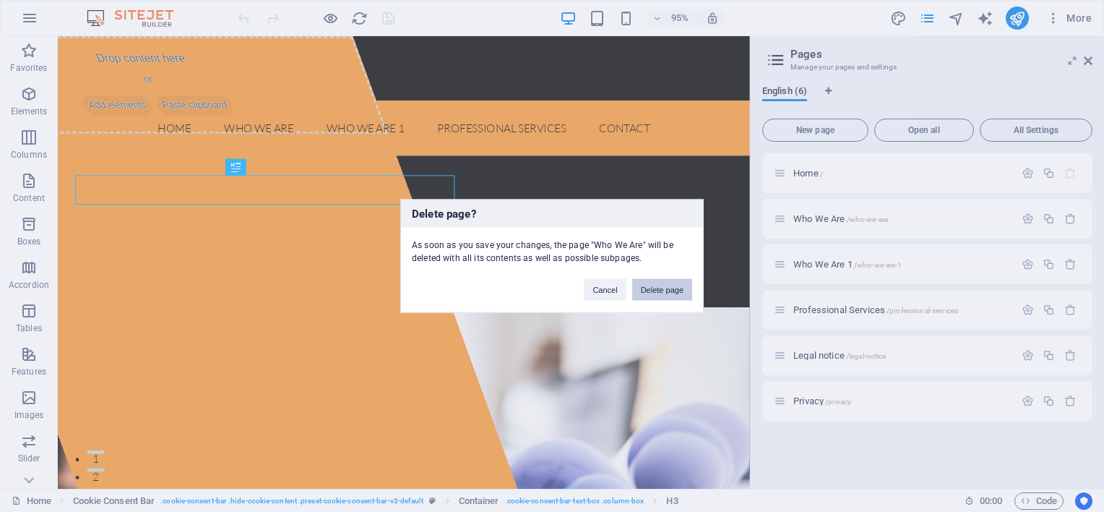
click at [660, 286] on button "Delete page" at bounding box center [662, 290] width 60 height 22
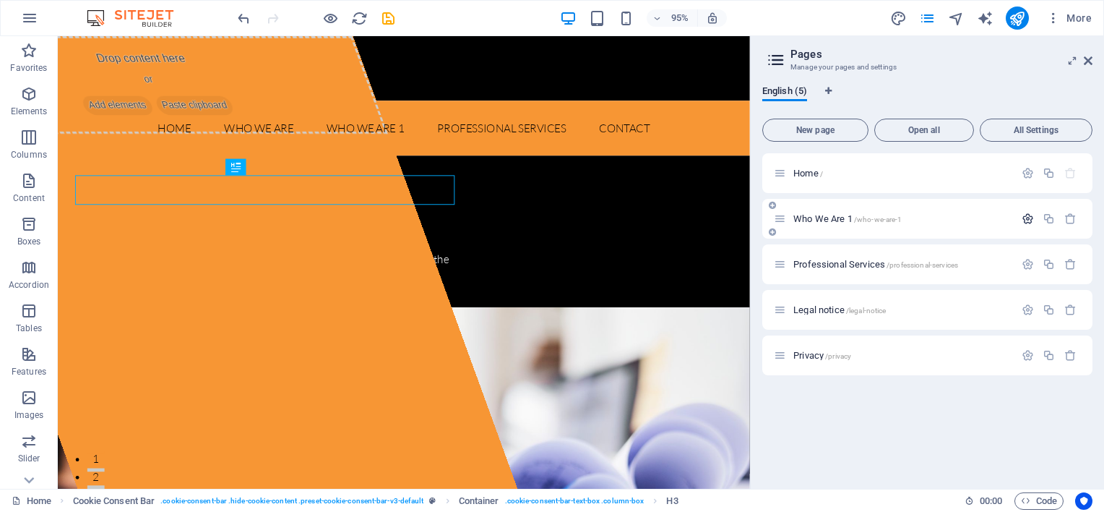
click at [1030, 218] on icon "button" at bounding box center [1028, 218] width 12 height 12
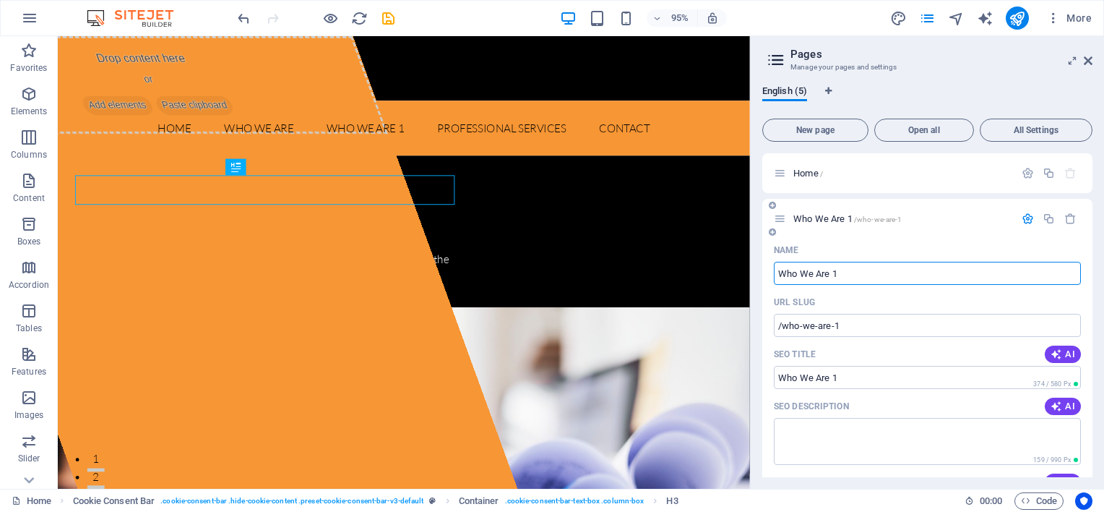
click at [863, 269] on input "Who We Are 1" at bounding box center [927, 273] width 307 height 23
type input "Who We Are"
type input "/who-we-are"
type input "Who We Are"
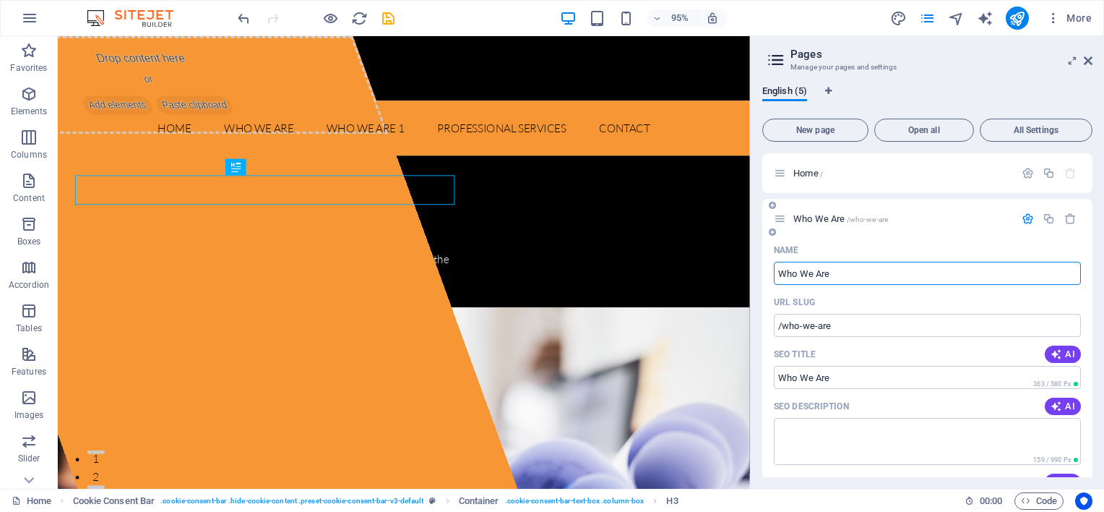
type input "Who We Are"
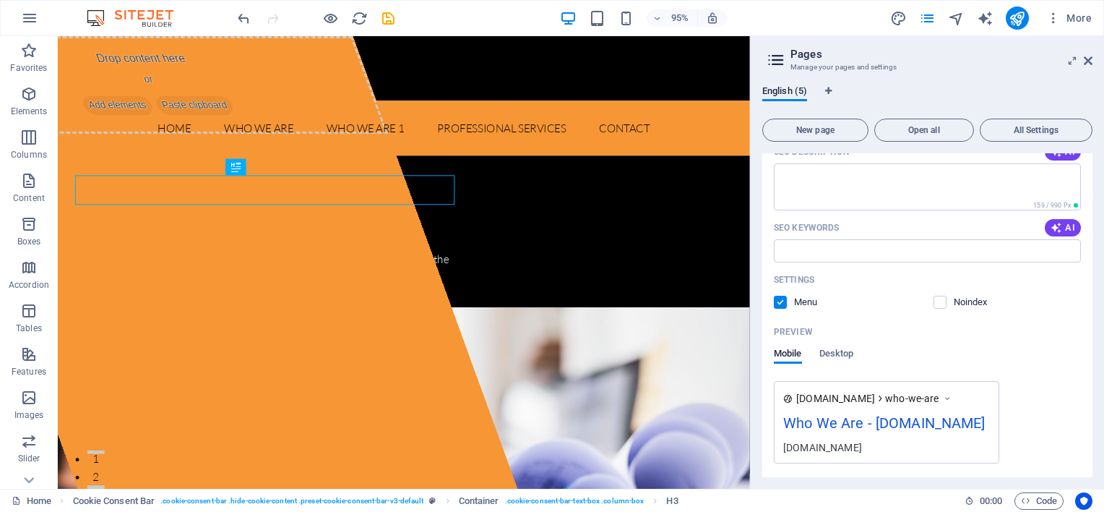
scroll to position [289, 0]
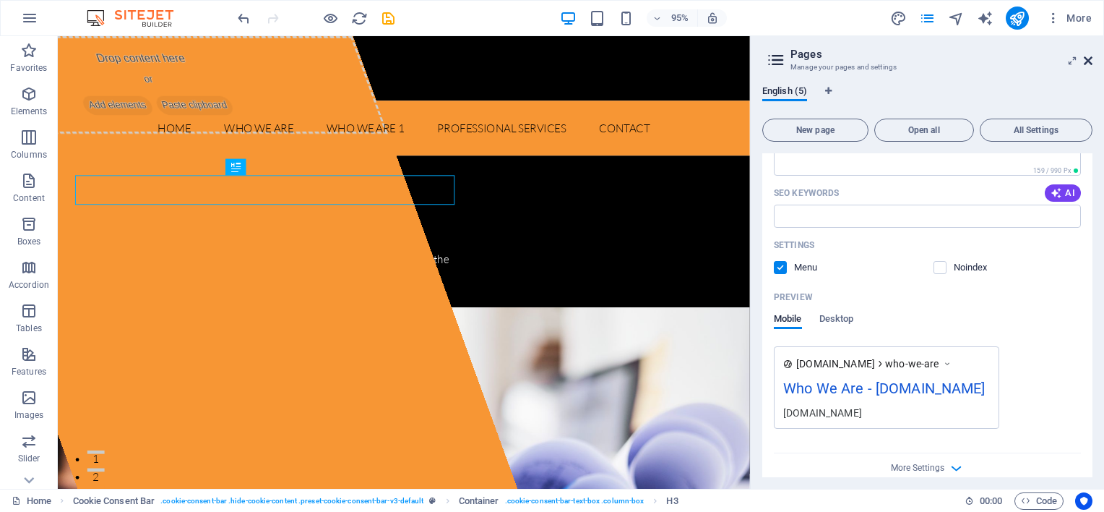
type input "Who We Are"
click at [1085, 58] on icon at bounding box center [1088, 61] width 9 height 12
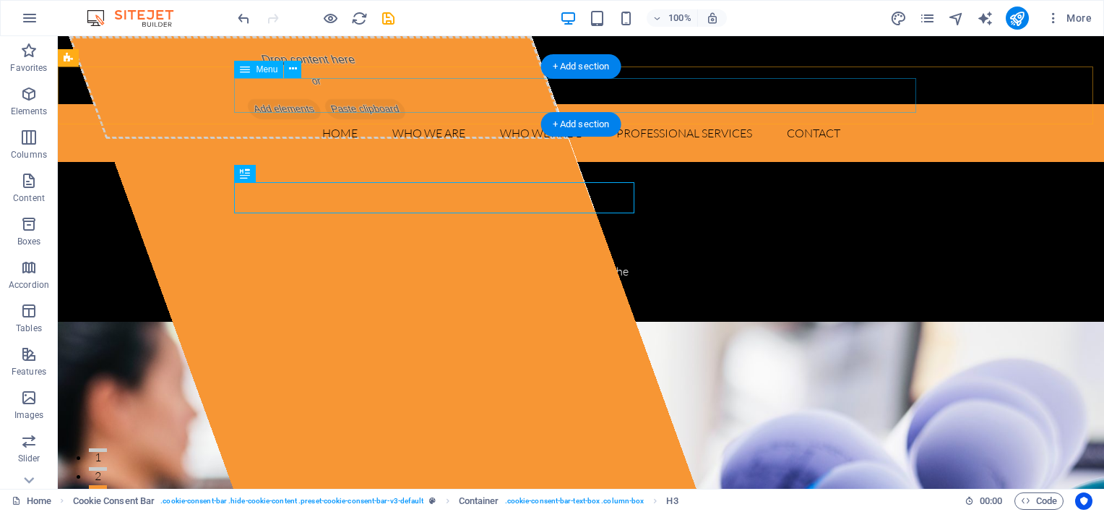
click at [466, 116] on nav "Home Who We Are Who We Are 1 Professional Services Contact" at bounding box center [581, 133] width 682 height 35
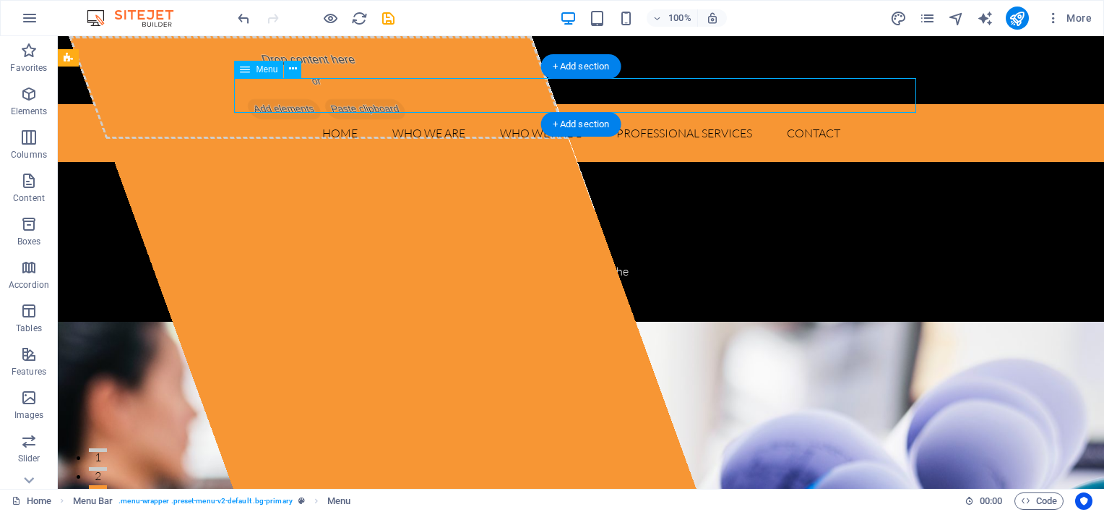
click at [466, 116] on nav "Home Who We Are Who We Are 1 Professional Services Contact" at bounding box center [581, 133] width 682 height 35
select select
select select "1"
select select
select select "2"
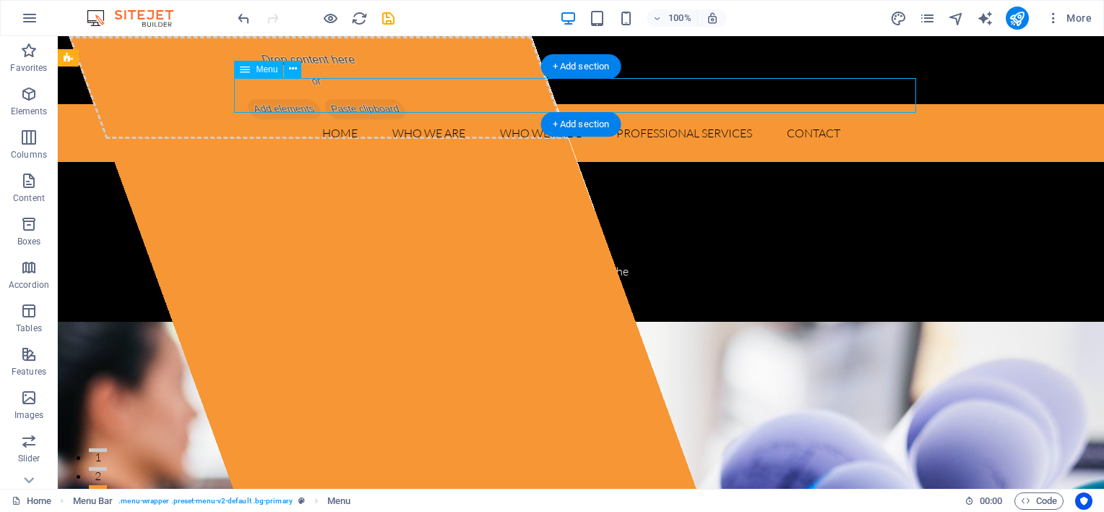
select select
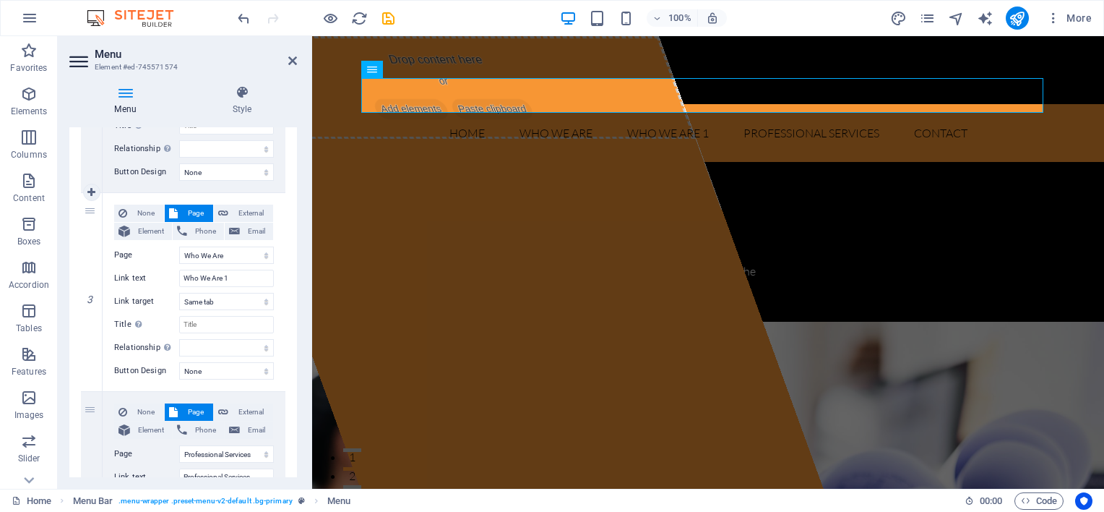
scroll to position [433, 0]
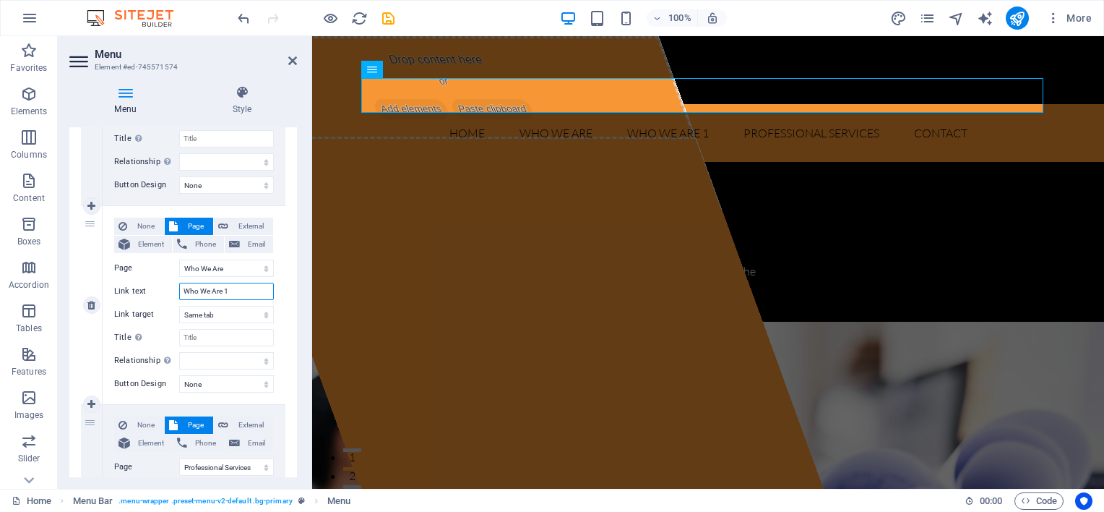
click at [232, 289] on input "Who We Are 1" at bounding box center [226, 290] width 95 height 17
type input "Who We Are"
select select
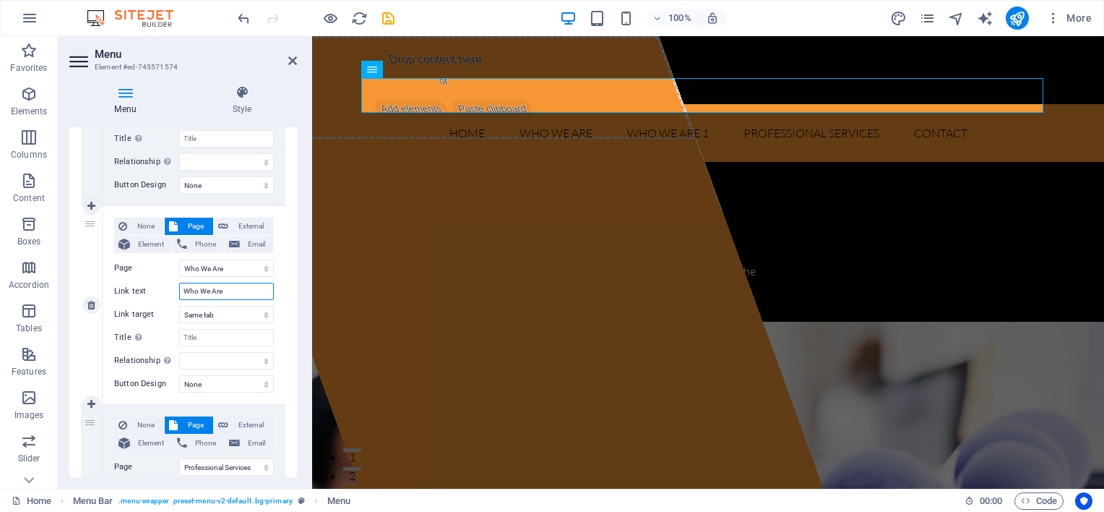
select select
type input "Who We Are"
click at [281, 272] on div "None Page External Element Phone Email Page Home Who We Are Professional Servic…" at bounding box center [194, 305] width 183 height 198
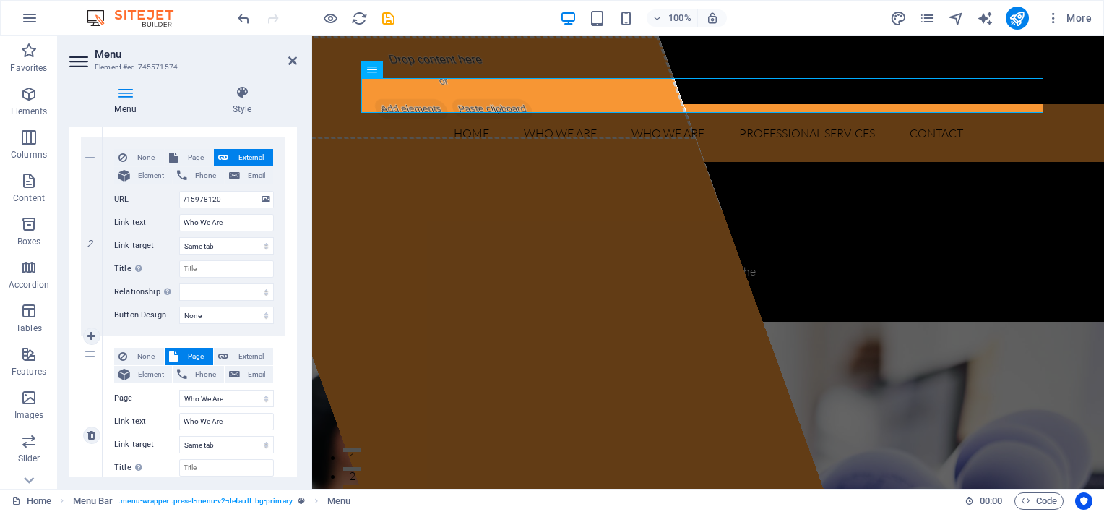
scroll to position [289, 0]
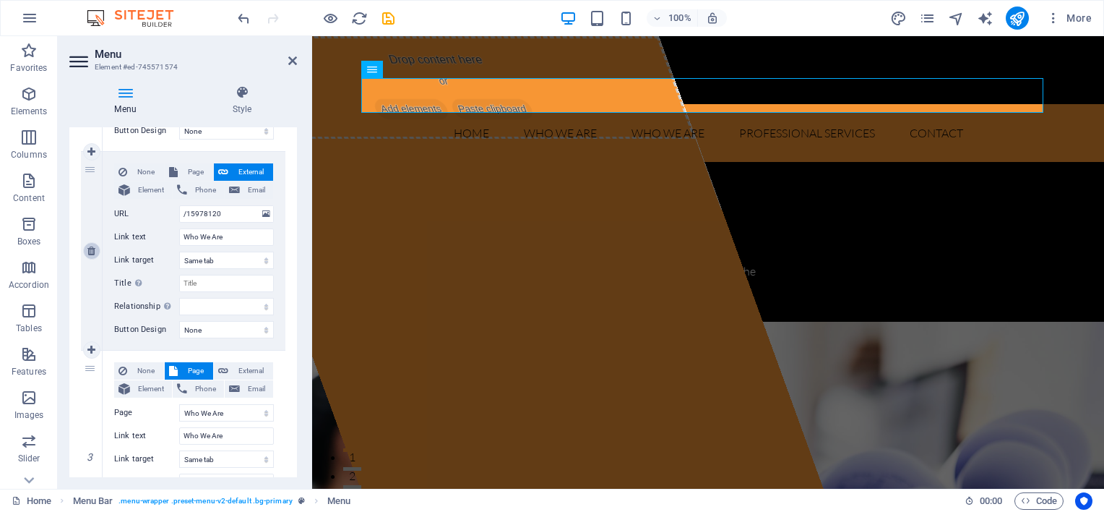
click at [86, 249] on link at bounding box center [91, 250] width 17 height 17
select select
select select "1"
type input "Who We Are"
select select
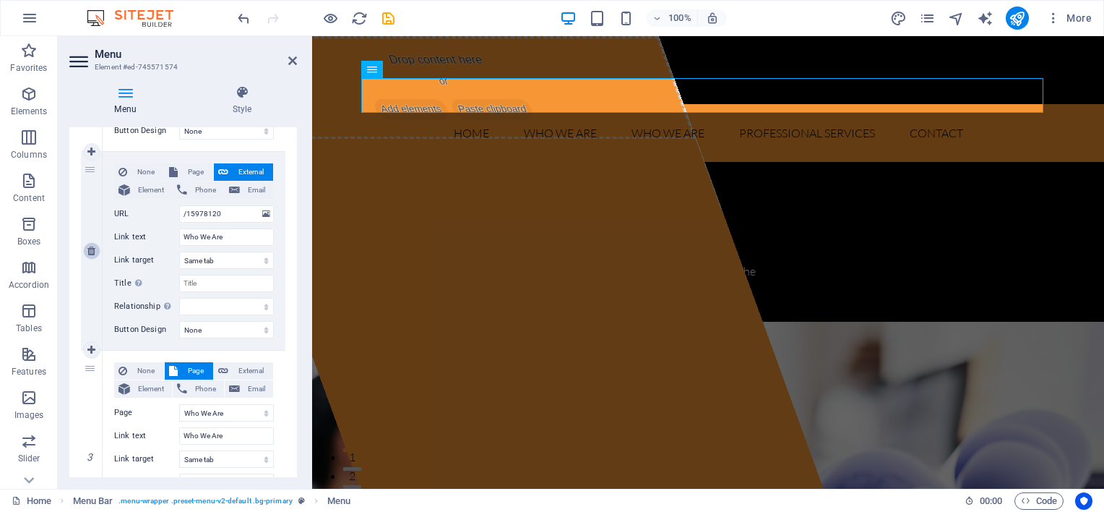
select select "2"
type input "Professional Services"
select select
type input "#ed-745571760"
type input "Contact"
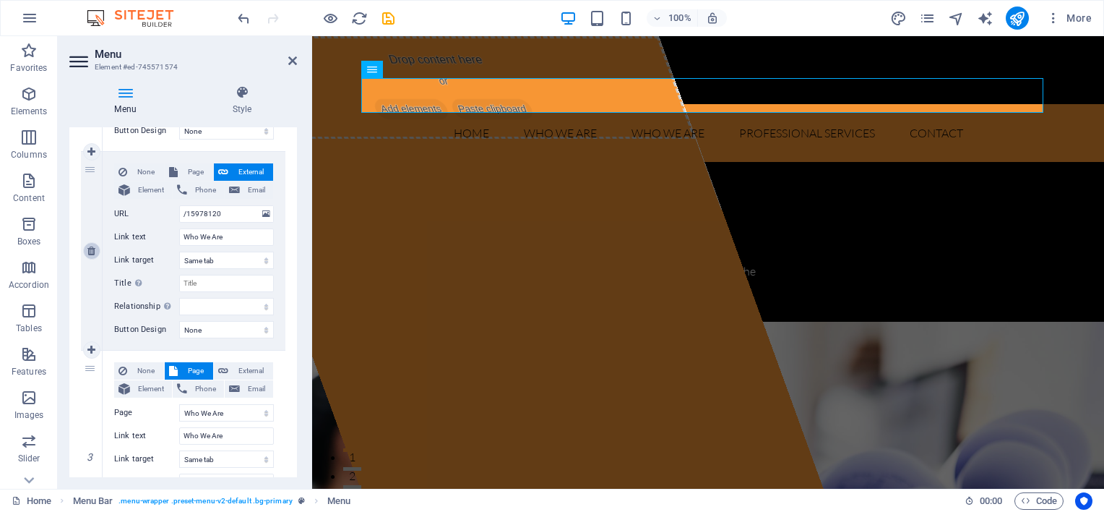
select select
click at [292, 64] on icon at bounding box center [292, 61] width 9 height 12
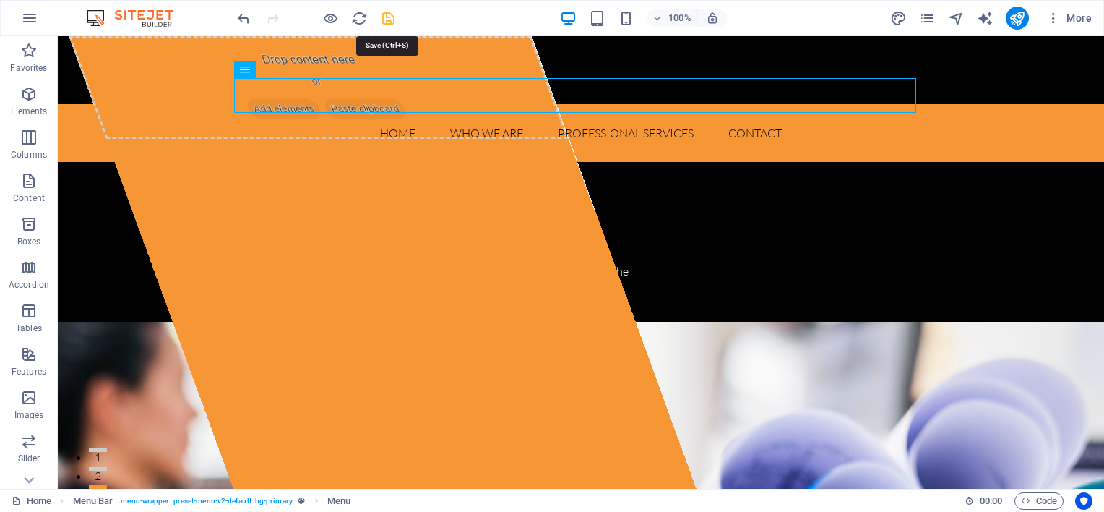
click at [392, 14] on icon "save" at bounding box center [388, 18] width 17 height 17
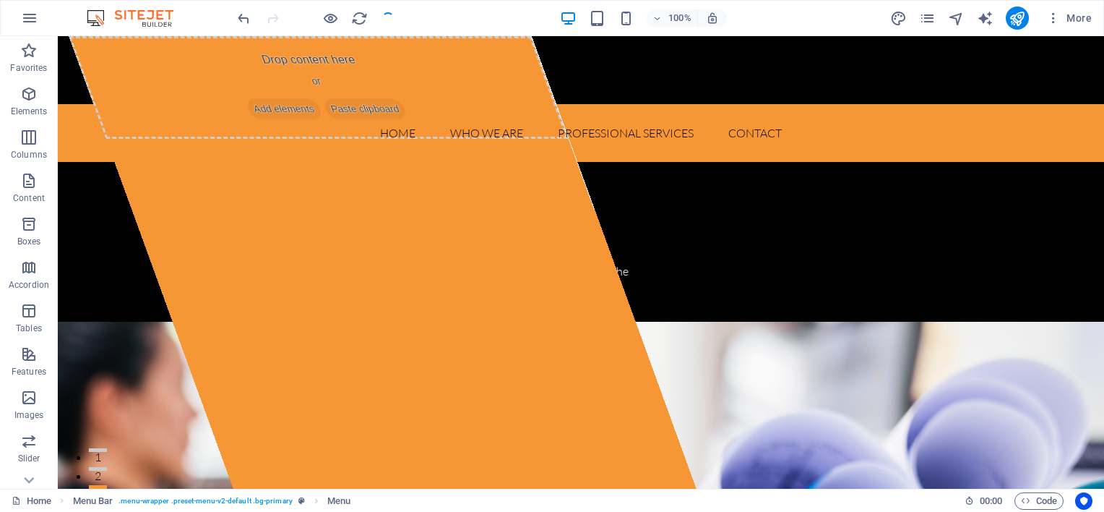
checkbox input "false"
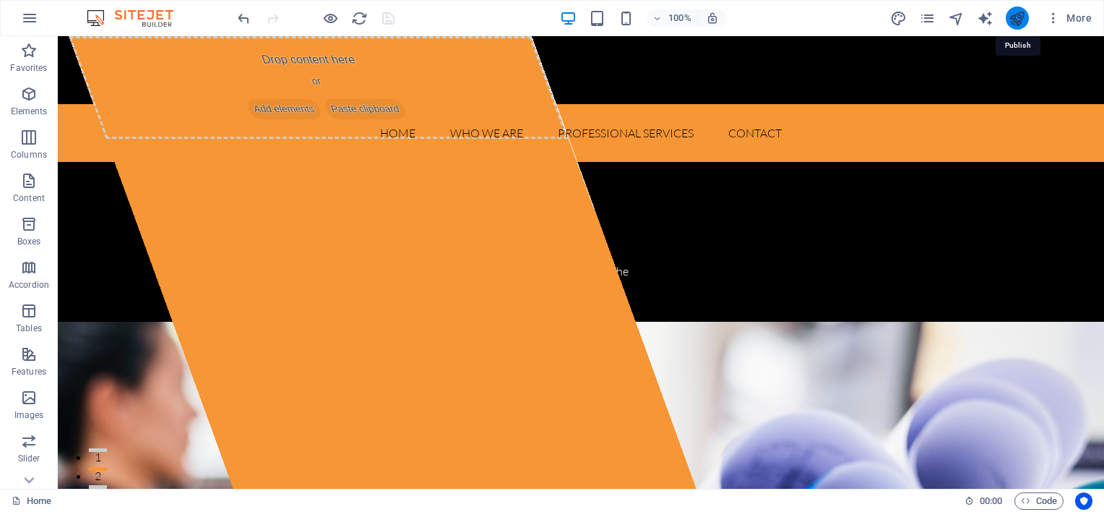
click at [1010, 16] on icon "publish" at bounding box center [1017, 18] width 17 height 17
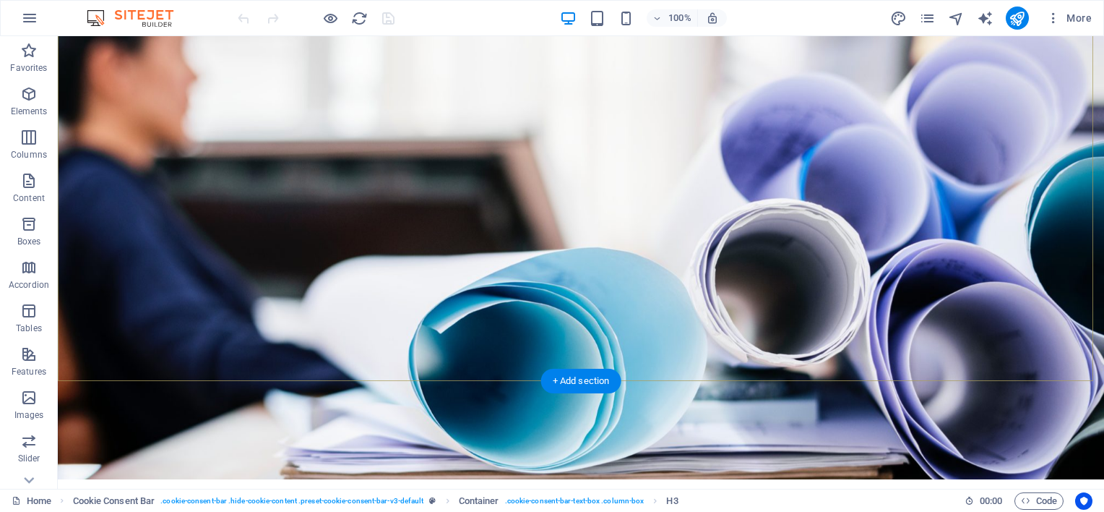
scroll to position [578, 0]
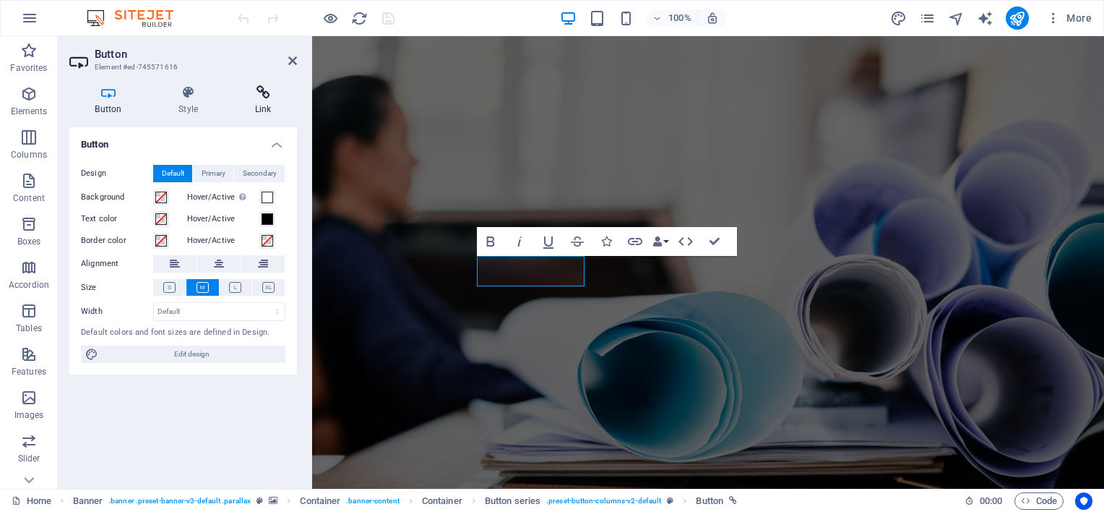
click at [262, 95] on icon at bounding box center [263, 92] width 68 height 14
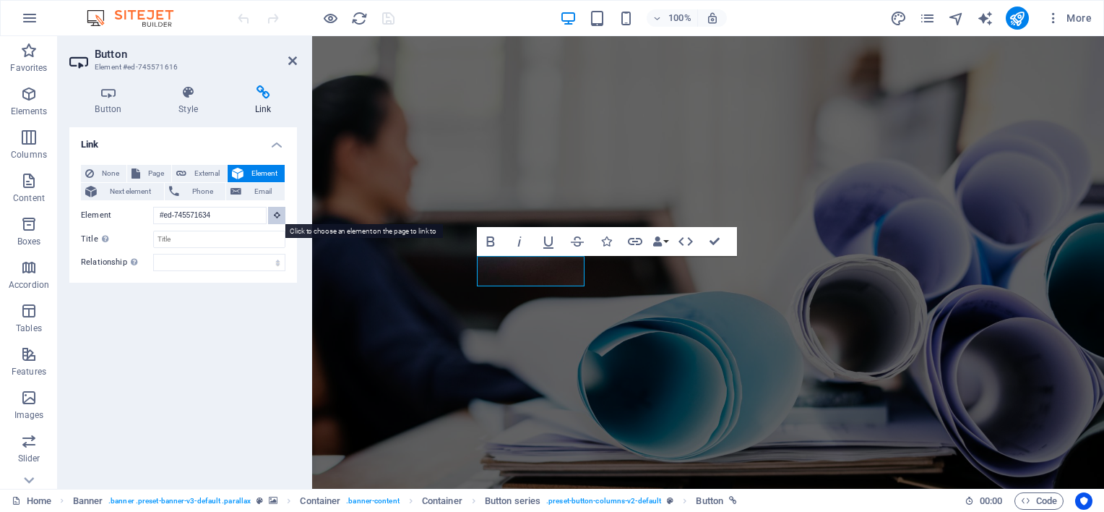
click at [274, 215] on icon at bounding box center [277, 214] width 7 height 7
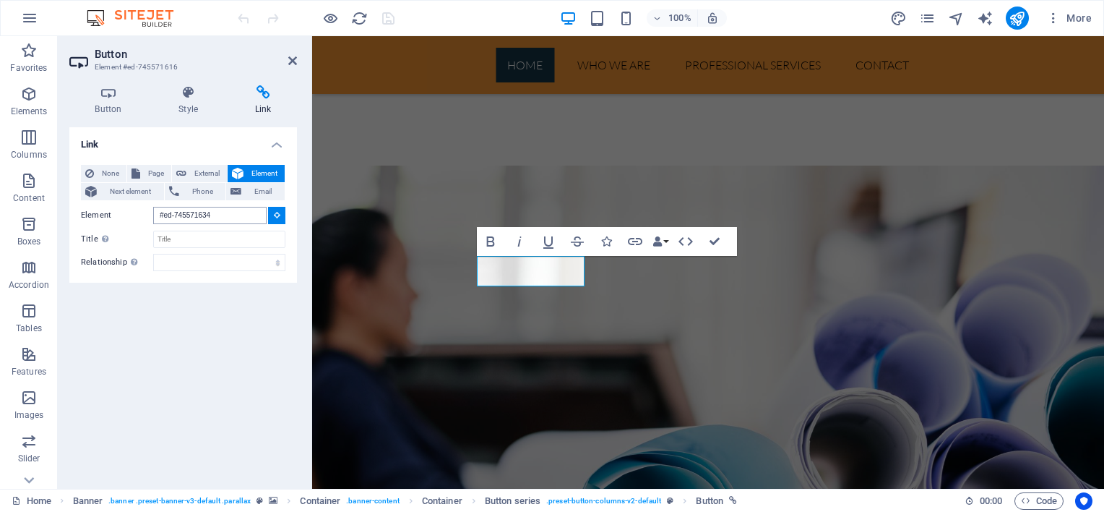
scroll to position [1652, 0]
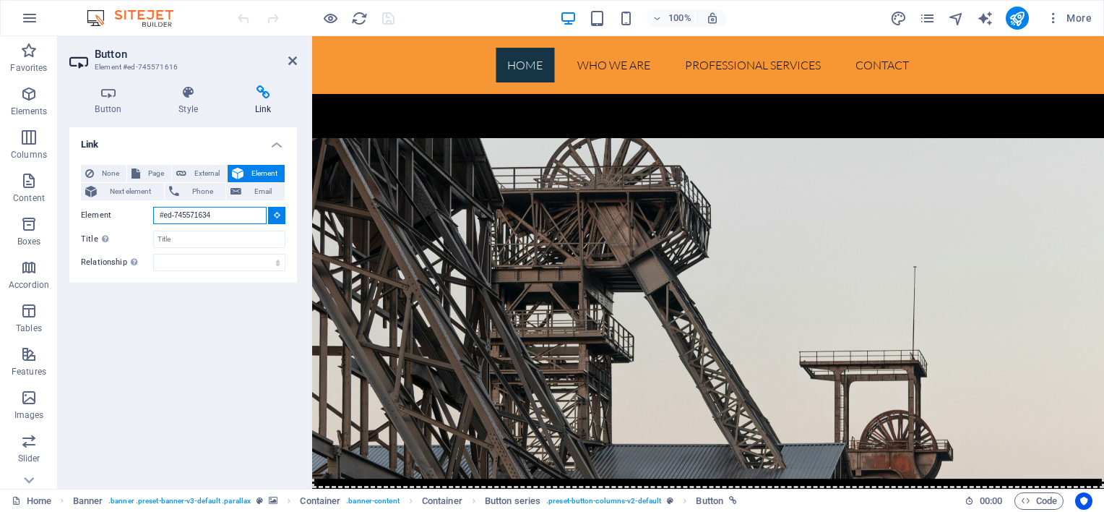
click at [252, 216] on input "#ed-745571634" at bounding box center [209, 215] width 113 height 17
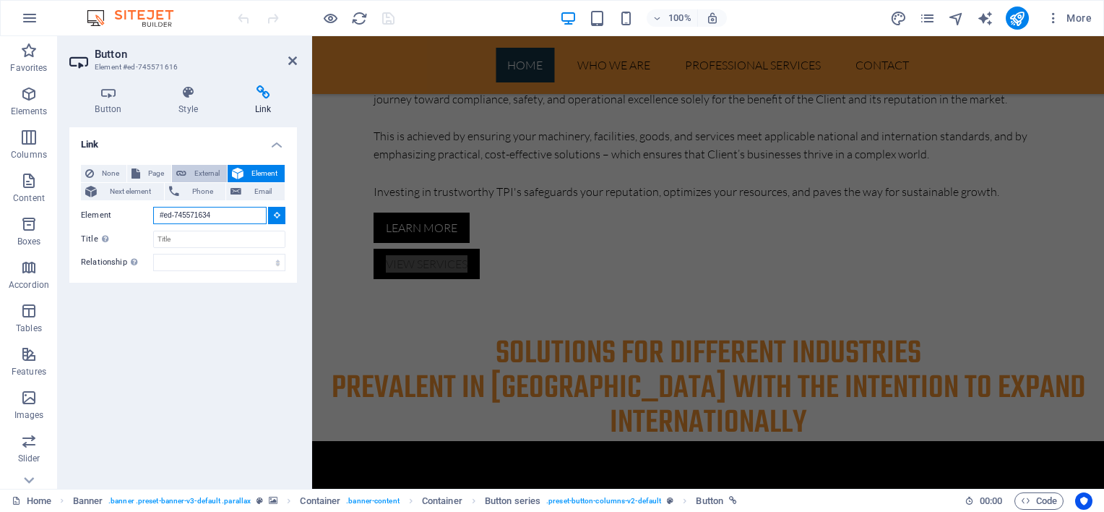
scroll to position [578, 0]
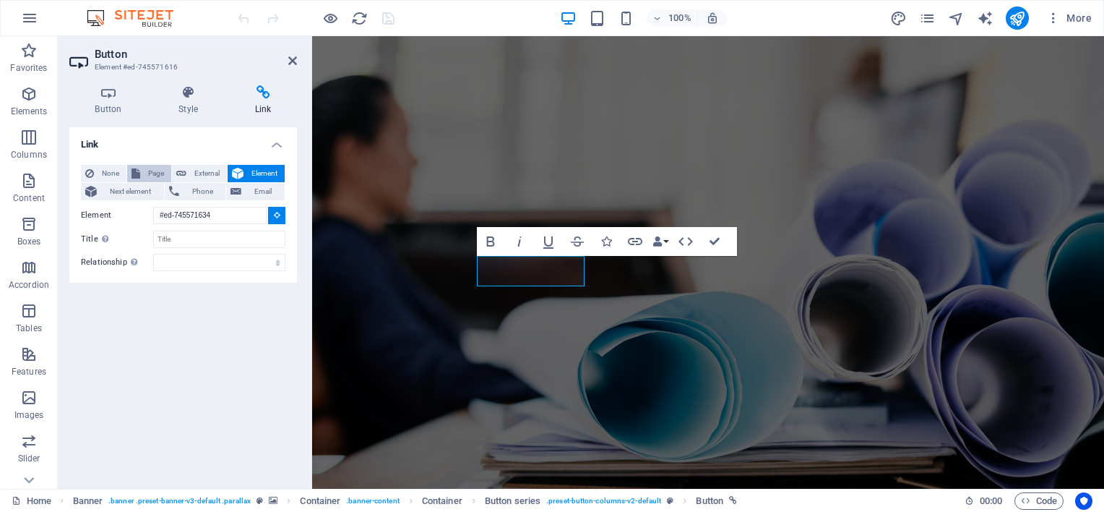
click at [164, 169] on span "Page" at bounding box center [155, 173] width 22 height 17
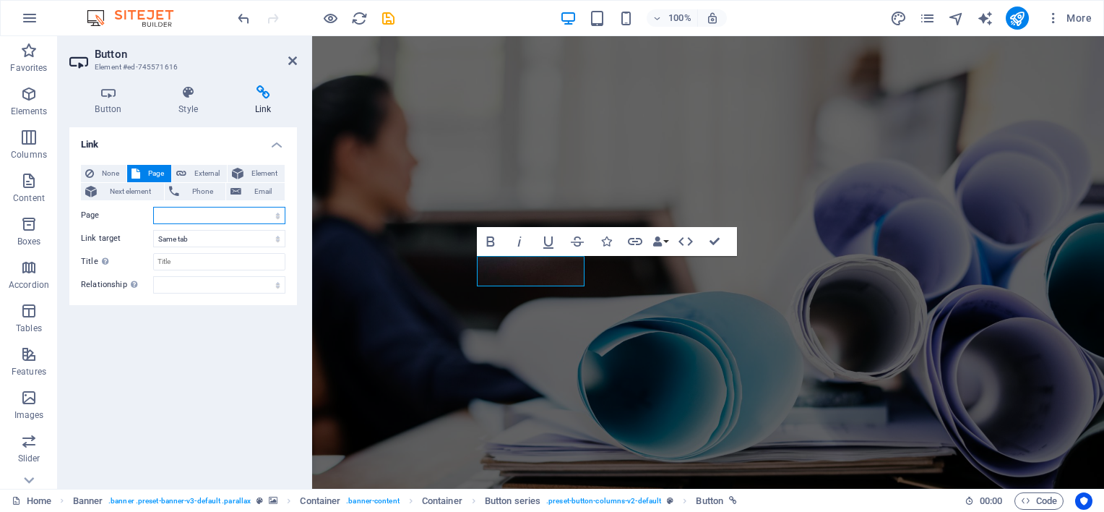
click at [277, 217] on select "Home Who We Are Professional Services Legal notice Privacy" at bounding box center [219, 215] width 132 height 17
select select "2"
click at [153, 207] on select "Home Who We Are Professional Services Legal notice Privacy" at bounding box center [219, 215] width 132 height 17
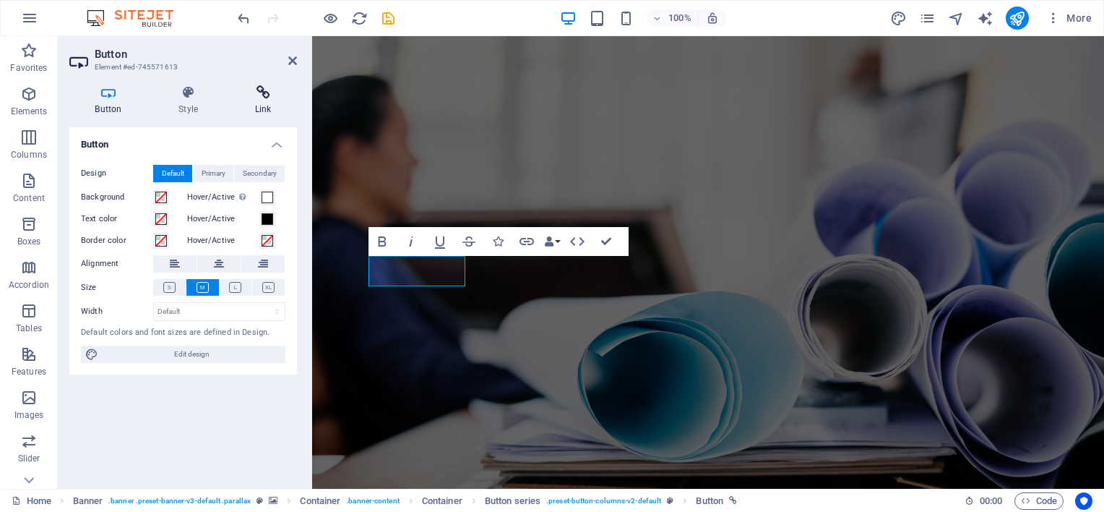
click at [259, 89] on icon at bounding box center [263, 92] width 68 height 14
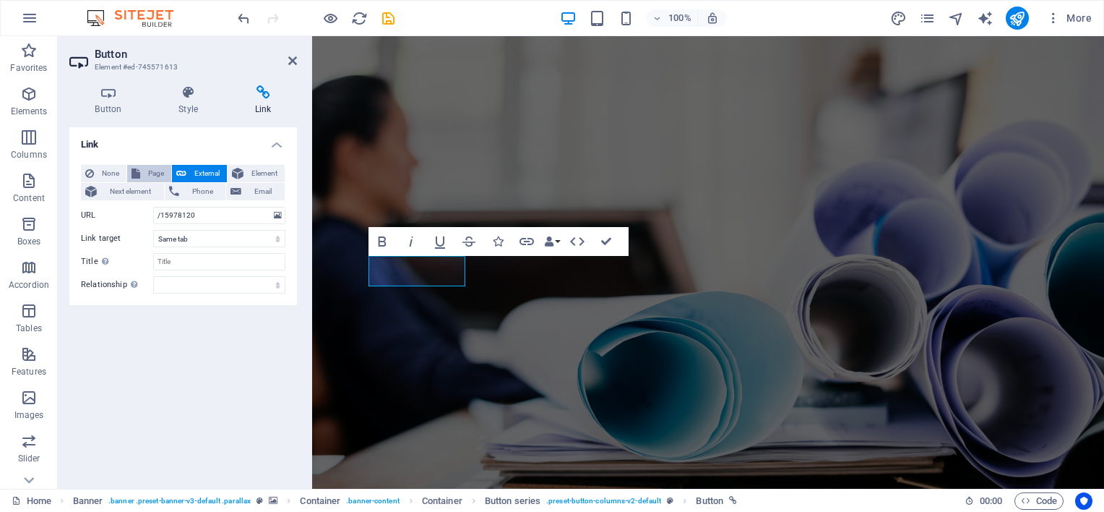
click at [146, 176] on span "Page" at bounding box center [155, 173] width 22 height 17
click at [218, 217] on select "Home Who We Are Professional Services Legal notice Privacy" at bounding box center [219, 215] width 132 height 17
select select "1"
click at [153, 207] on select "Home Who We Are Professional Services Legal notice Privacy" at bounding box center [219, 215] width 132 height 17
click at [293, 58] on icon at bounding box center [292, 61] width 9 height 12
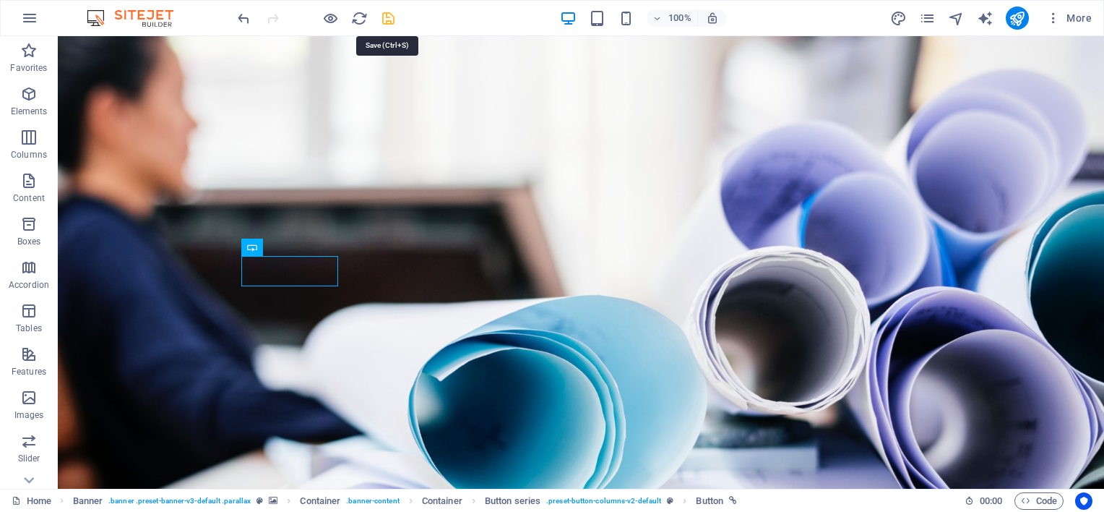
click at [389, 14] on icon "save" at bounding box center [388, 18] width 17 height 17
checkbox input "false"
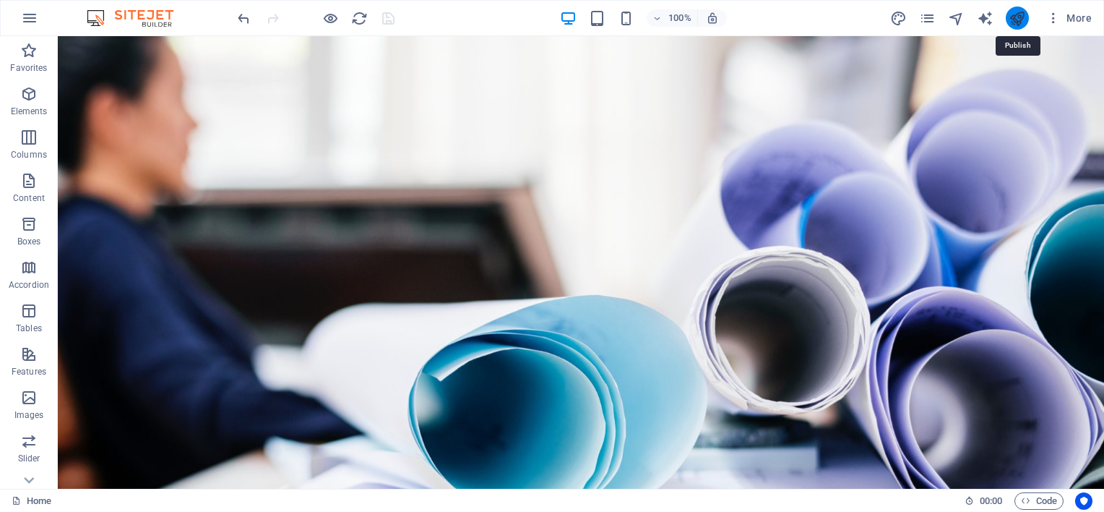
click at [1019, 12] on icon "publish" at bounding box center [1017, 18] width 17 height 17
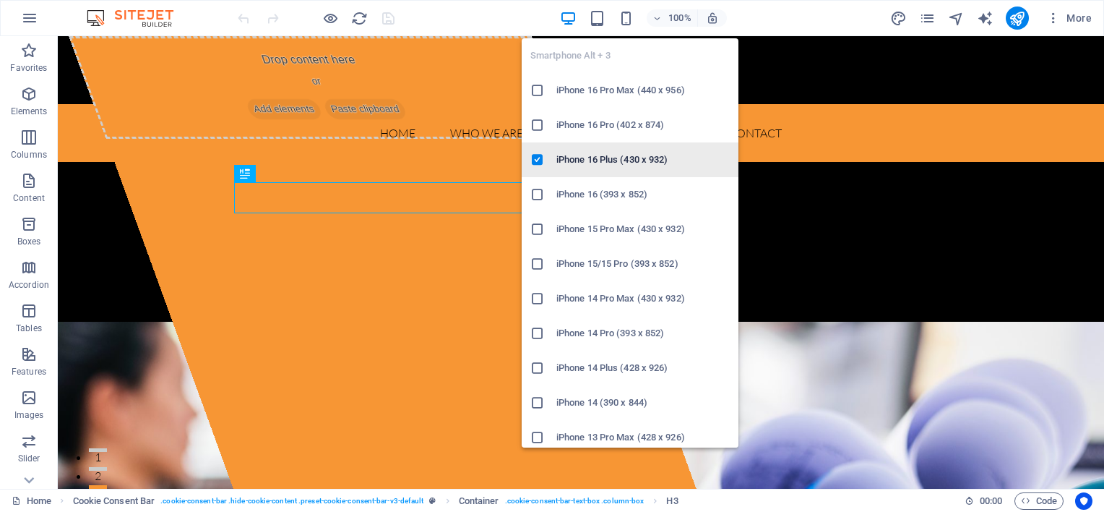
click at [639, 156] on h6 "iPhone 16 Plus (430 x 932)" at bounding box center [642, 159] width 173 height 17
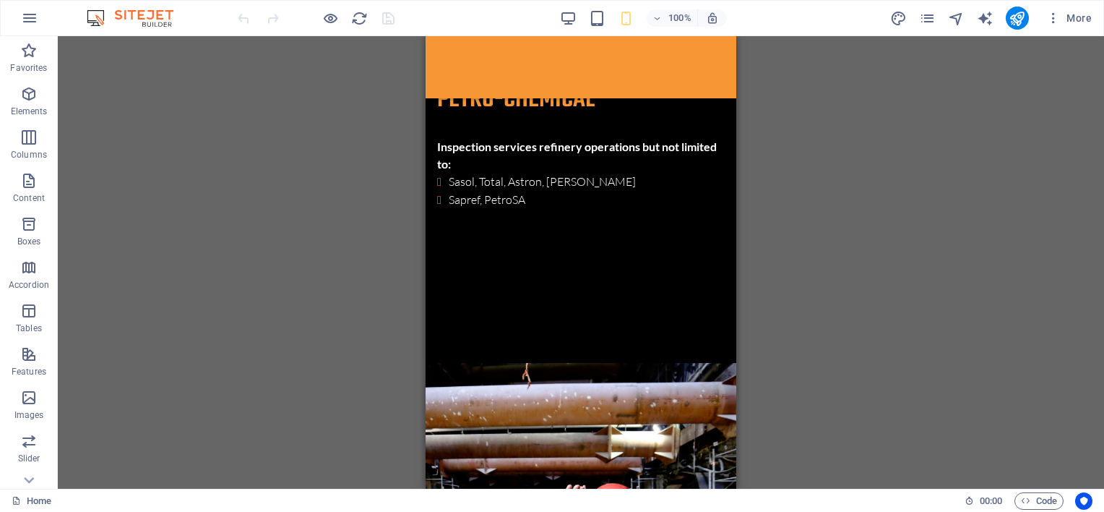
scroll to position [2890, 0]
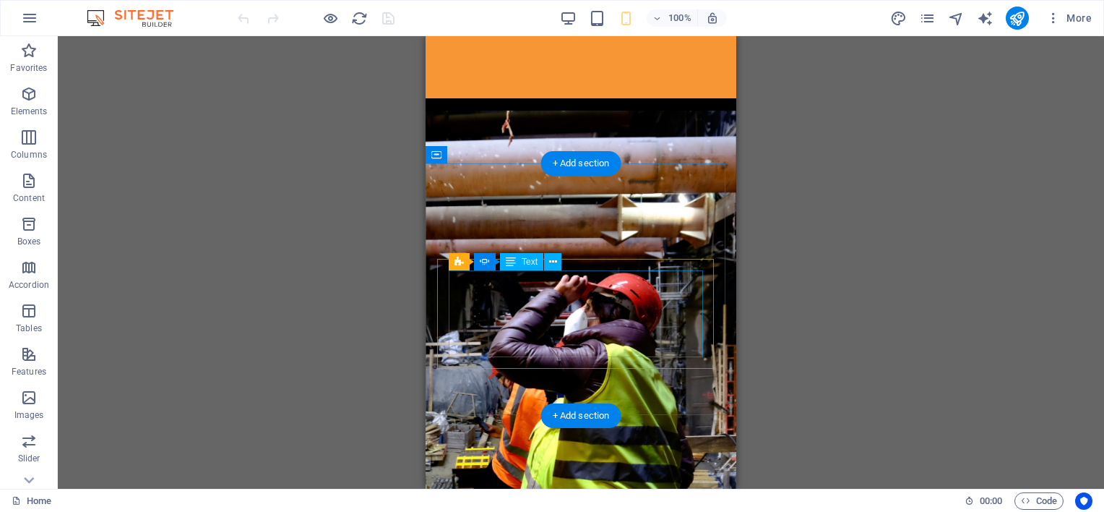
scroll to position [2773, 0]
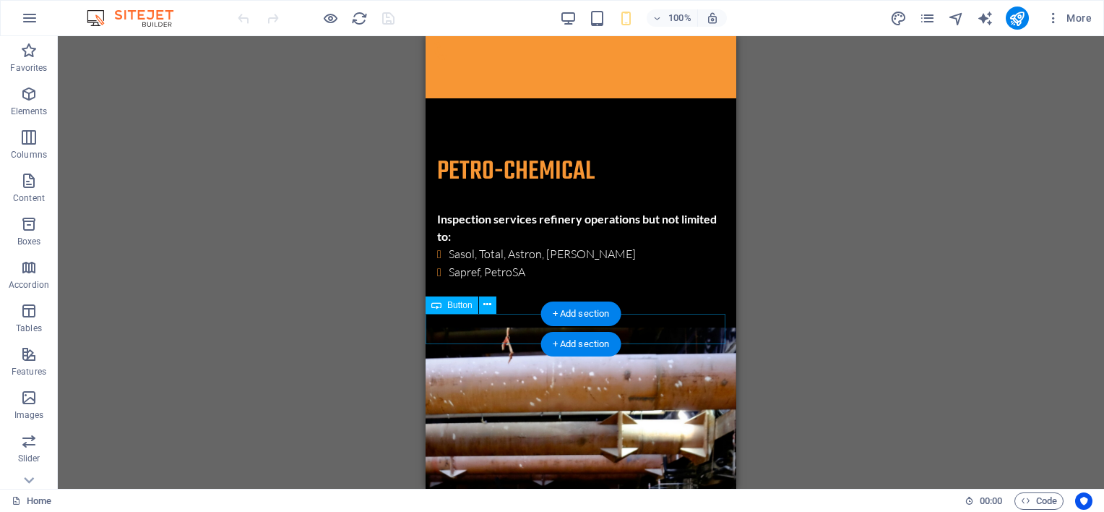
select select "2"
select select
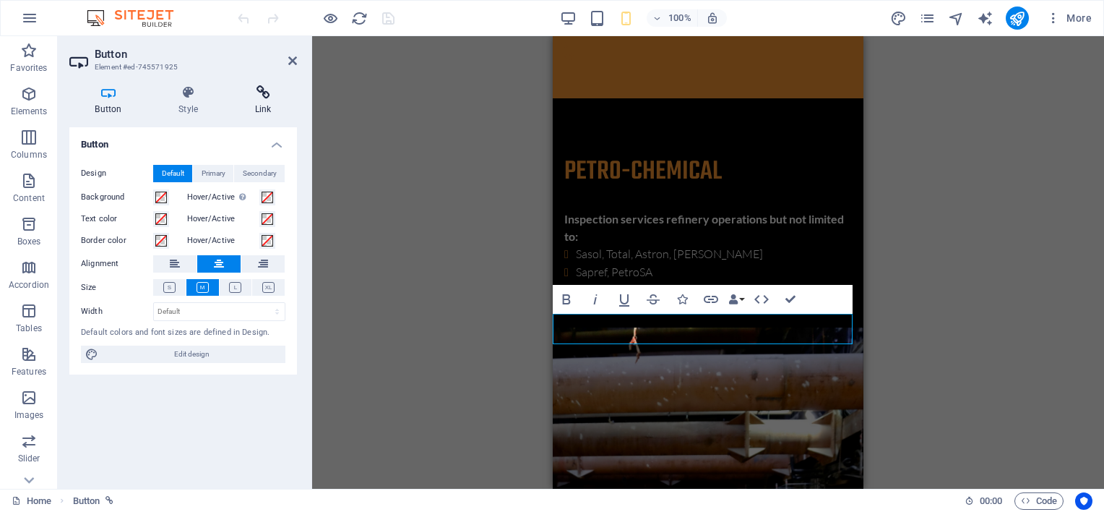
click at [260, 95] on icon at bounding box center [263, 92] width 68 height 14
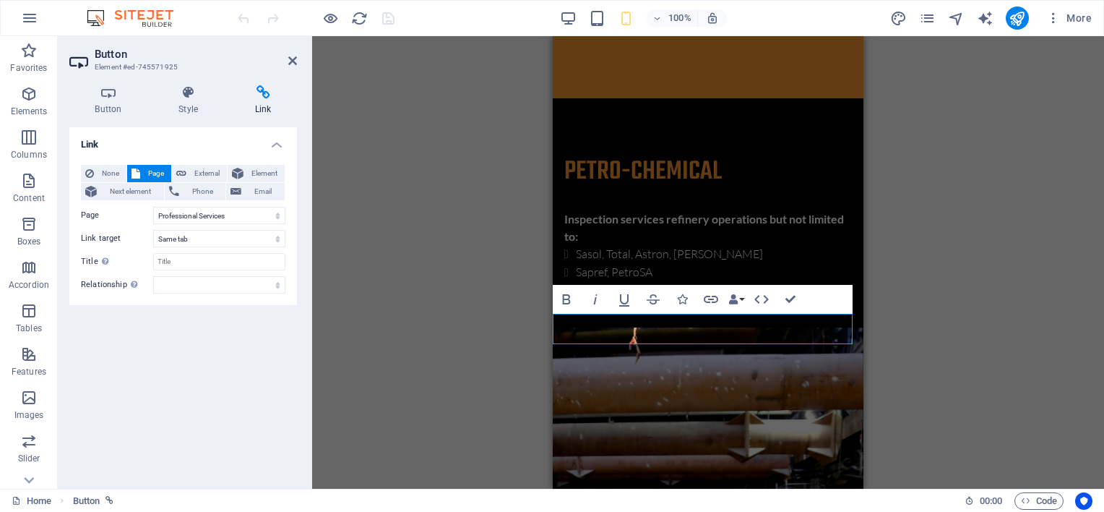
click at [324, 119] on div "Container H3 Cookie Consent Bar Container Menu Bar Info Bar Text Text Container…" at bounding box center [708, 262] width 792 height 452
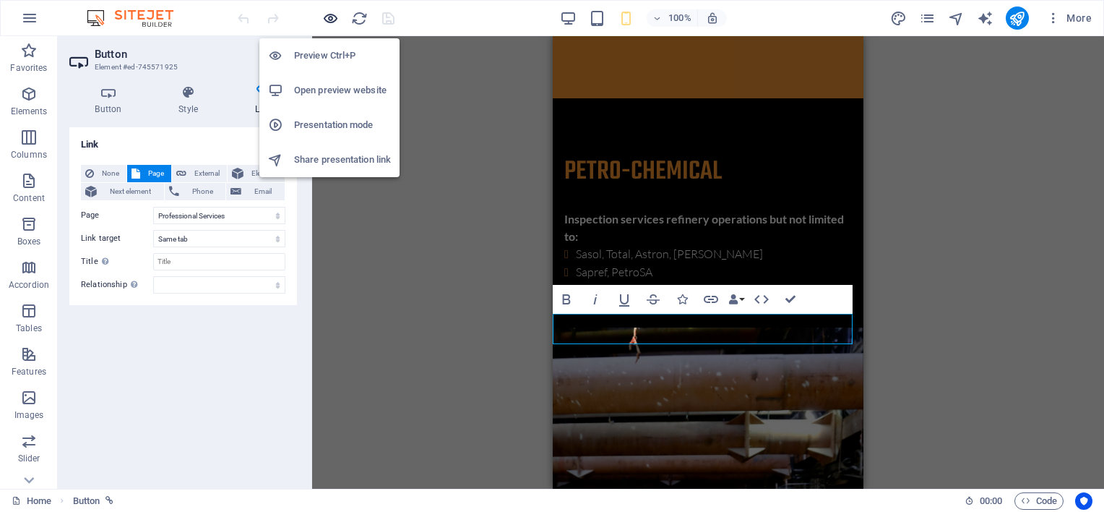
click at [329, 20] on icon "button" at bounding box center [330, 18] width 17 height 17
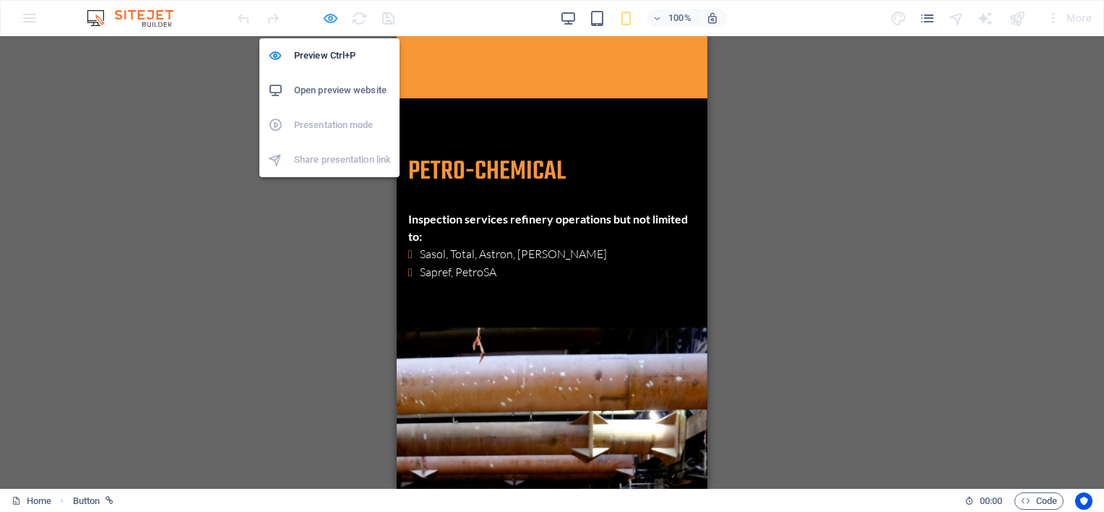
scroll to position [2358, 0]
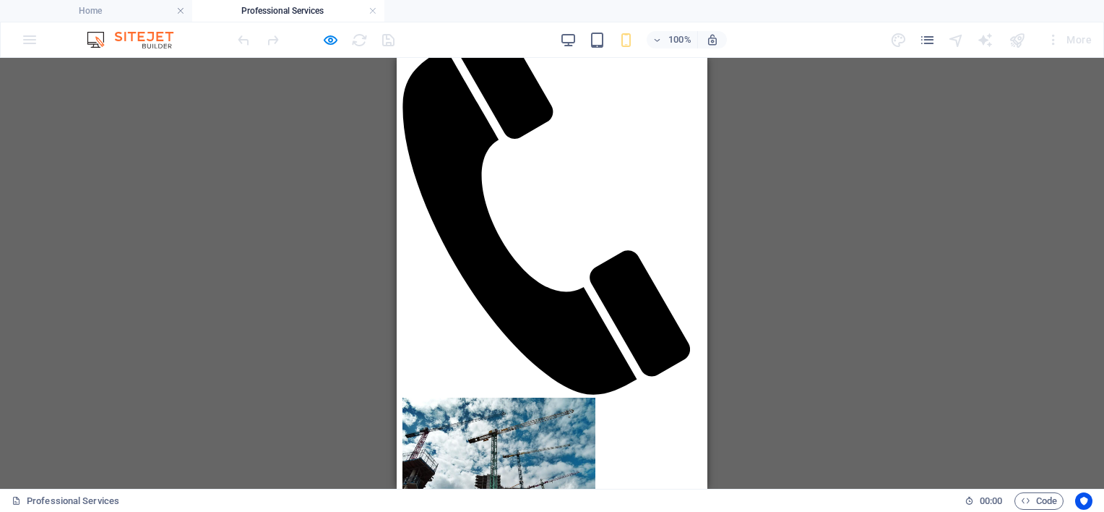
scroll to position [0, 0]
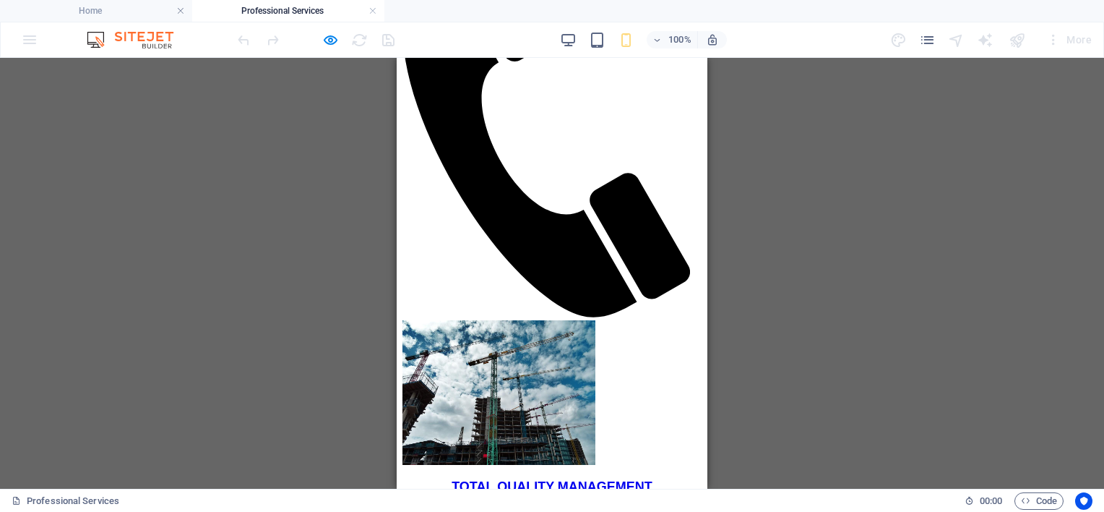
scroll to position [217, 0]
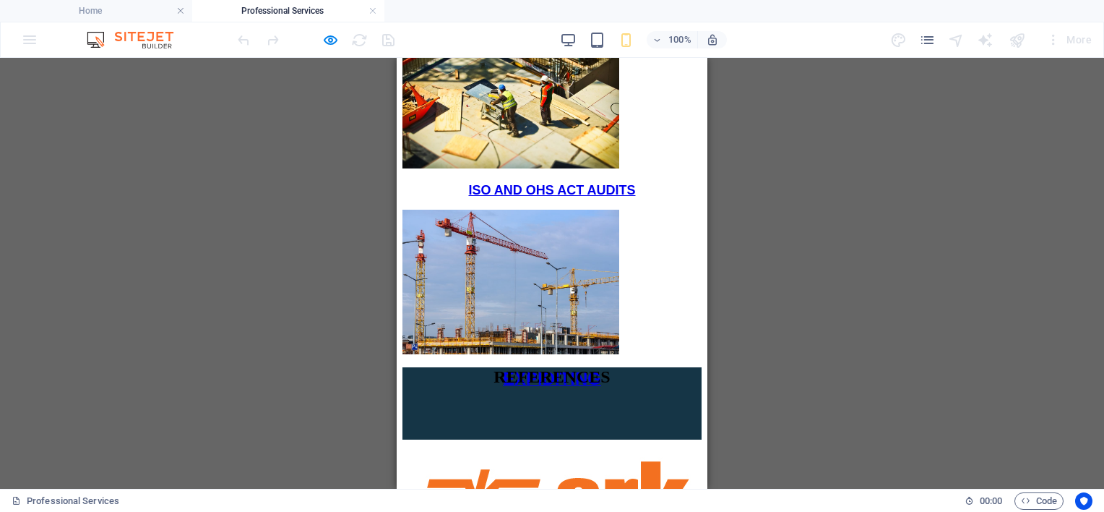
scroll to position [697, 0]
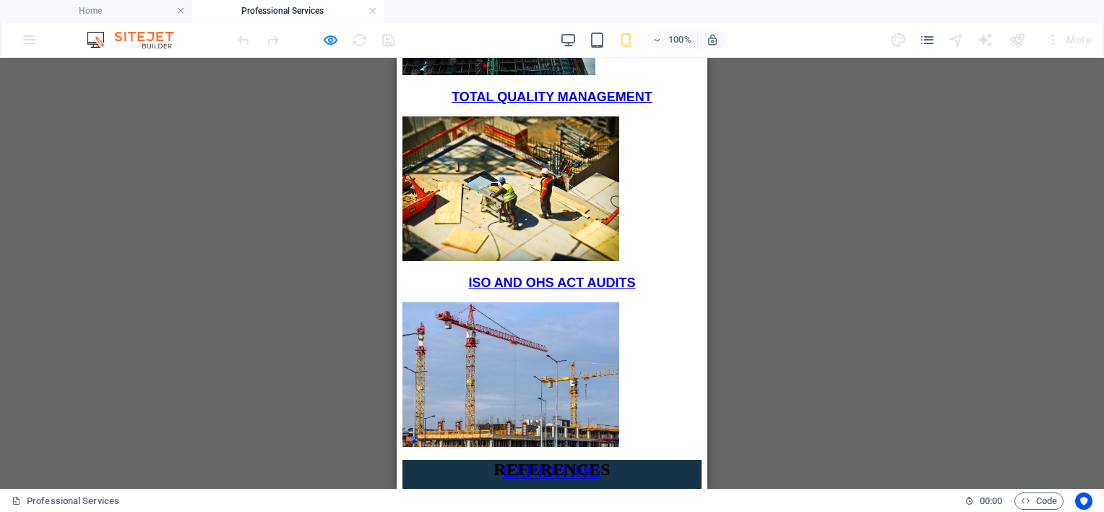
scroll to position [480, 0]
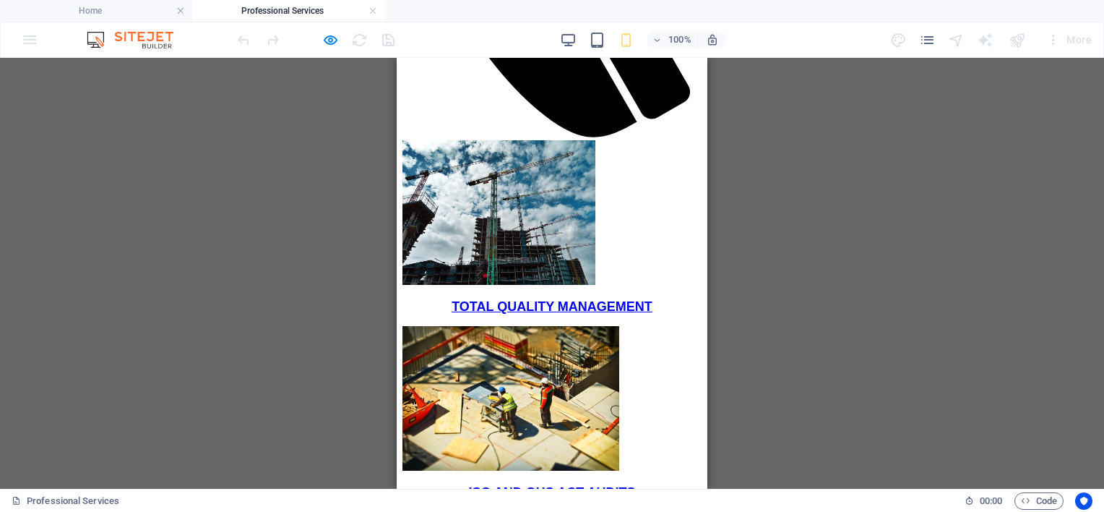
scroll to position [336, 0]
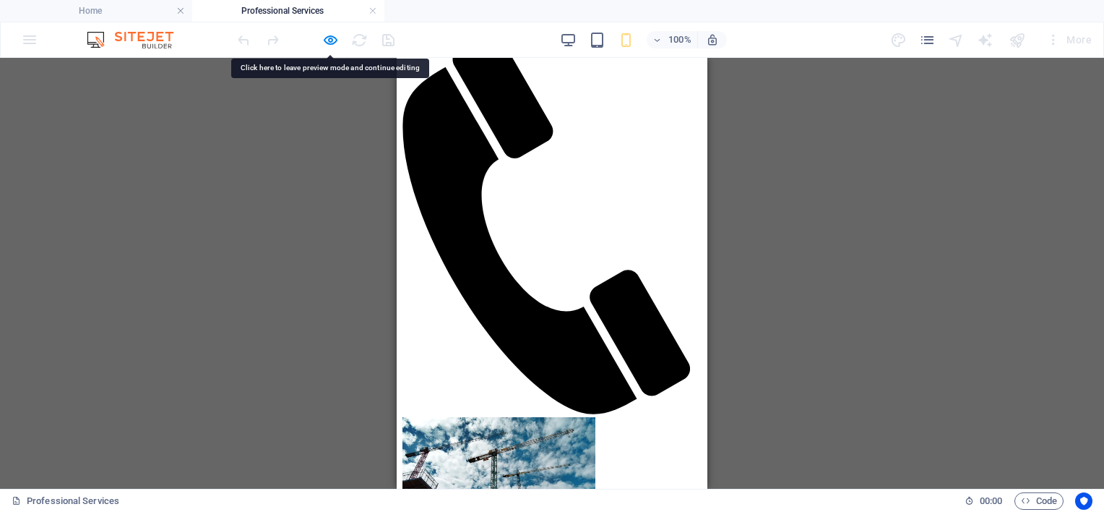
scroll to position [0, 0]
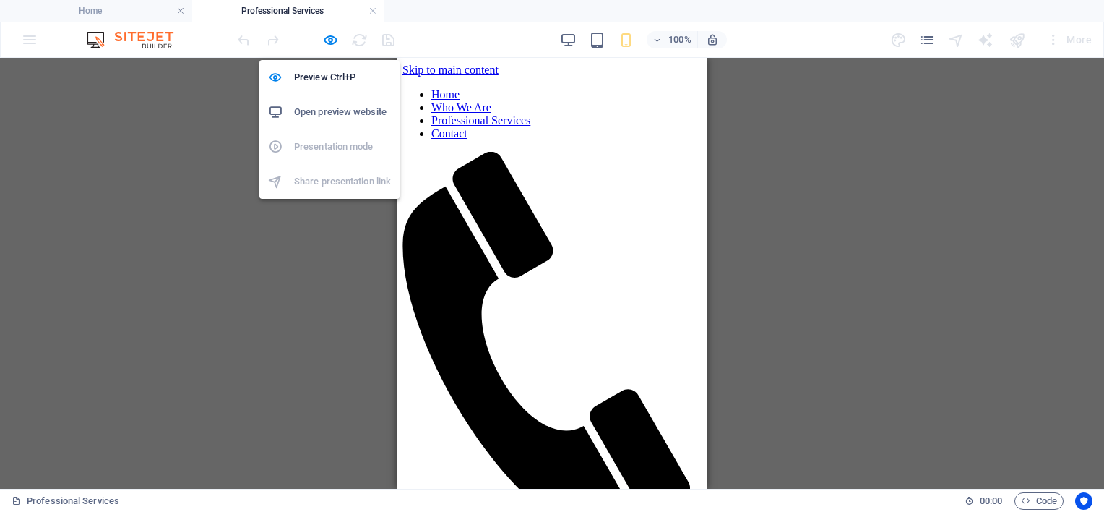
click at [332, 114] on h6 "Open preview website" at bounding box center [342, 111] width 97 height 17
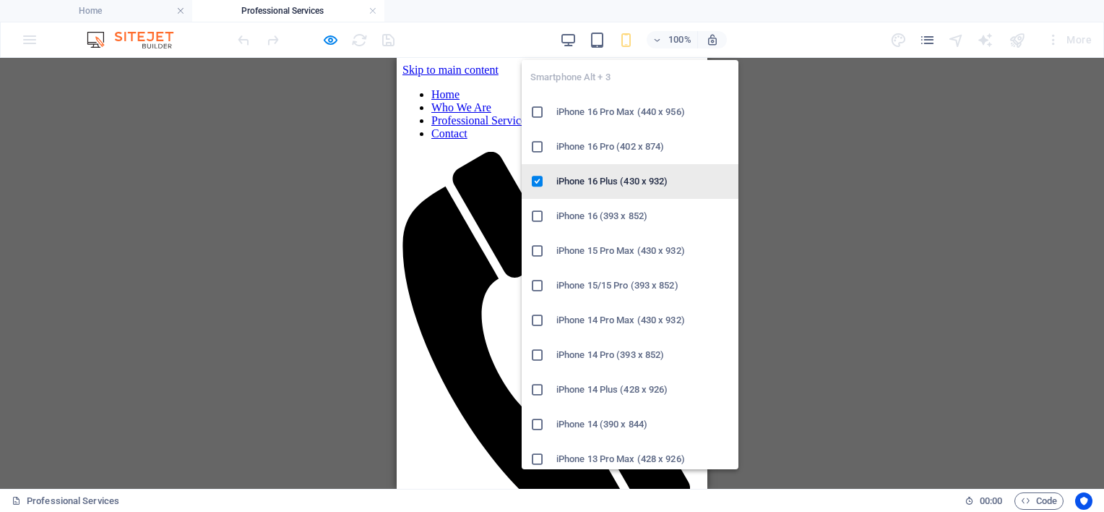
click at [632, 181] on h6 "iPhone 16 Plus (430 x 932)" at bounding box center [642, 181] width 173 height 17
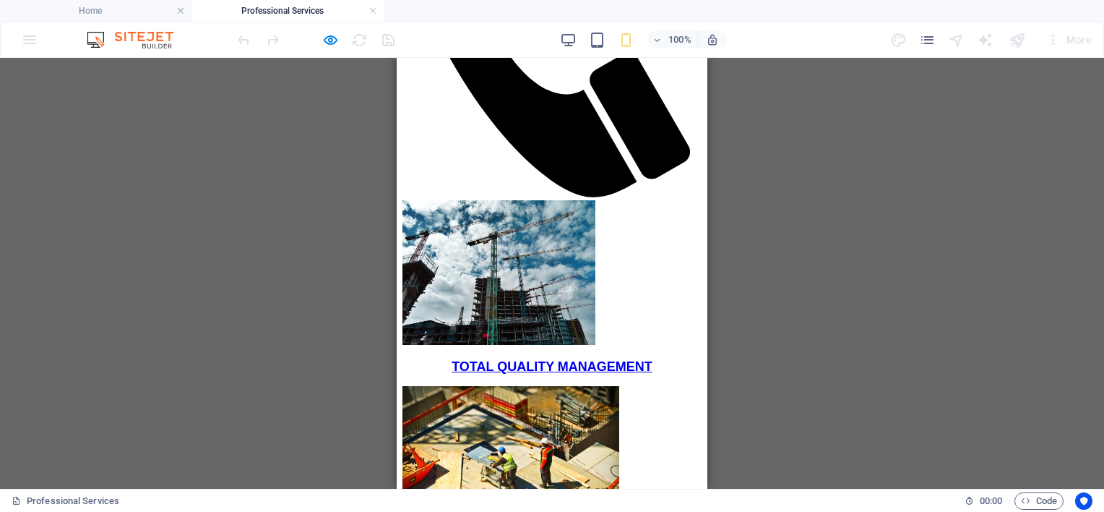
scroll to position [47, 0]
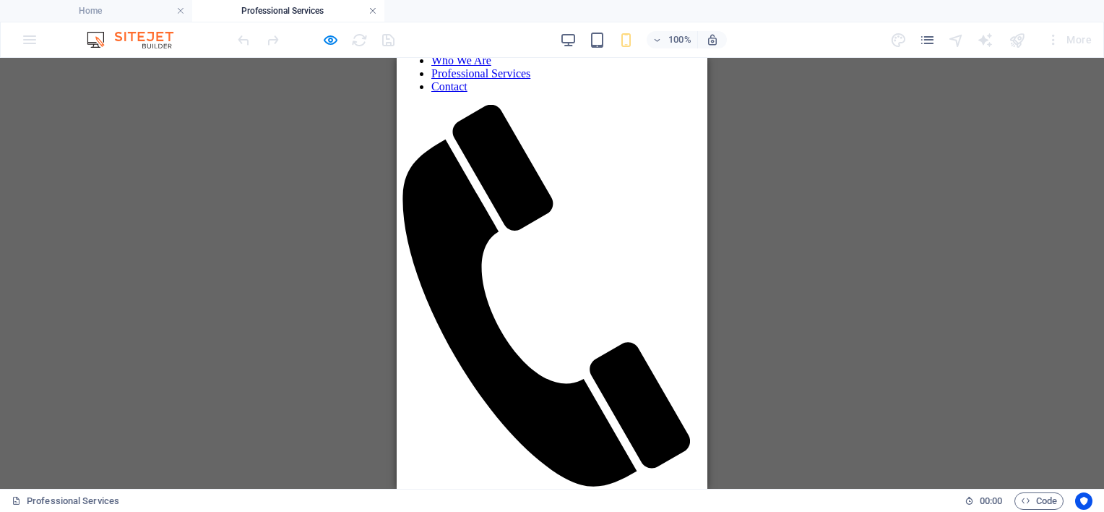
click at [373, 9] on link at bounding box center [372, 11] width 9 height 14
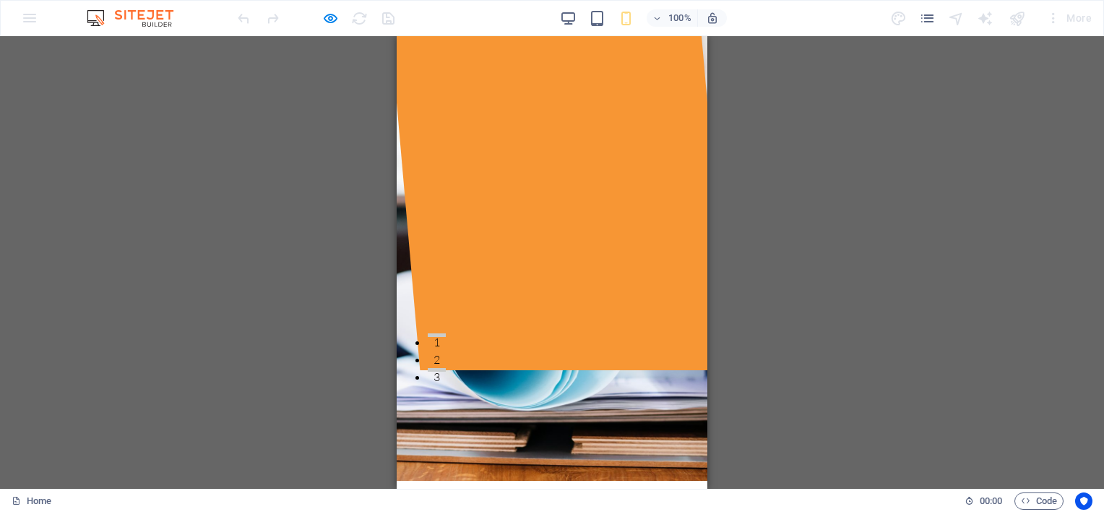
scroll to position [0, 0]
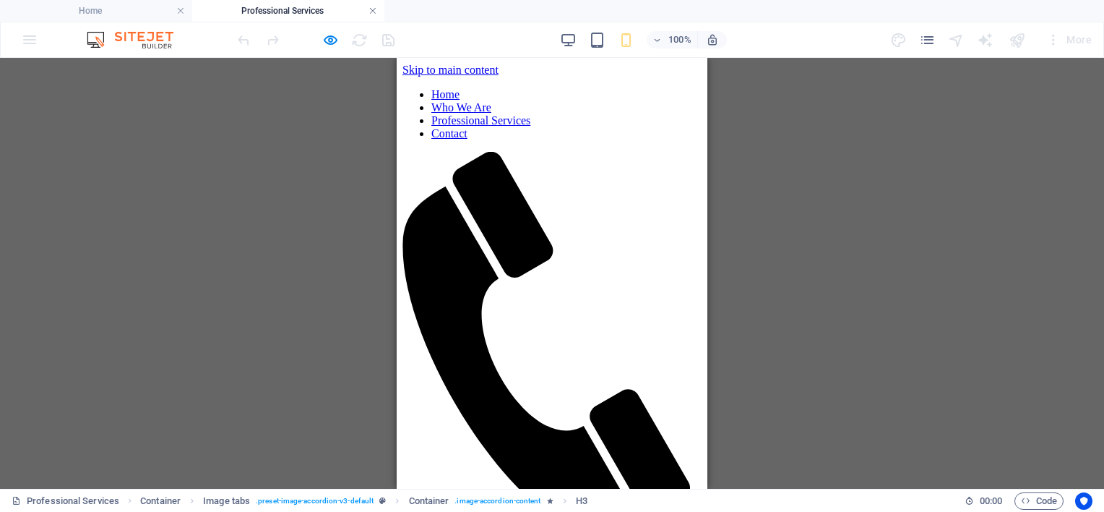
click at [373, 12] on link at bounding box center [372, 11] width 9 height 14
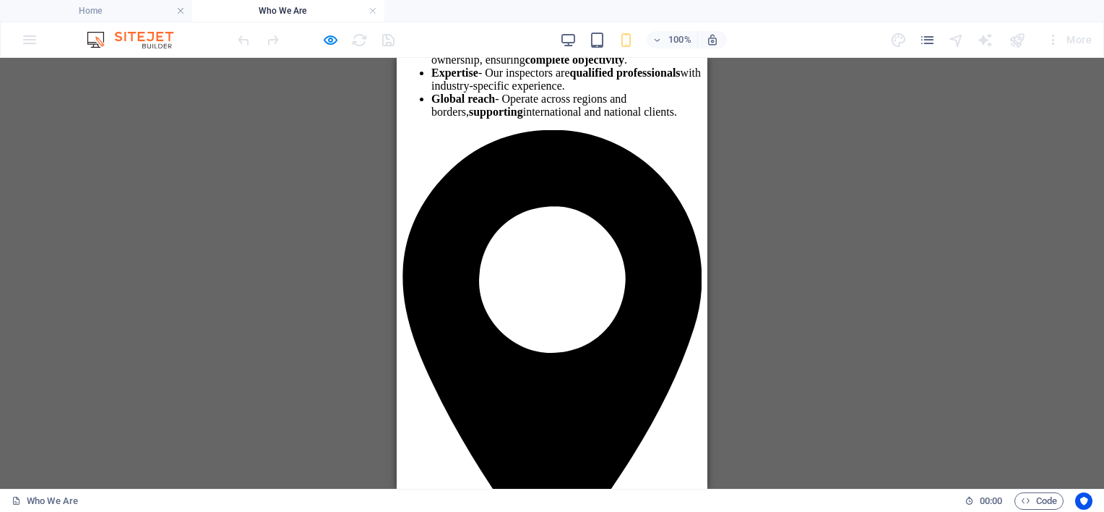
scroll to position [1078, 0]
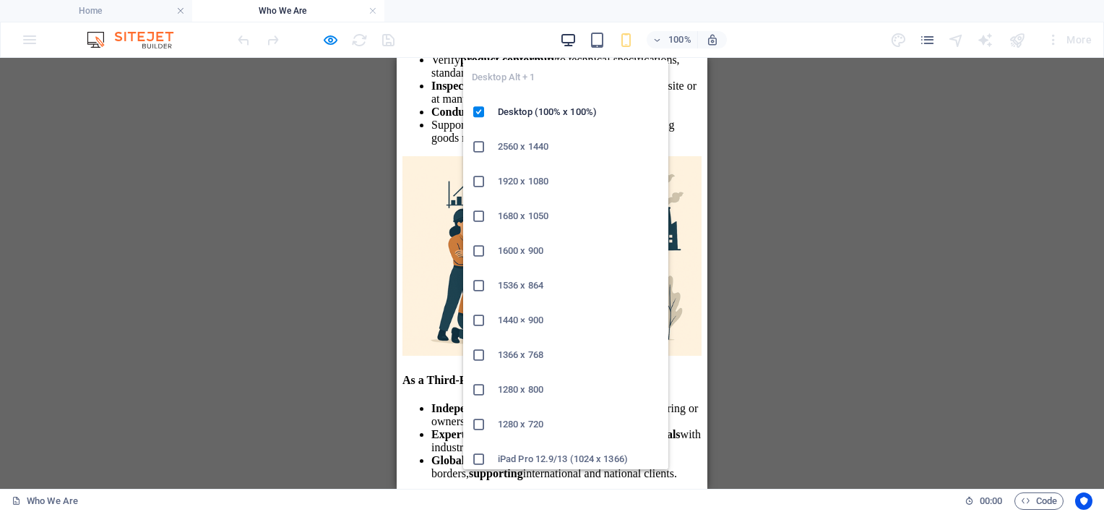
click at [569, 40] on icon "button" at bounding box center [568, 40] width 17 height 17
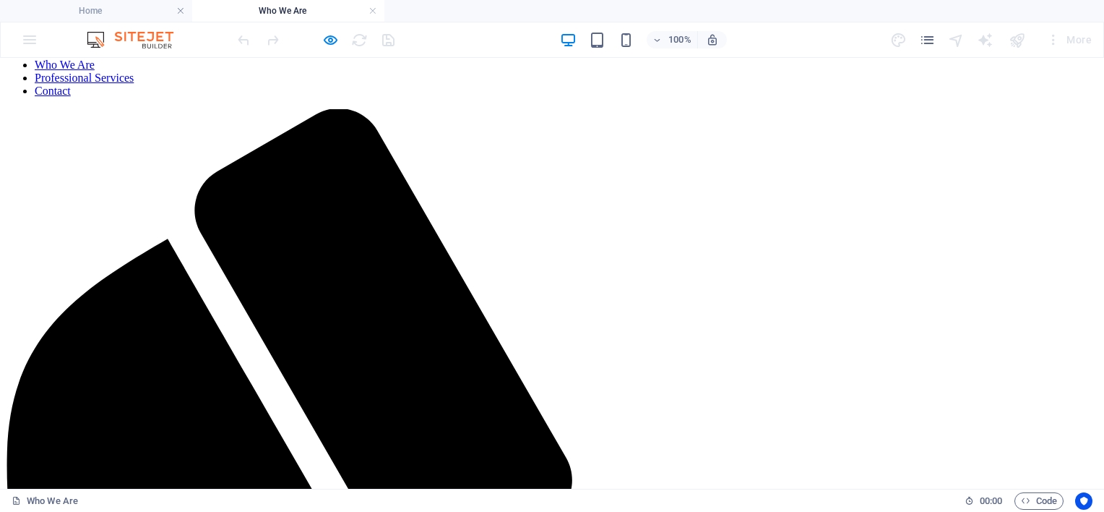
scroll to position [0, 0]
